Goal: Task Accomplishment & Management: Use online tool/utility

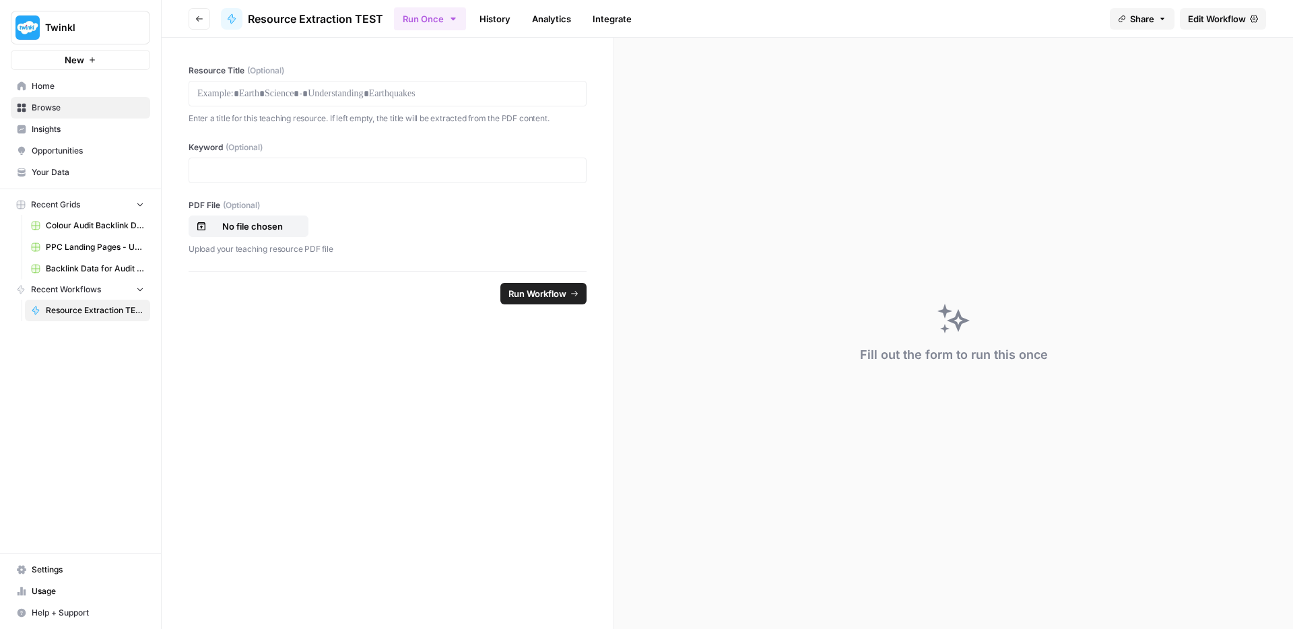
click at [88, 171] on span "Your Data" at bounding box center [88, 172] width 112 height 12
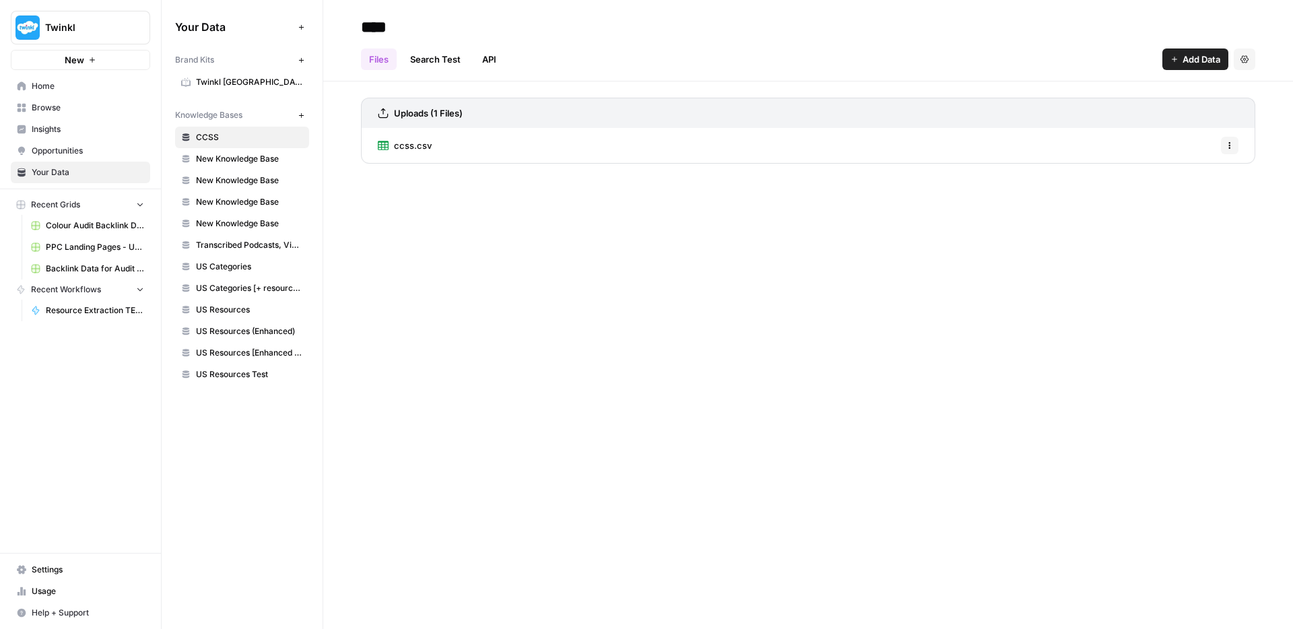
click at [228, 220] on span "New Knowledge Base" at bounding box center [249, 224] width 107 height 12
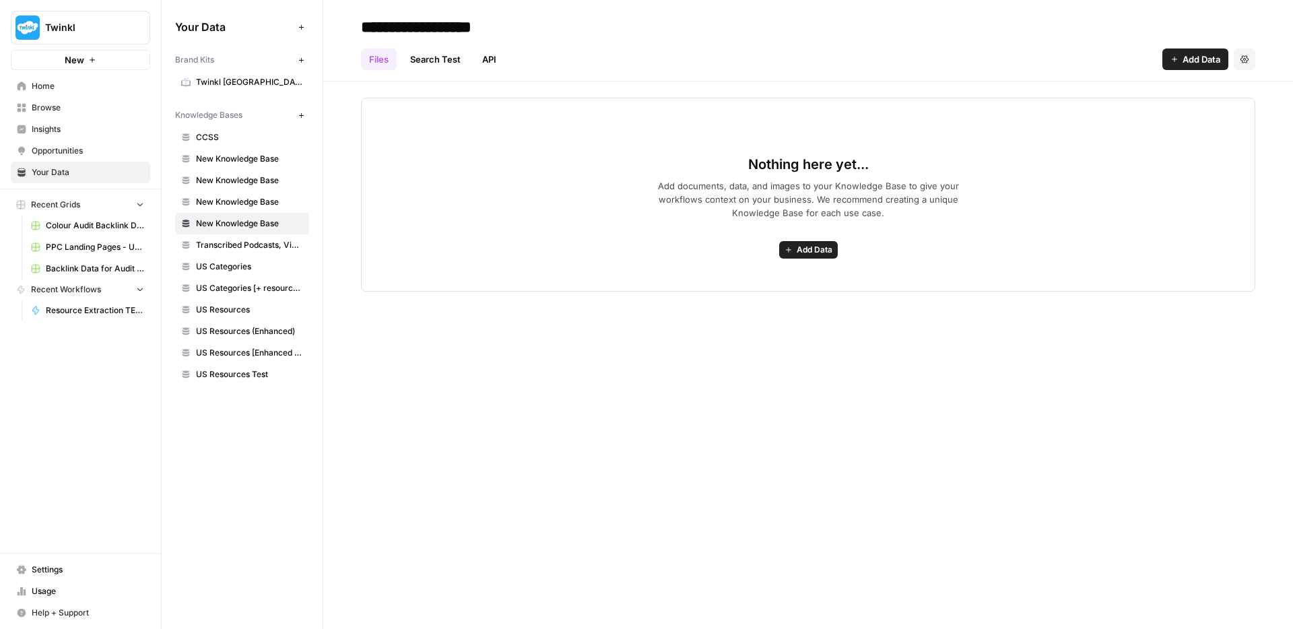
click at [485, 59] on link "API" at bounding box center [489, 59] width 30 height 22
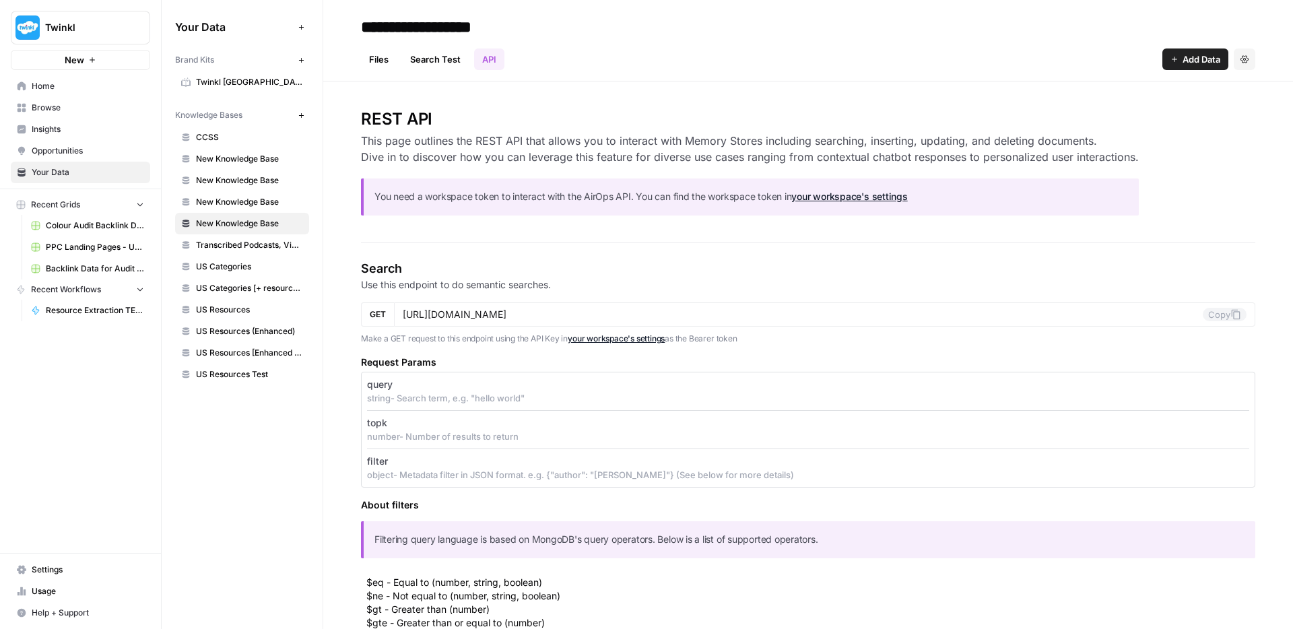
click at [860, 199] on link "your workspace's settings" at bounding box center [849, 196] width 116 height 11
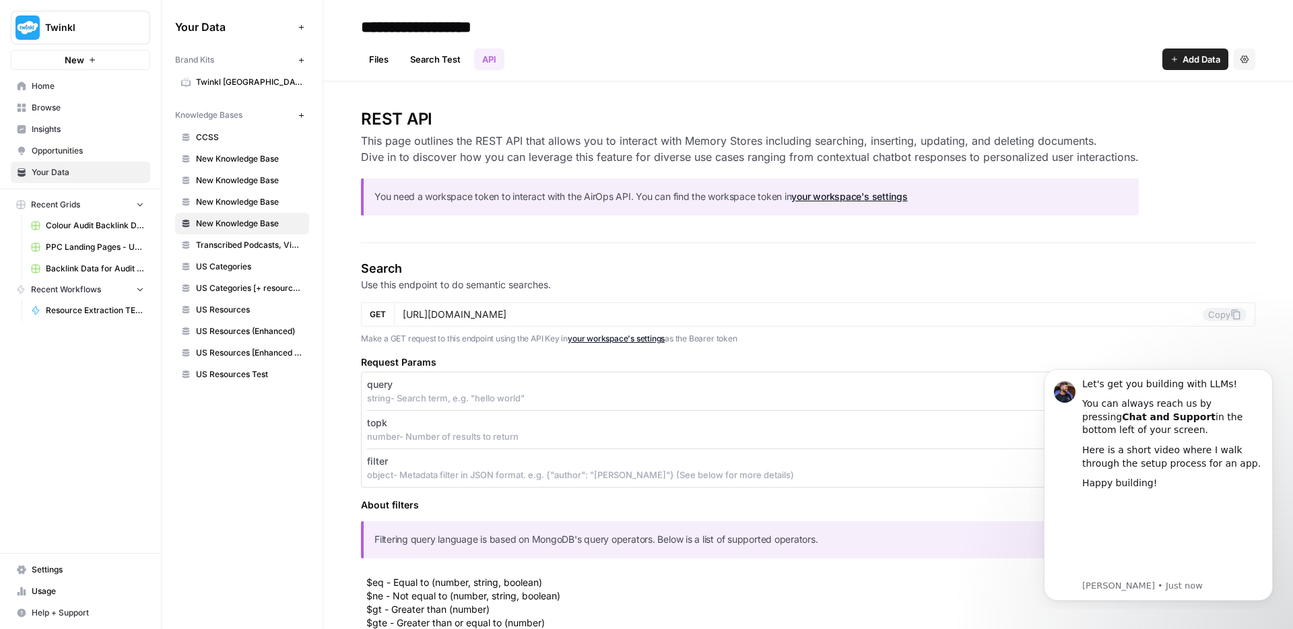
click at [385, 59] on link "Files" at bounding box center [379, 59] width 36 height 22
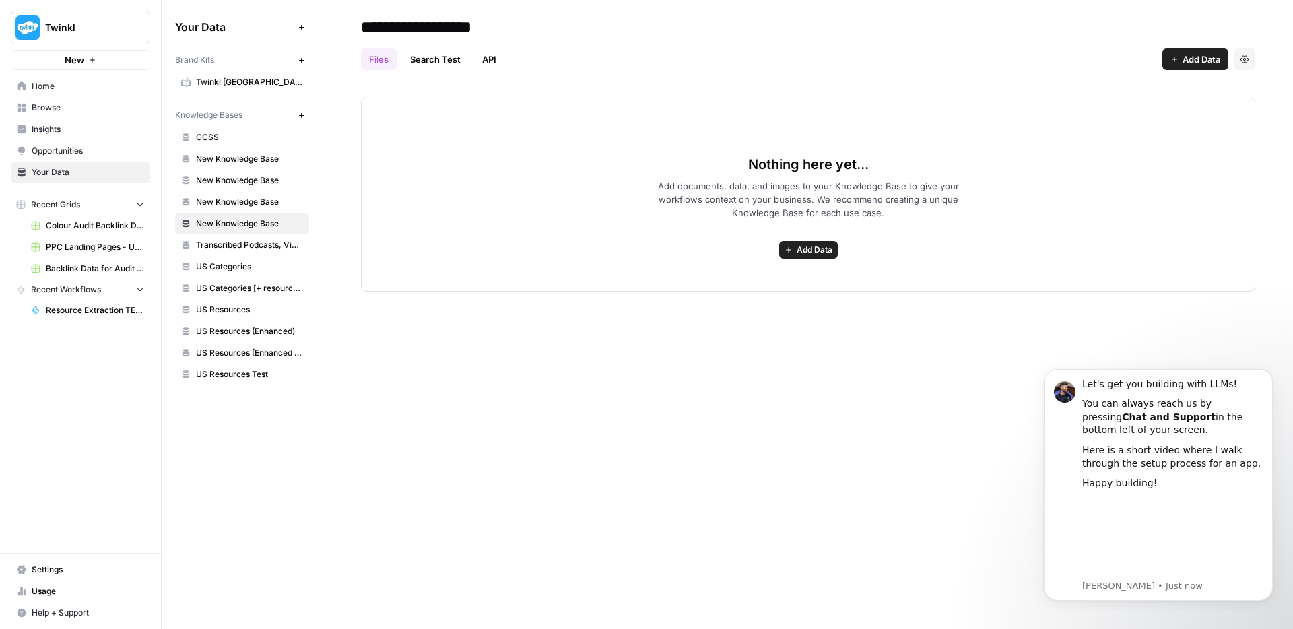
click at [490, 60] on link "API" at bounding box center [489, 59] width 30 height 22
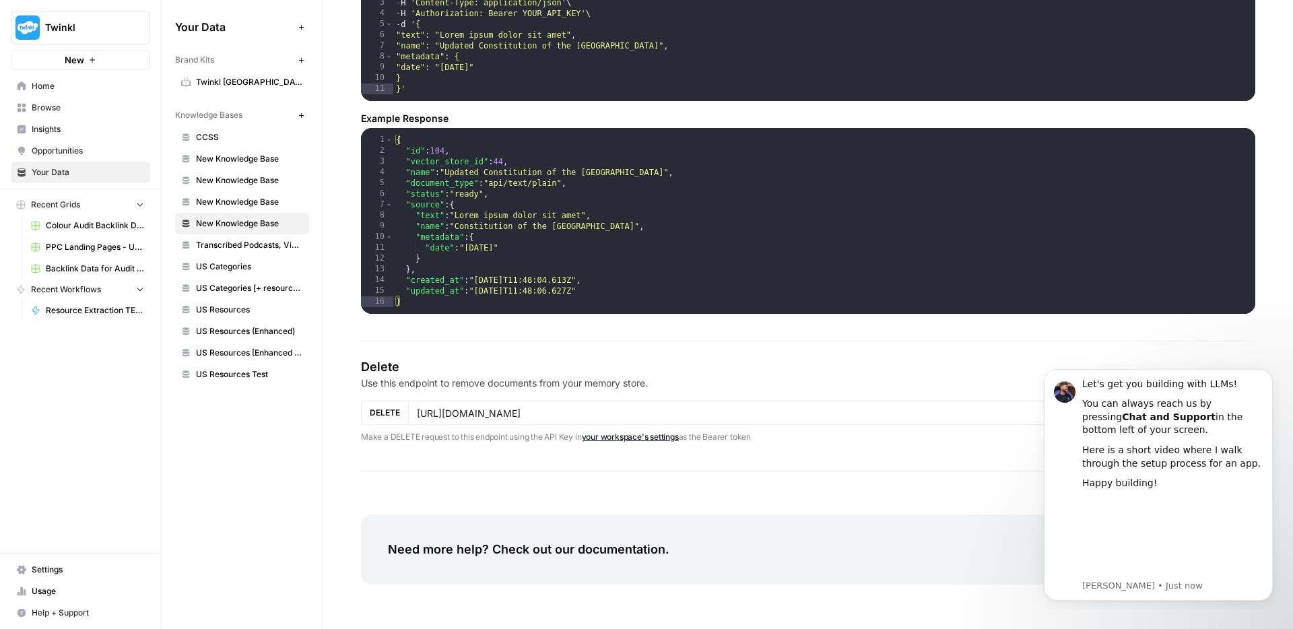
scroll to position [2101, 0]
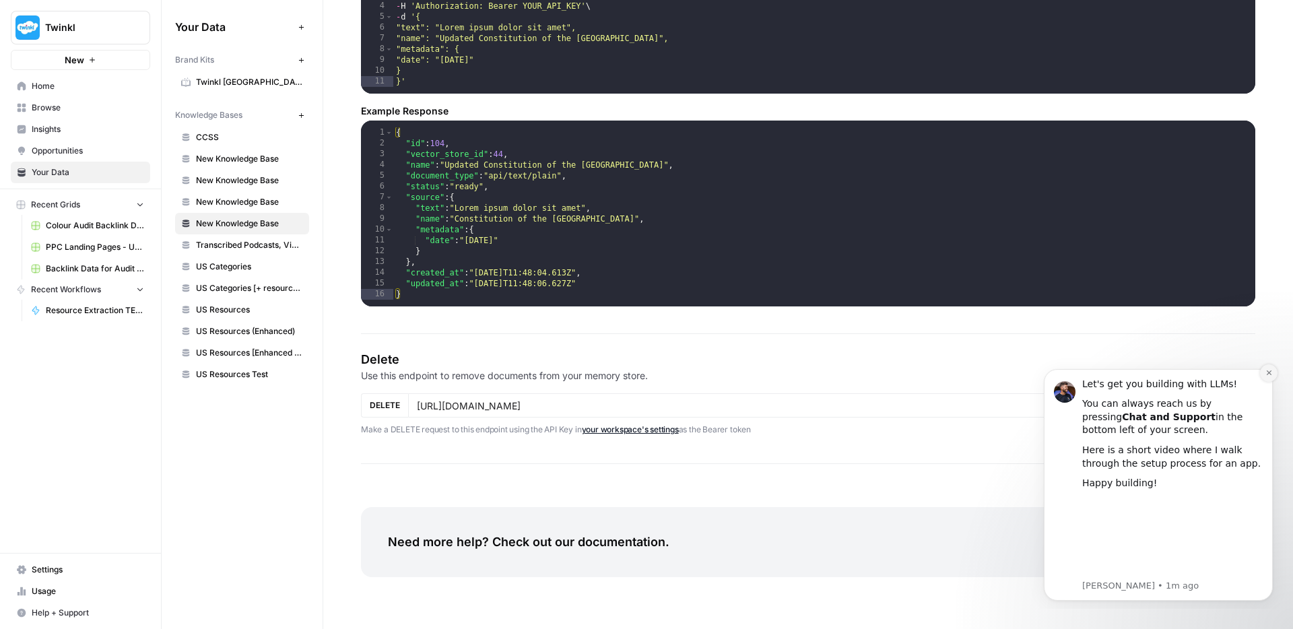
click at [1270, 372] on icon "Dismiss notification" at bounding box center [1269, 372] width 7 height 7
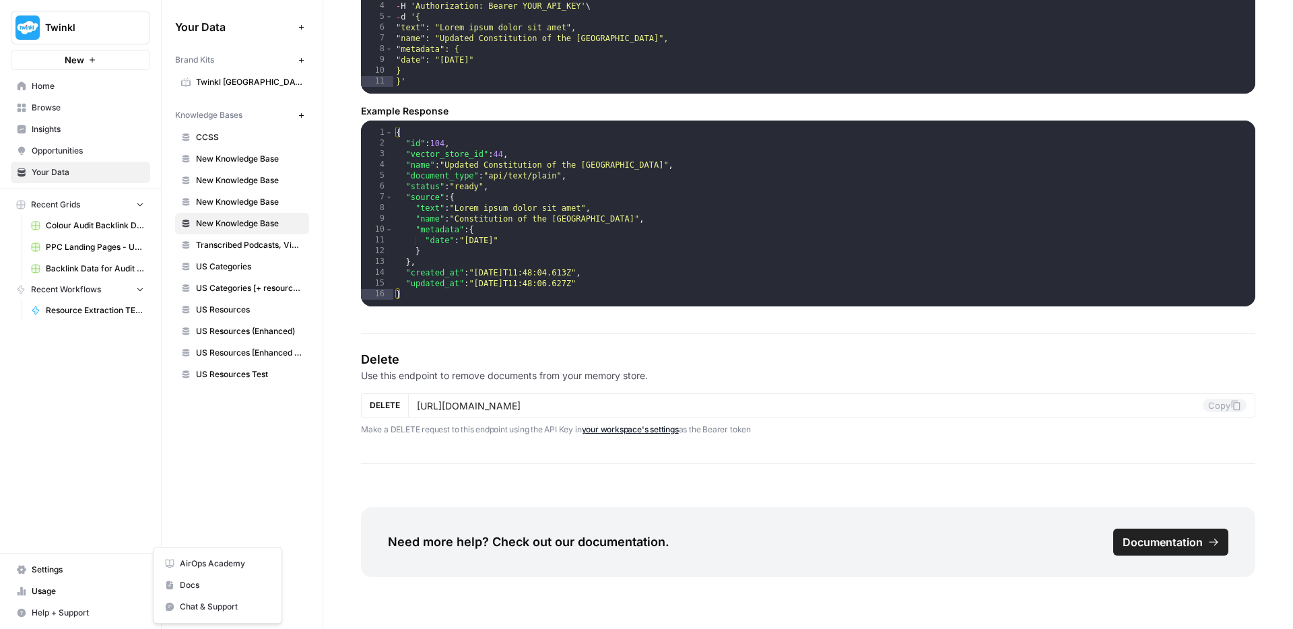
click at [47, 614] on span "Help + Support" at bounding box center [88, 613] width 112 height 12
click at [220, 604] on span "Chat & Support" at bounding box center [225, 607] width 90 height 12
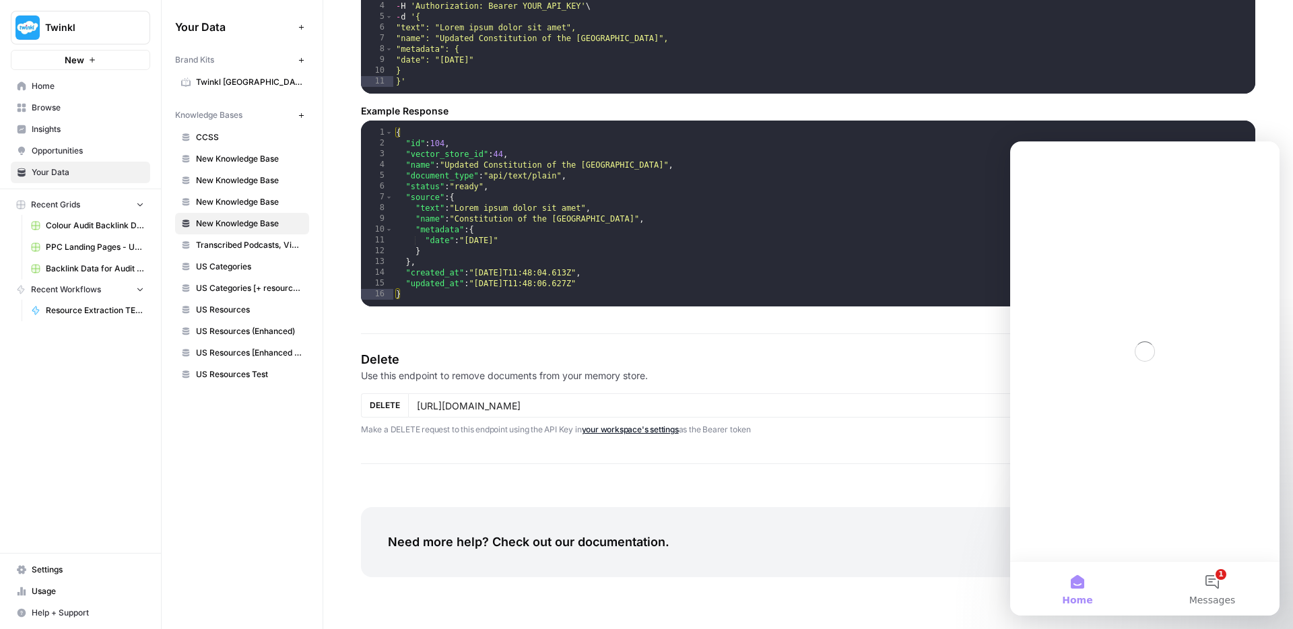
scroll to position [0, 0]
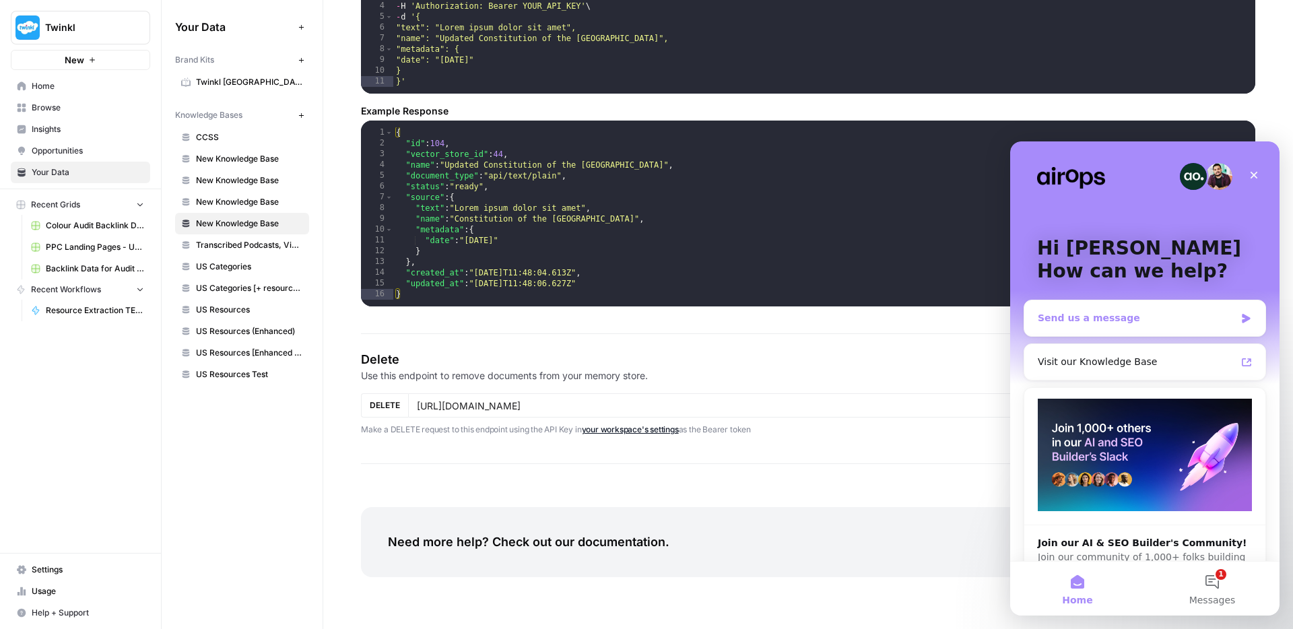
click at [1087, 321] on div "Send us a message" at bounding box center [1136, 318] width 197 height 14
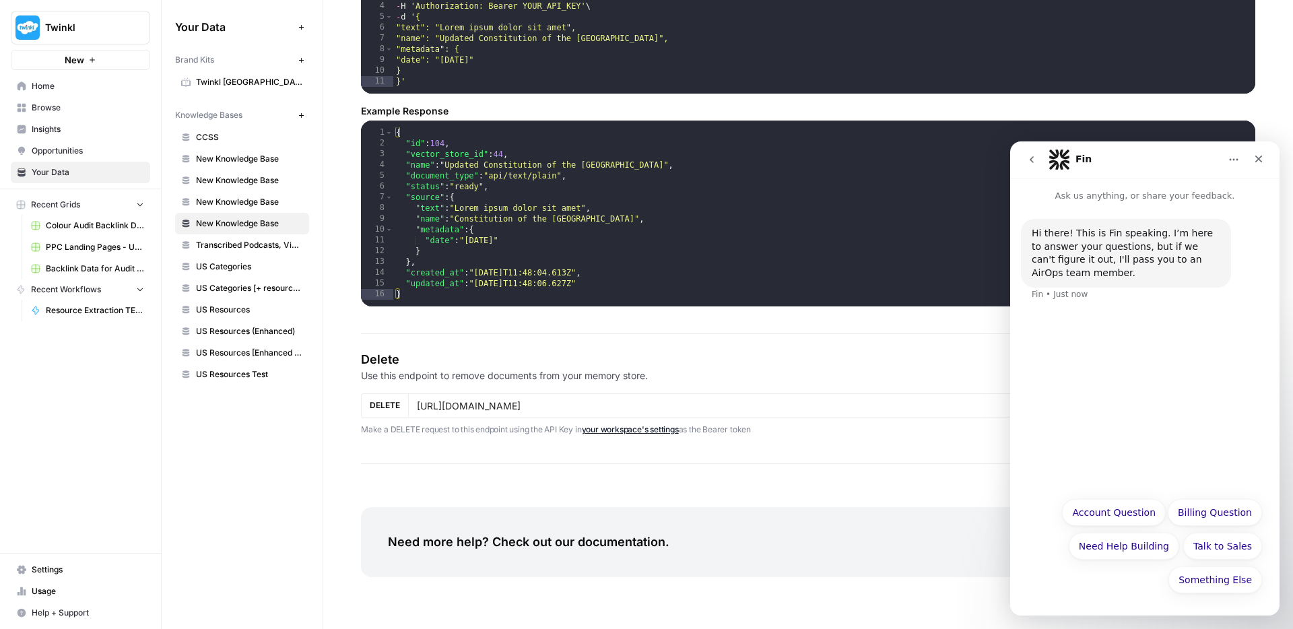
click at [1169, 387] on div "Hi there! This is Fin speaking. I’m here to answer your questions, but if we ca…" at bounding box center [1144, 347] width 269 height 288
click at [1106, 329] on div "Hi there! This is Fin speaking. I’m here to answer your questions, but if we ca…" at bounding box center [1144, 347] width 269 height 288
click at [1141, 556] on button "Need Help Building" at bounding box center [1124, 546] width 110 height 27
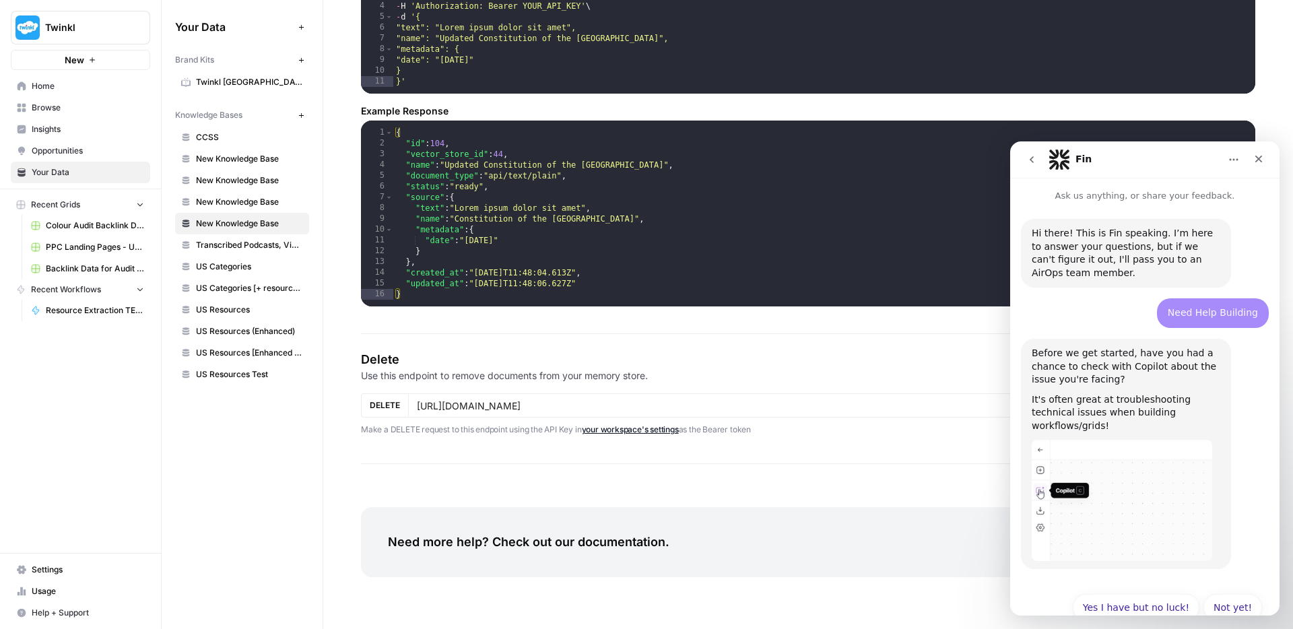
scroll to position [15, 0]
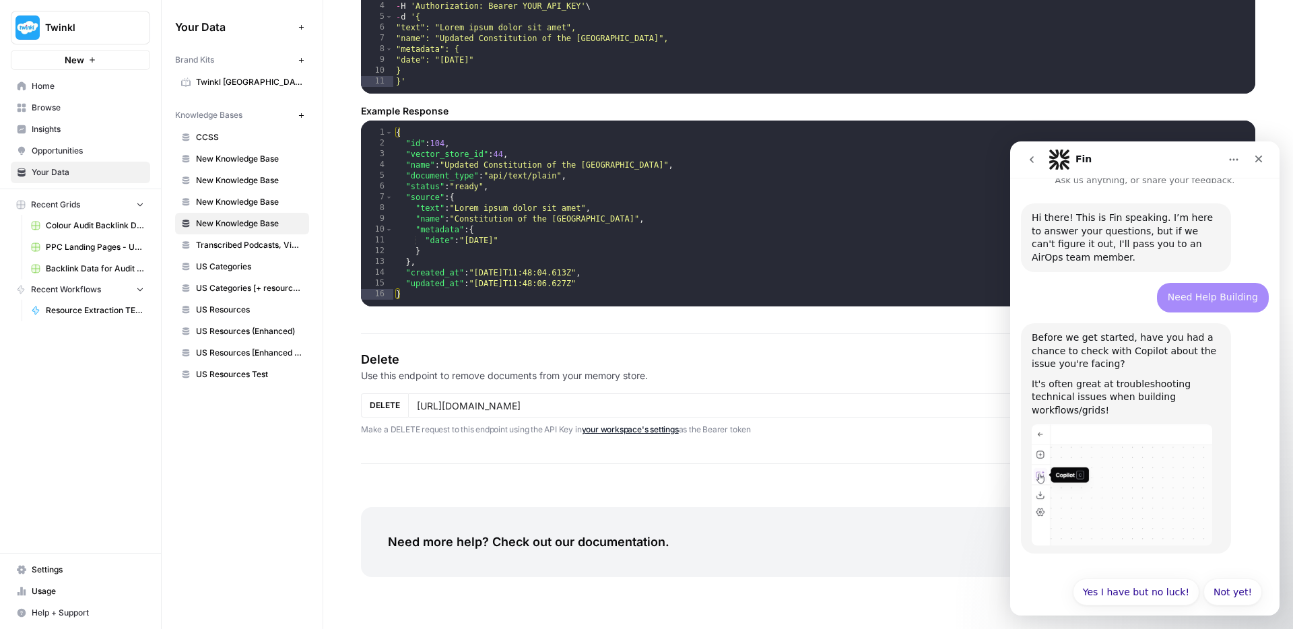
click at [1070, 458] on img "Fin says…" at bounding box center [1122, 484] width 181 height 121
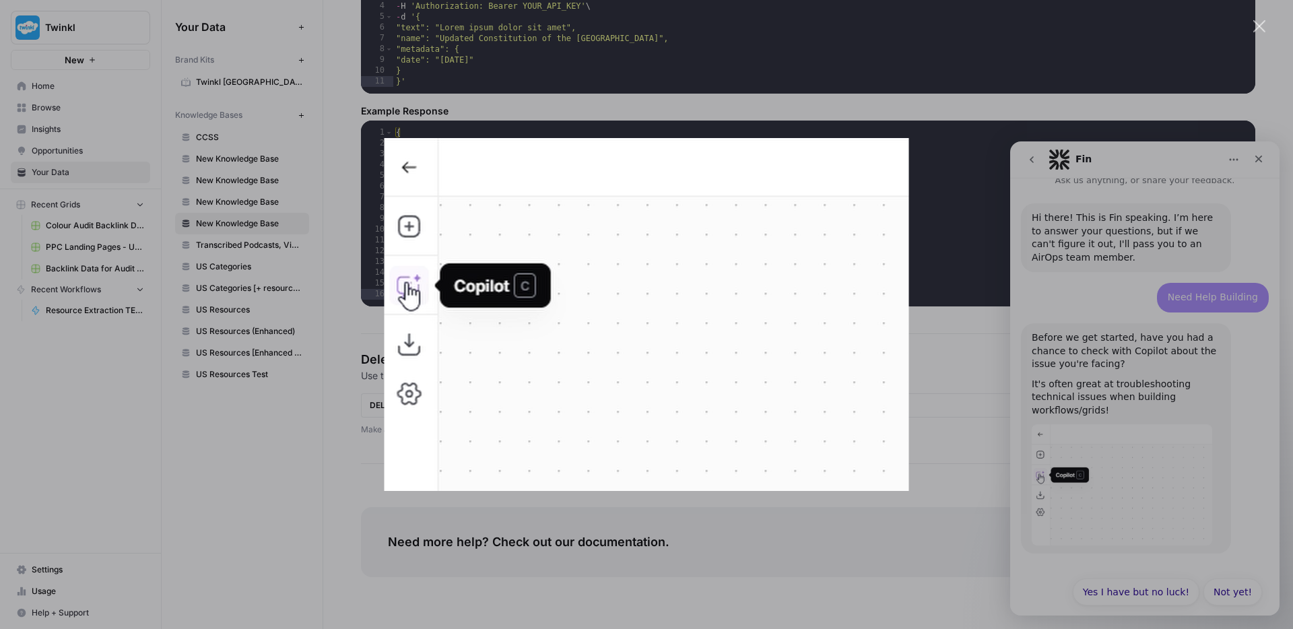
click at [593, 391] on img "Close" at bounding box center [647, 314] width 525 height 353
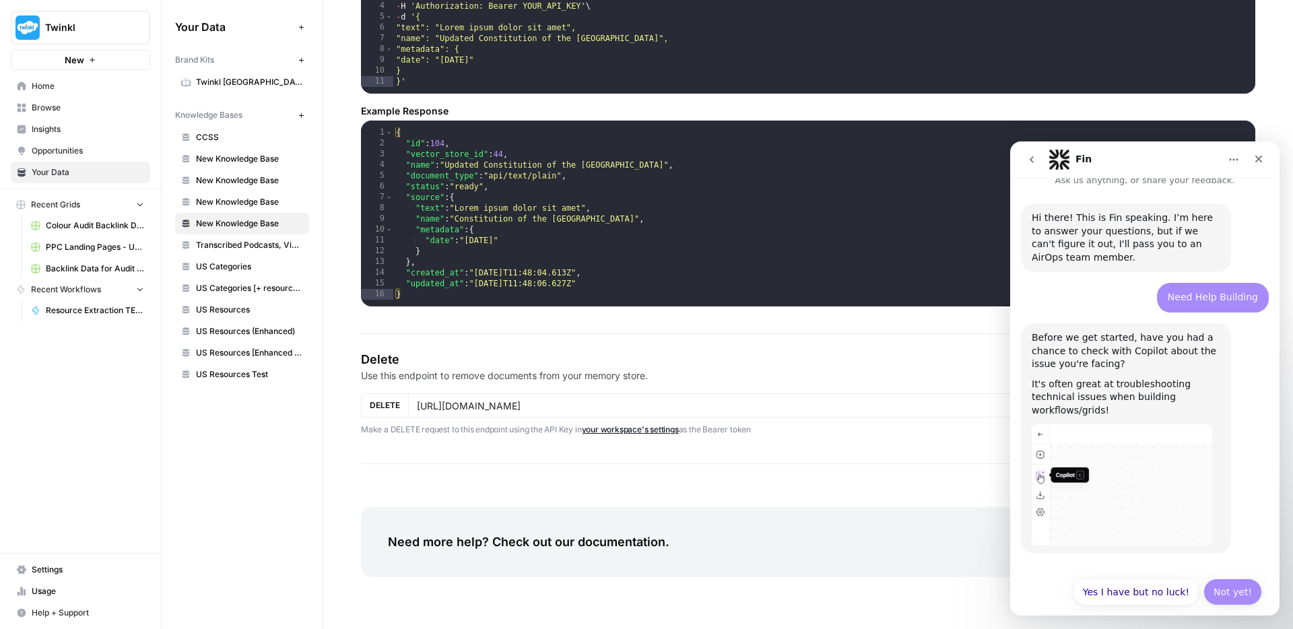
click at [1231, 579] on button "Not yet!" at bounding box center [1233, 592] width 59 height 27
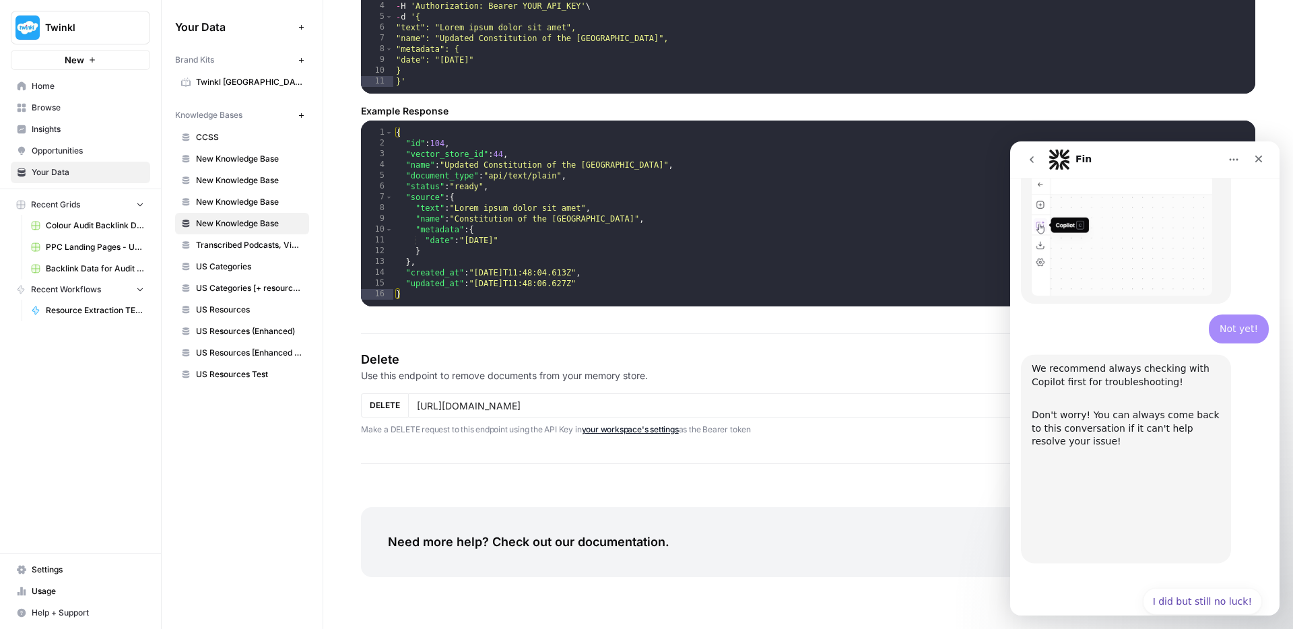
scroll to position [307, 0]
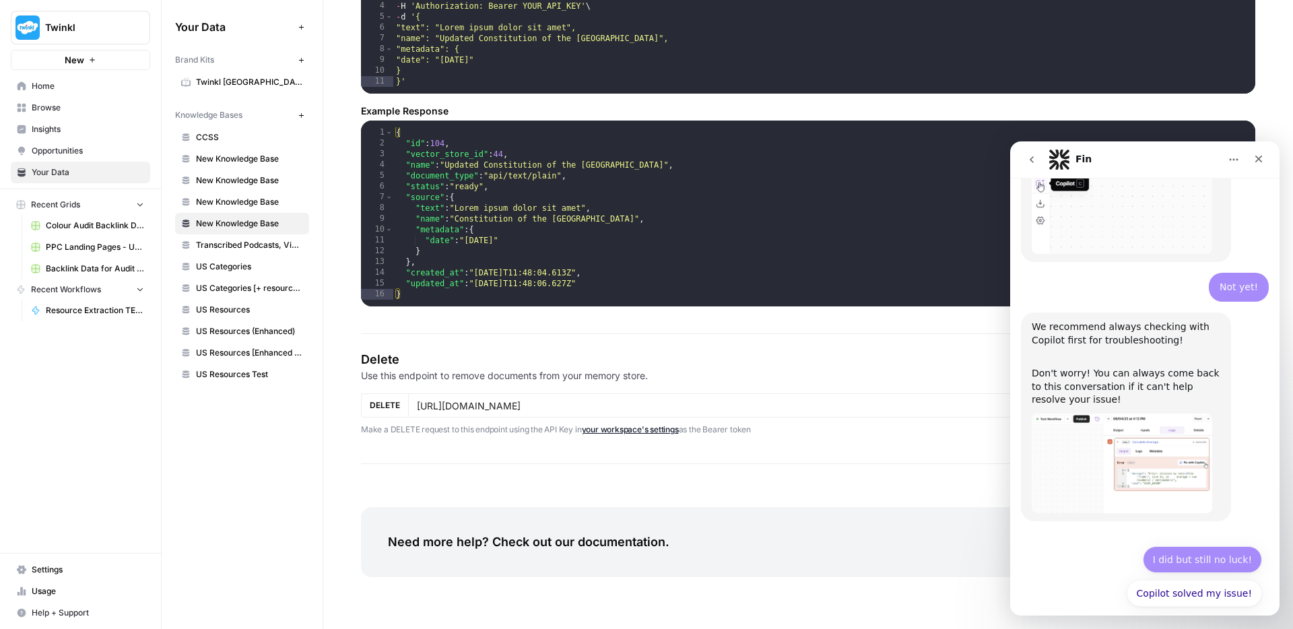
click at [1186, 546] on button "I did but still no luck!" at bounding box center [1202, 559] width 119 height 27
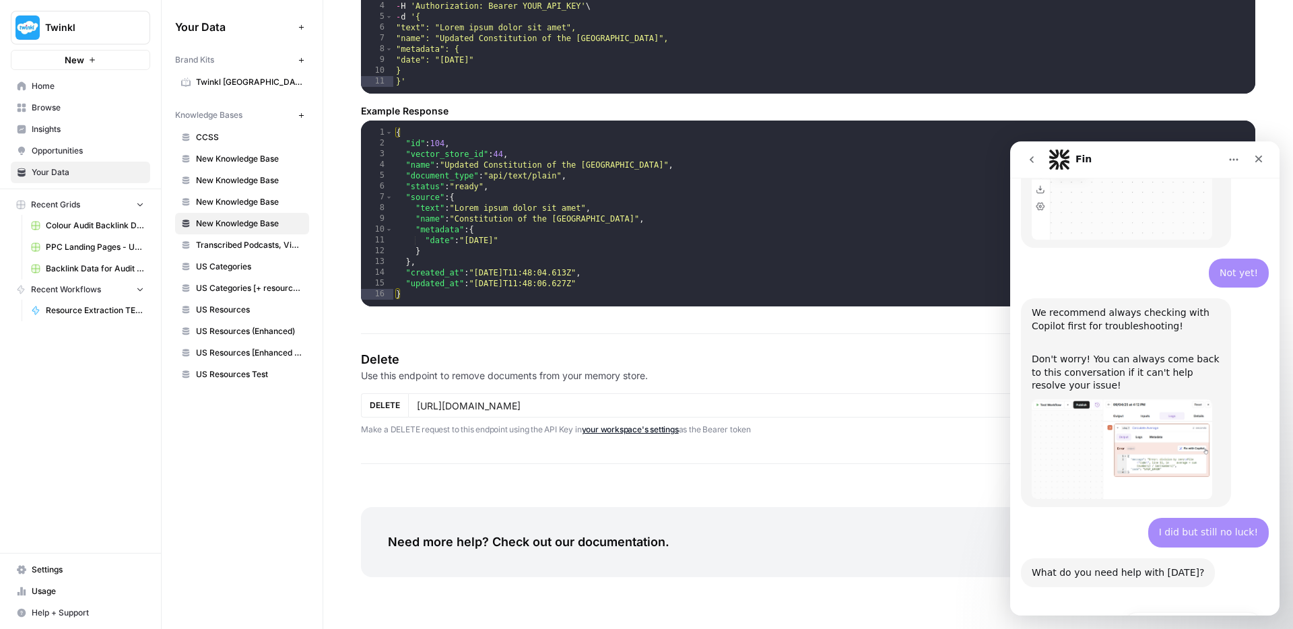
scroll to position [455, 0]
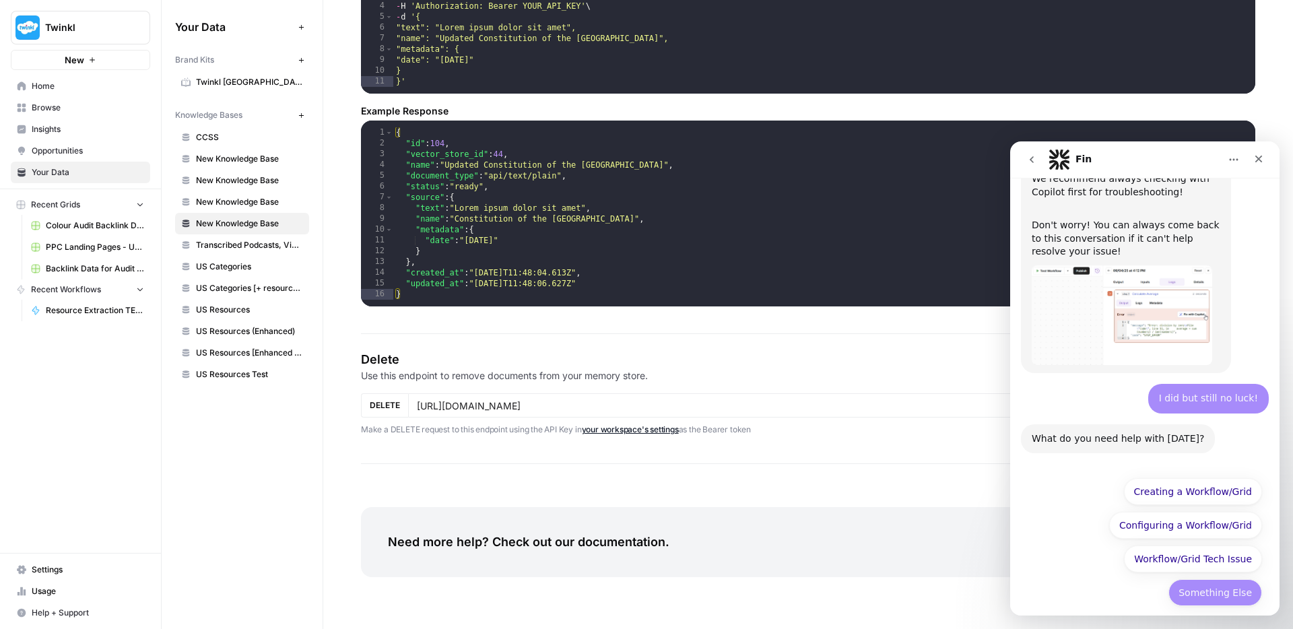
click at [1210, 579] on button "Something Else" at bounding box center [1216, 592] width 94 height 27
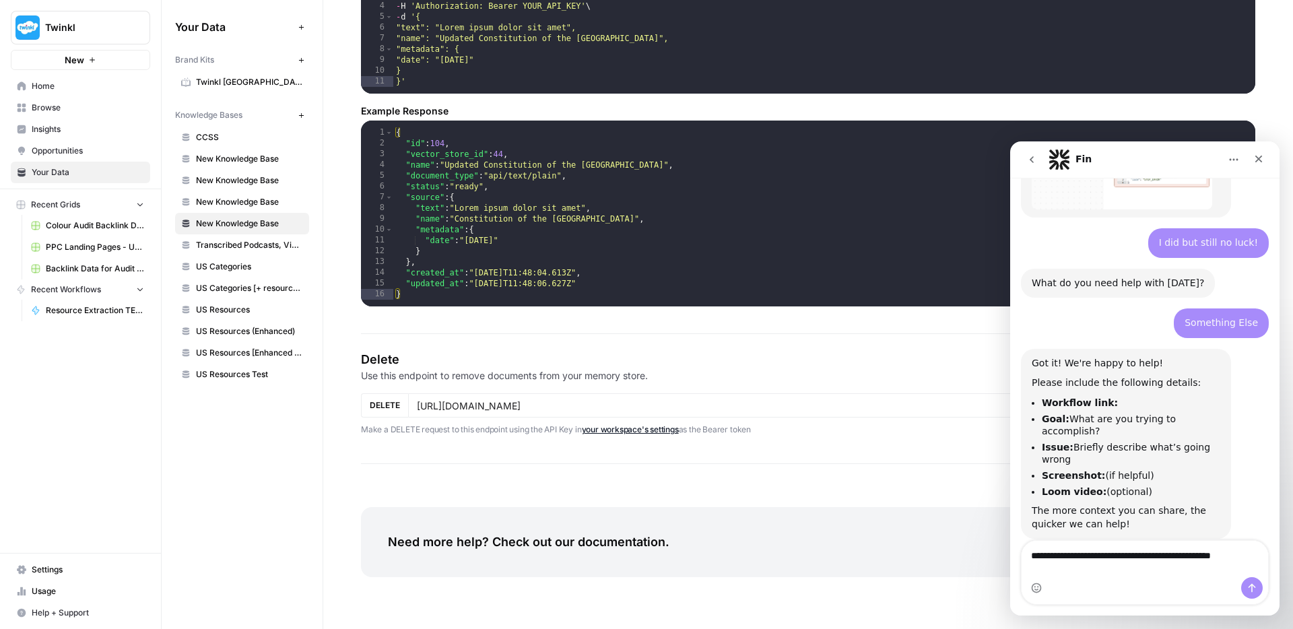
scroll to position [624, 0]
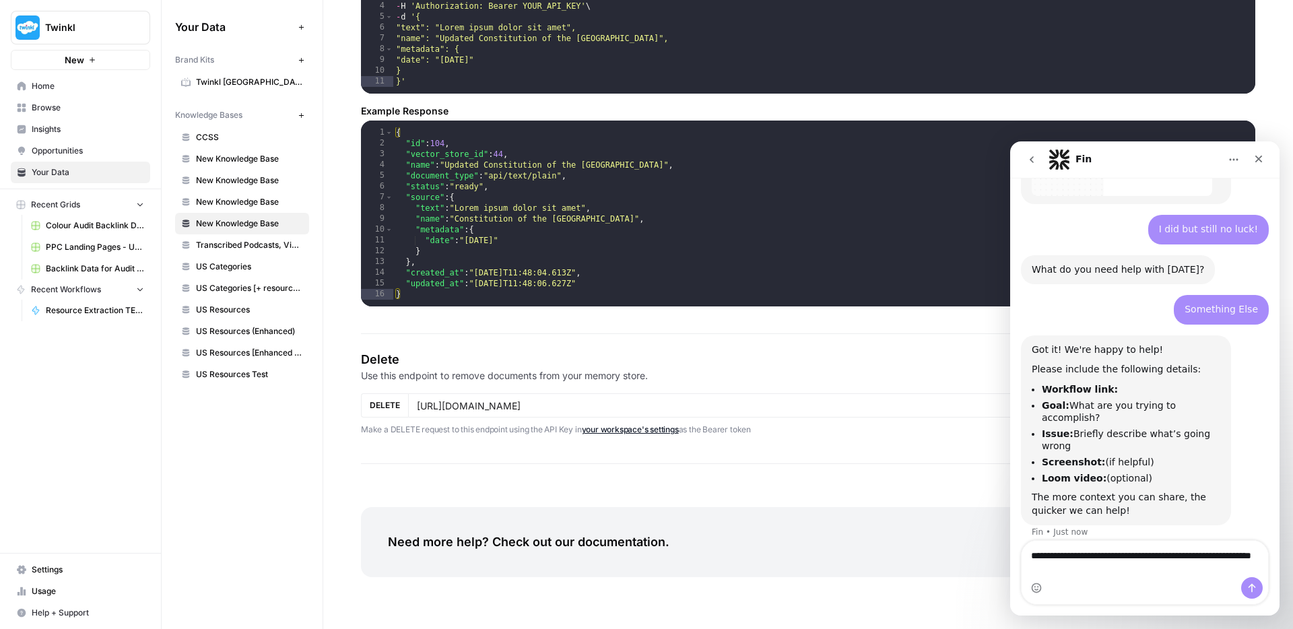
type textarea "**********"
click at [1251, 584] on icon "Send a message…" at bounding box center [1252, 588] width 7 height 9
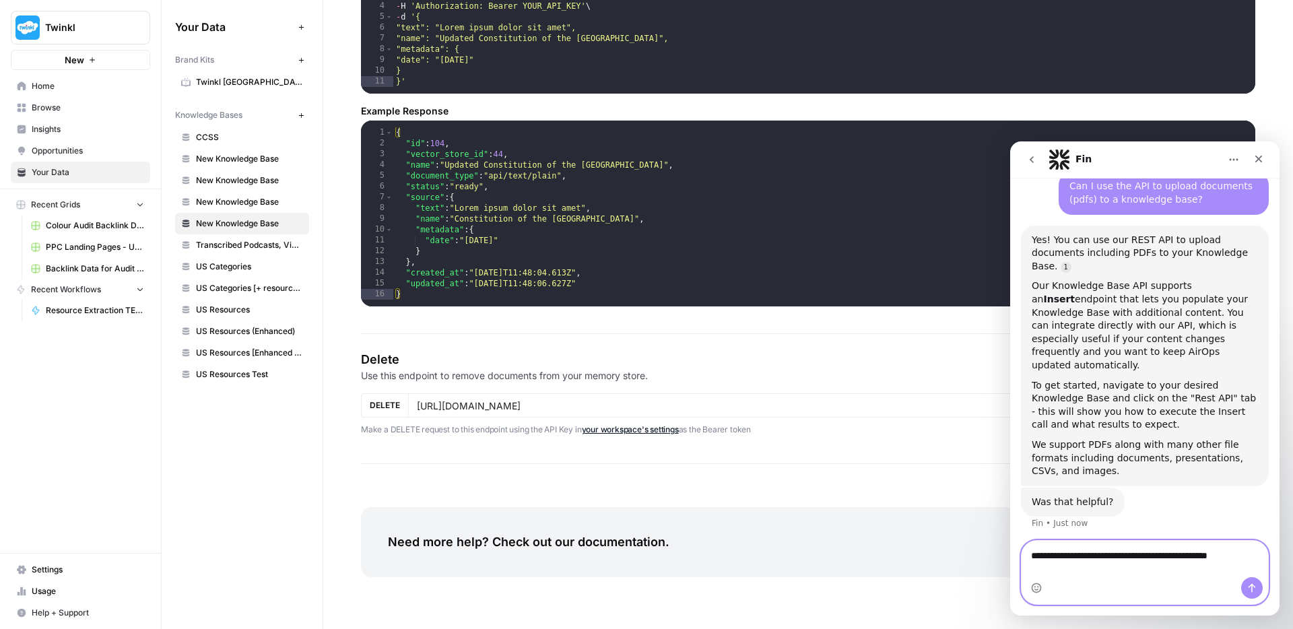
scroll to position [967, 0]
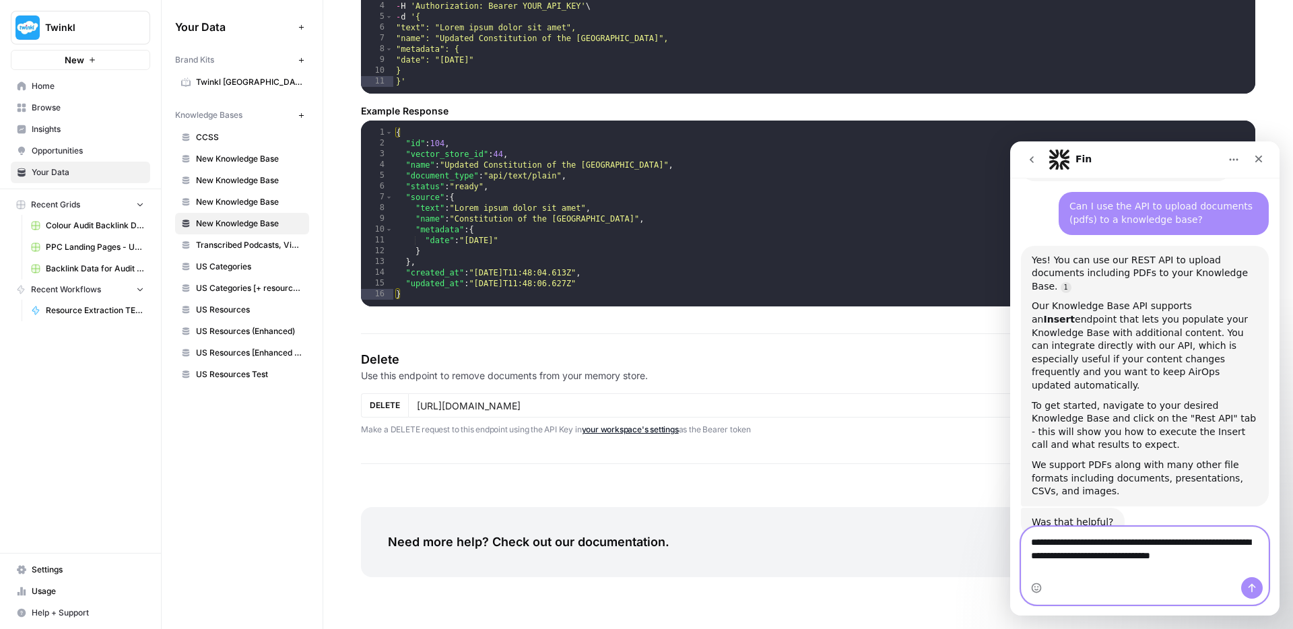
type textarea "**********"
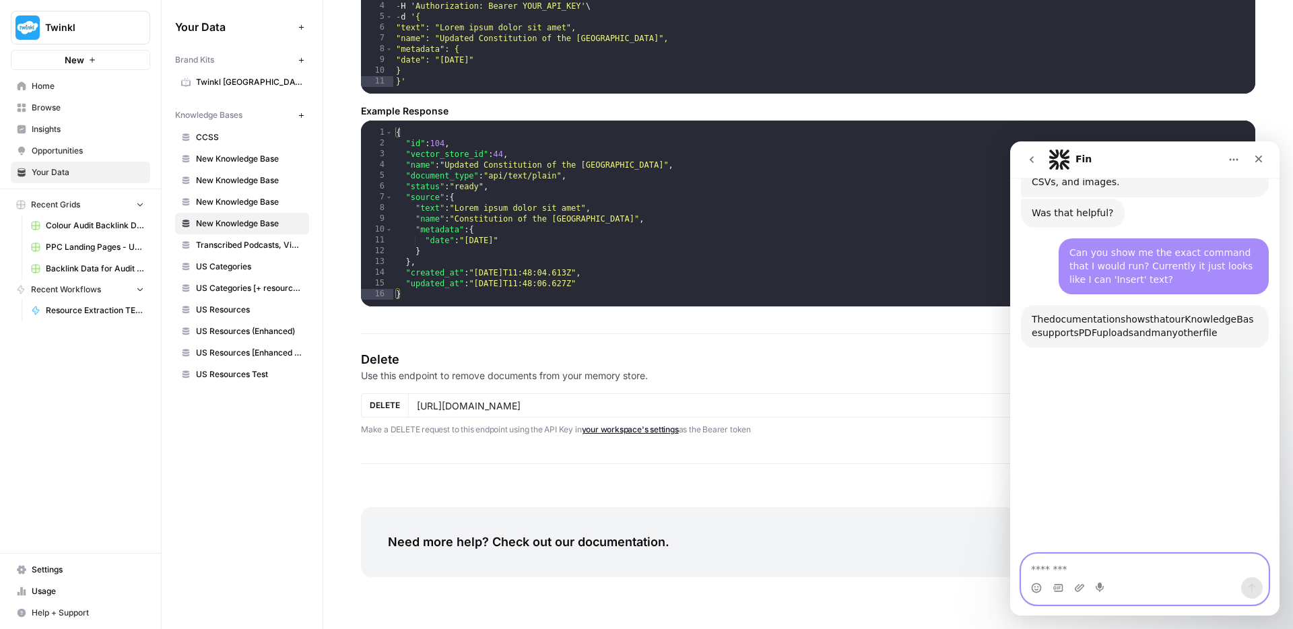
scroll to position [1315, 0]
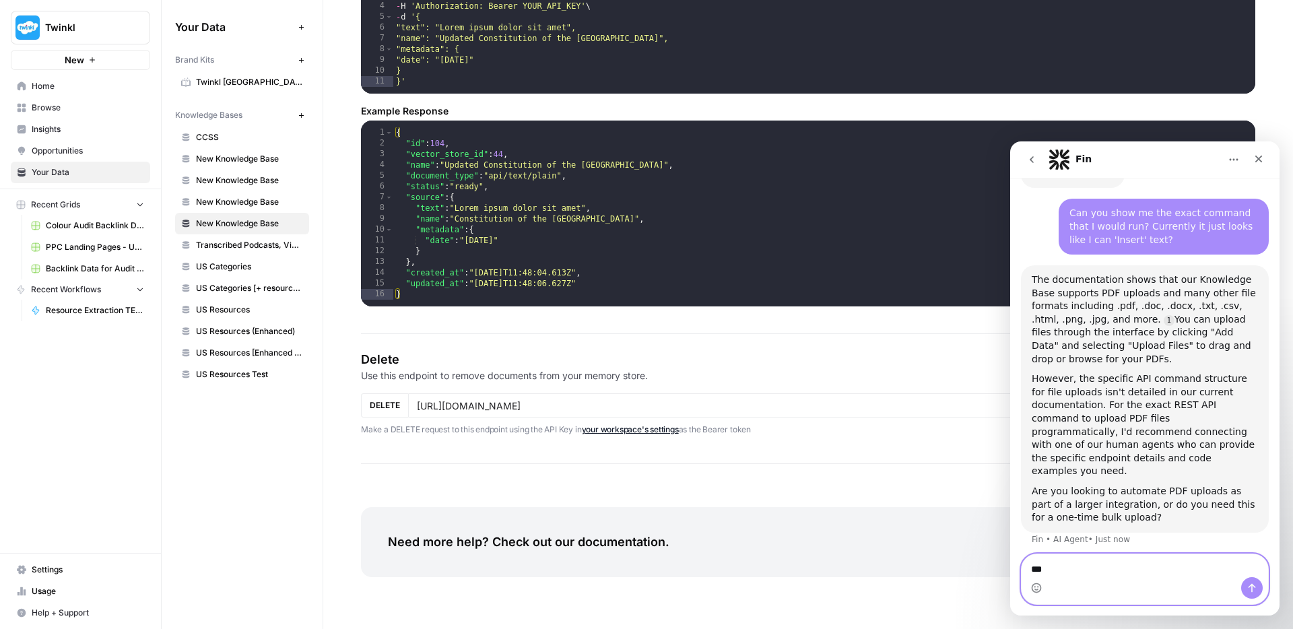
type textarea "****"
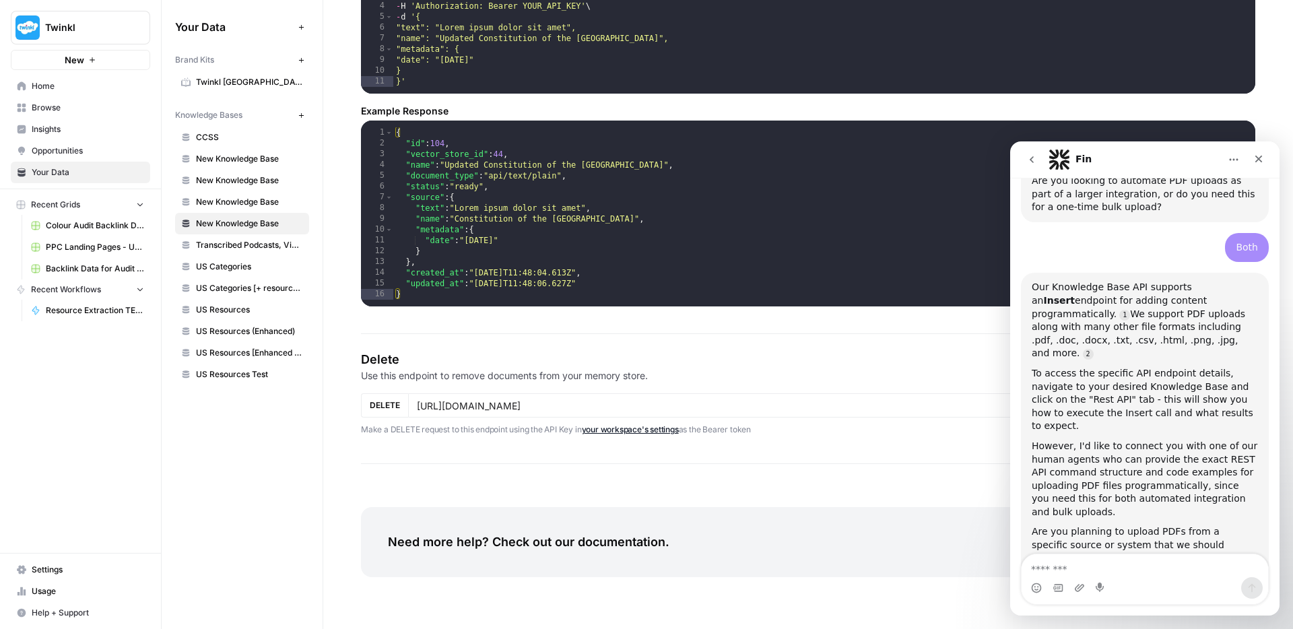
scroll to position [1647, 0]
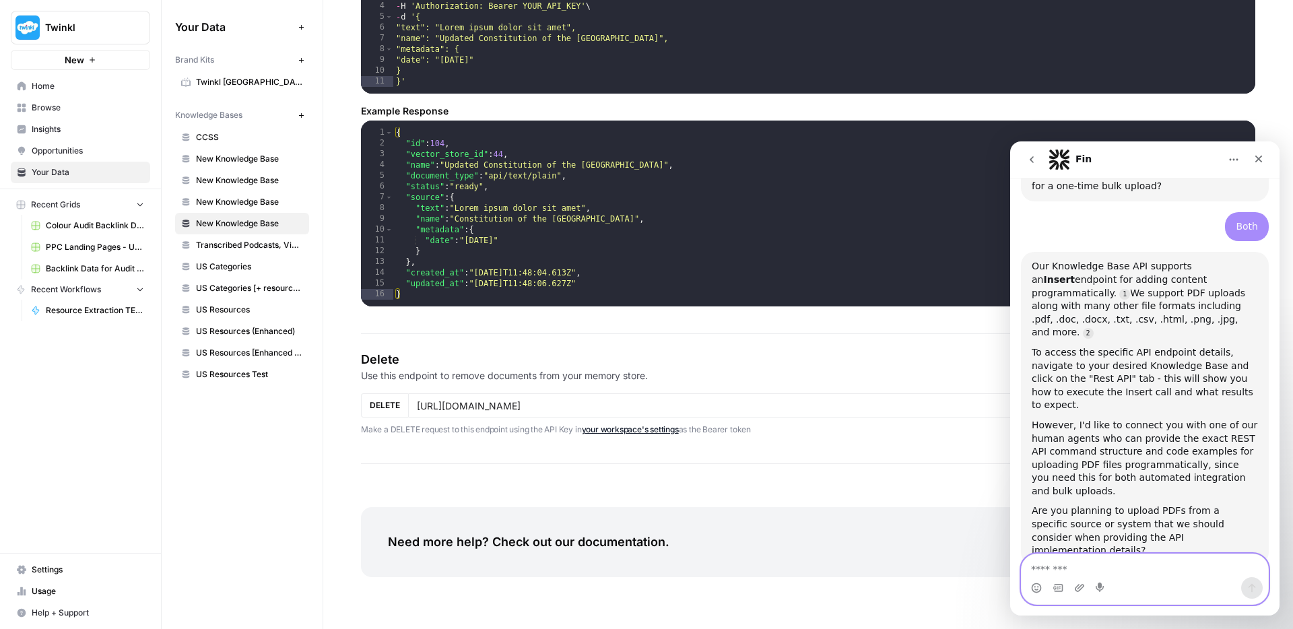
click at [1112, 567] on textarea "Message…" at bounding box center [1145, 565] width 247 height 23
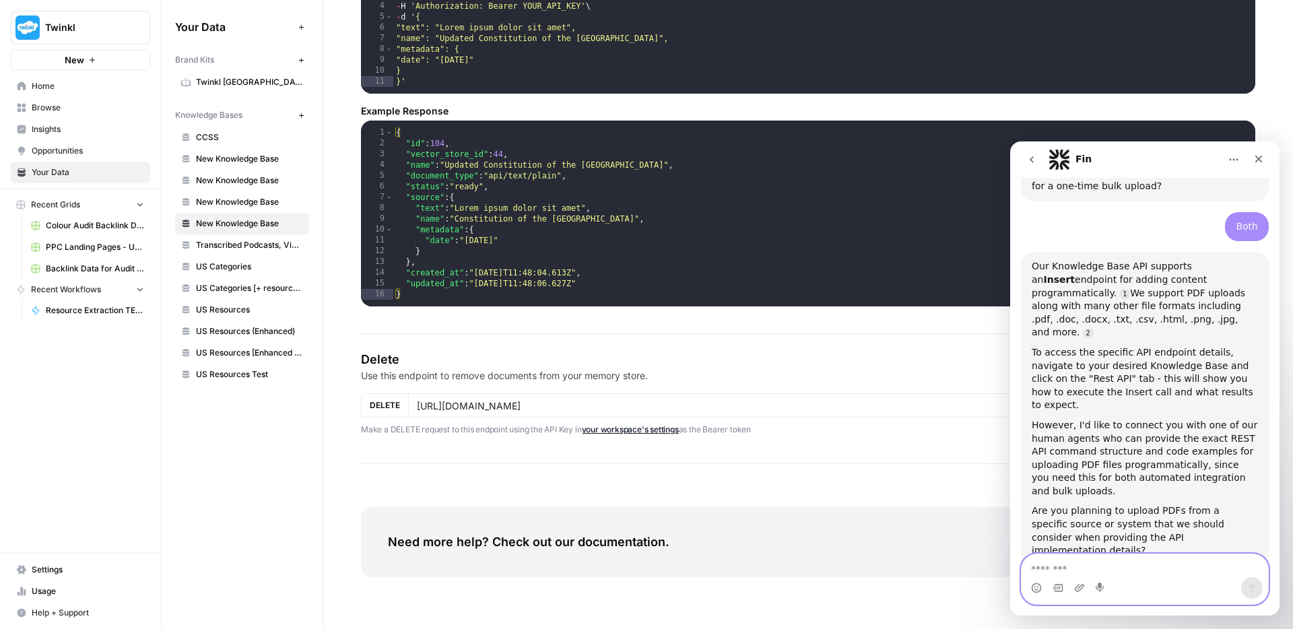
click at [1112, 567] on textarea "Message…" at bounding box center [1145, 565] width 247 height 23
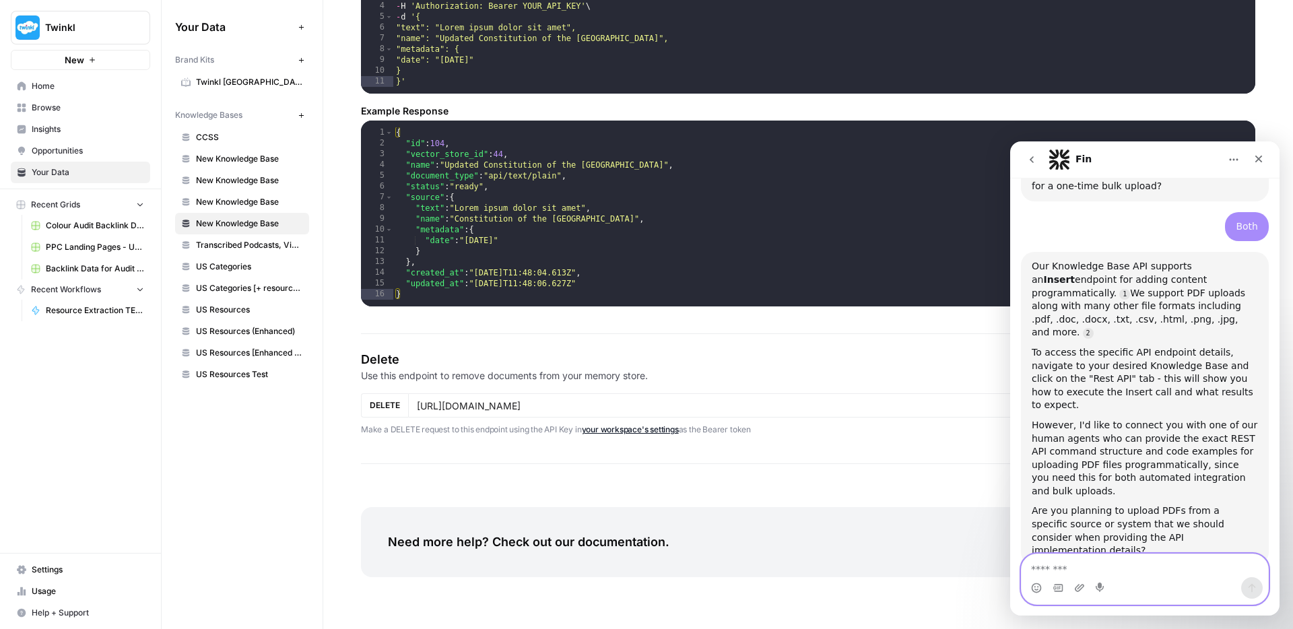
click at [1112, 567] on textarea "Message…" at bounding box center [1145, 565] width 247 height 23
click at [1112, 566] on textarea "Message…" at bounding box center [1145, 565] width 247 height 23
type textarea "**"
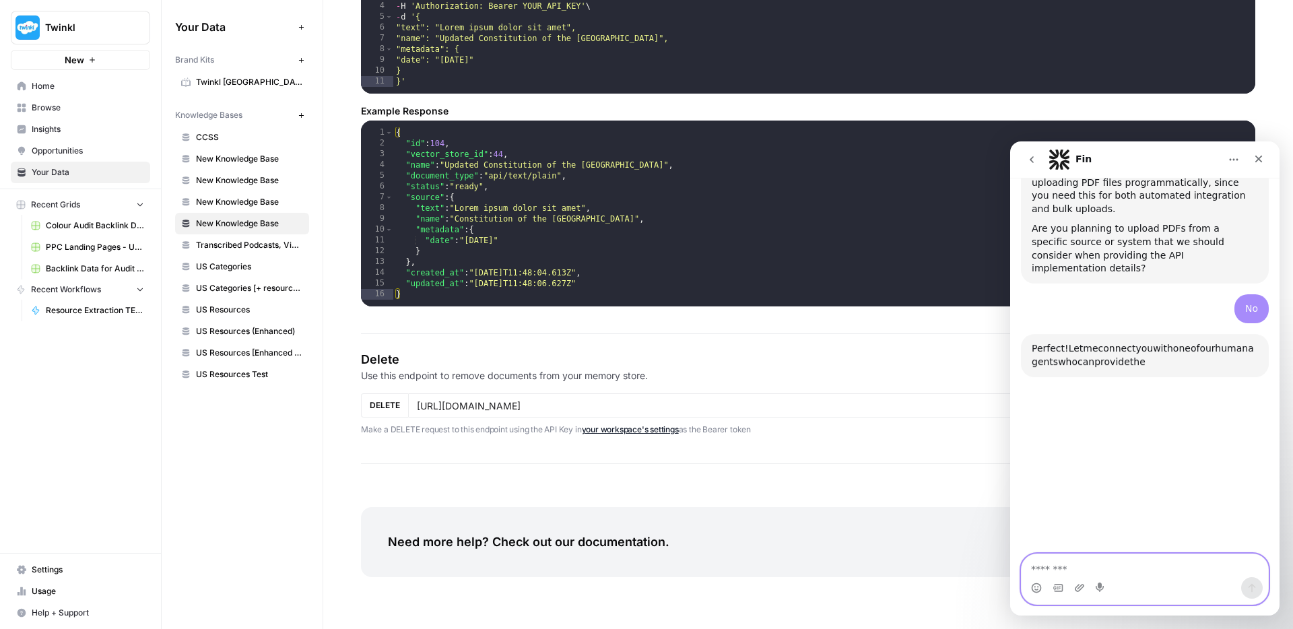
scroll to position [1985, 0]
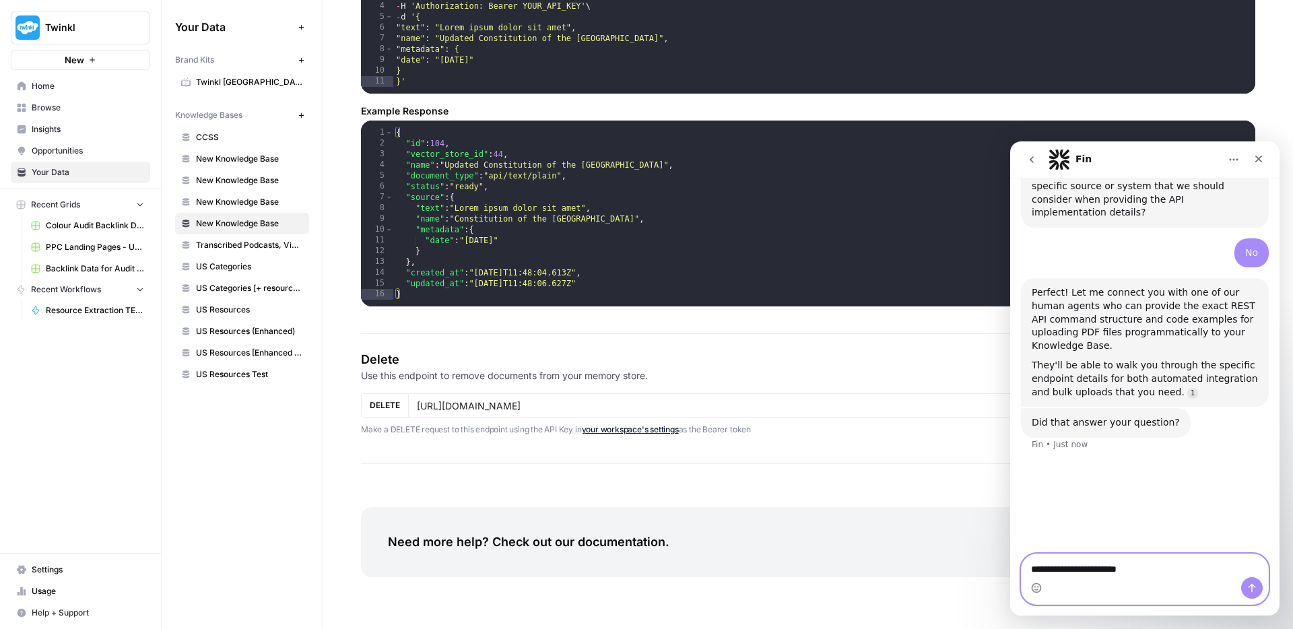
type textarea "**********"
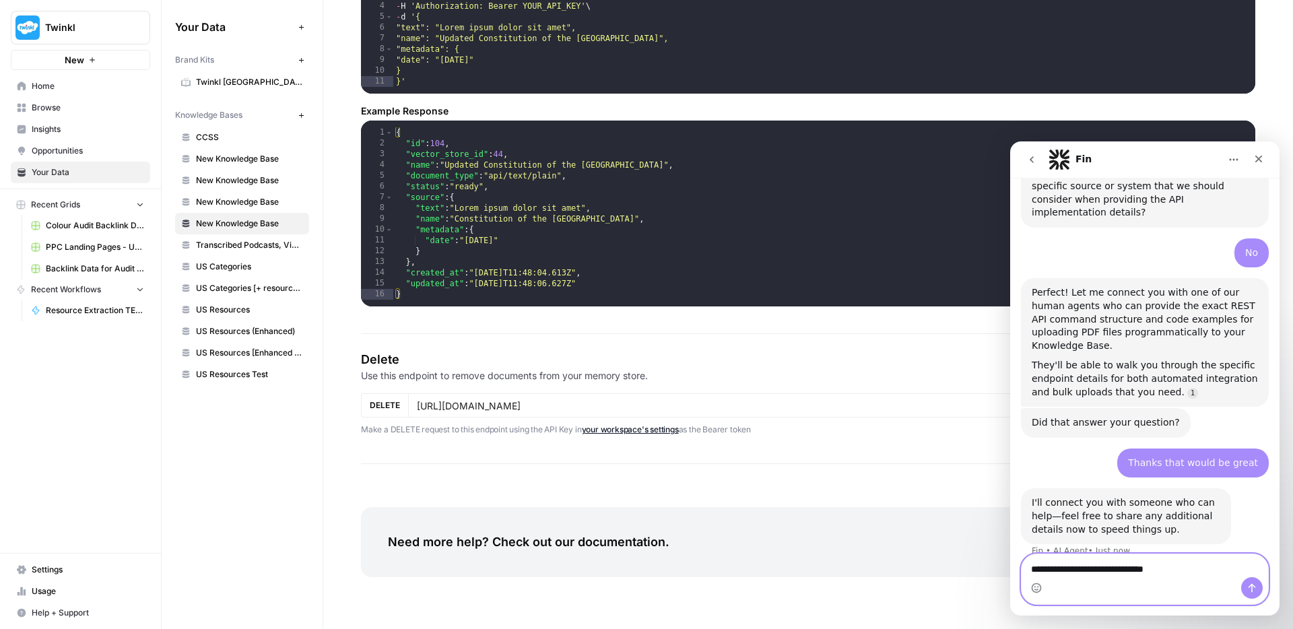
type textarea "**********"
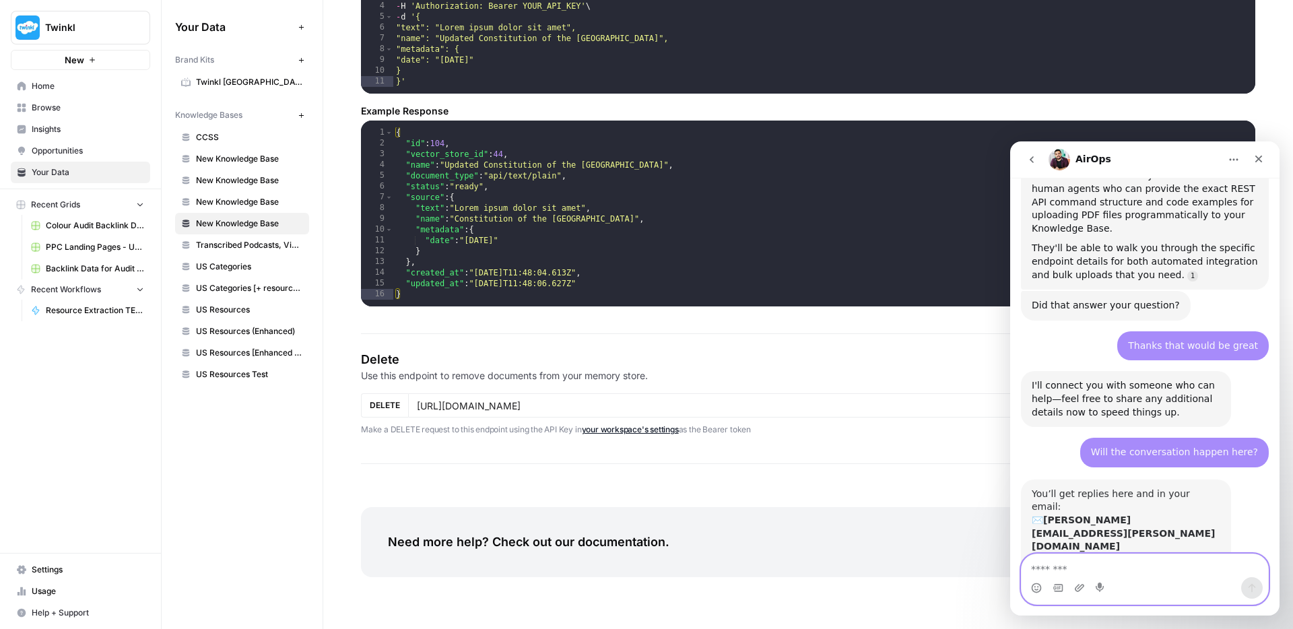
scroll to position [2103, 0]
type textarea "*"
click at [1035, 591] on icon "Emoji picker" at bounding box center [1036, 588] width 11 height 11
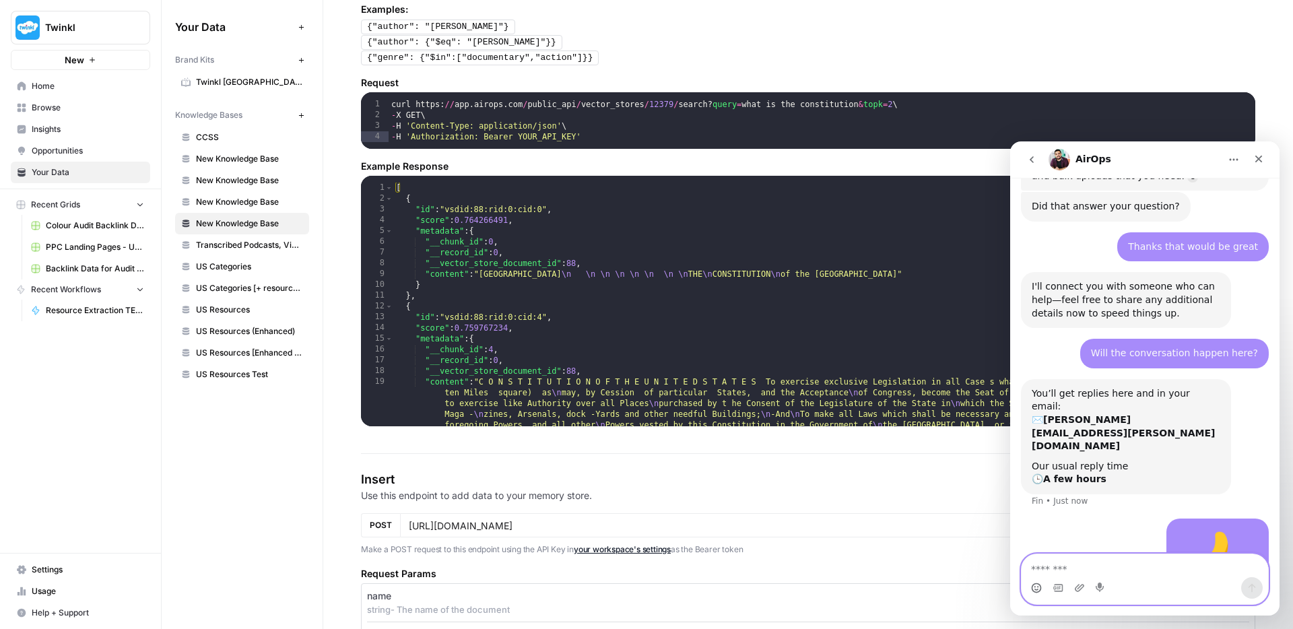
scroll to position [556, 0]
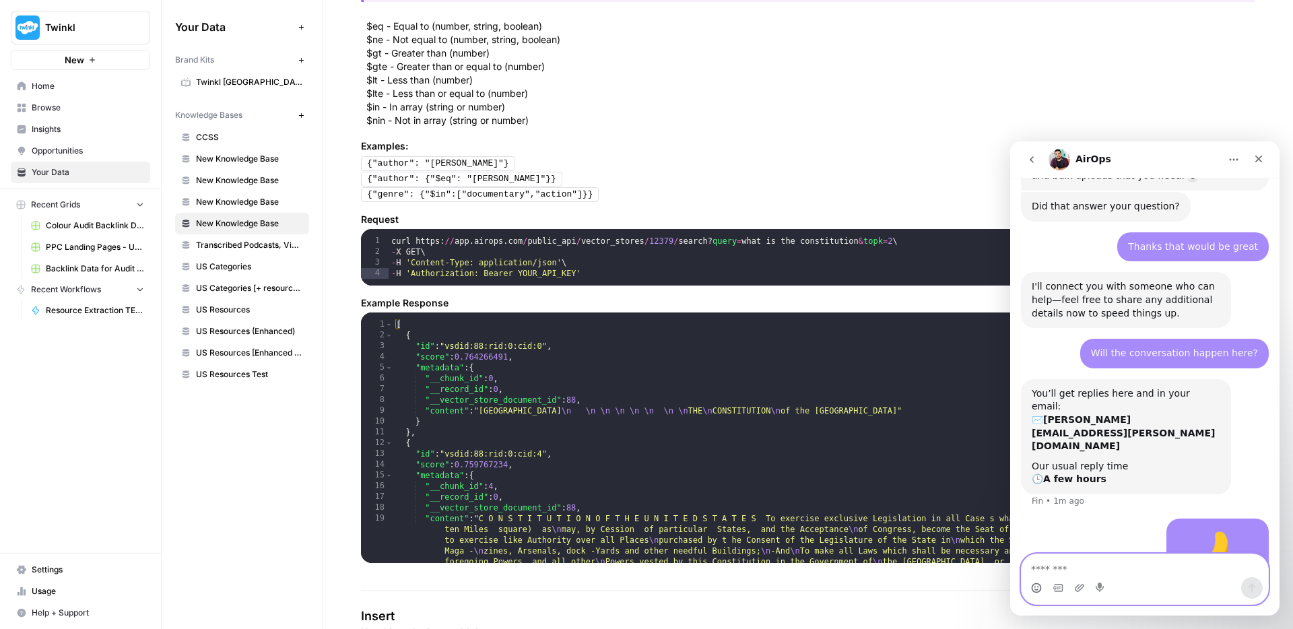
drag, startPoint x: 1131, startPoint y: 569, endPoint x: 1128, endPoint y: 577, distance: 7.9
click at [1132, 569] on textarea "Message…" at bounding box center [1145, 565] width 247 height 23
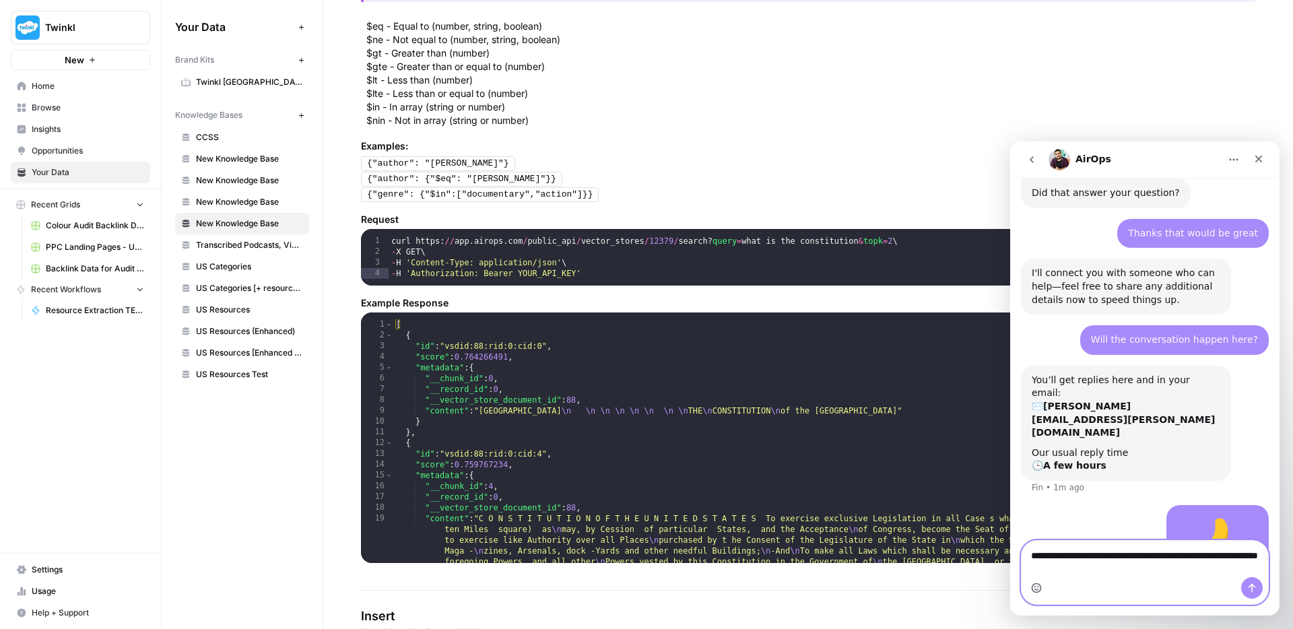
paste textarea "**********"
type textarea "**********"
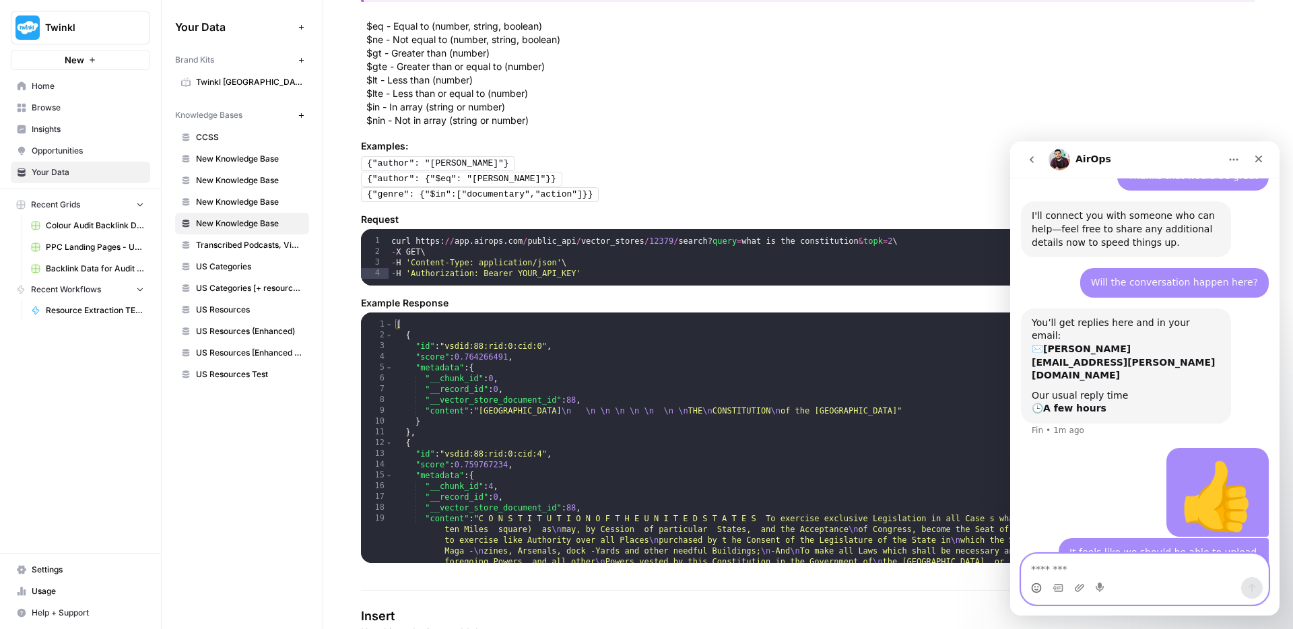
click at [1126, 564] on textarea "Message…" at bounding box center [1145, 565] width 247 height 23
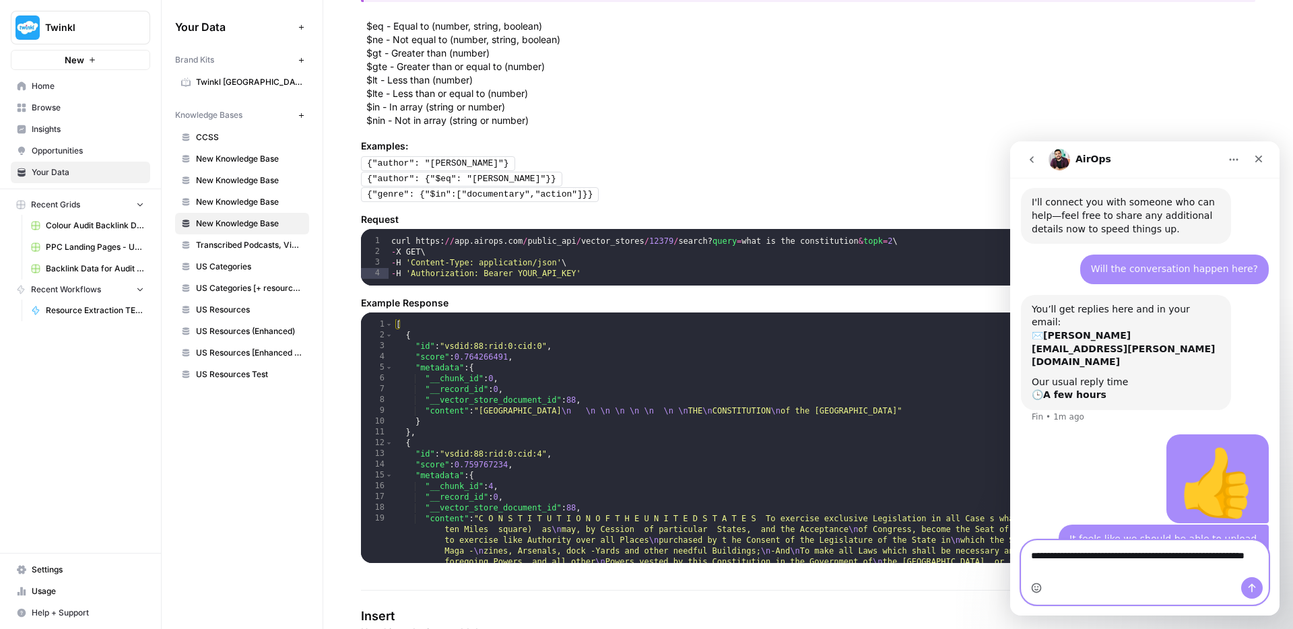
type textarea "**********"
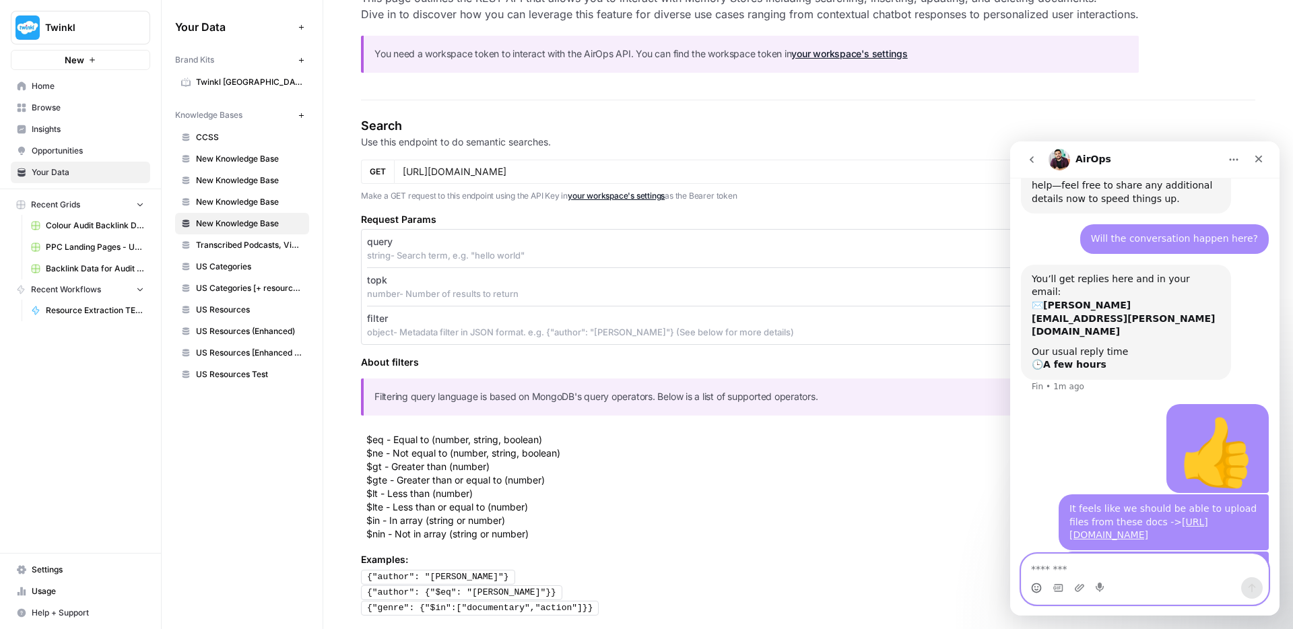
scroll to position [0, 0]
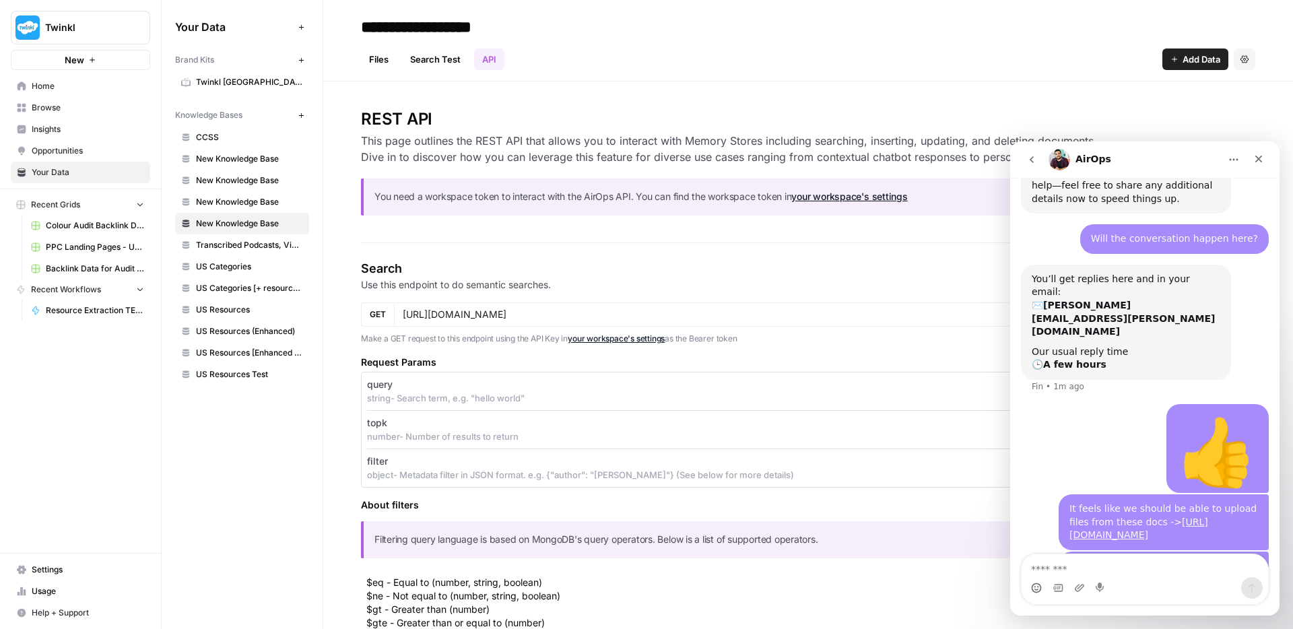
click at [890, 195] on link "your workspace's settings" at bounding box center [849, 196] width 116 height 11
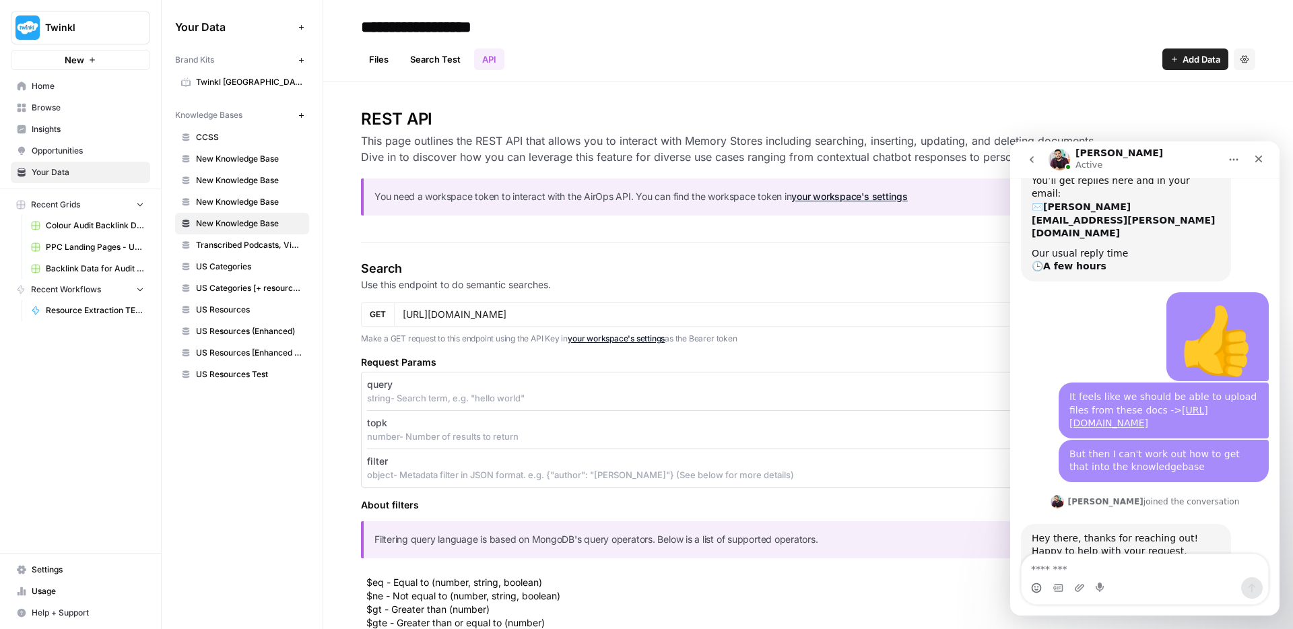
scroll to position [2421, 0]
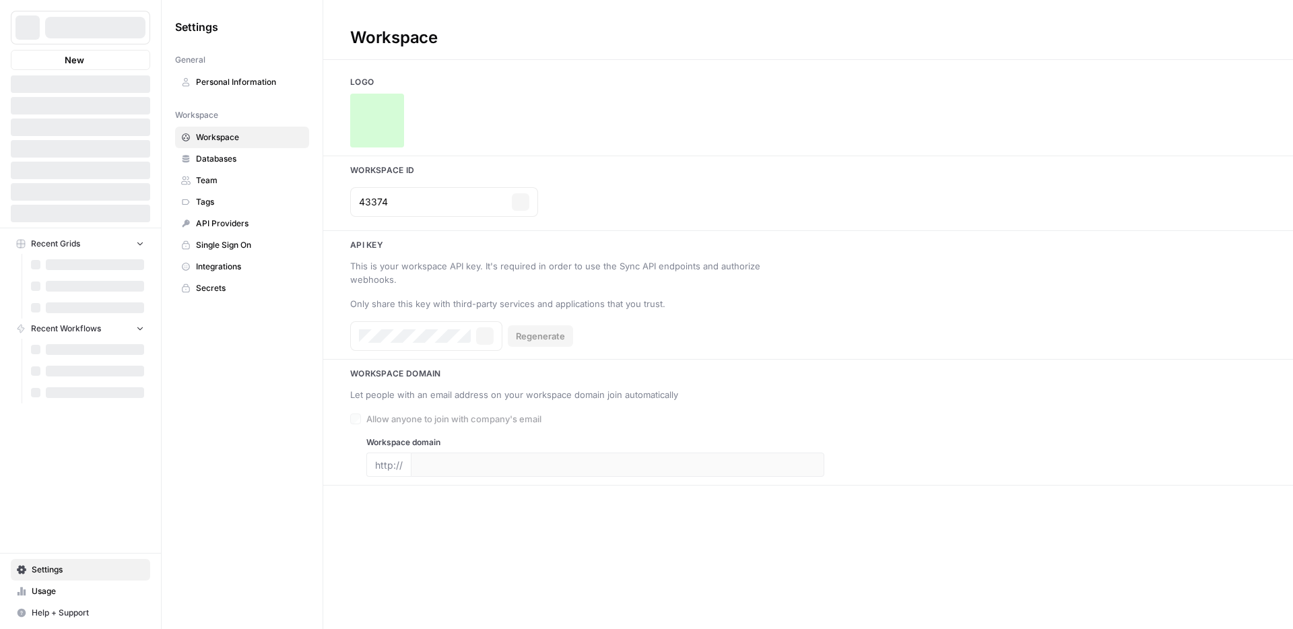
type input "[DOMAIN_NAME]"
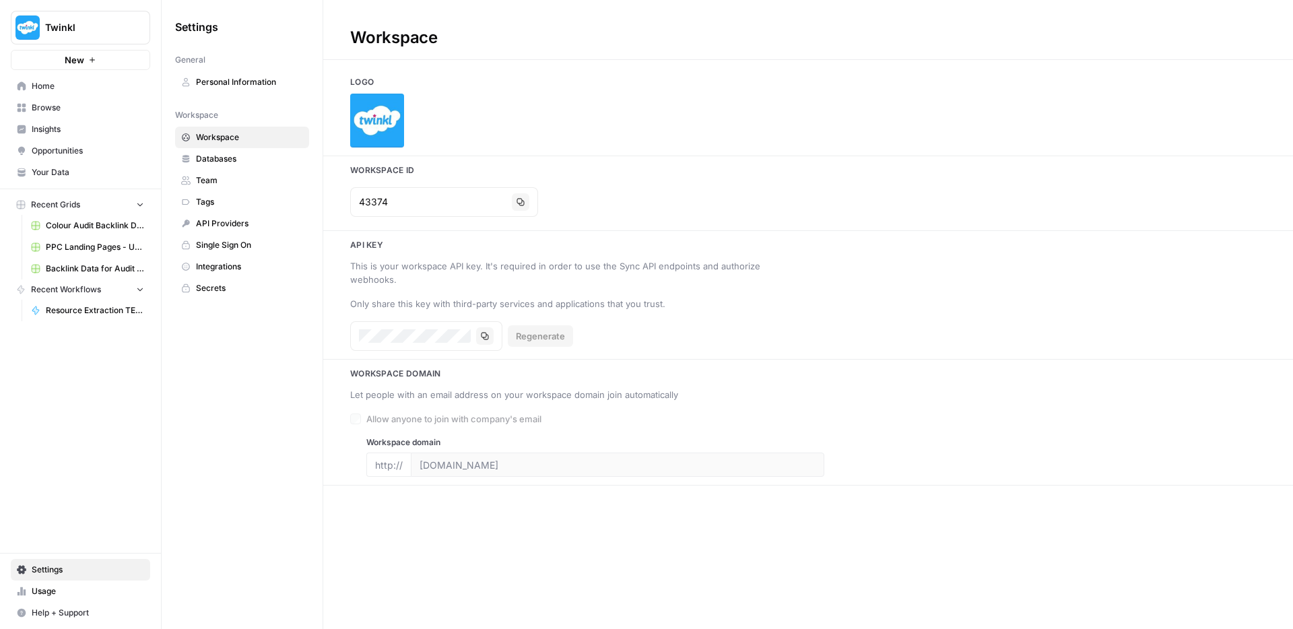
click at [227, 222] on span "API Providers" at bounding box center [249, 224] width 107 height 12
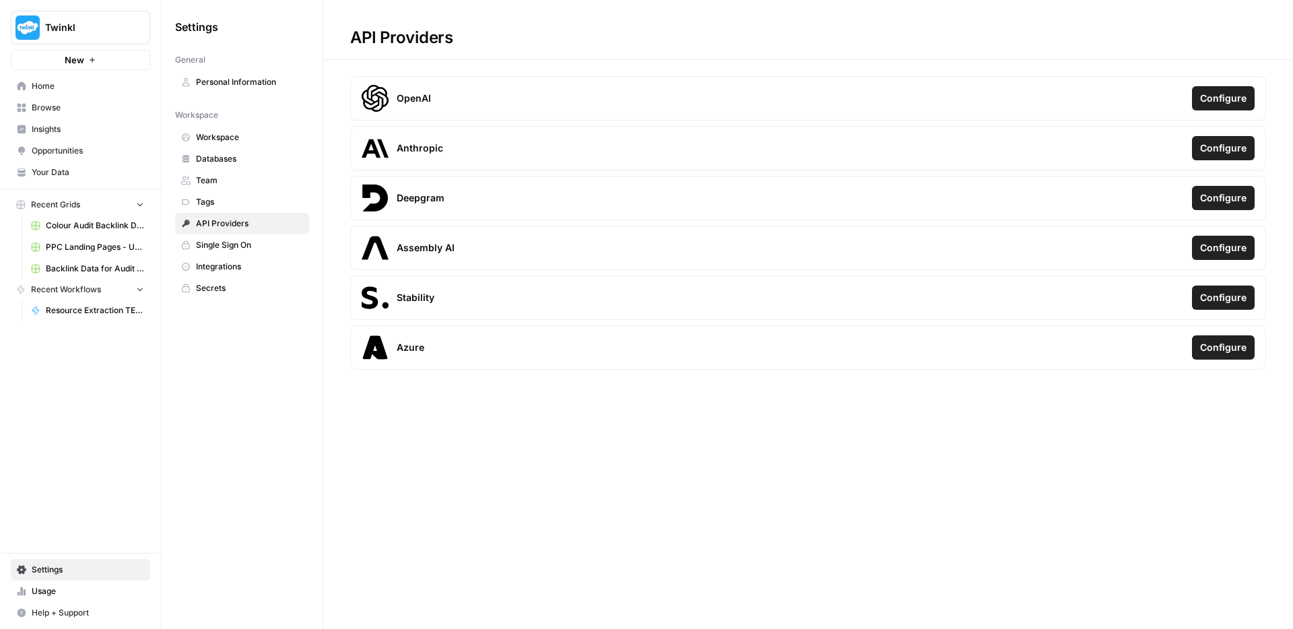
click at [226, 290] on span "Secrets" at bounding box center [249, 288] width 107 height 12
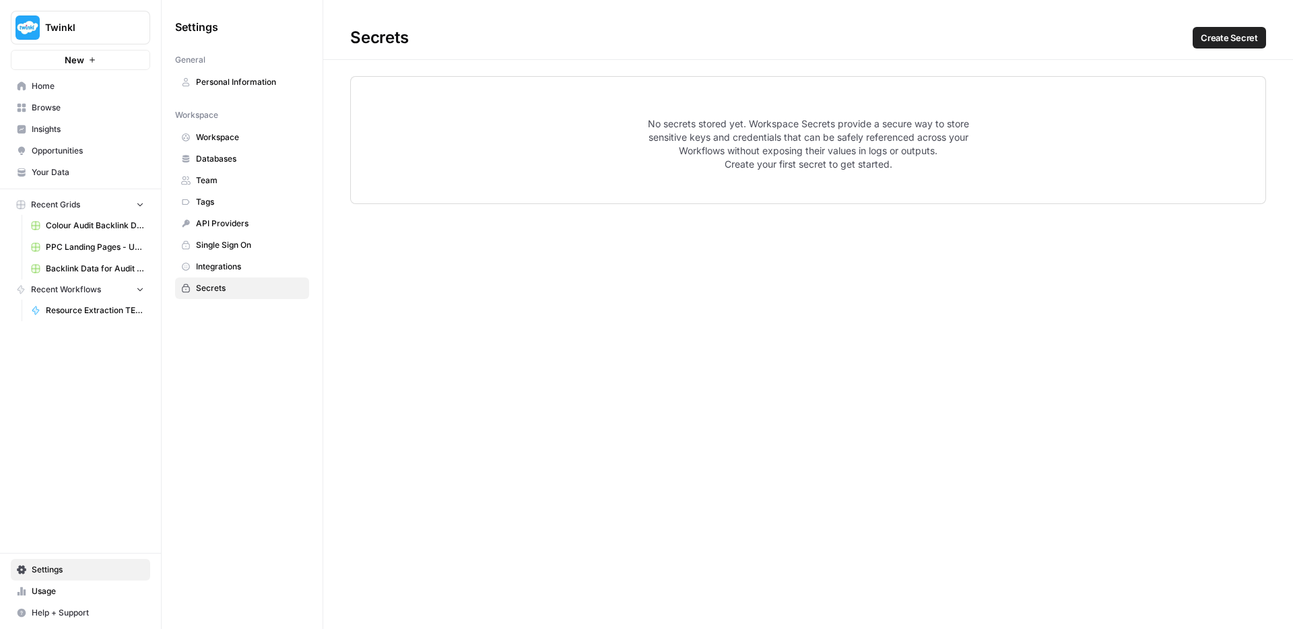
click at [208, 269] on span "Integrations" at bounding box center [249, 267] width 107 height 12
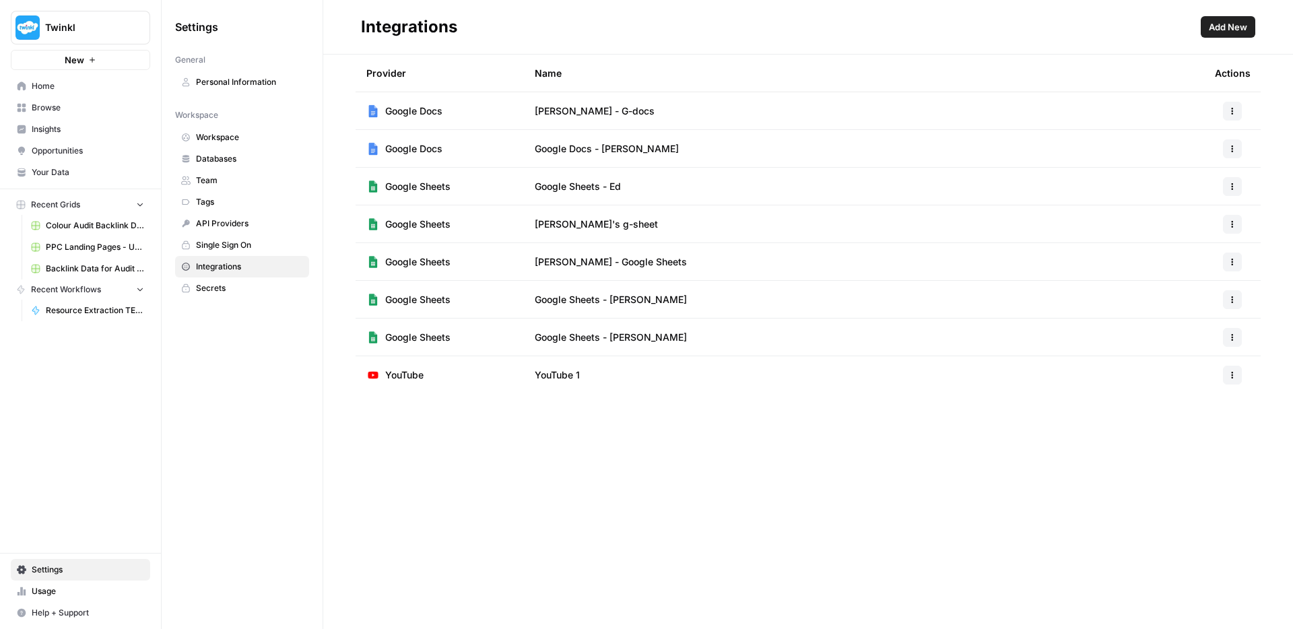
click at [226, 247] on span "Single Sign On" at bounding box center [249, 245] width 107 height 12
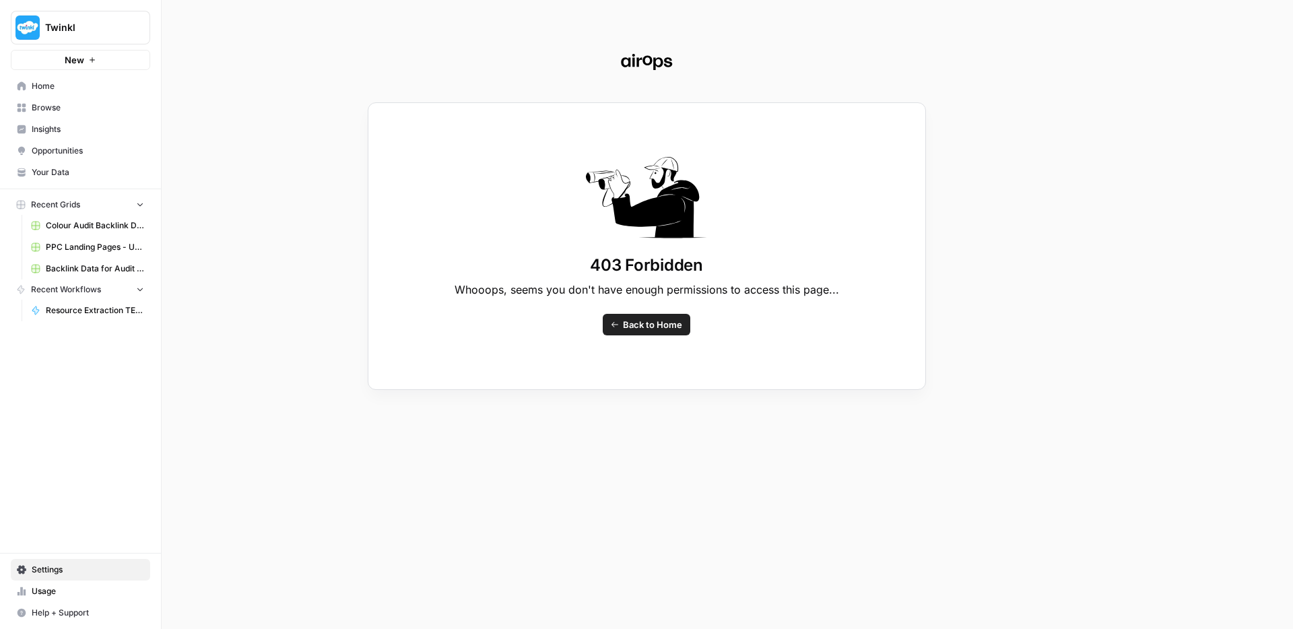
click at [649, 325] on span "Back to Home" at bounding box center [652, 324] width 59 height 13
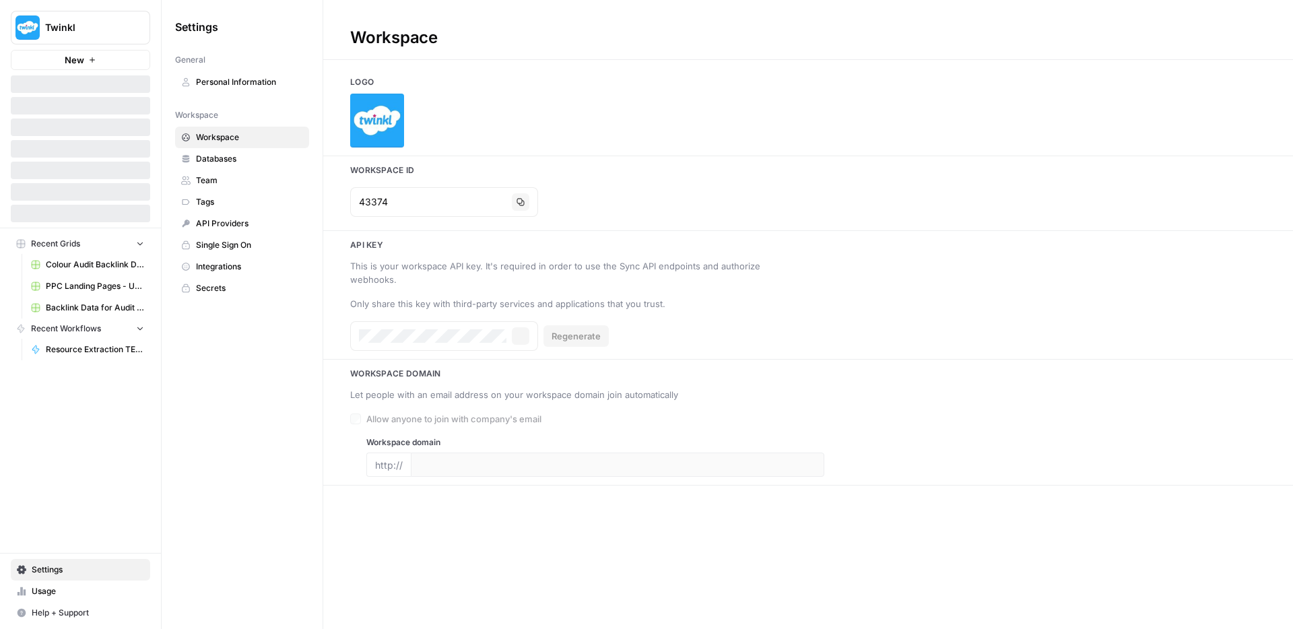
type input "[DOMAIN_NAME]"
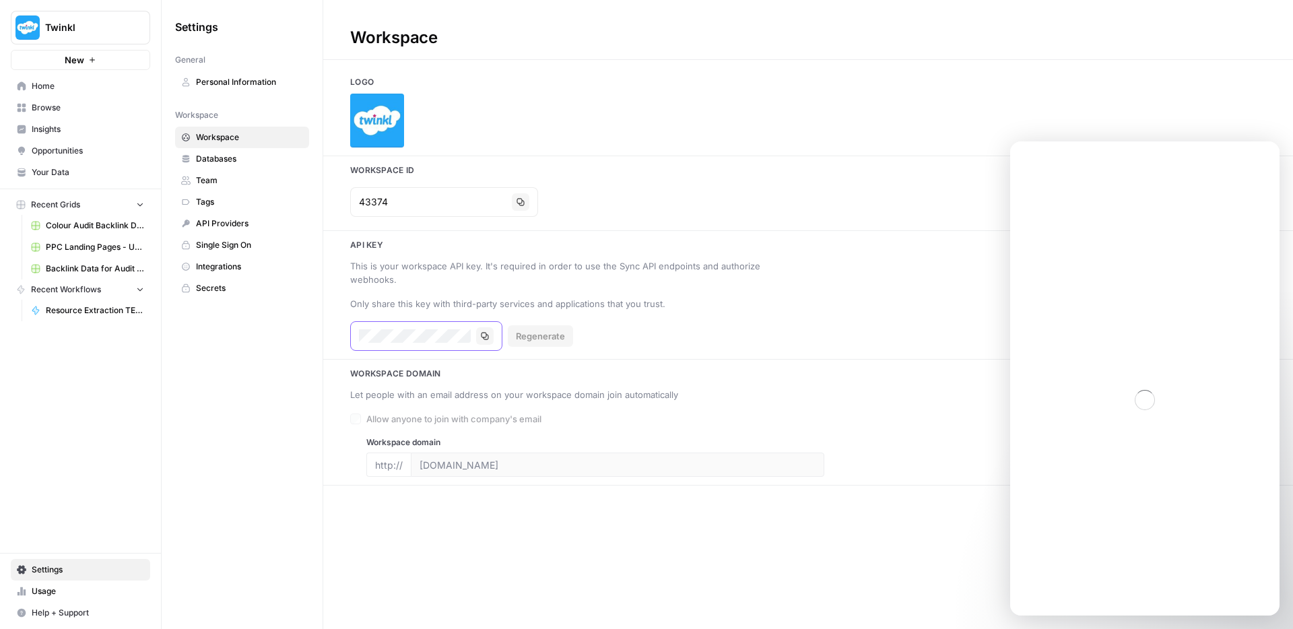
click at [488, 333] on icon "button" at bounding box center [485, 336] width 7 height 7
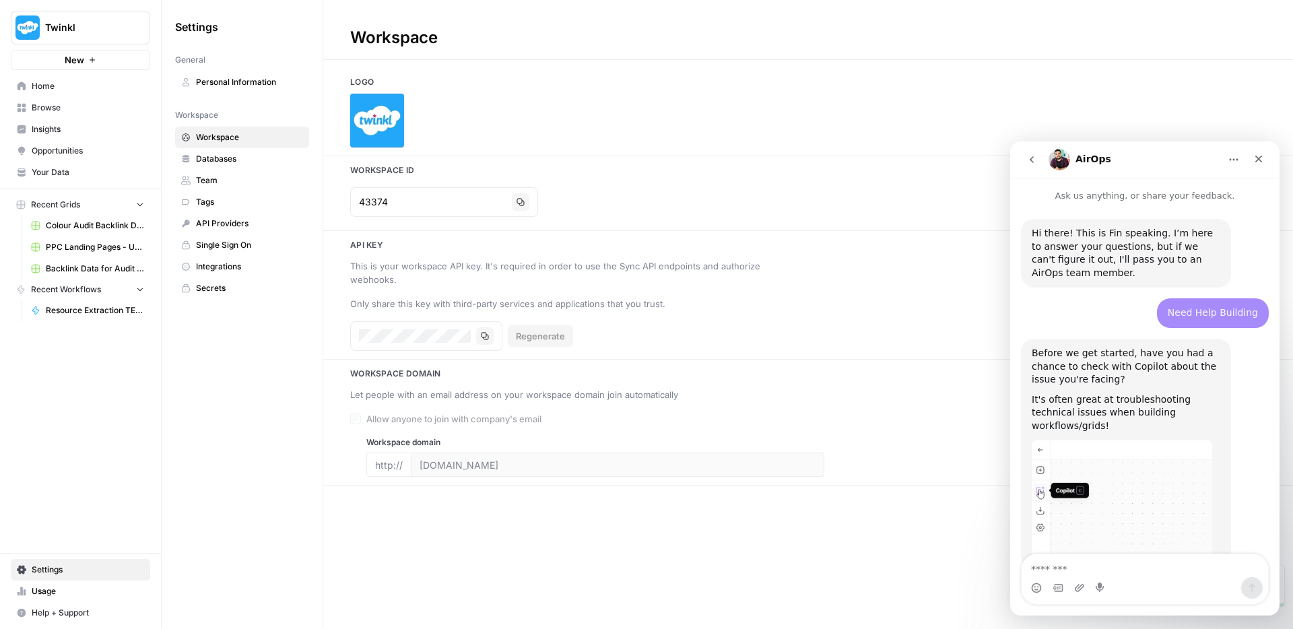
scroll to position [2318, 0]
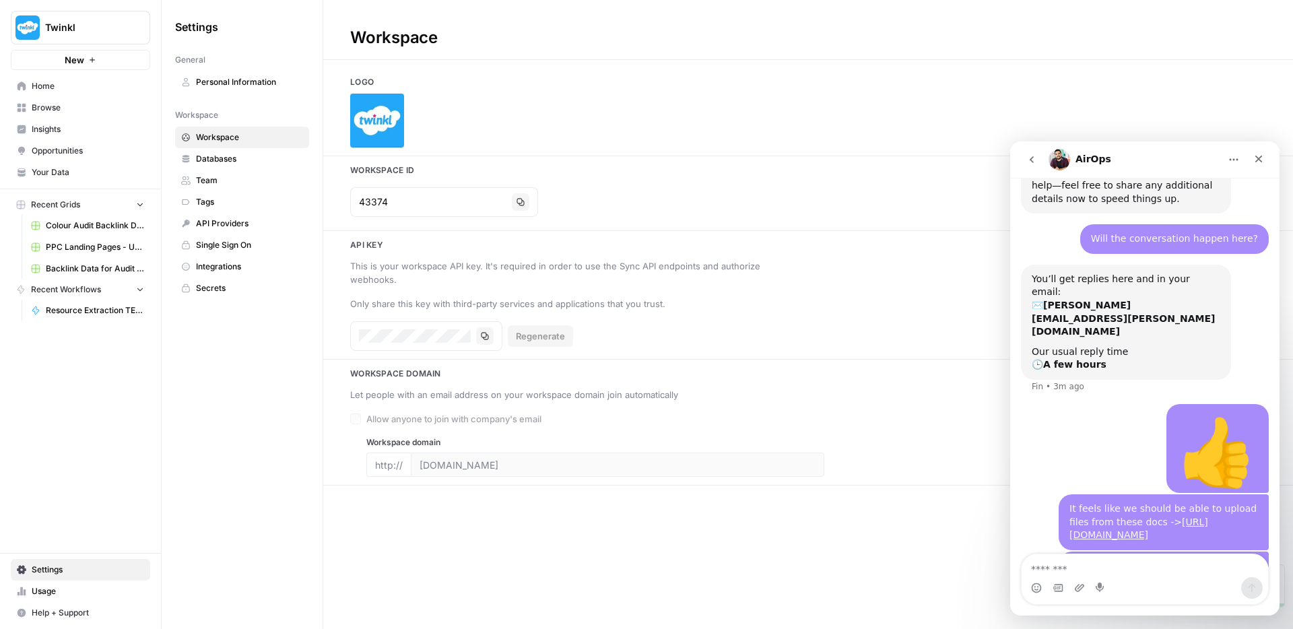
click at [217, 84] on span "Personal Information" at bounding box center [249, 82] width 107 height 12
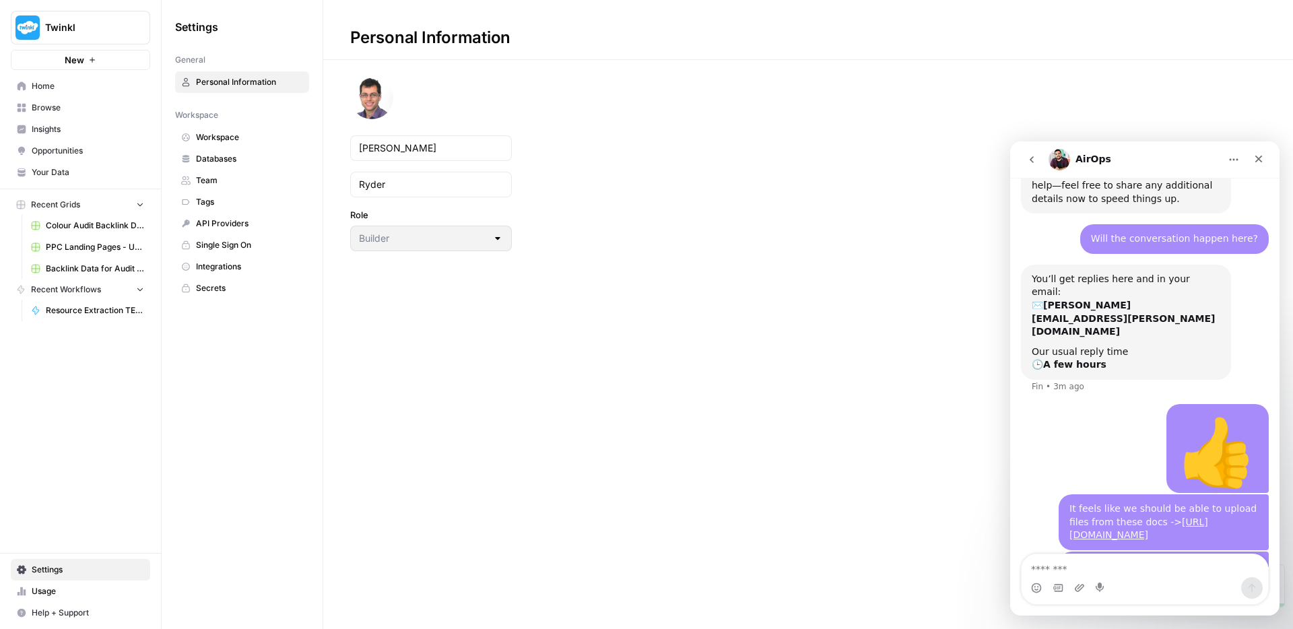
click at [226, 135] on span "Workspace" at bounding box center [249, 137] width 107 height 12
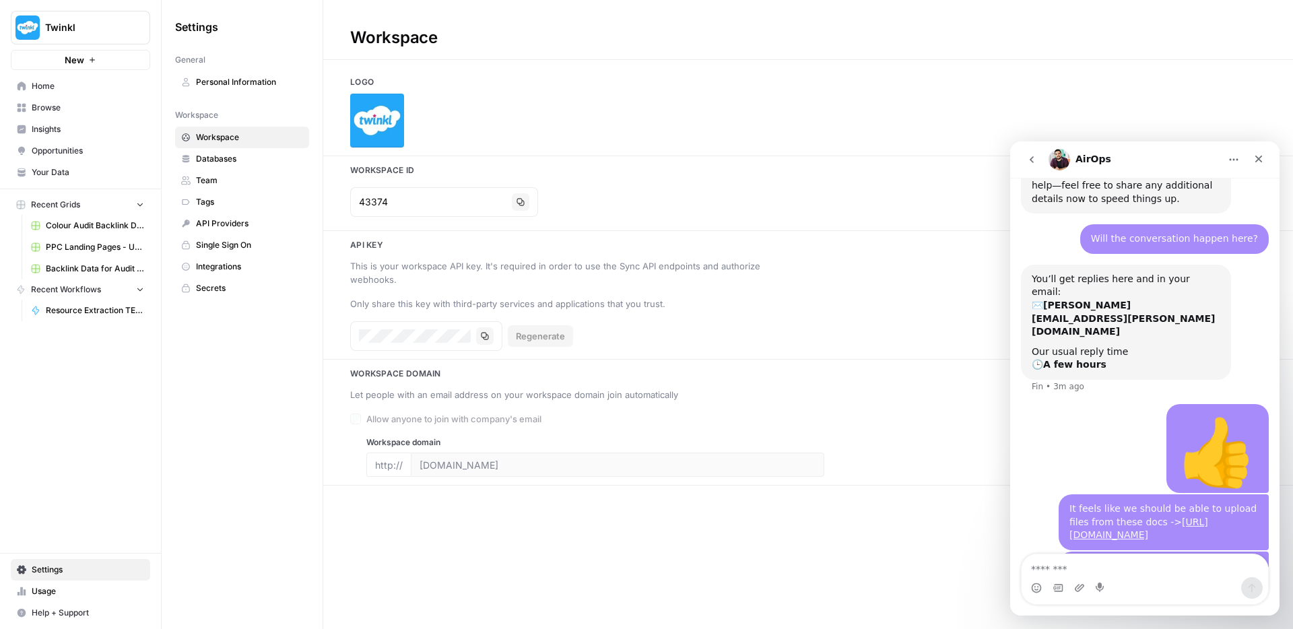
click at [220, 159] on span "Databases" at bounding box center [249, 159] width 107 height 12
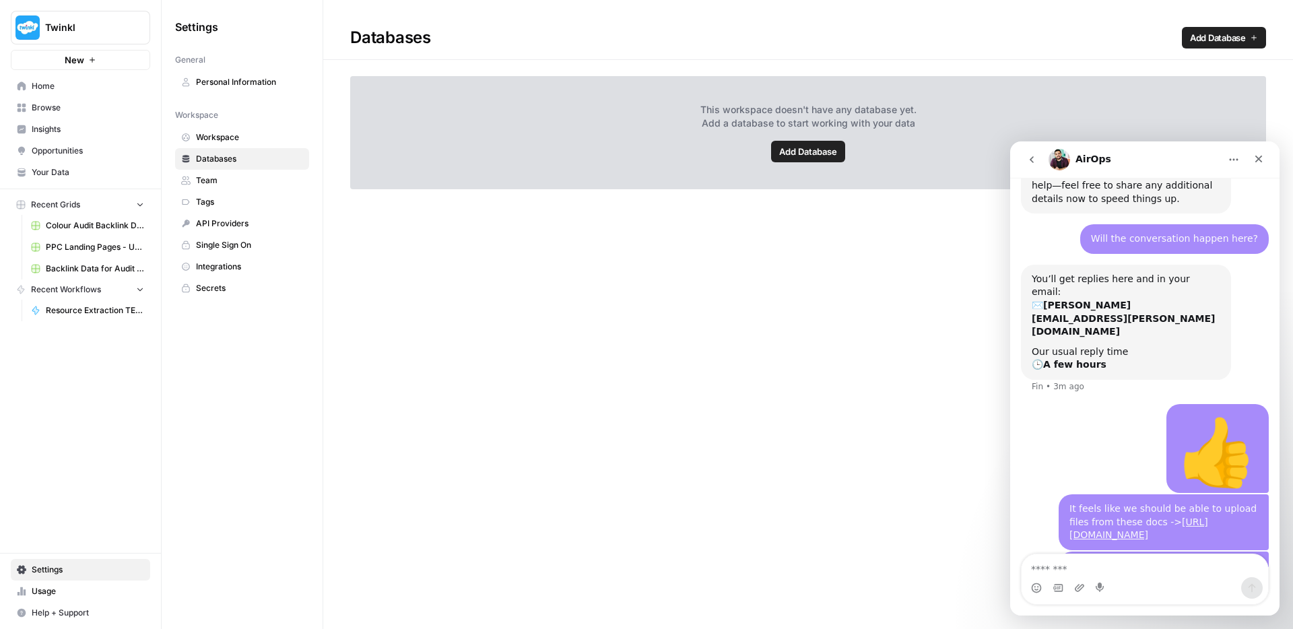
click at [215, 182] on span "Team" at bounding box center [249, 180] width 107 height 12
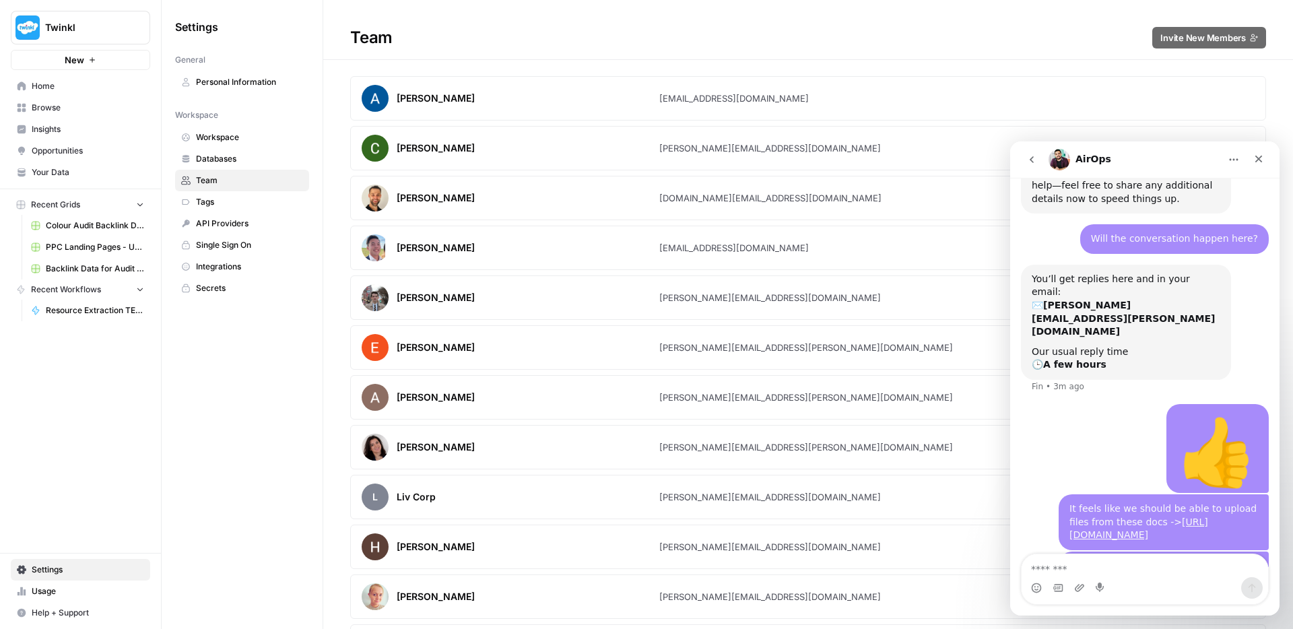
click at [213, 213] on link "API Providers" at bounding box center [242, 224] width 134 height 22
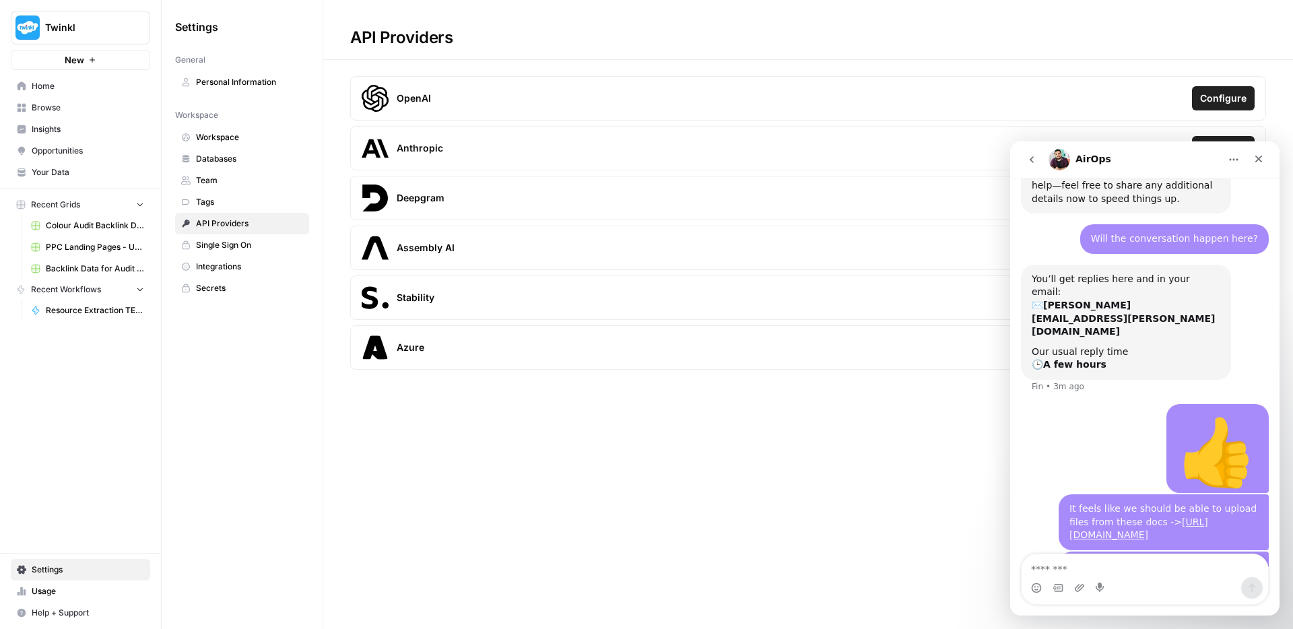
click at [211, 206] on span "Tags" at bounding box center [249, 202] width 107 height 12
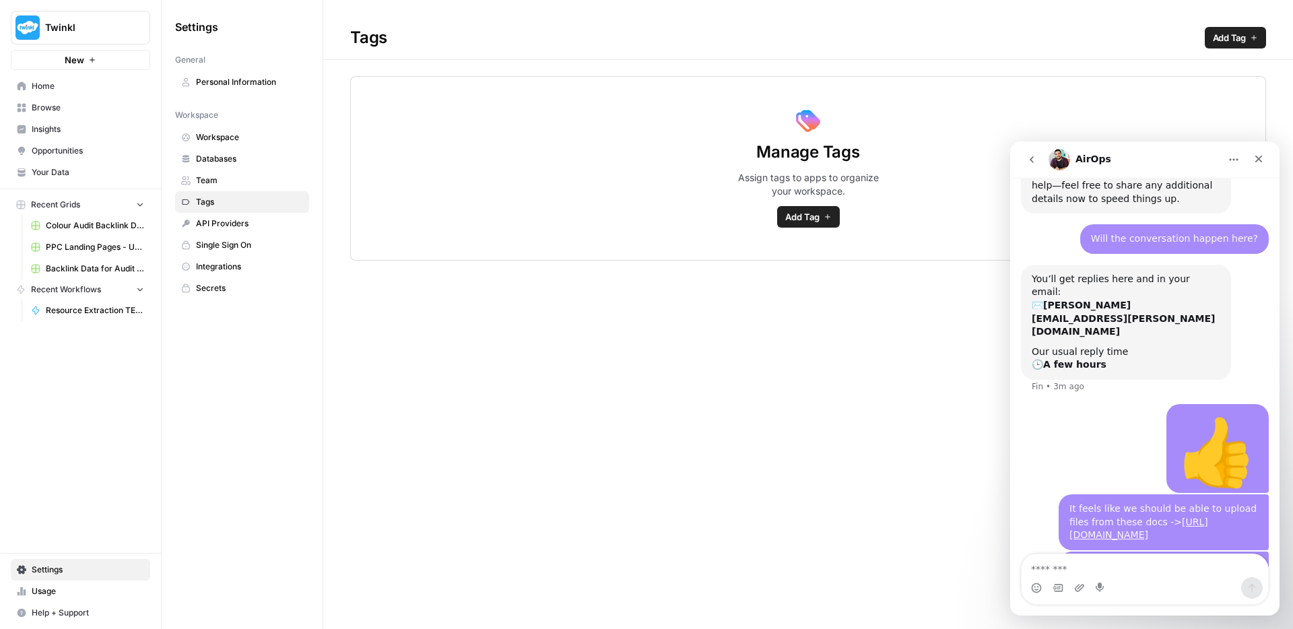
click at [53, 176] on span "Your Data" at bounding box center [88, 172] width 112 height 12
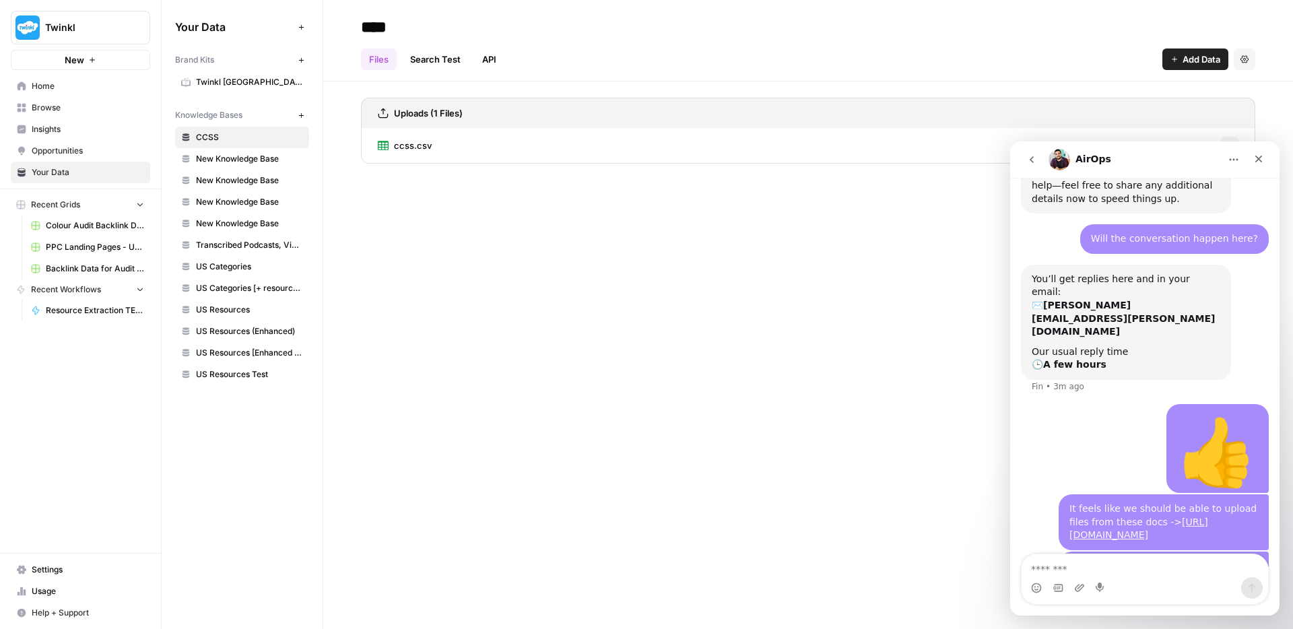
click at [52, 143] on link "Opportunities" at bounding box center [80, 151] width 139 height 22
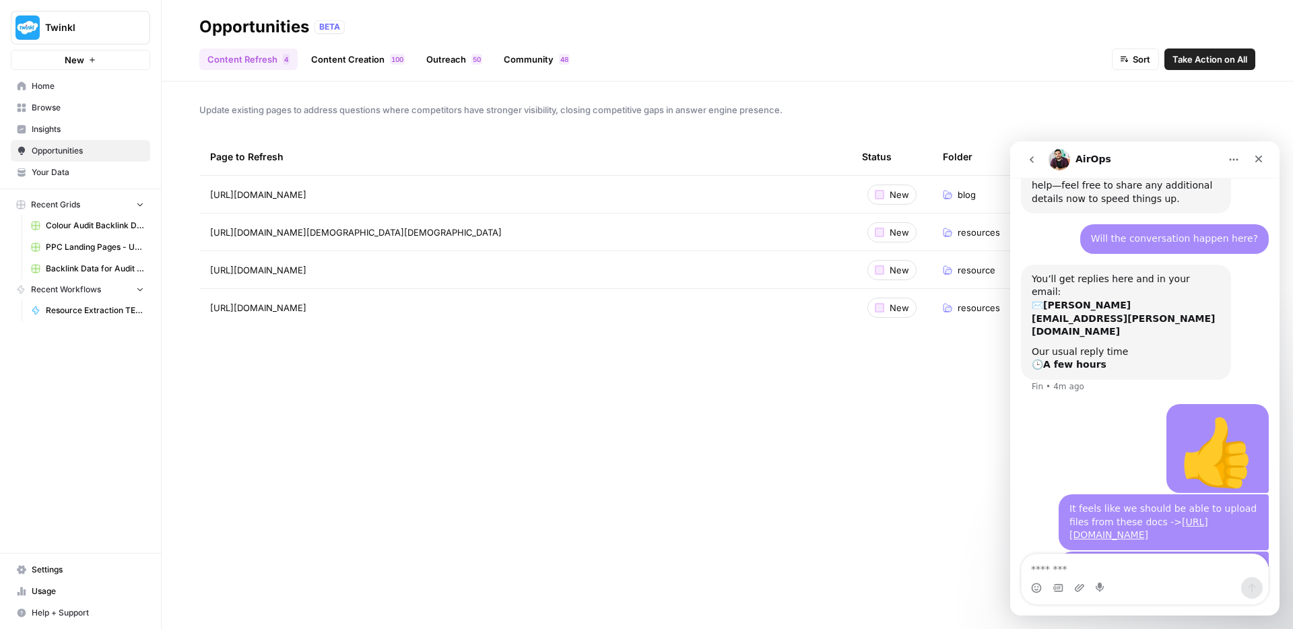
click at [45, 108] on span "Browse" at bounding box center [88, 108] width 112 height 12
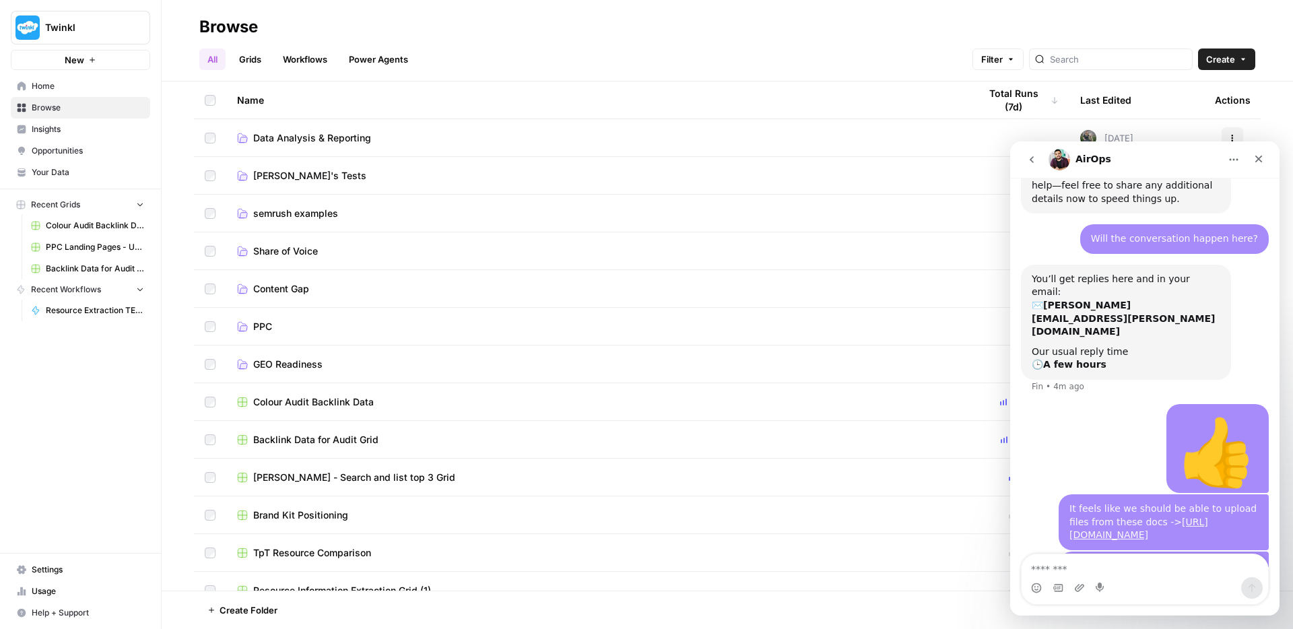
click at [53, 171] on span "Your Data" at bounding box center [88, 172] width 112 height 12
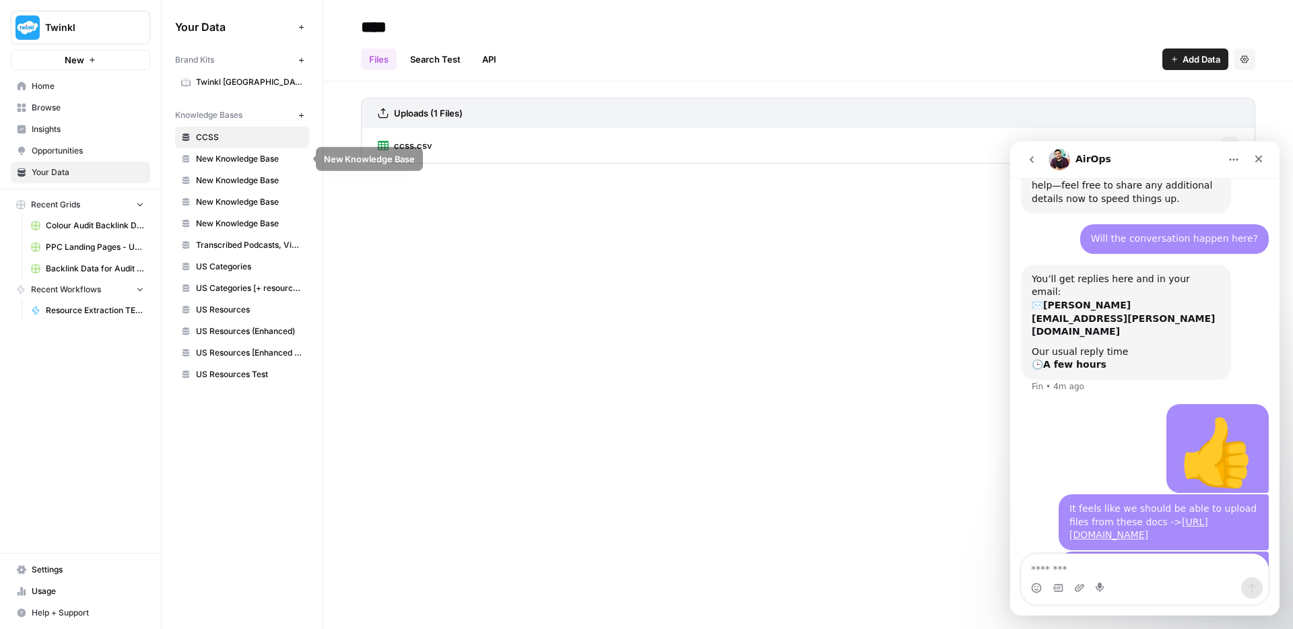
click at [234, 160] on span "New Knowledge Base" at bounding box center [249, 159] width 107 height 12
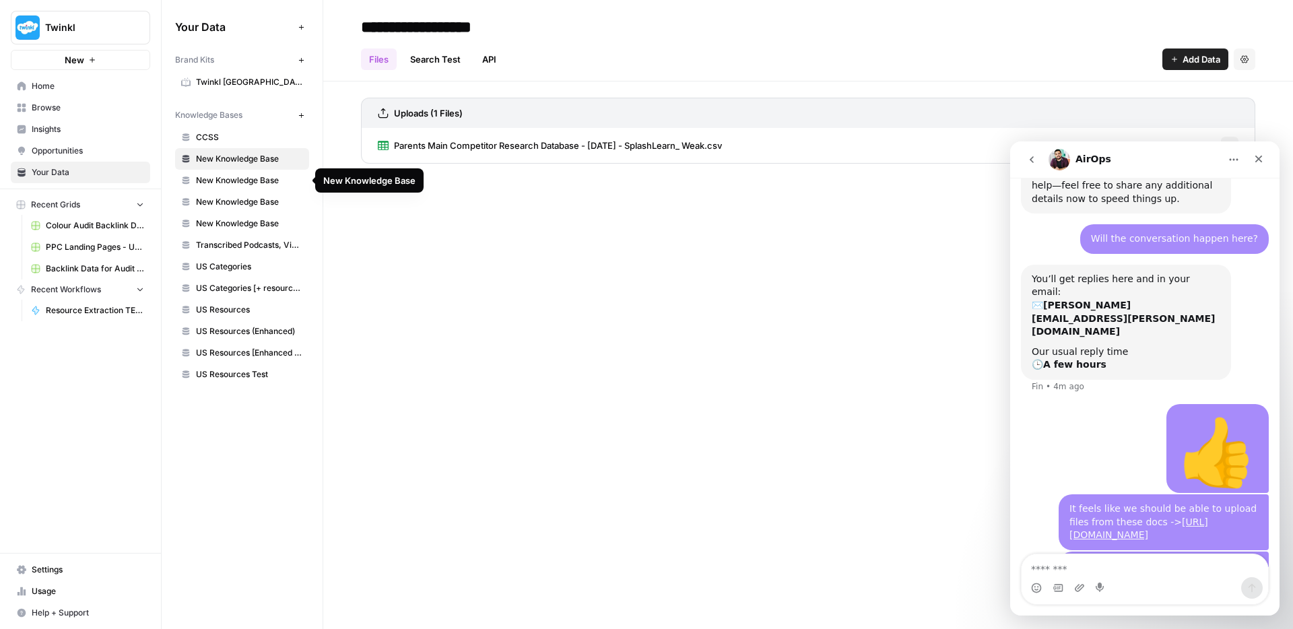
click at [229, 183] on span "New Knowledge Base" at bounding box center [249, 180] width 107 height 12
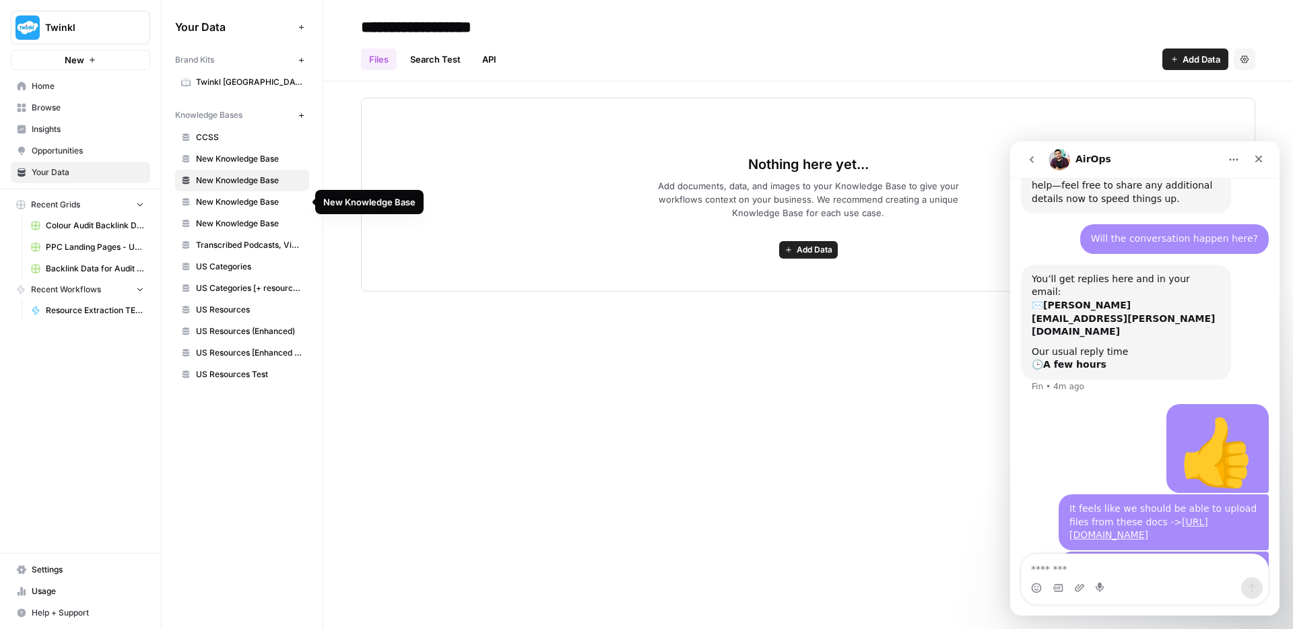
click at [234, 198] on span "New Knowledge Base" at bounding box center [249, 202] width 107 height 12
click at [240, 223] on span "New Knowledge Base" at bounding box center [249, 224] width 107 height 12
click at [242, 240] on span "Transcribed Podcasts, Videos, etc." at bounding box center [249, 245] width 107 height 12
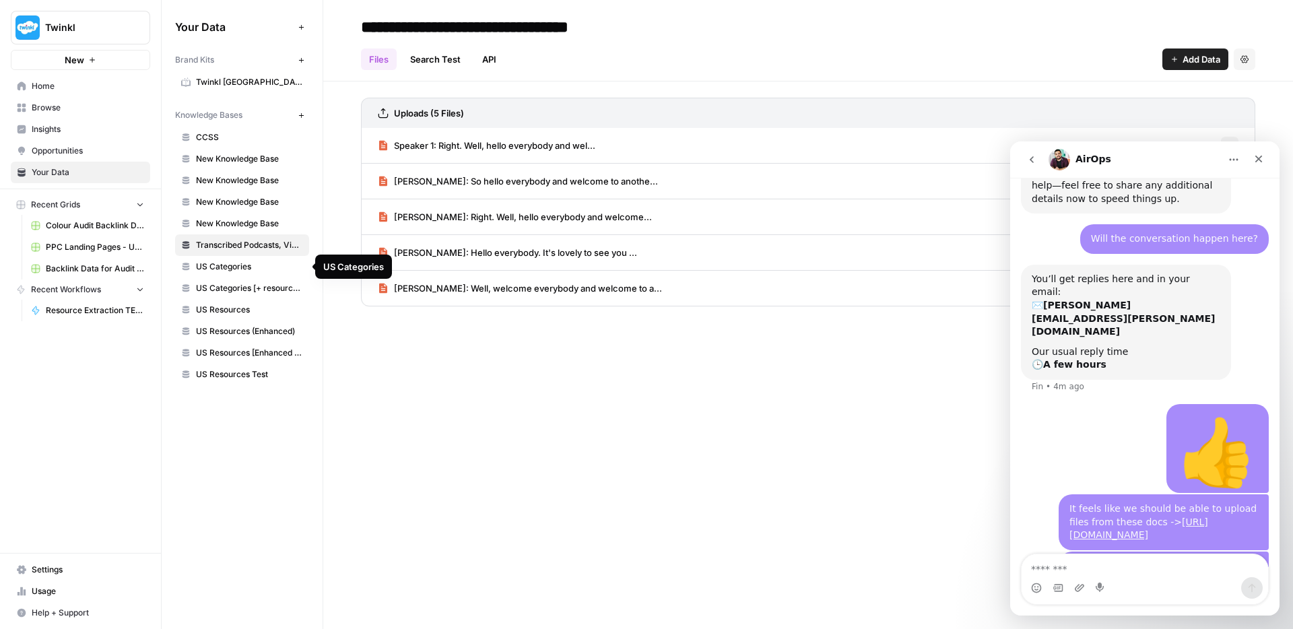
click at [243, 267] on span "US Categories" at bounding box center [249, 267] width 107 height 12
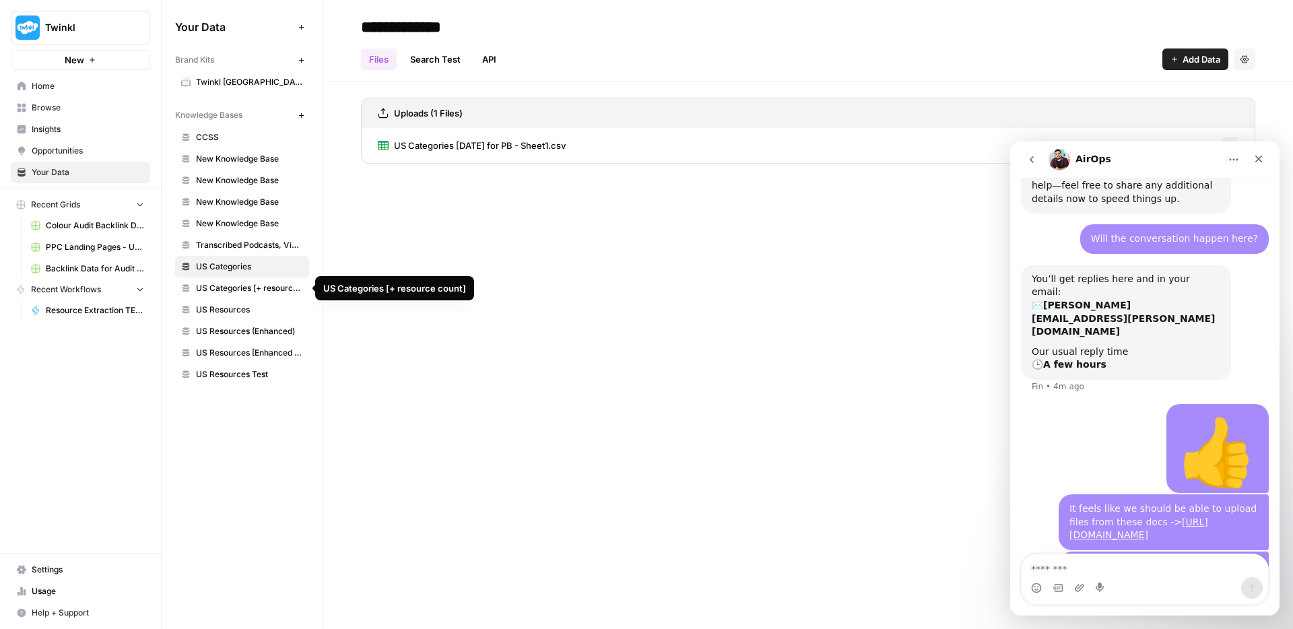
click at [241, 292] on span "US Categories [+ resource count]" at bounding box center [249, 288] width 107 height 12
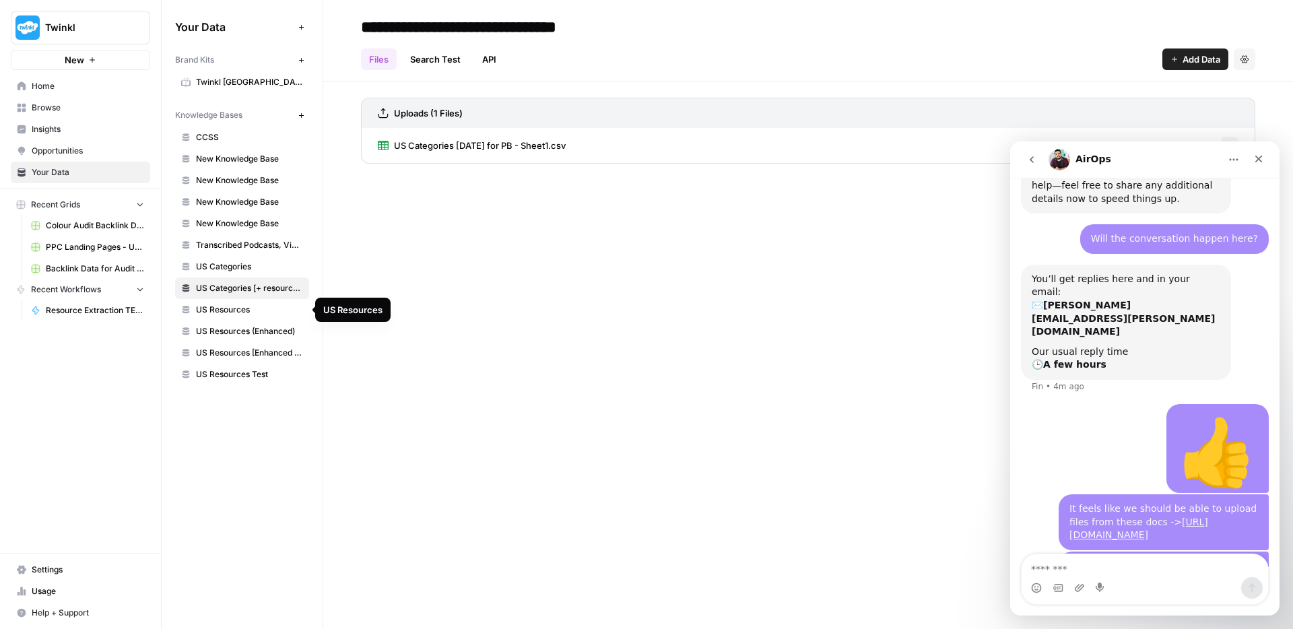
click at [232, 315] on span "US Resources" at bounding box center [249, 310] width 107 height 12
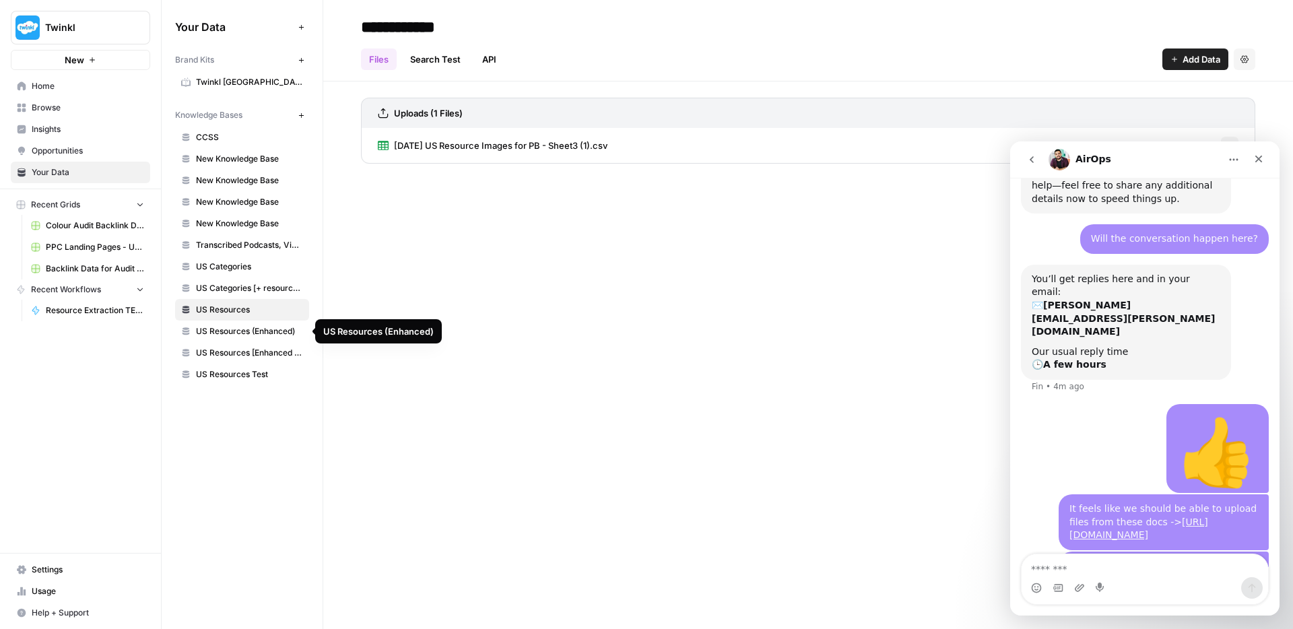
click at [236, 326] on span "US Resources (Enhanced)" at bounding box center [249, 331] width 107 height 12
click at [230, 346] on link "US Resources [Enhanced + Review Count]" at bounding box center [242, 353] width 134 height 22
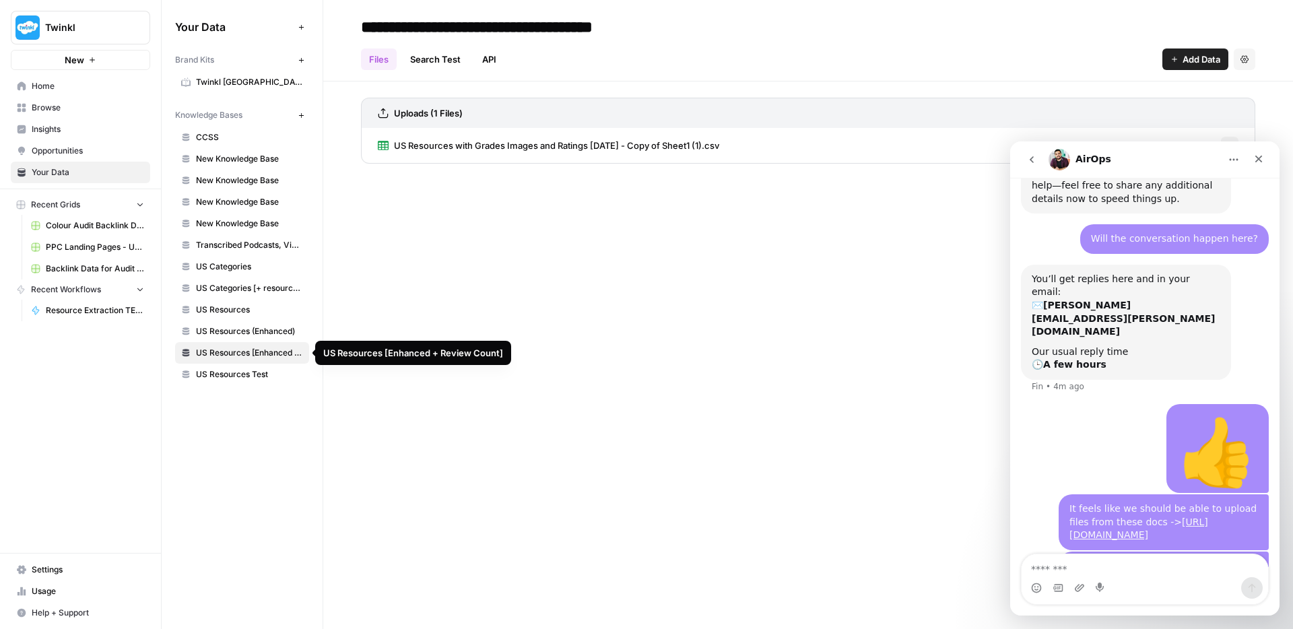
click at [232, 374] on span "US Resources Test" at bounding box center [249, 374] width 107 height 12
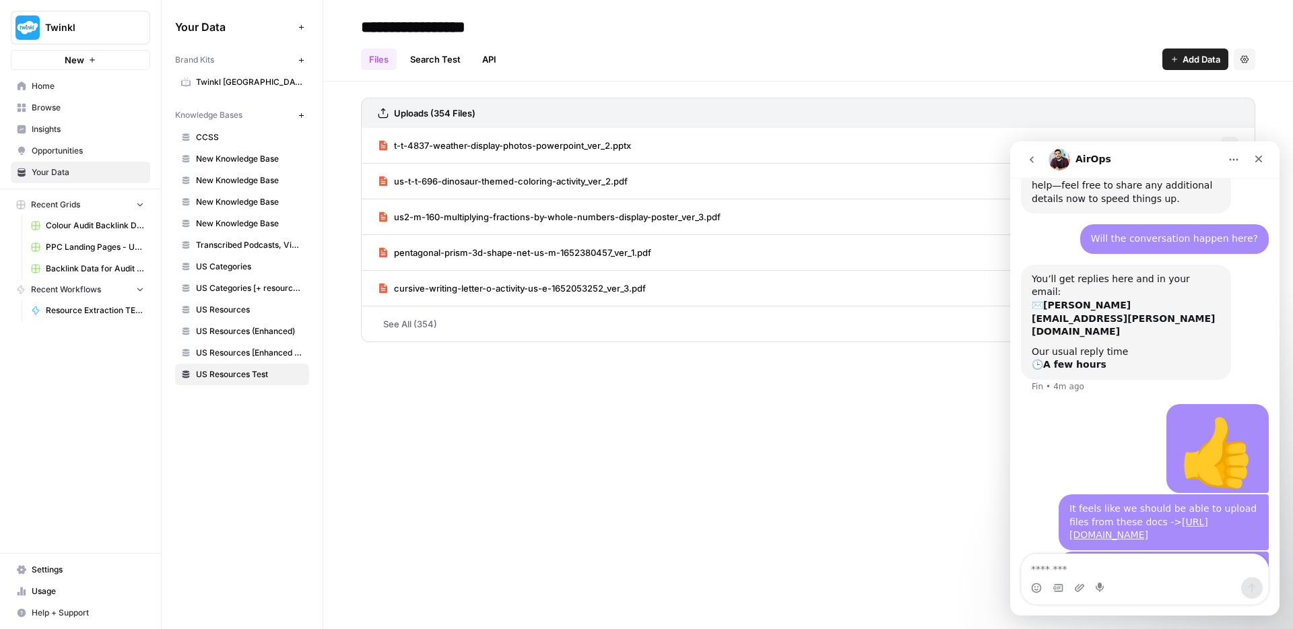
click at [416, 324] on link "See All (354)" at bounding box center [808, 323] width 894 height 35
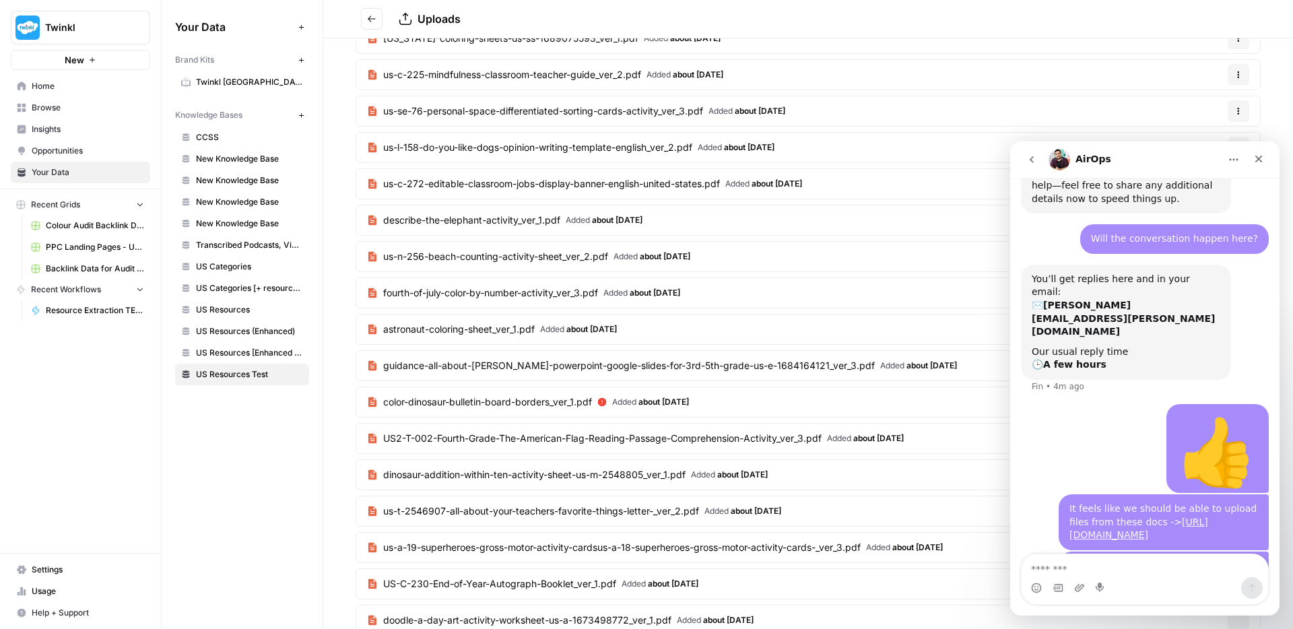
scroll to position [3818, 0]
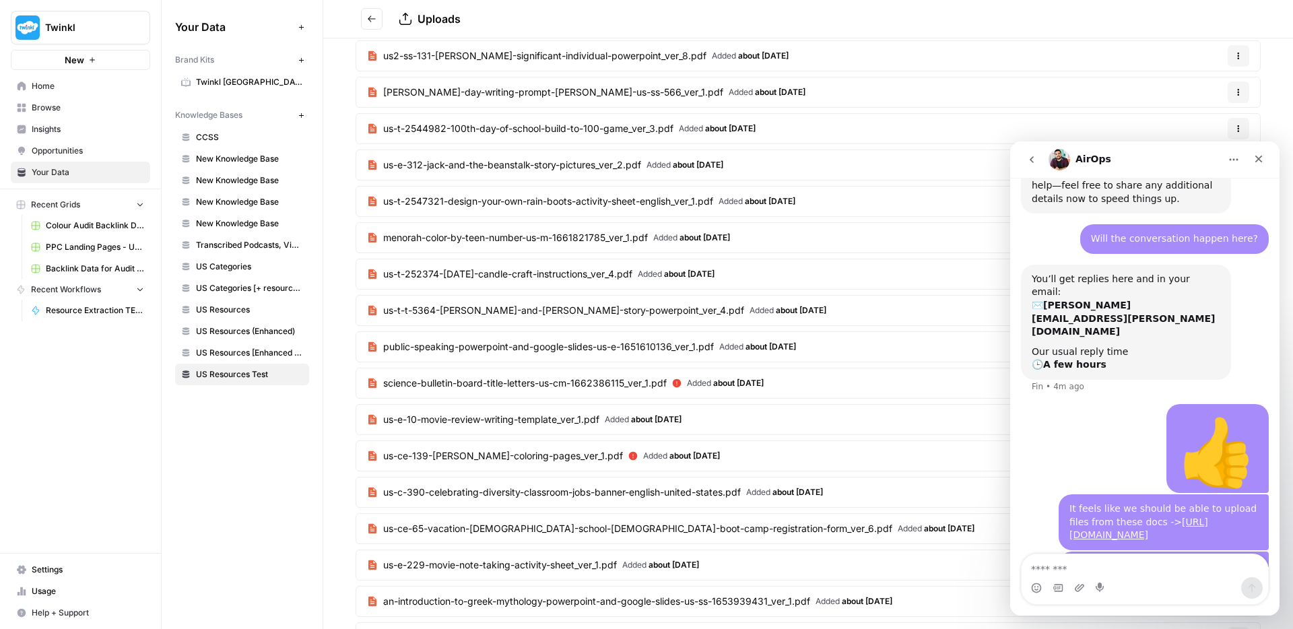
click at [1233, 162] on icon "Home" at bounding box center [1234, 159] width 11 height 11
click at [1232, 162] on icon "Home" at bounding box center [1234, 159] width 11 height 11
click at [1262, 158] on icon "Close" at bounding box center [1258, 159] width 11 height 11
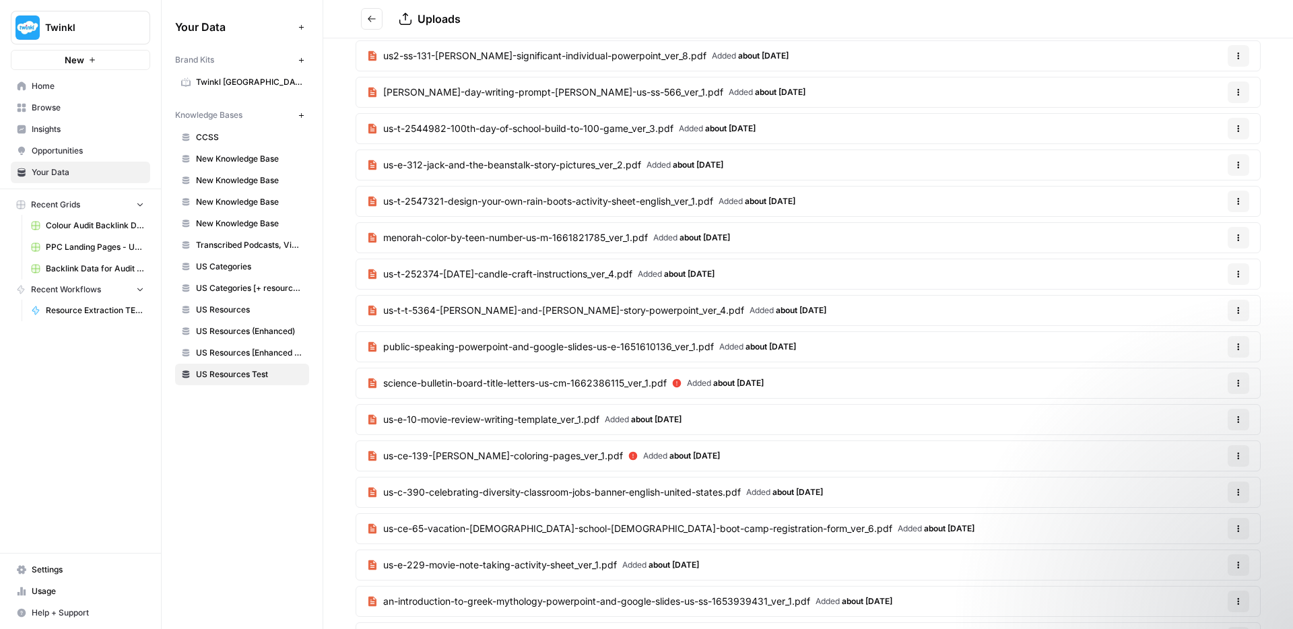
scroll to position [0, 0]
click at [85, 434] on div "Twinkl New Home Browse Insights Opportunities Your Data Recent Grids Colour Aud…" at bounding box center [80, 314] width 161 height 629
click at [53, 614] on span "Help + Support" at bounding box center [88, 613] width 112 height 12
click at [186, 607] on span "Chat & Support" at bounding box center [225, 607] width 90 height 12
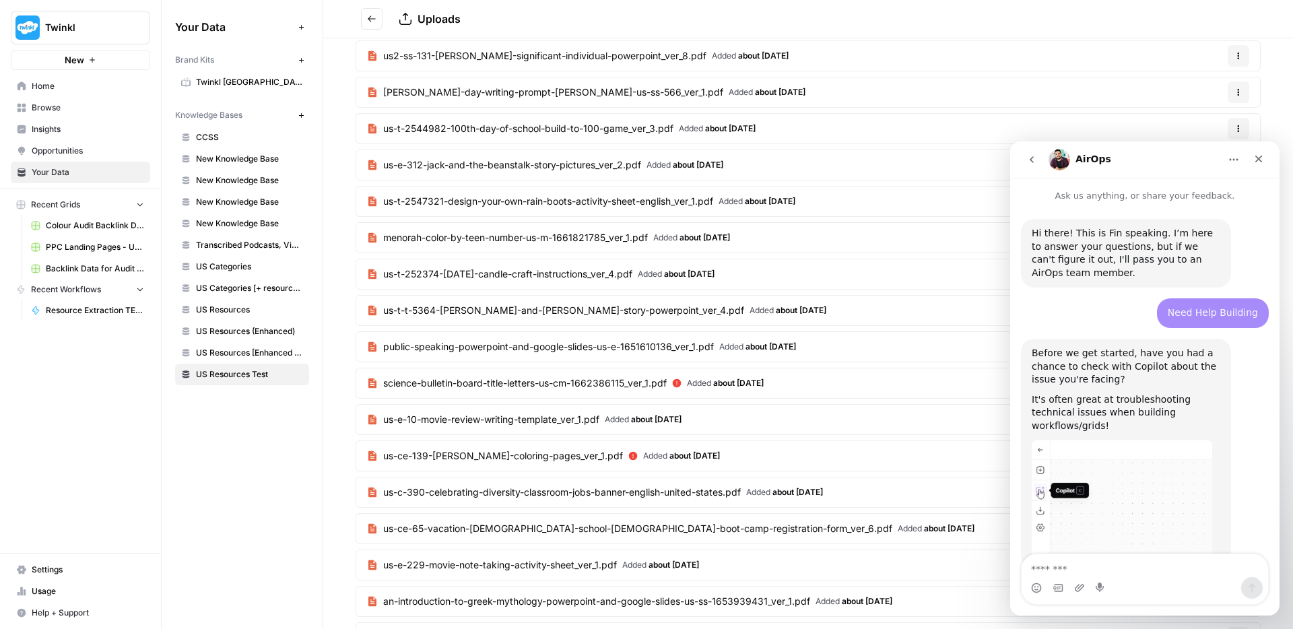
scroll to position [2318, 0]
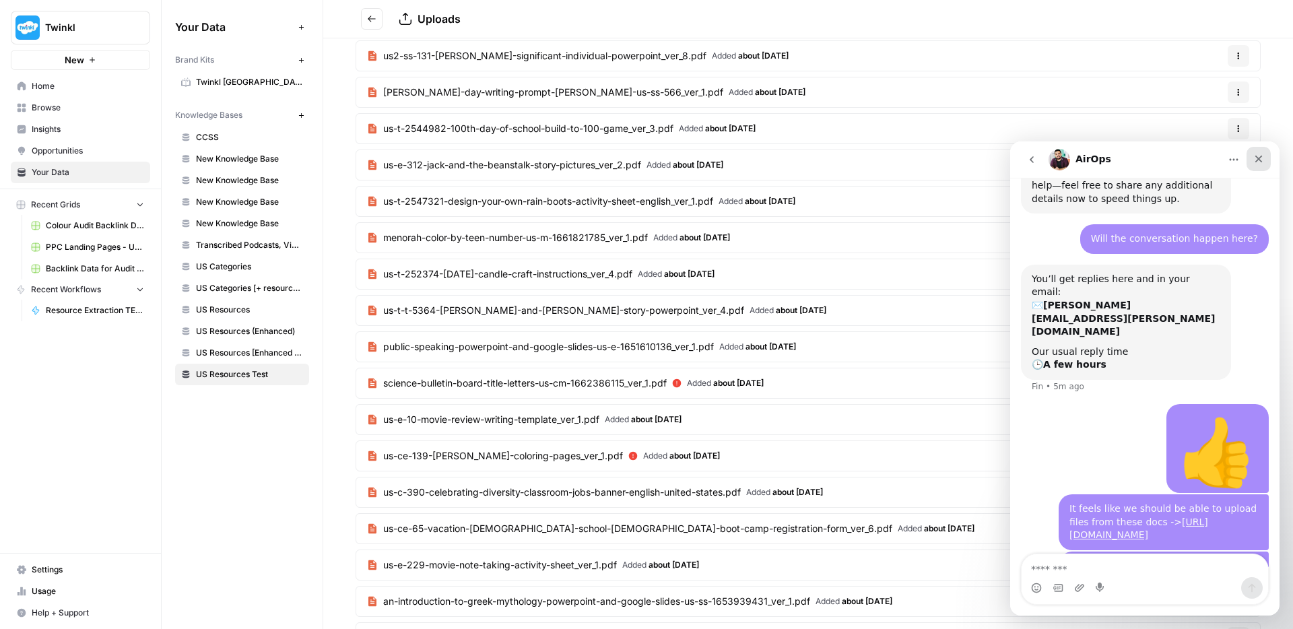
drag, startPoint x: 1264, startPoint y: 161, endPoint x: 2271, endPoint y: 304, distance: 1017.8
click at [1264, 161] on icon "Close" at bounding box center [1258, 159] width 11 height 11
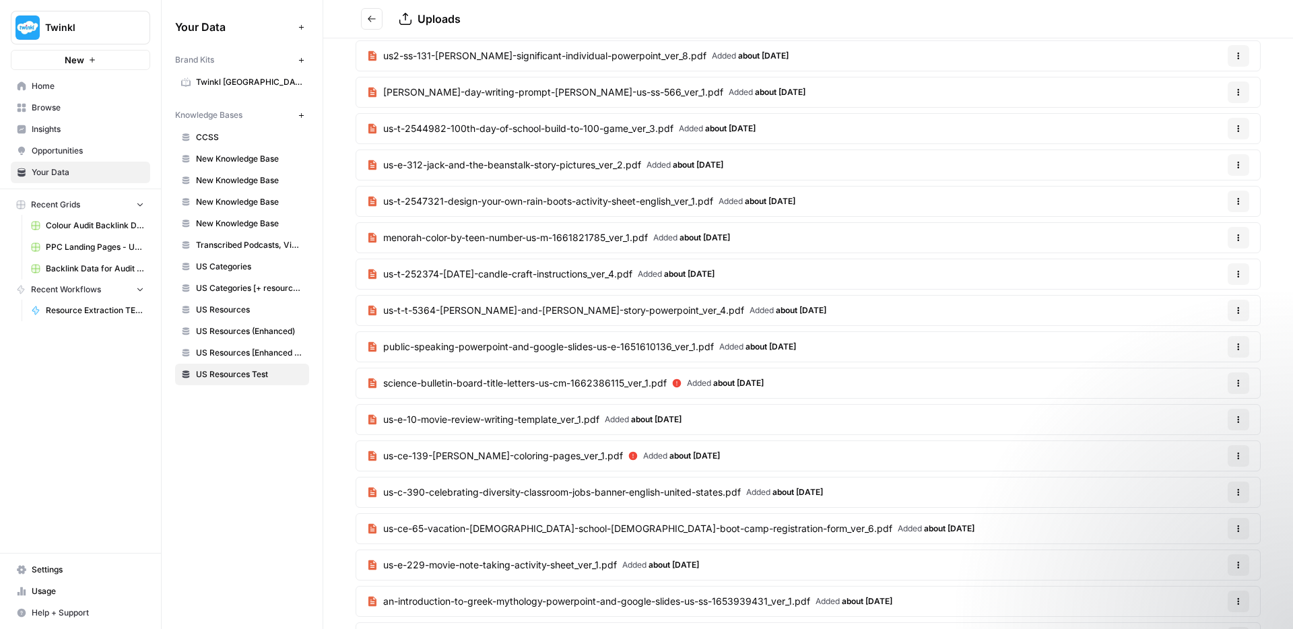
scroll to position [0, 0]
click at [137, 205] on icon "button" at bounding box center [139, 203] width 9 height 9
click at [143, 224] on icon "button" at bounding box center [139, 224] width 9 height 9
click at [95, 59] on icon "button" at bounding box center [92, 60] width 8 height 8
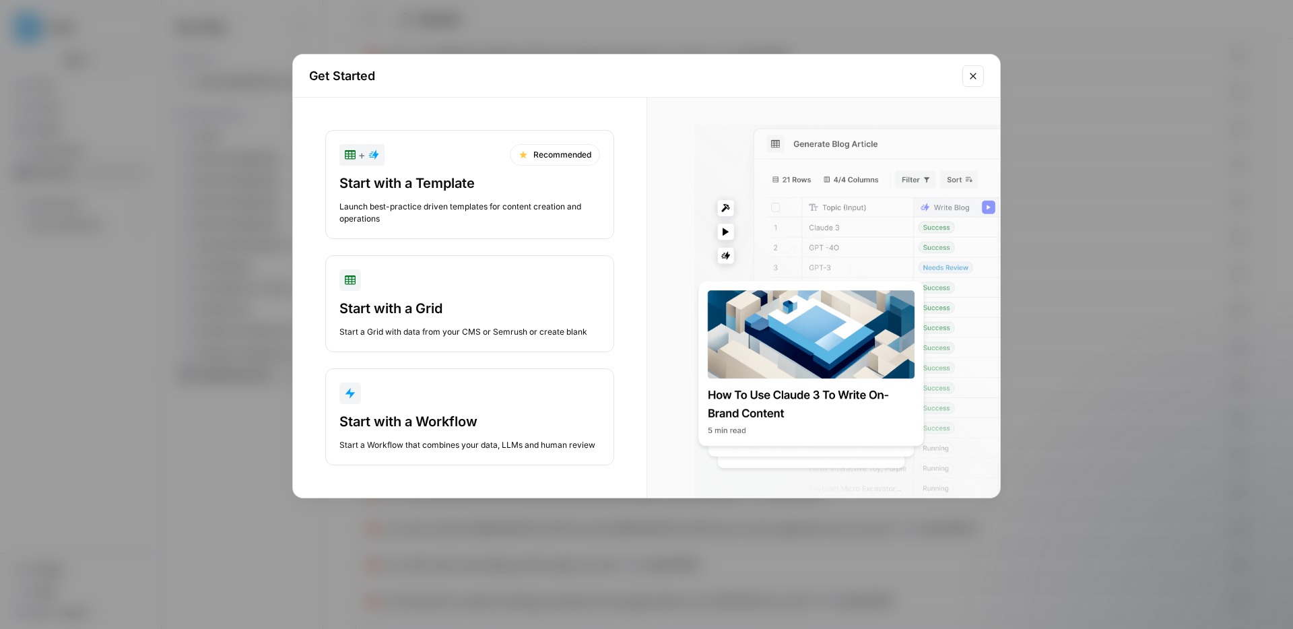
click at [979, 77] on button "Close modal" at bounding box center [973, 76] width 22 height 22
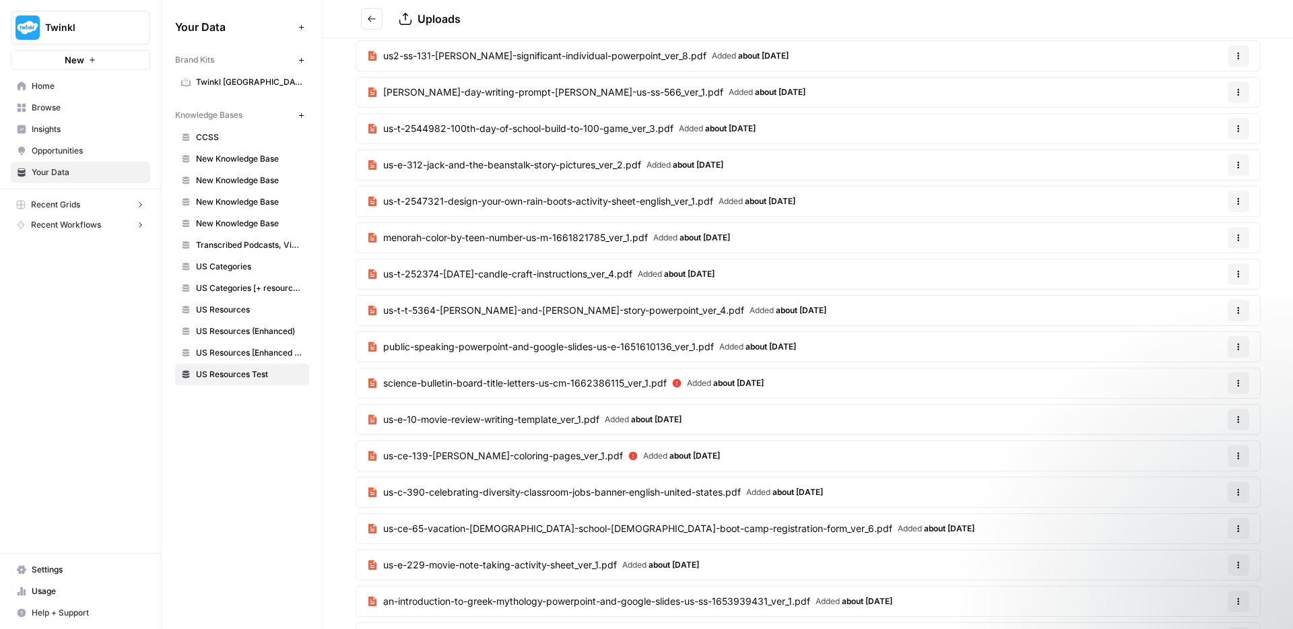
click at [57, 22] on span "Twinkl" at bounding box center [85, 27] width 81 height 13
click at [81, 296] on div "Twinkl New Home Browse Insights Opportunities Your Data Recent Grids Colour Aud…" at bounding box center [80, 314] width 161 height 629
click at [306, 24] on button "Add Data" at bounding box center [301, 27] width 16 height 16
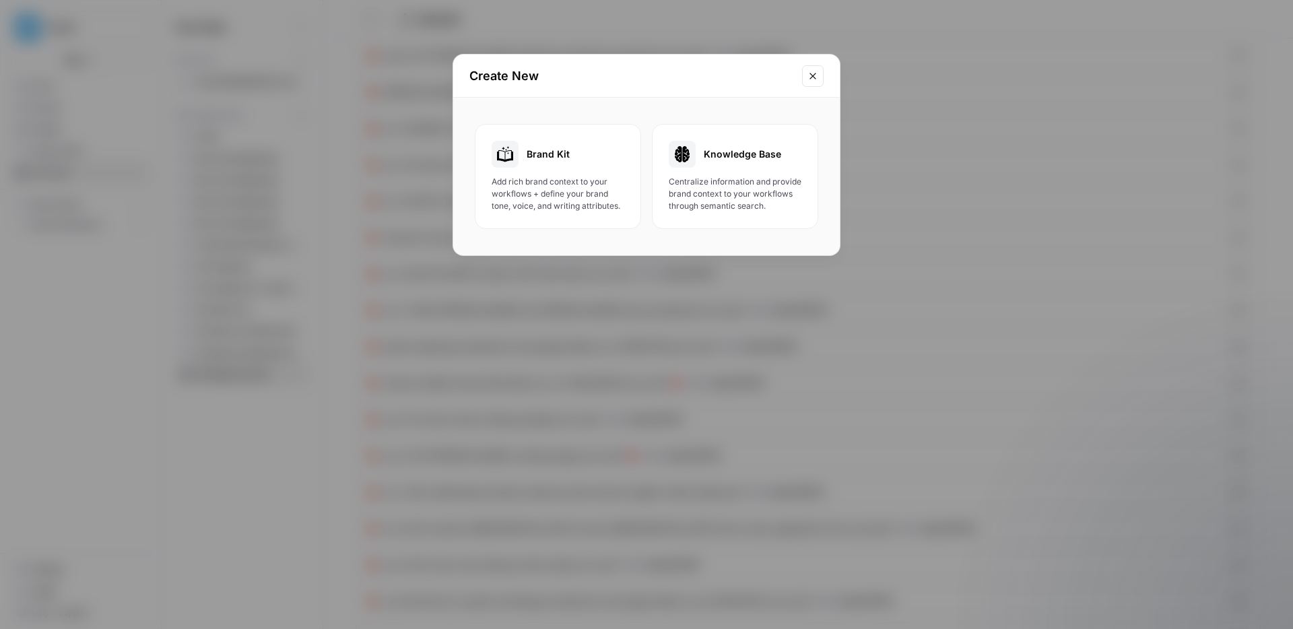
click at [814, 74] on icon "Close modal" at bounding box center [813, 76] width 11 height 11
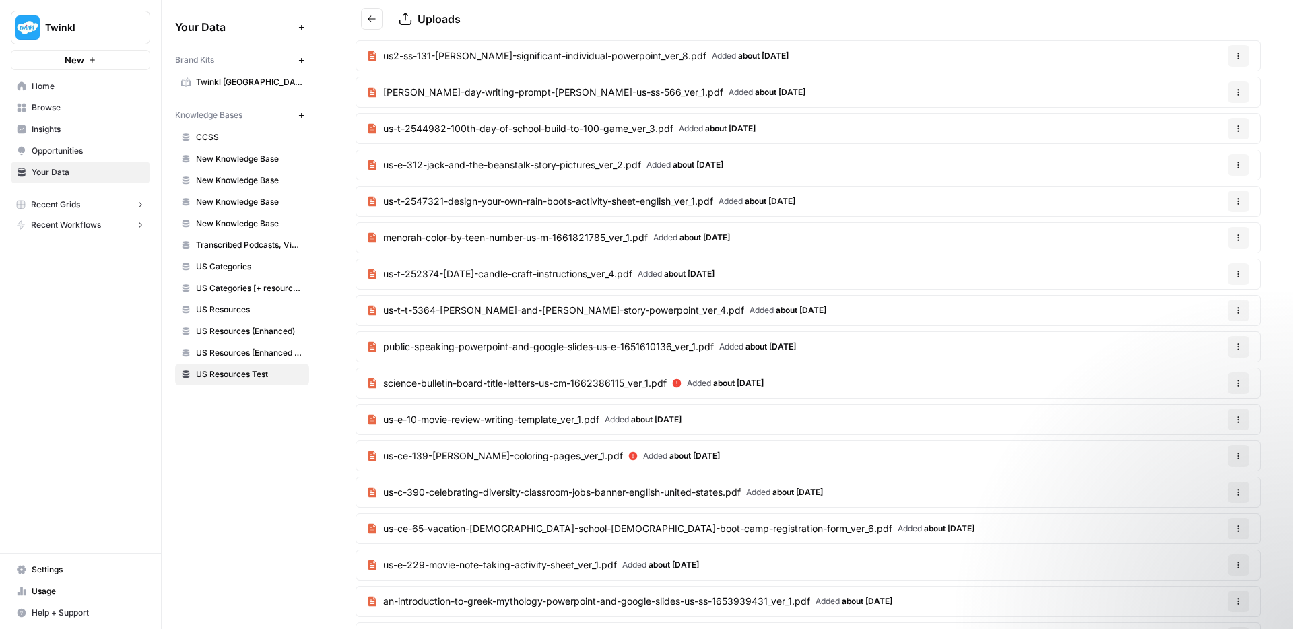
click at [53, 585] on span "Usage" at bounding box center [88, 591] width 112 height 12
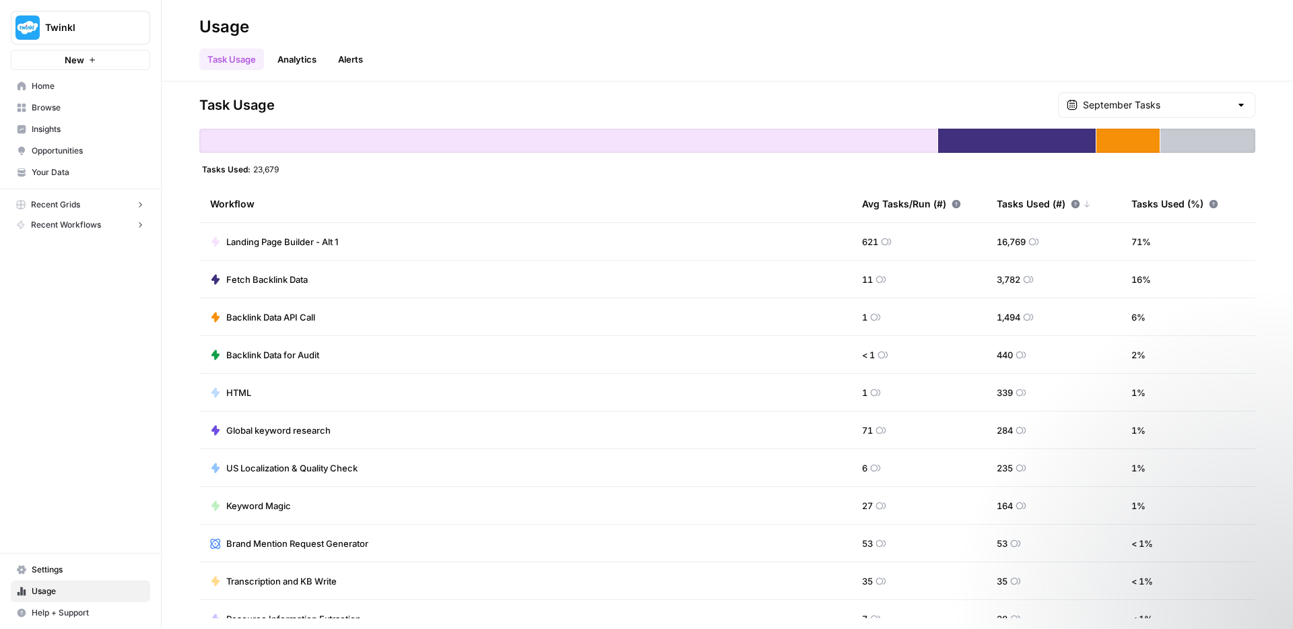
click at [350, 60] on link "Alerts" at bounding box center [350, 59] width 41 height 22
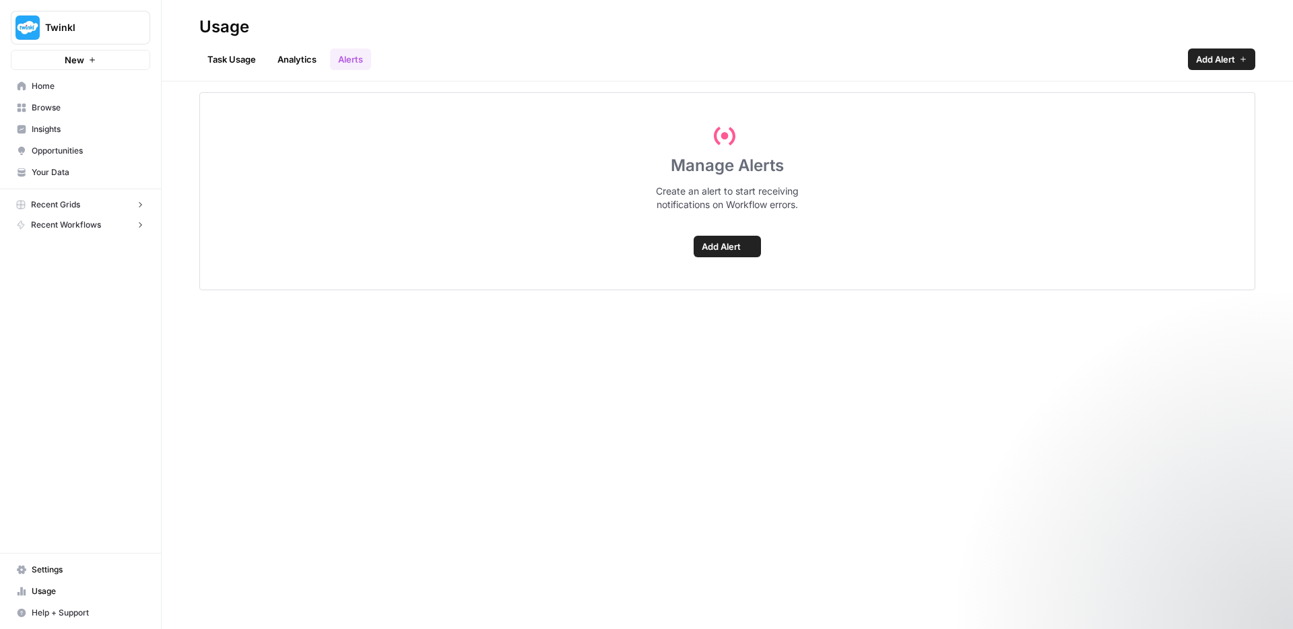
click at [303, 61] on link "Analytics" at bounding box center [296, 59] width 55 height 22
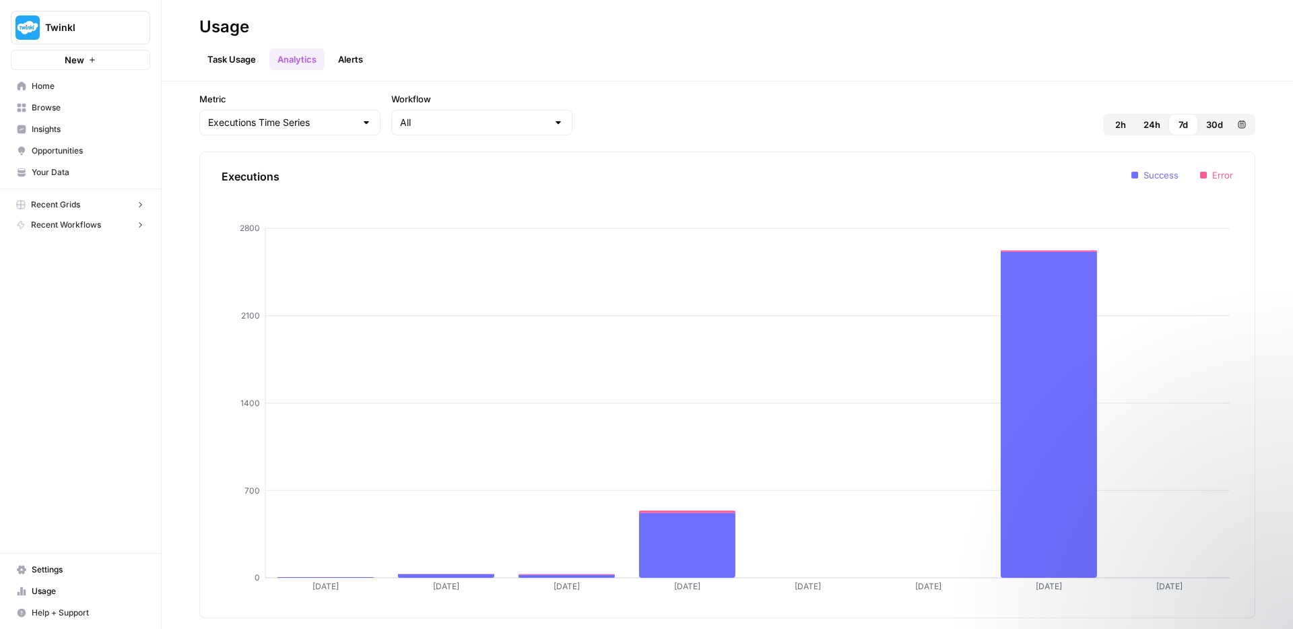
click at [224, 66] on link "Task Usage" at bounding box center [231, 59] width 65 height 22
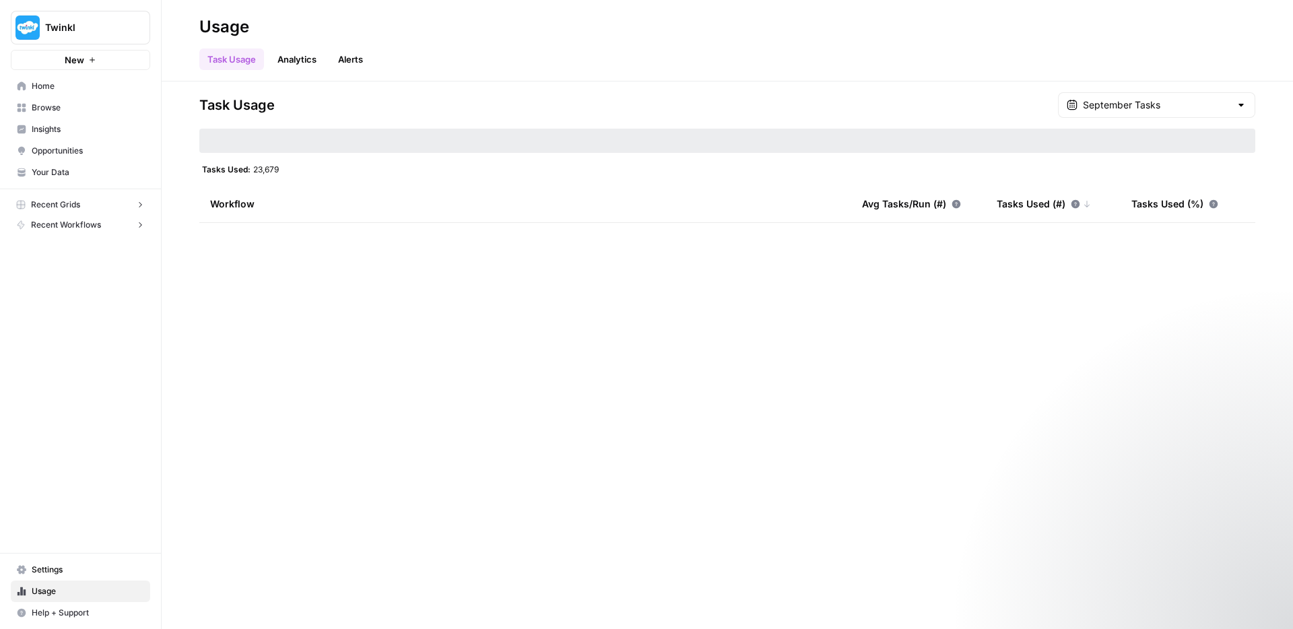
click at [73, 229] on span "Recent Workflows" at bounding box center [66, 225] width 70 height 12
click at [73, 243] on span "Resource Extraction TEST" at bounding box center [95, 246] width 98 height 12
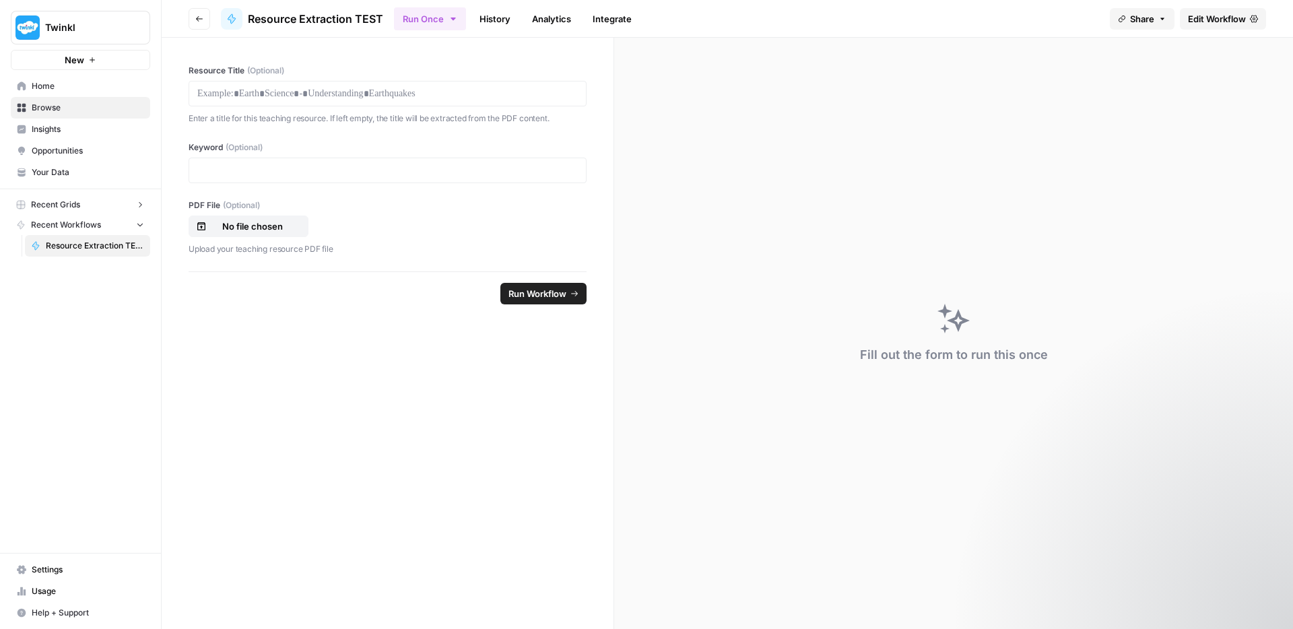
click at [510, 15] on link "History" at bounding box center [494, 19] width 47 height 22
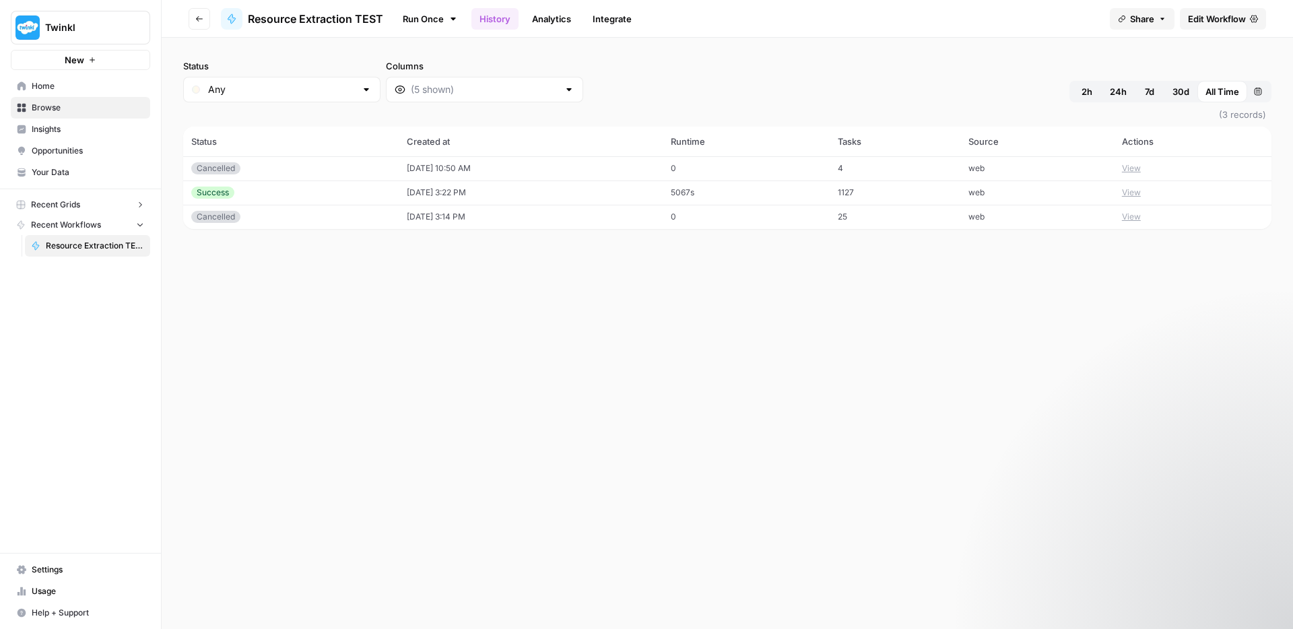
click at [547, 18] on link "Analytics" at bounding box center [551, 19] width 55 height 22
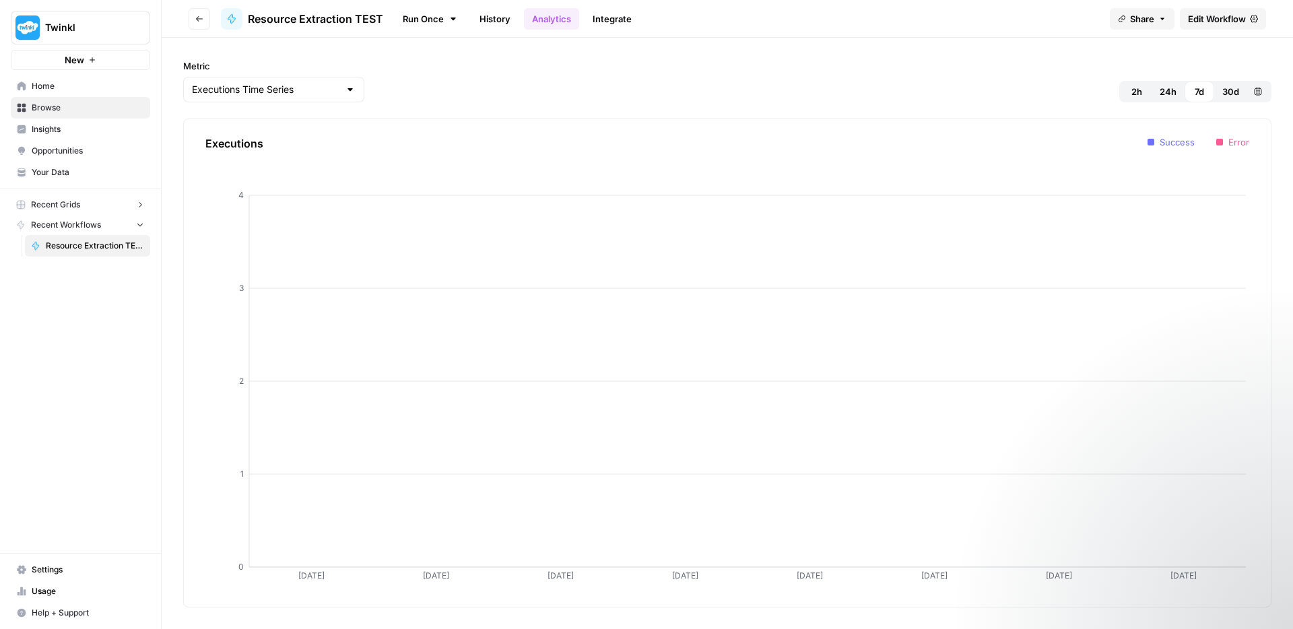
click at [614, 18] on link "Integrate" at bounding box center [612, 19] width 55 height 22
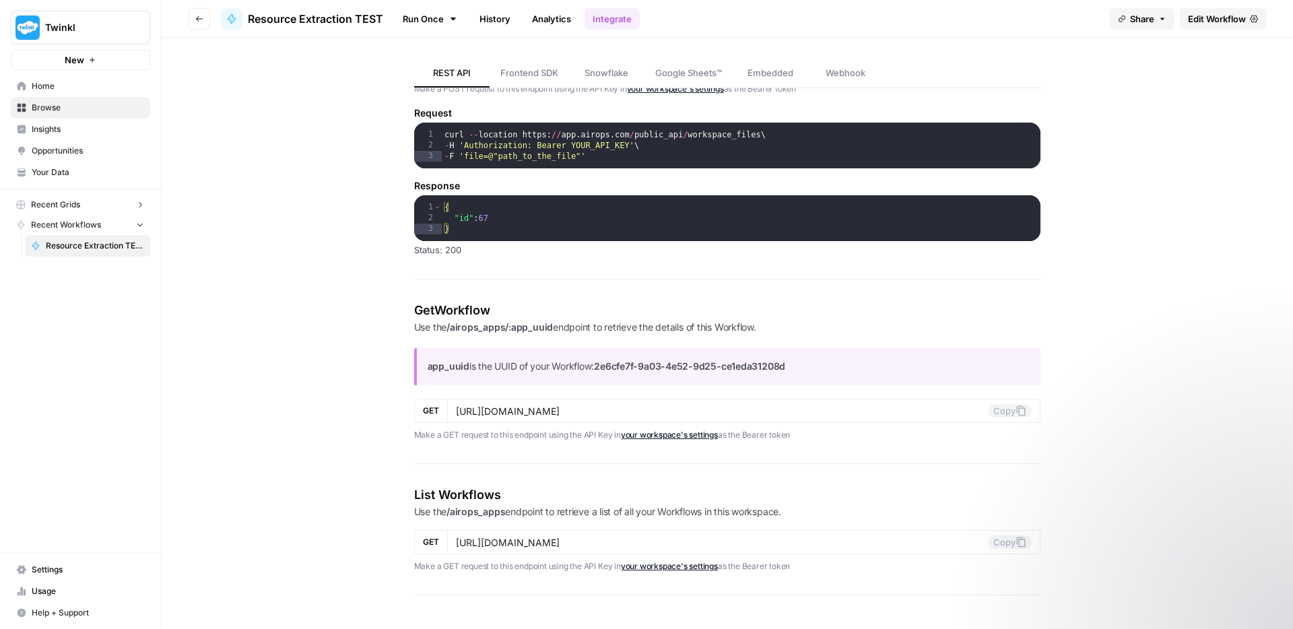
scroll to position [1757, 0]
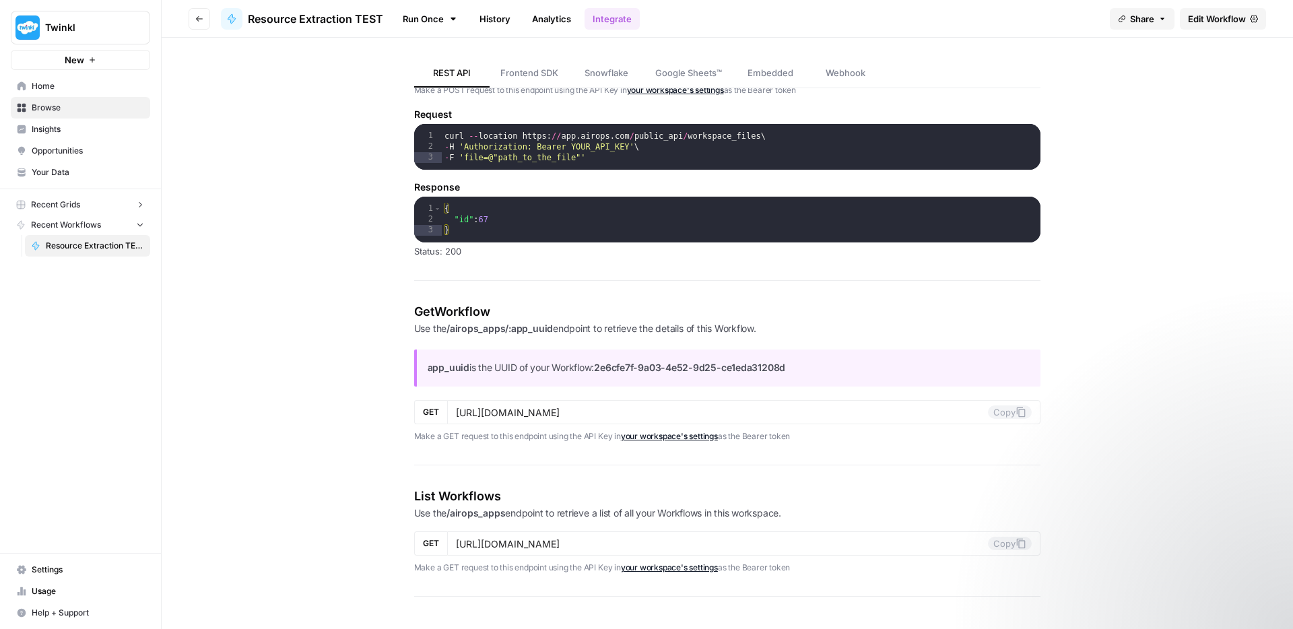
click at [199, 20] on icon "button" at bounding box center [199, 19] width 8 height 8
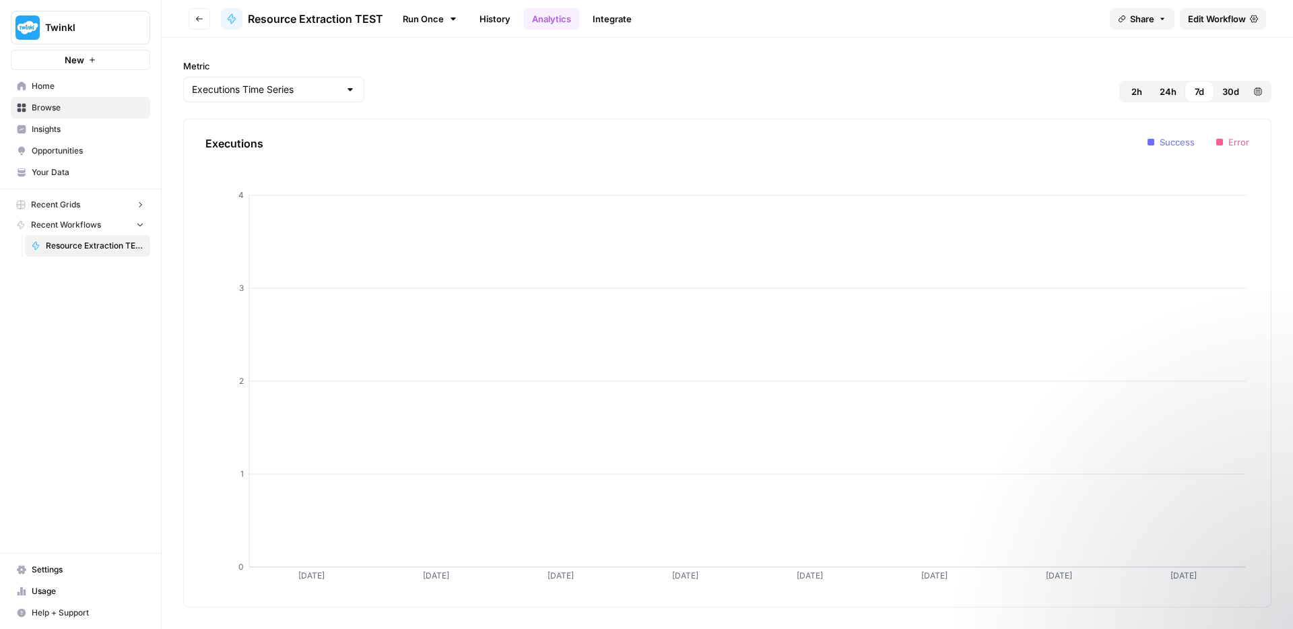
click at [205, 16] on button "Go back" at bounding box center [200, 19] width 22 height 22
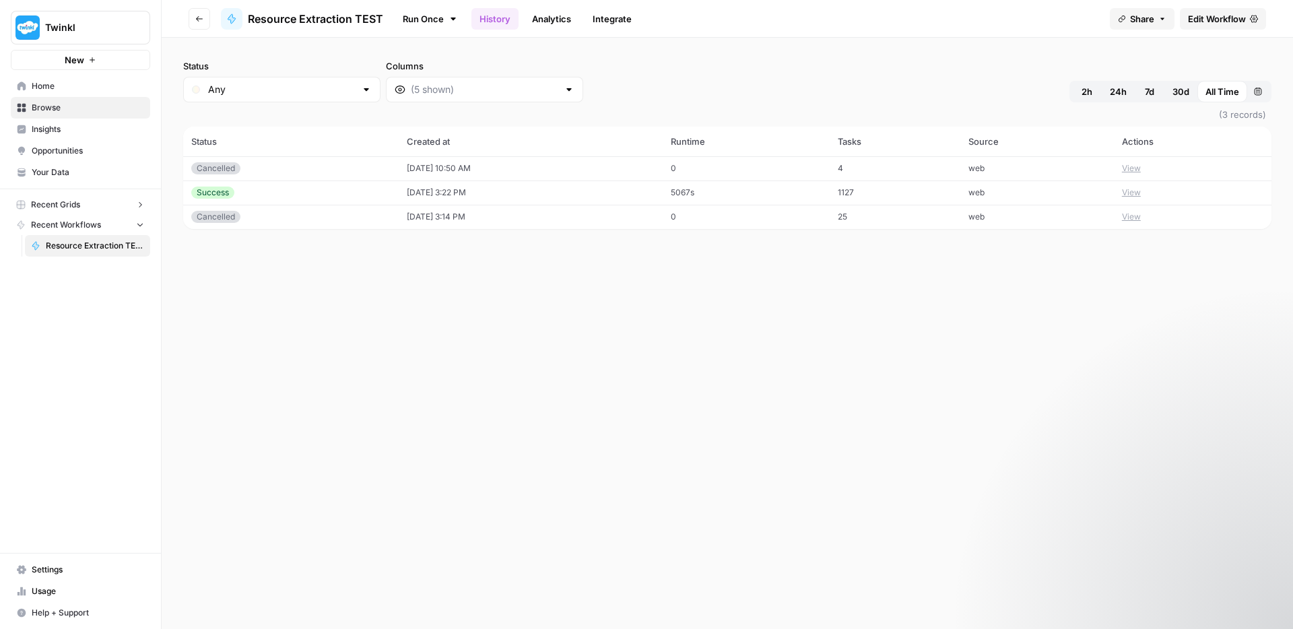
click at [59, 174] on span "Your Data" at bounding box center [88, 172] width 112 height 12
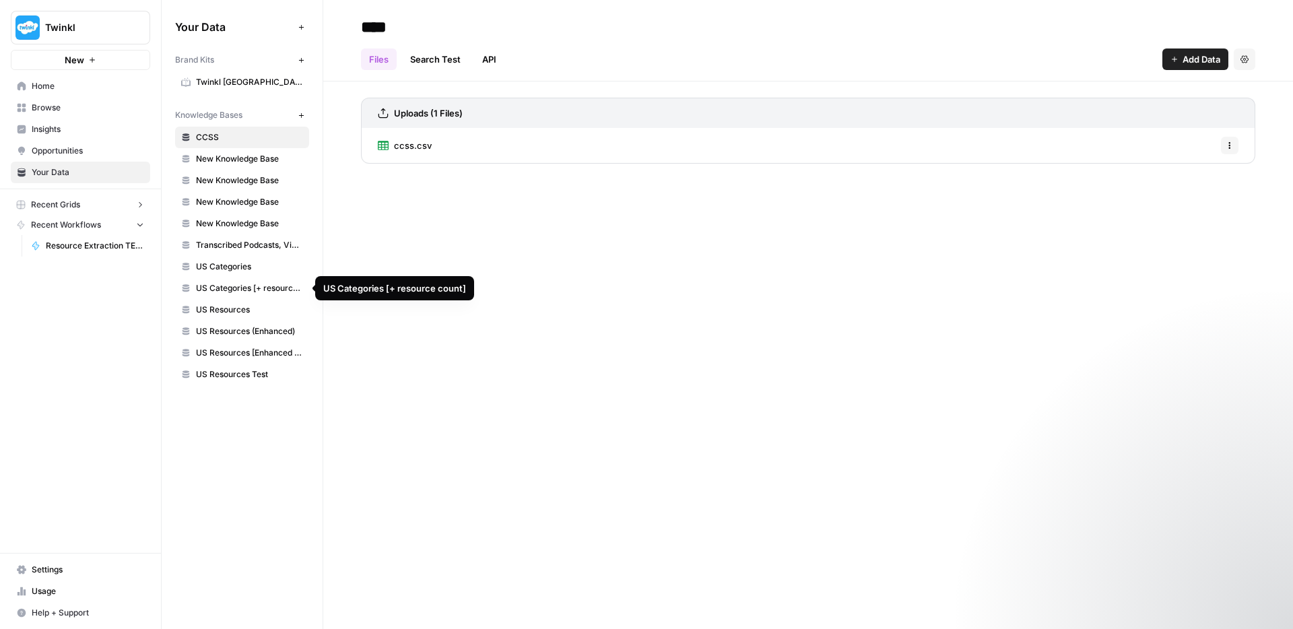
click at [234, 306] on span "US Resources" at bounding box center [249, 310] width 107 height 12
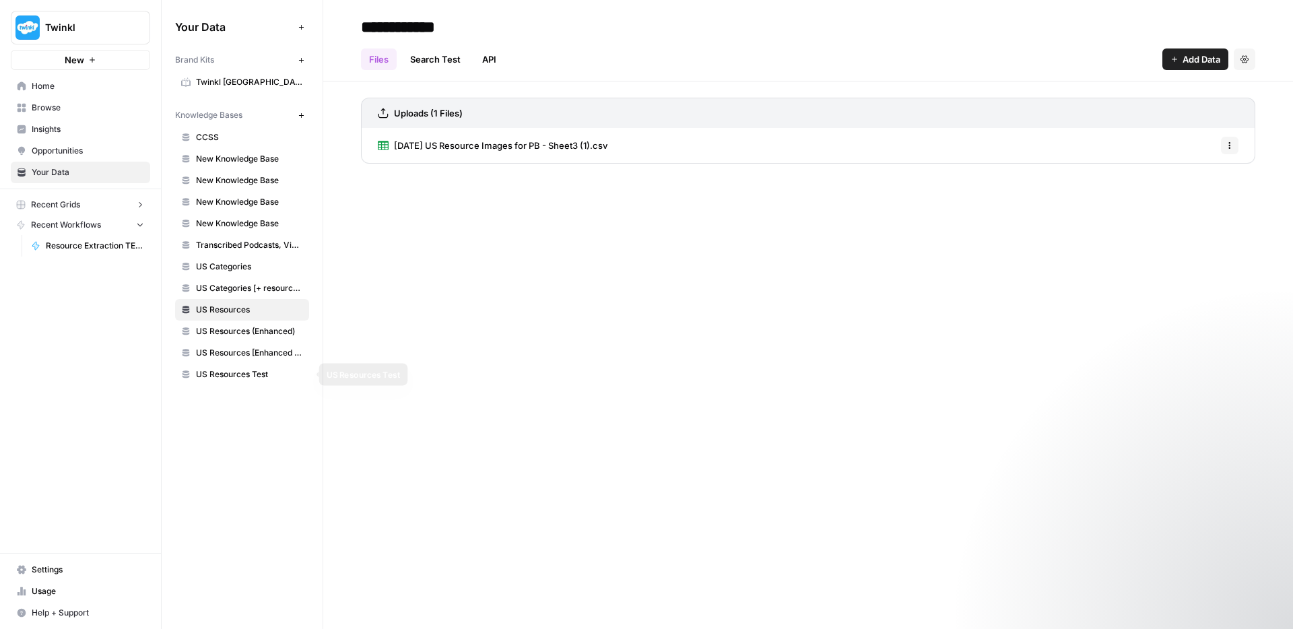
click at [242, 380] on span "US Resources Test" at bounding box center [249, 374] width 107 height 12
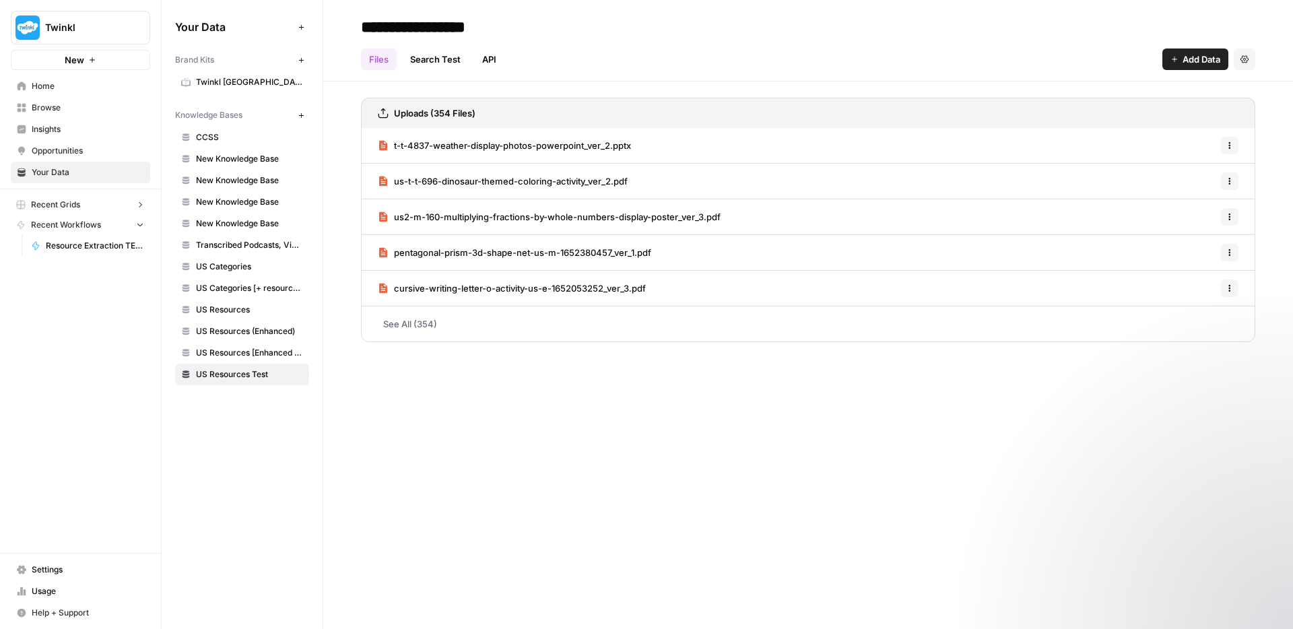
click at [491, 59] on link "API" at bounding box center [489, 59] width 30 height 22
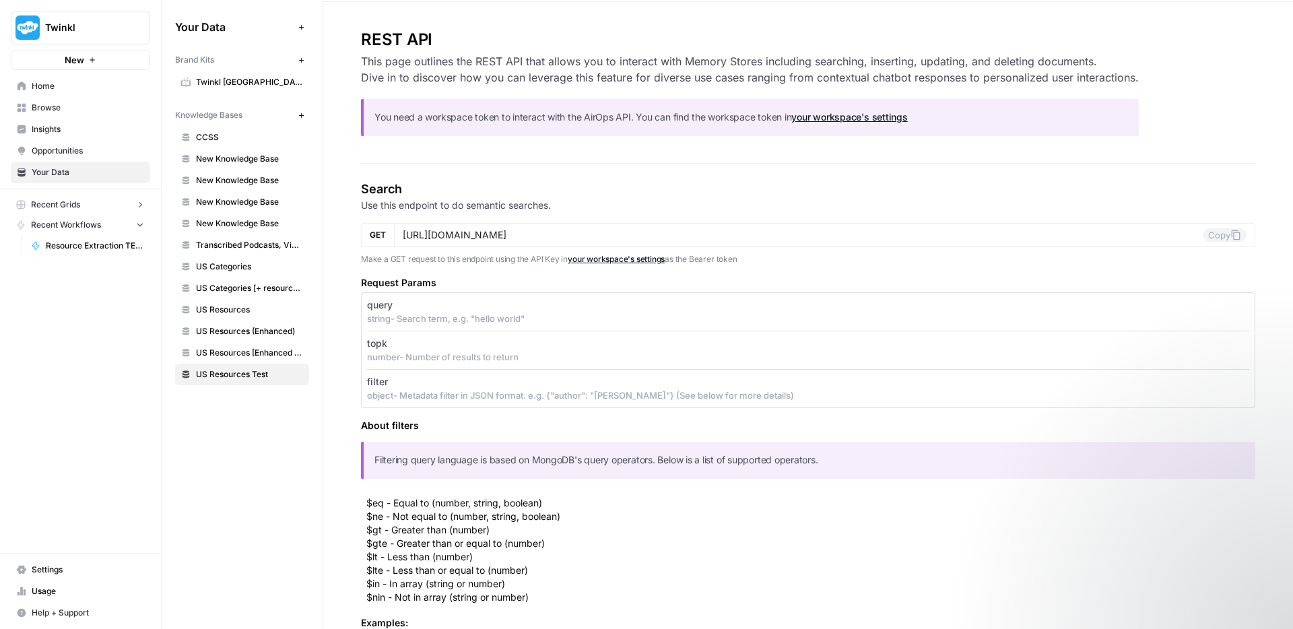
scroll to position [94, 0]
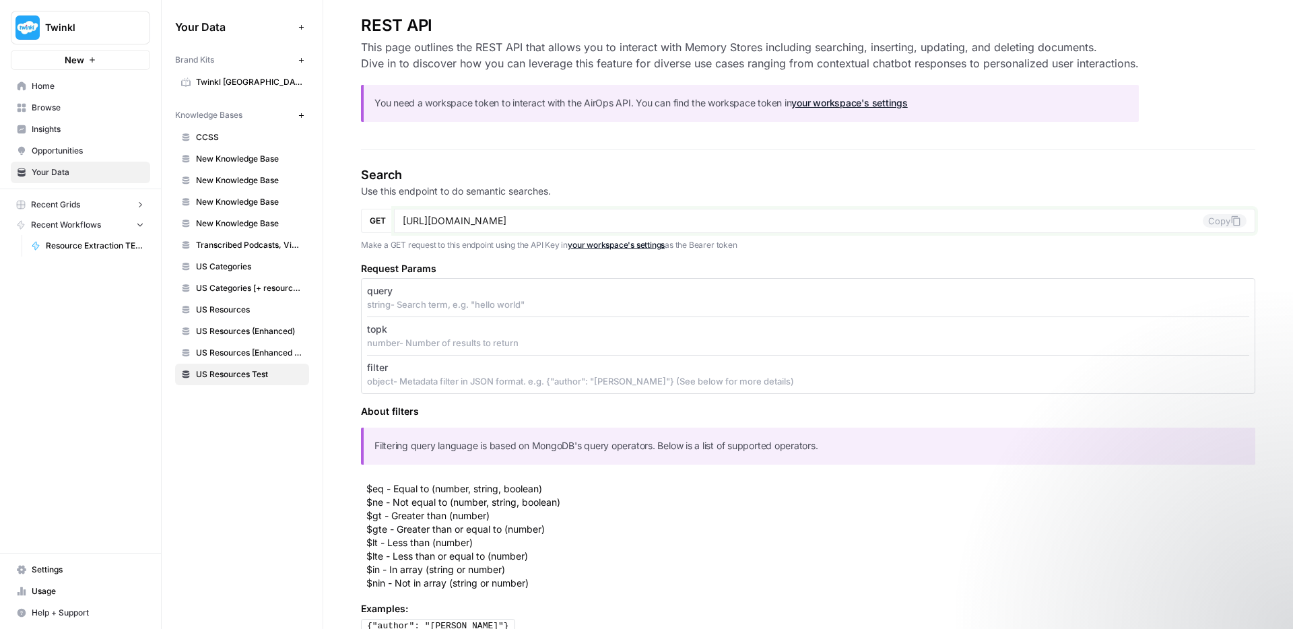
click at [633, 223] on input "https://app.airops.com/public_api/vector_stores/11096/search" at bounding box center [803, 221] width 800 height 12
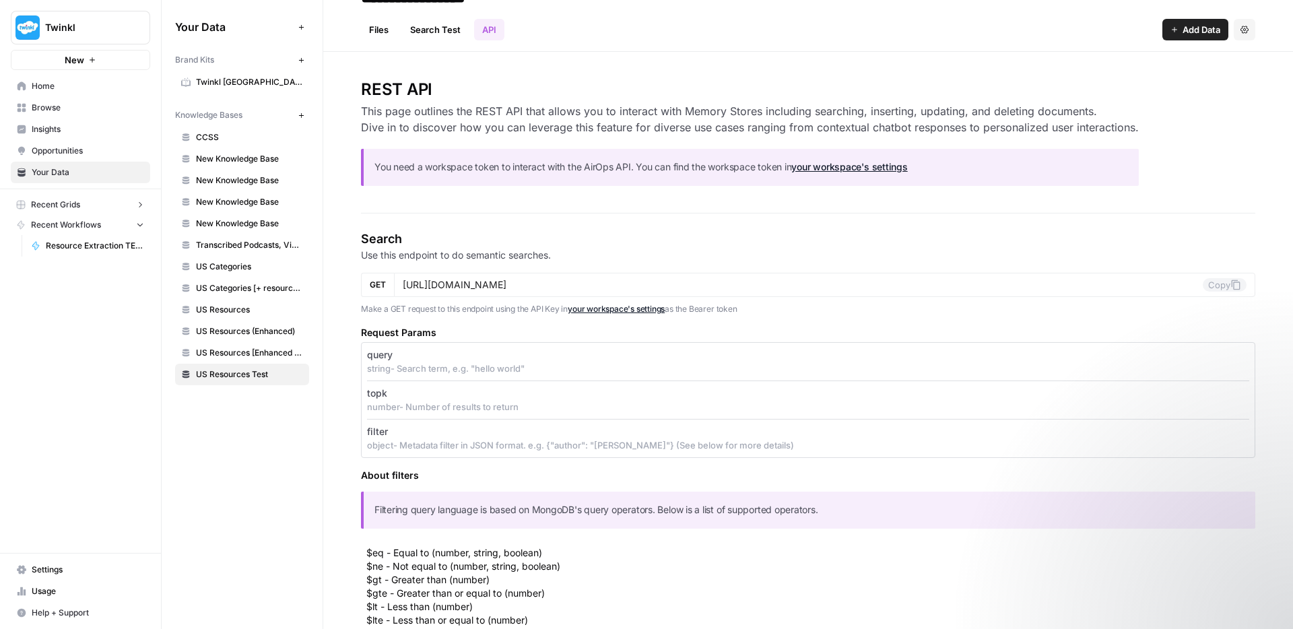
scroll to position [0, 0]
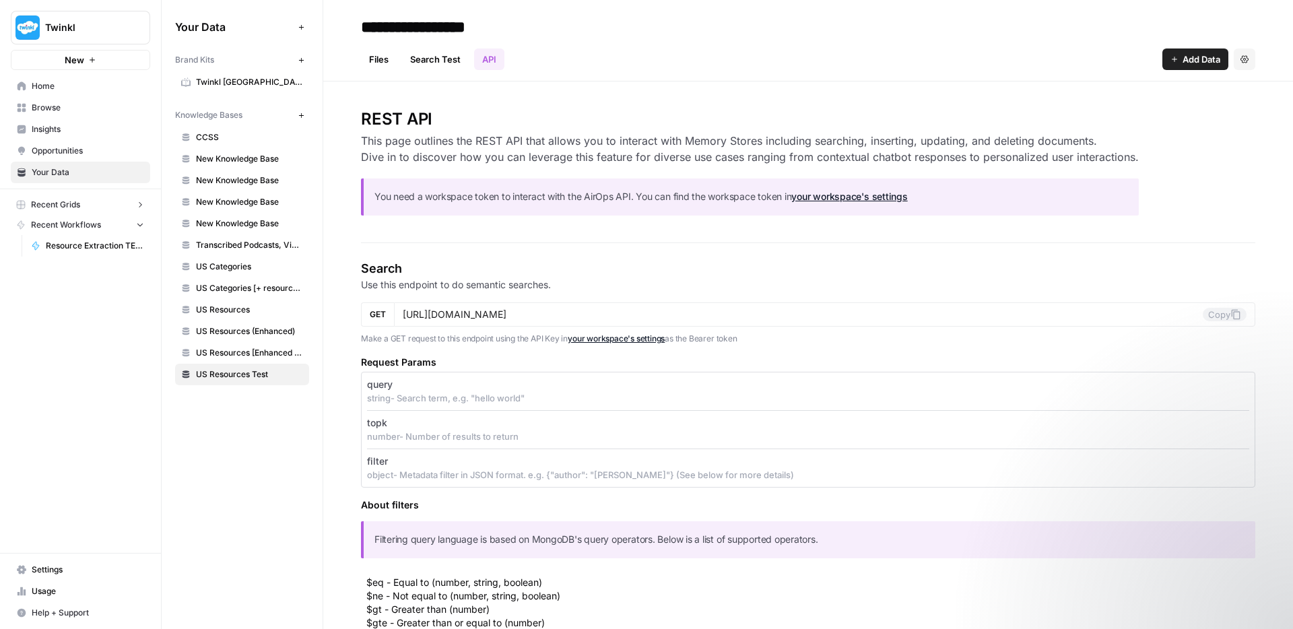
click at [488, 59] on link "API" at bounding box center [489, 59] width 30 height 22
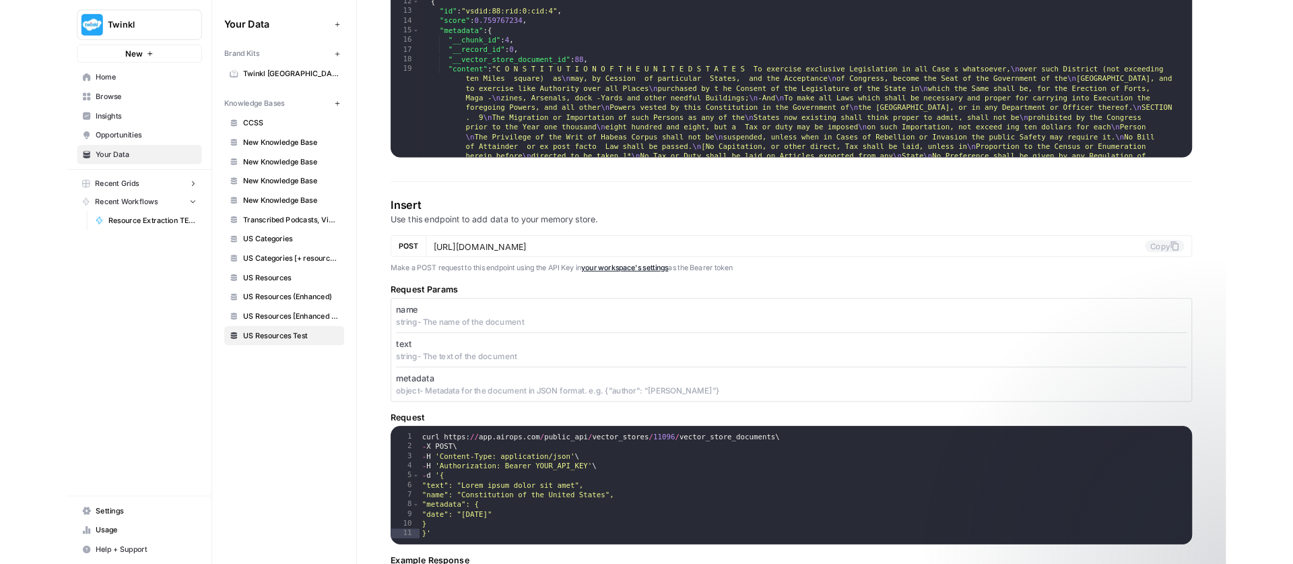
scroll to position [946, 0]
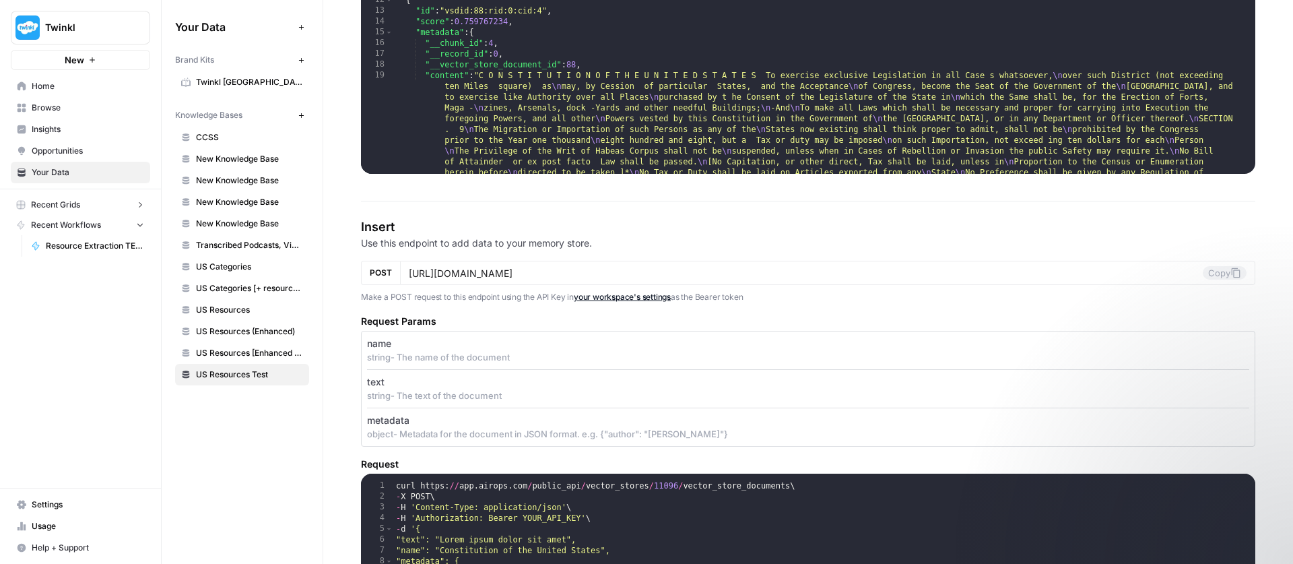
click at [55, 170] on span "Your Data" at bounding box center [88, 172] width 112 height 12
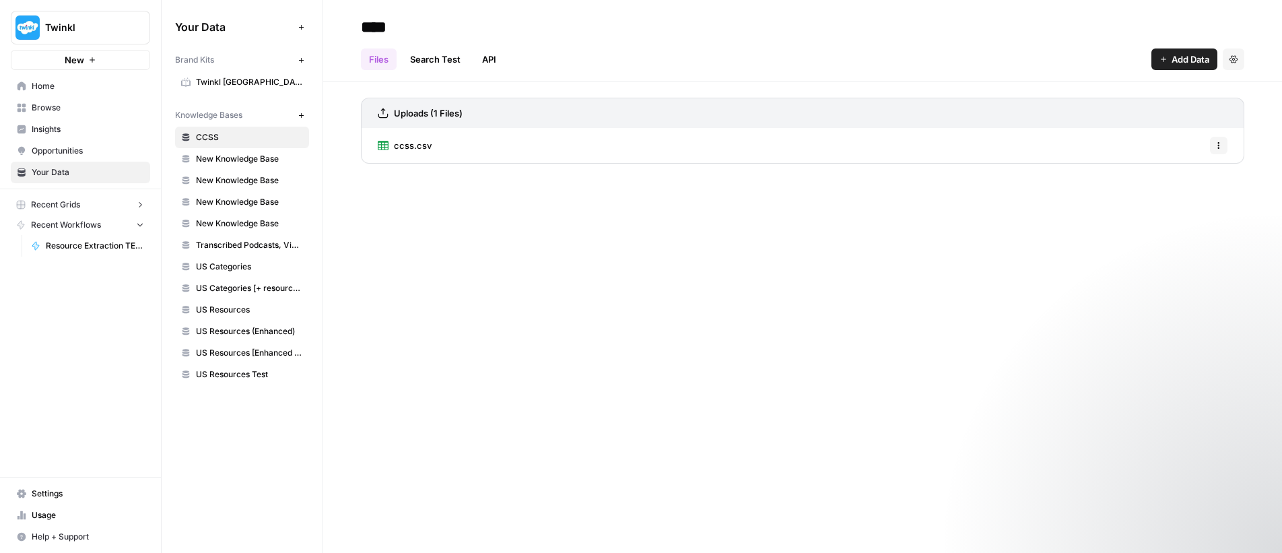
click at [247, 373] on span "US Resources Test" at bounding box center [249, 374] width 107 height 12
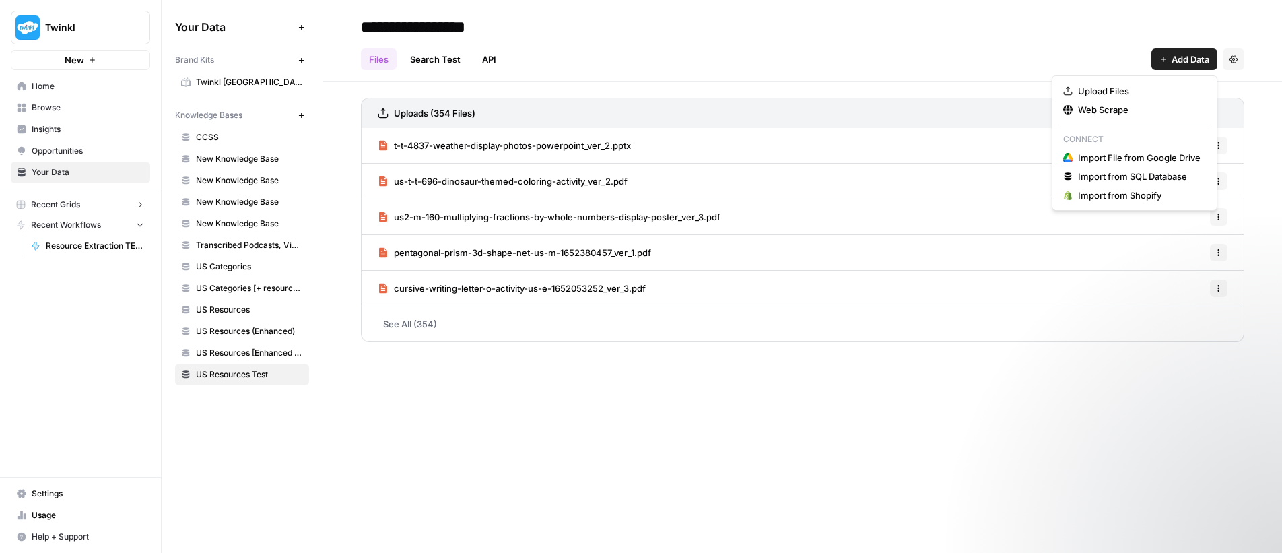
click at [1175, 62] on span "Add Data" at bounding box center [1191, 59] width 38 height 13
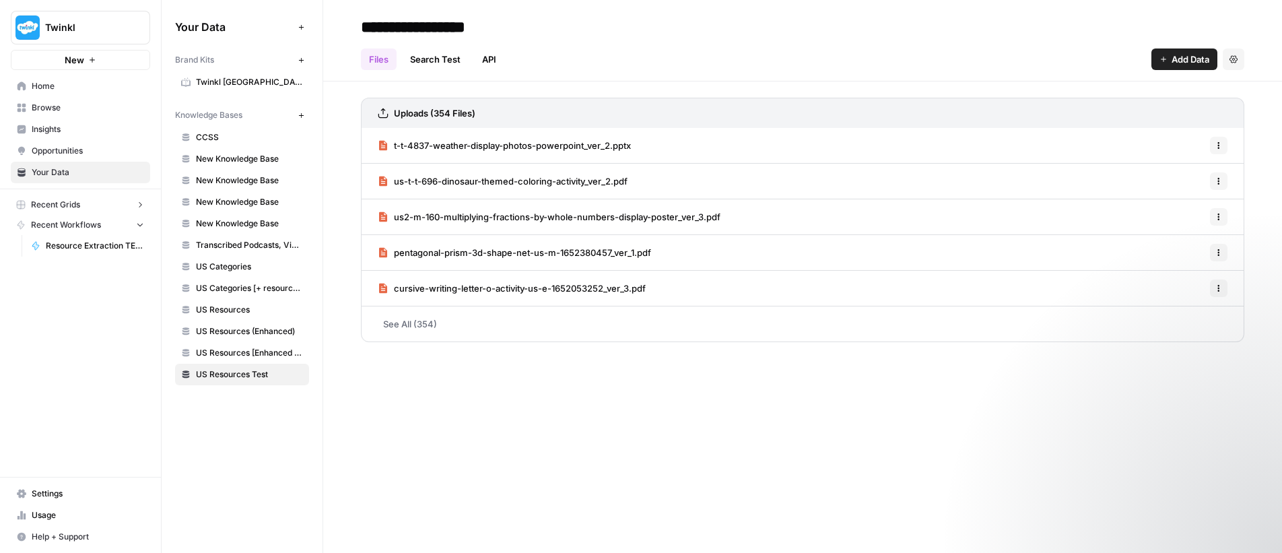
click at [758, 32] on div "**********" at bounding box center [803, 27] width 884 height 22
click at [494, 59] on link "API" at bounding box center [489, 59] width 30 height 22
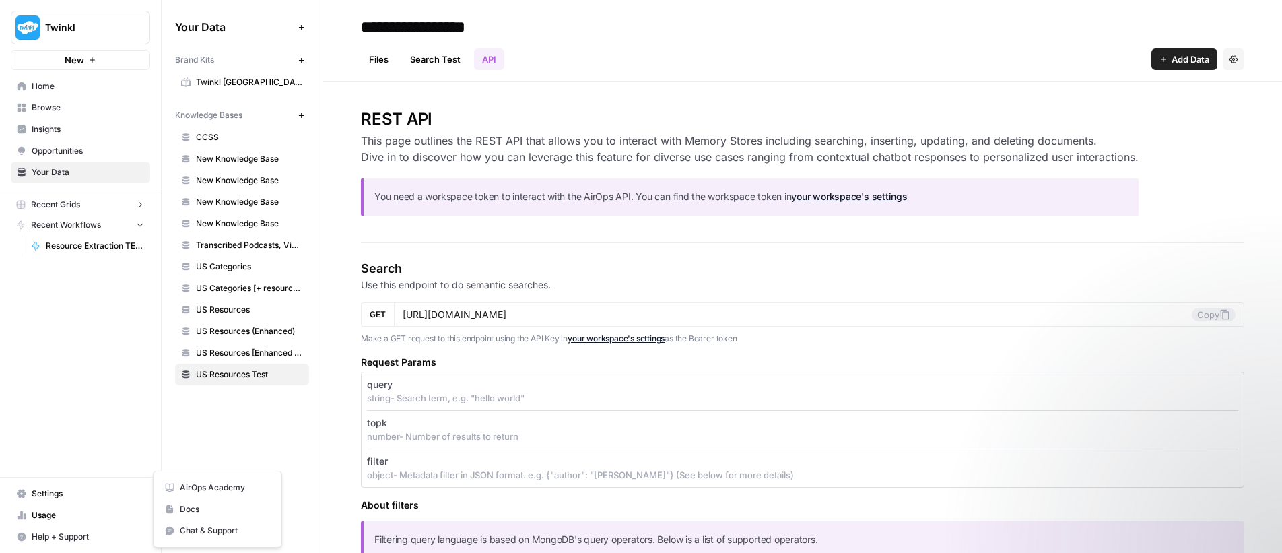
click at [61, 538] on span "Help + Support" at bounding box center [88, 537] width 112 height 12
click at [207, 535] on span "Chat & Support" at bounding box center [225, 531] width 90 height 12
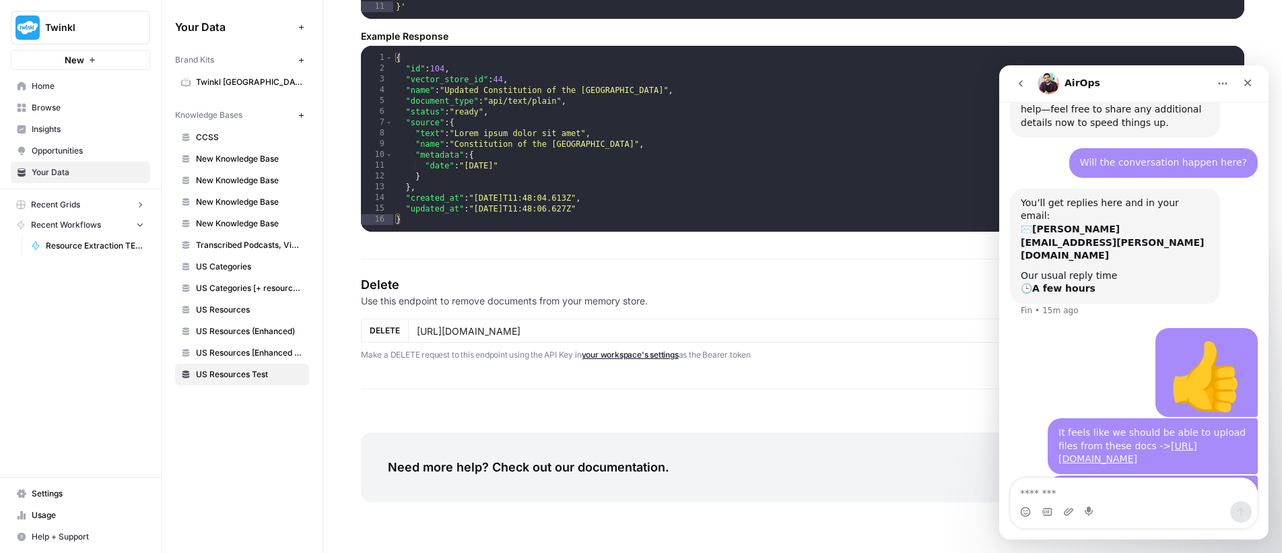
scroll to position [2178, 0]
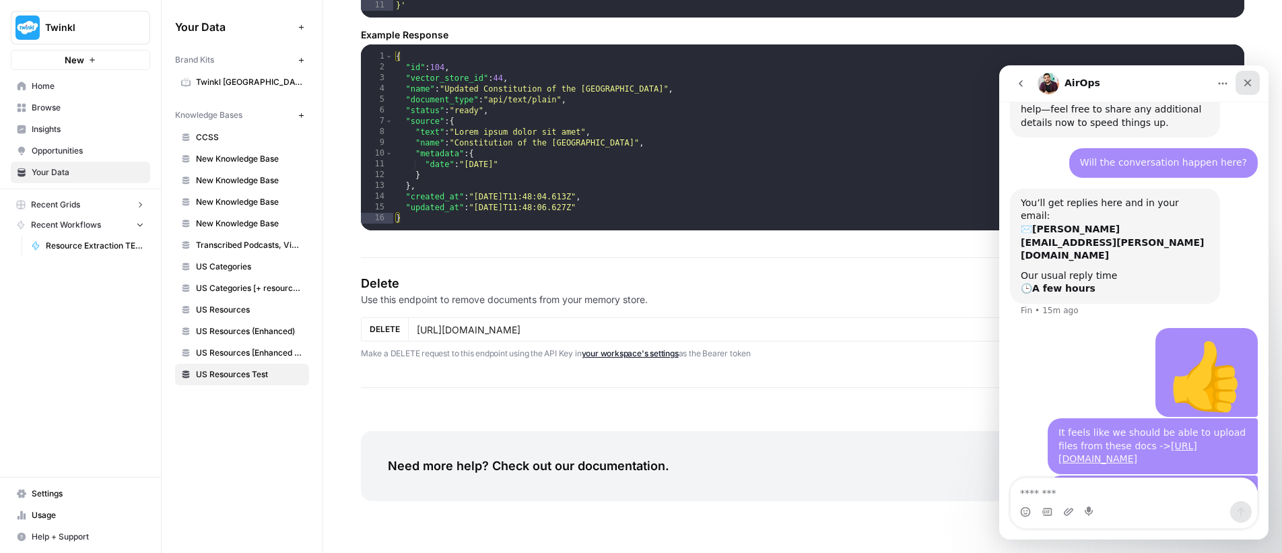
drag, startPoint x: 1243, startPoint y: 83, endPoint x: 2242, endPoint y: 150, distance: 1001.8
click at [1243, 83] on icon "Close" at bounding box center [1248, 82] width 11 height 11
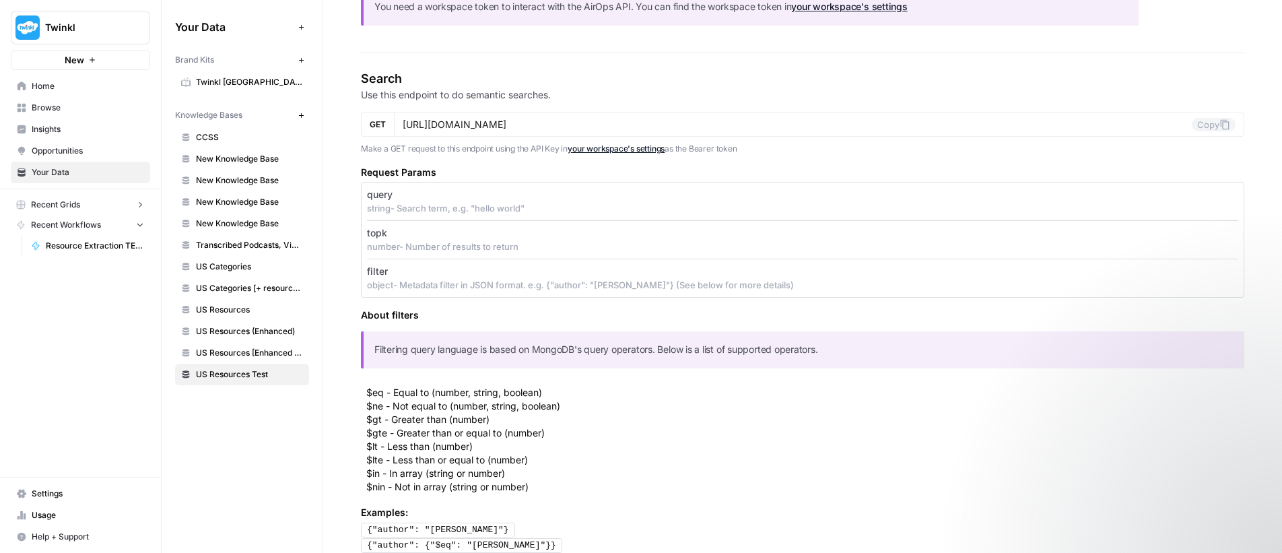
scroll to position [0, 0]
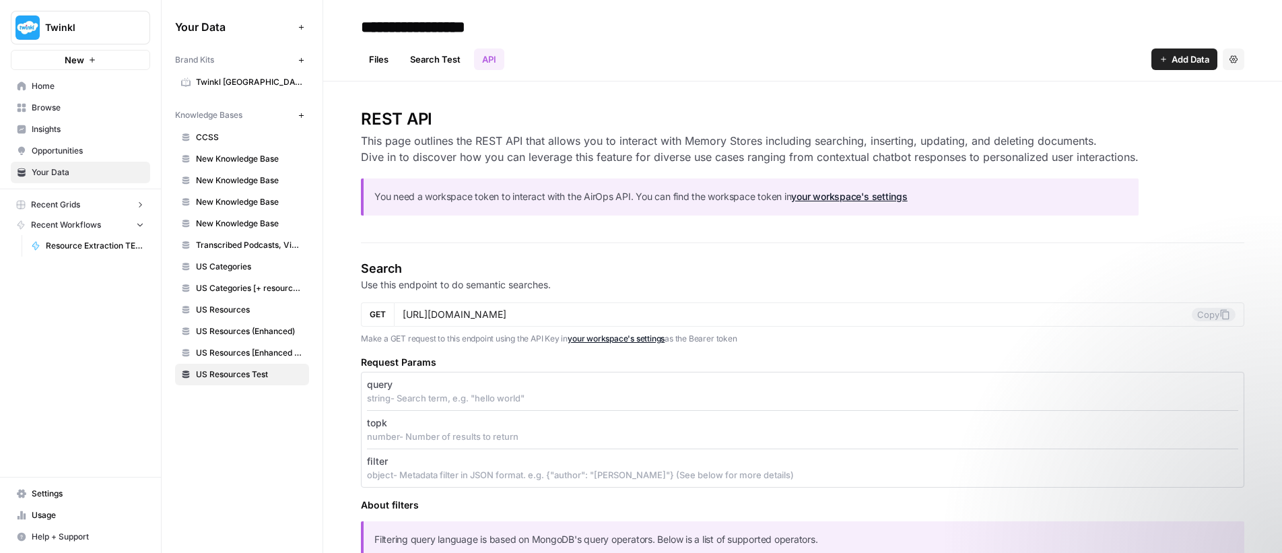
click at [54, 84] on span "Home" at bounding box center [88, 86] width 112 height 12
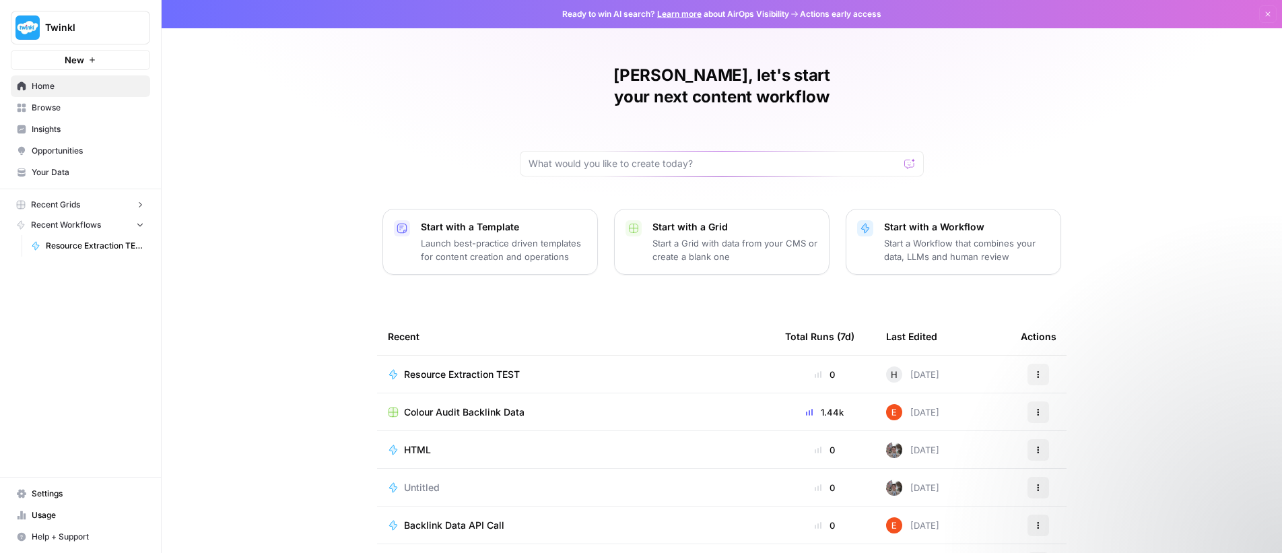
click at [36, 494] on span "Settings" at bounding box center [88, 494] width 112 height 12
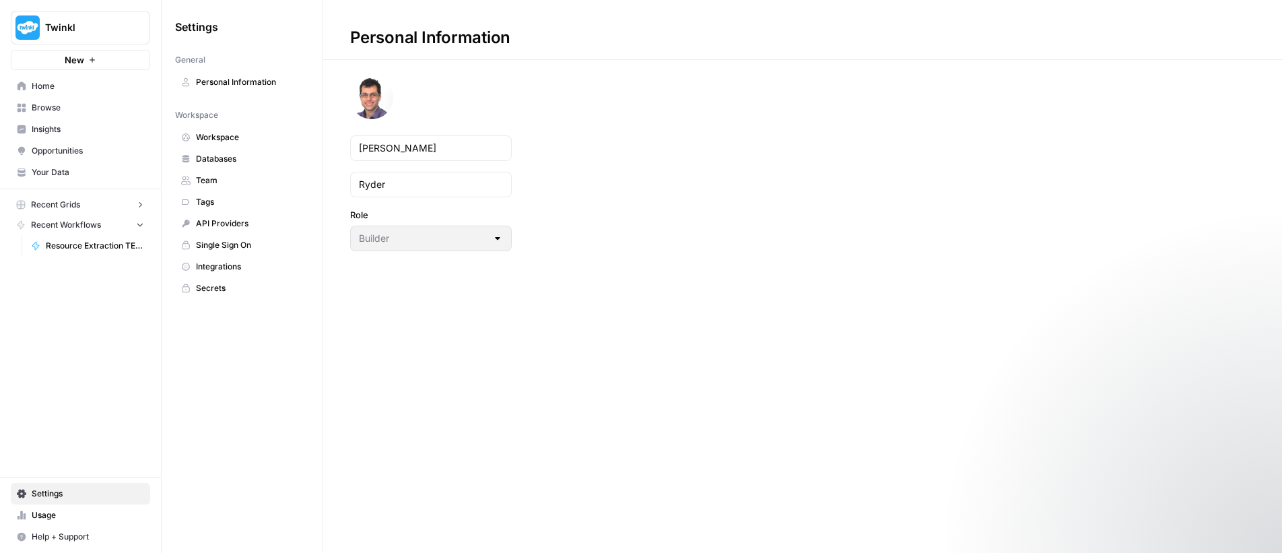
click at [228, 129] on link "Workspace" at bounding box center [242, 138] width 134 height 22
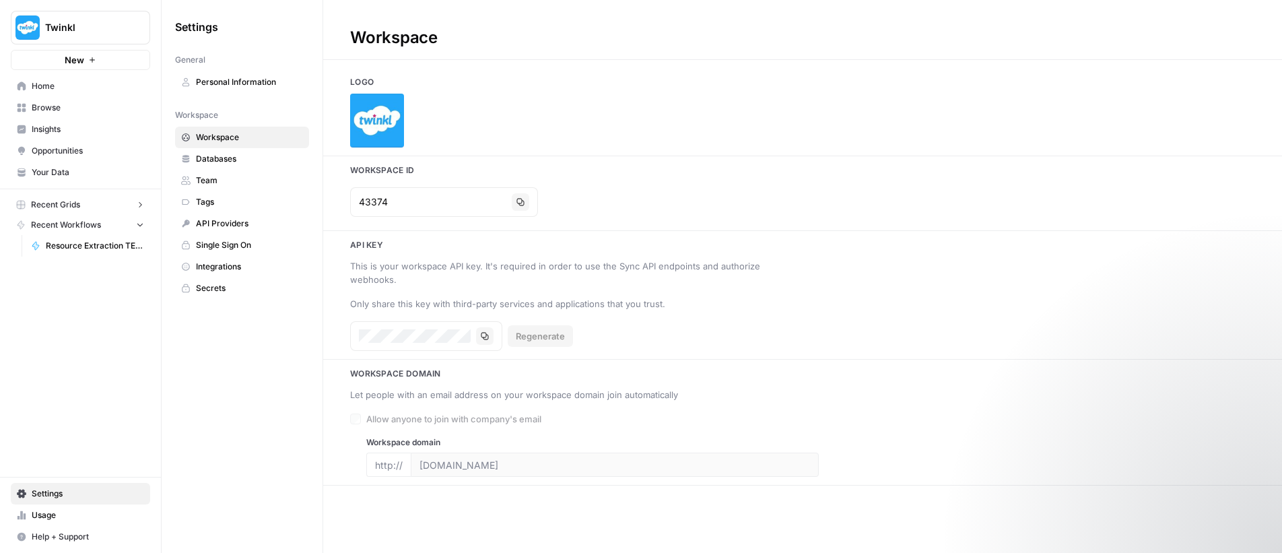
click at [44, 510] on span "Usage" at bounding box center [88, 515] width 112 height 12
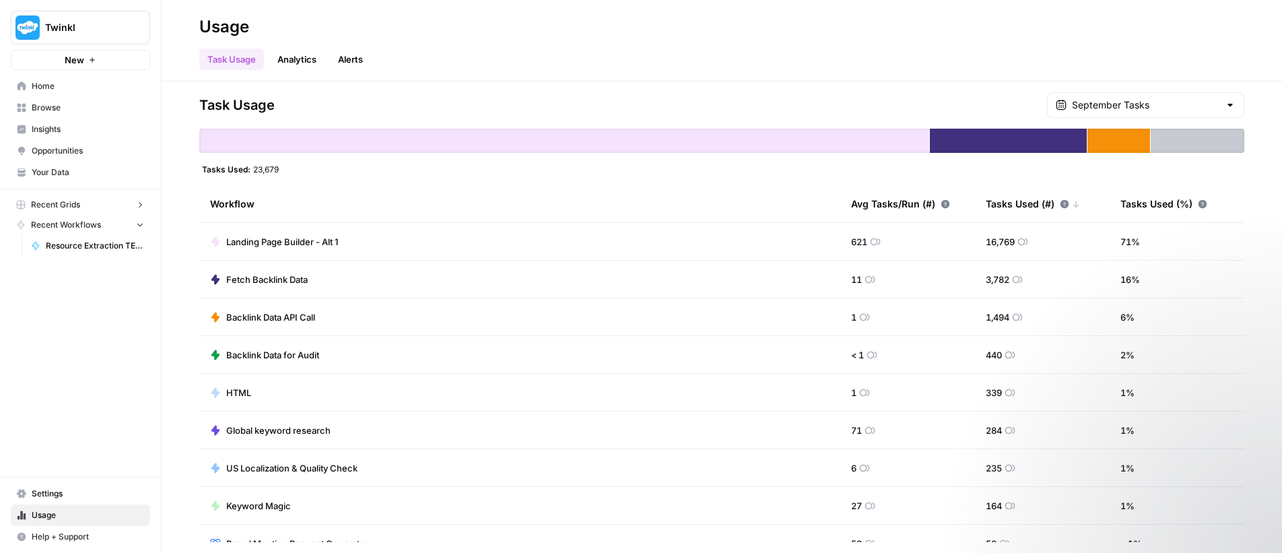
click at [300, 65] on link "Analytics" at bounding box center [296, 59] width 55 height 22
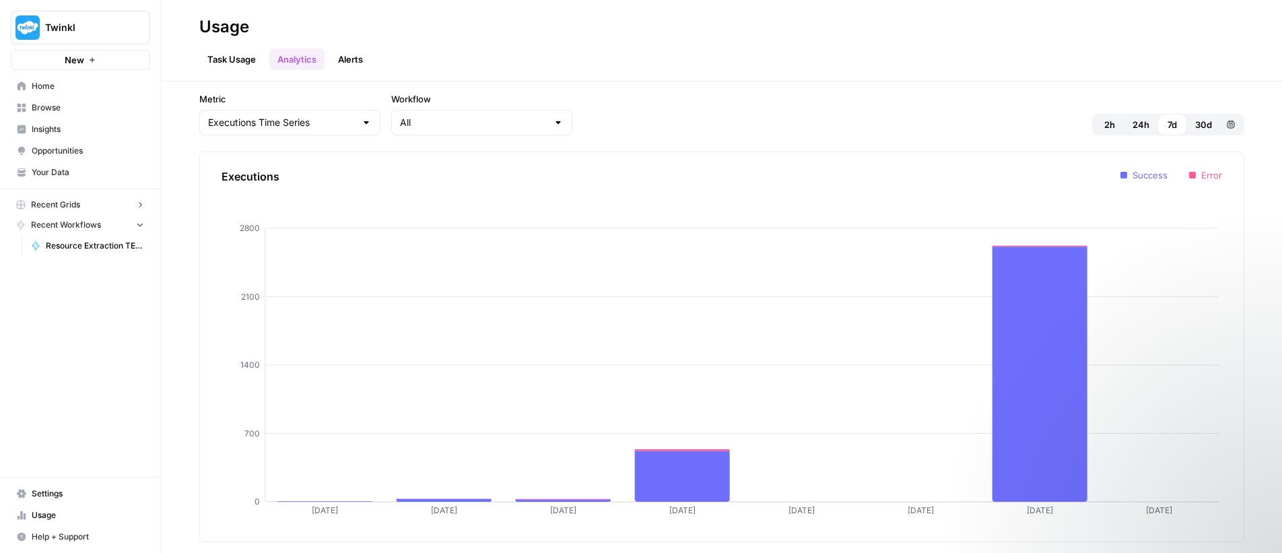
click at [352, 61] on link "Alerts" at bounding box center [350, 59] width 41 height 22
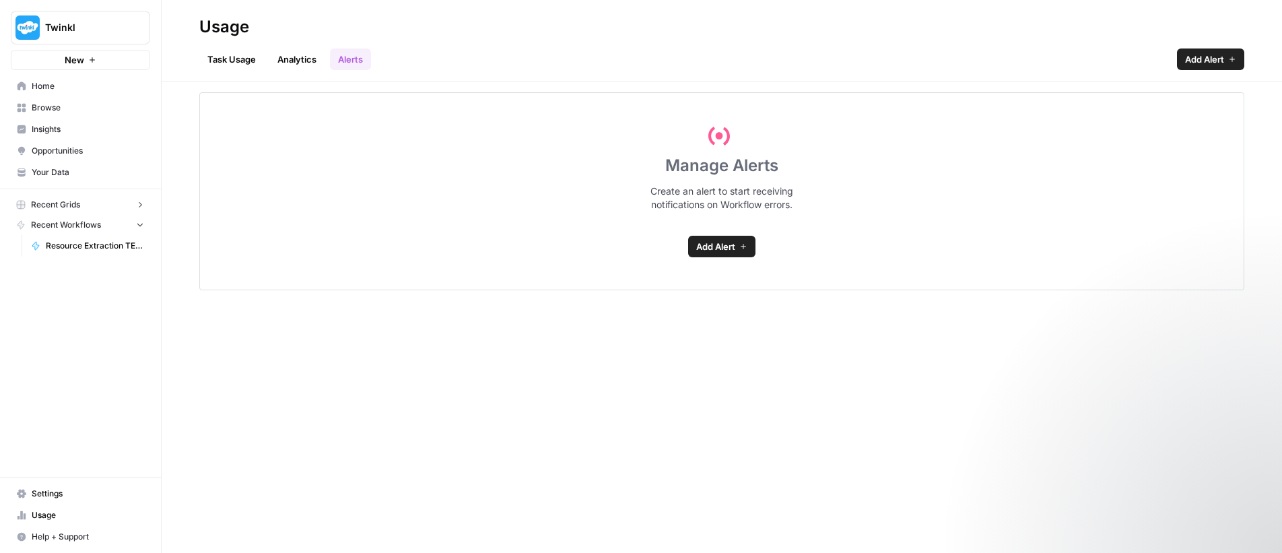
click at [245, 61] on link "Task Usage" at bounding box center [231, 59] width 65 height 22
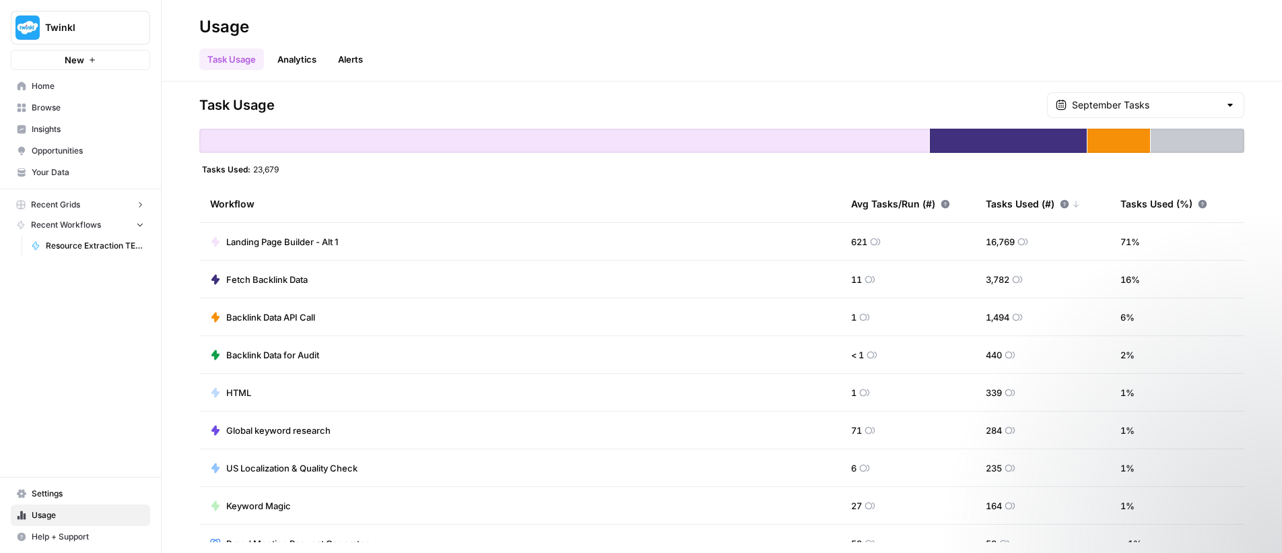
click at [45, 494] on span "Settings" at bounding box center [88, 494] width 112 height 12
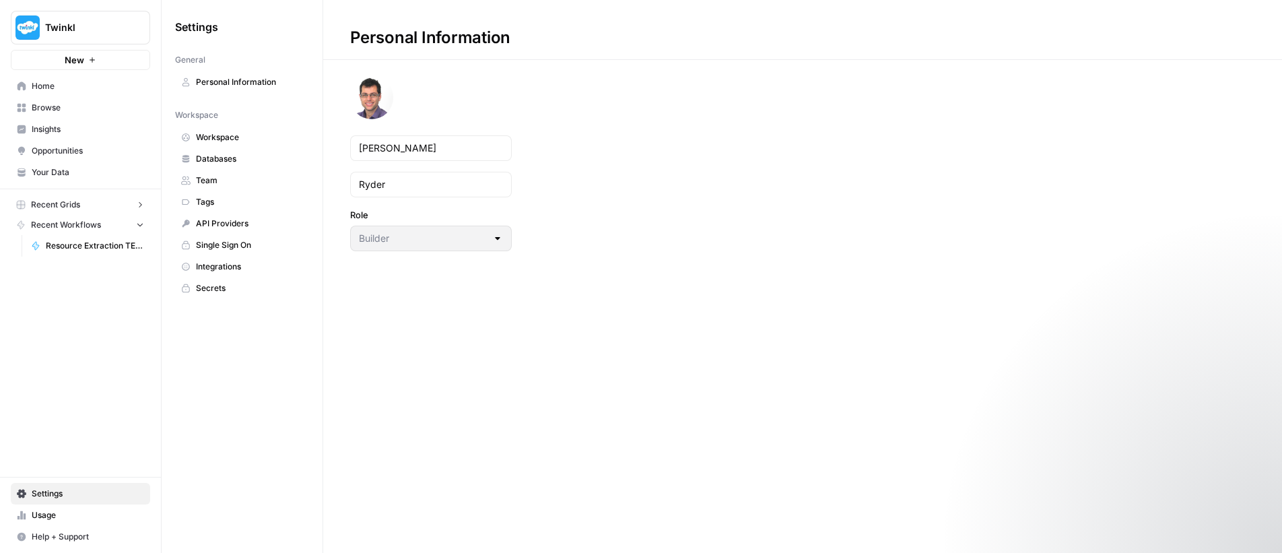
click at [214, 288] on span "Secrets" at bounding box center [249, 288] width 107 height 12
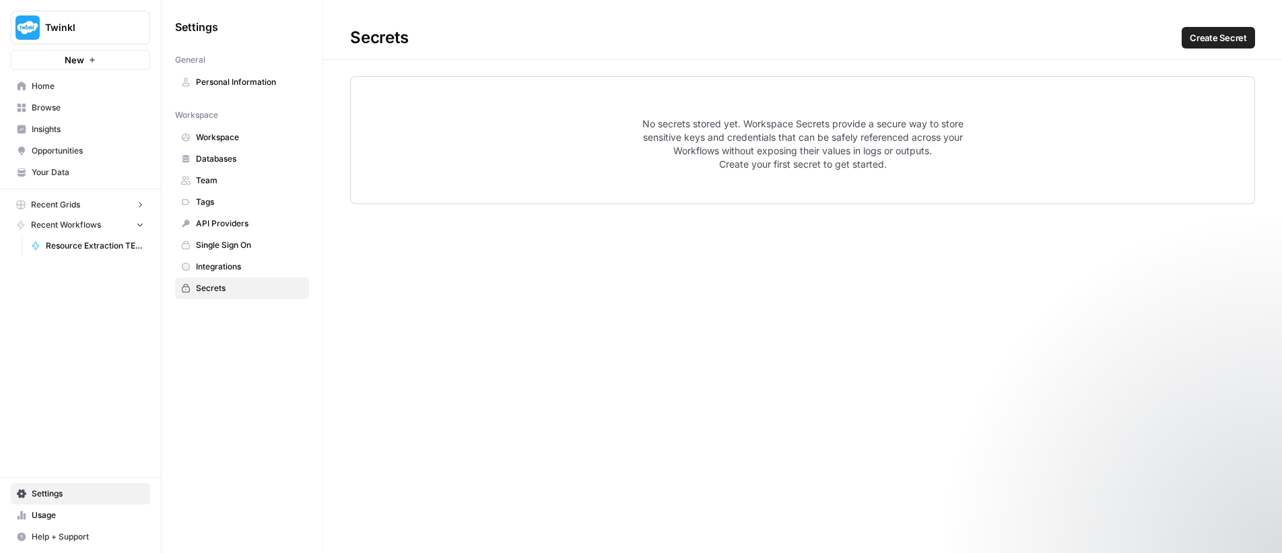
click at [59, 174] on span "Your Data" at bounding box center [88, 172] width 112 height 12
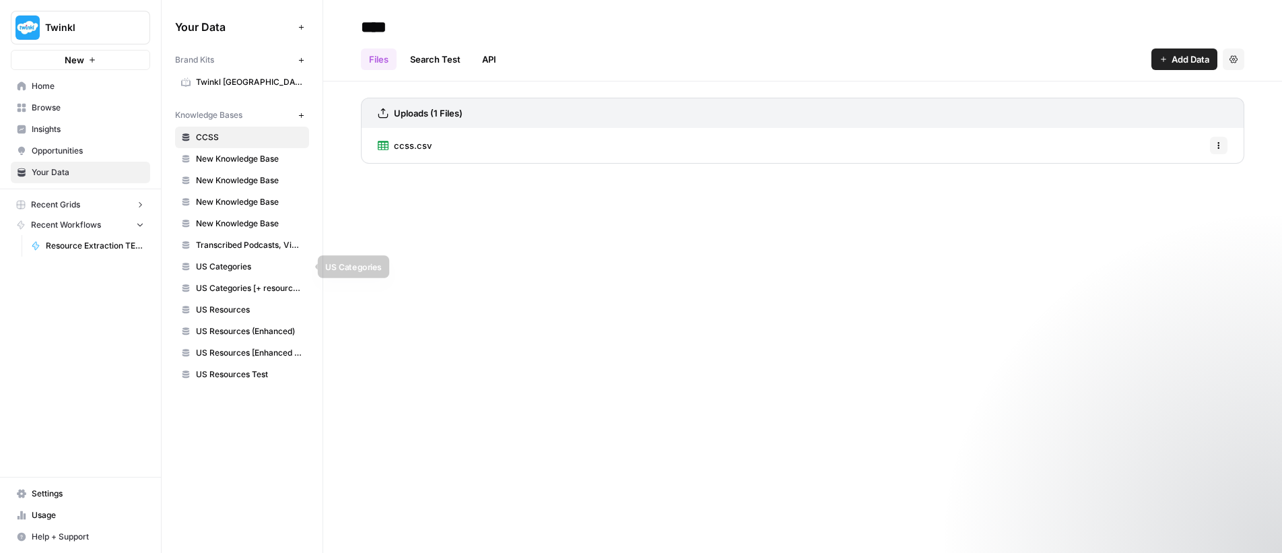
click at [224, 263] on span "US Categories" at bounding box center [249, 267] width 107 height 12
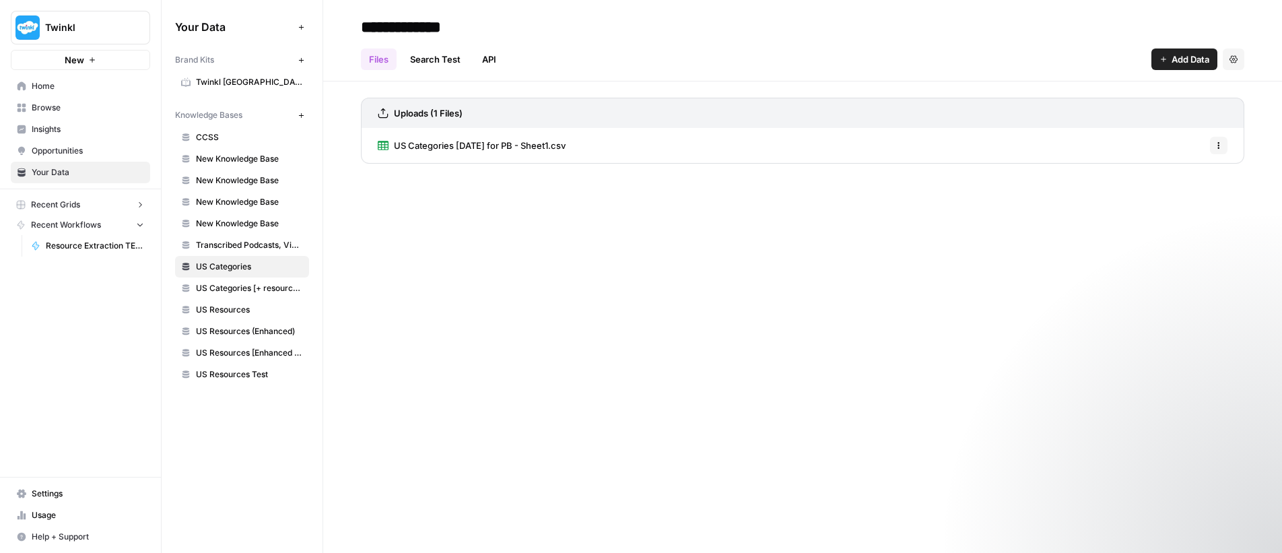
click at [62, 206] on span "Recent Grids" at bounding box center [55, 205] width 49 height 12
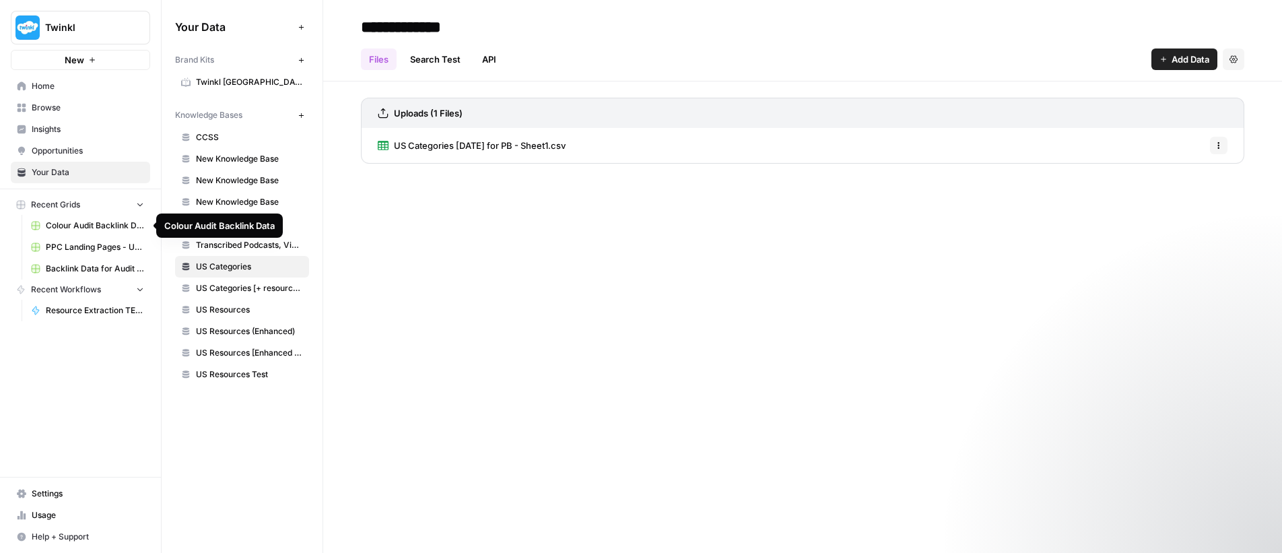
click at [69, 247] on span "PPC Landing Pages - US 10 09 25" at bounding box center [95, 247] width 98 height 12
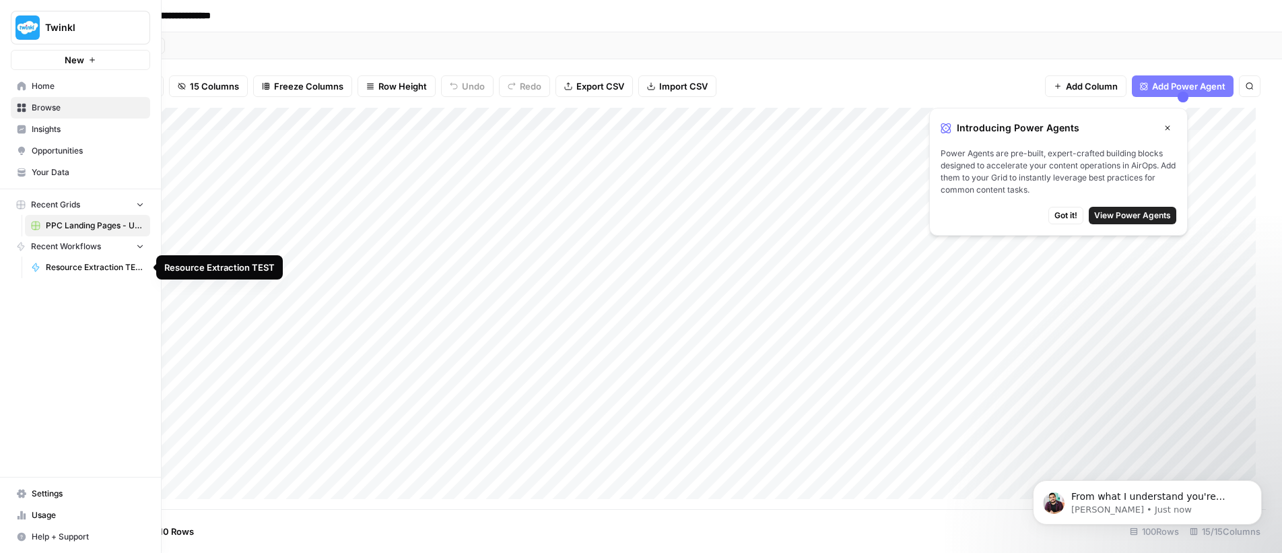
click at [68, 265] on span "Resource Extraction TEST" at bounding box center [95, 267] width 98 height 12
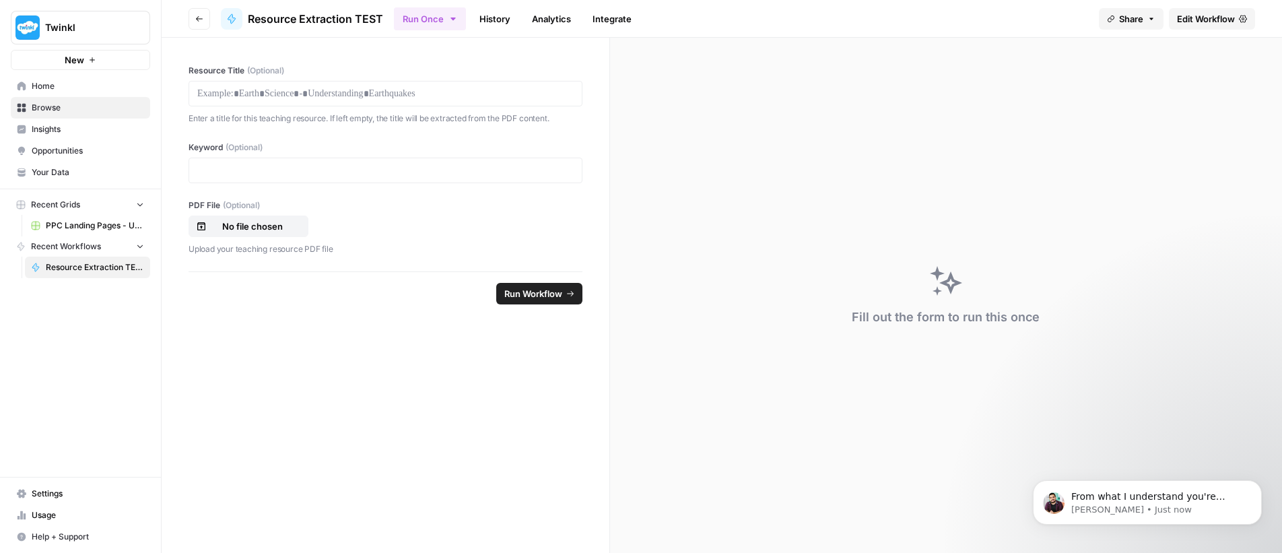
click at [1204, 18] on span "Edit Workflow" at bounding box center [1206, 18] width 58 height 13
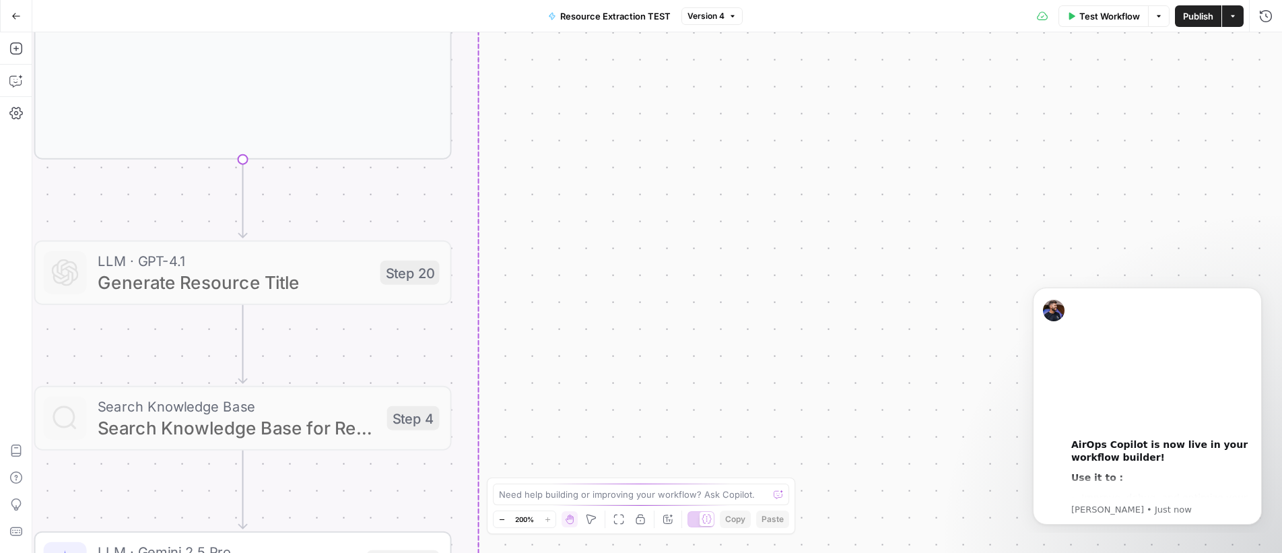
drag, startPoint x: 429, startPoint y: 206, endPoint x: 725, endPoint y: 261, distance: 300.8
click at [720, 260] on div "Workflow Set Inputs Inputs Get Knowledge Base File Get Knowledge Base File Step…" at bounding box center [657, 292] width 1250 height 521
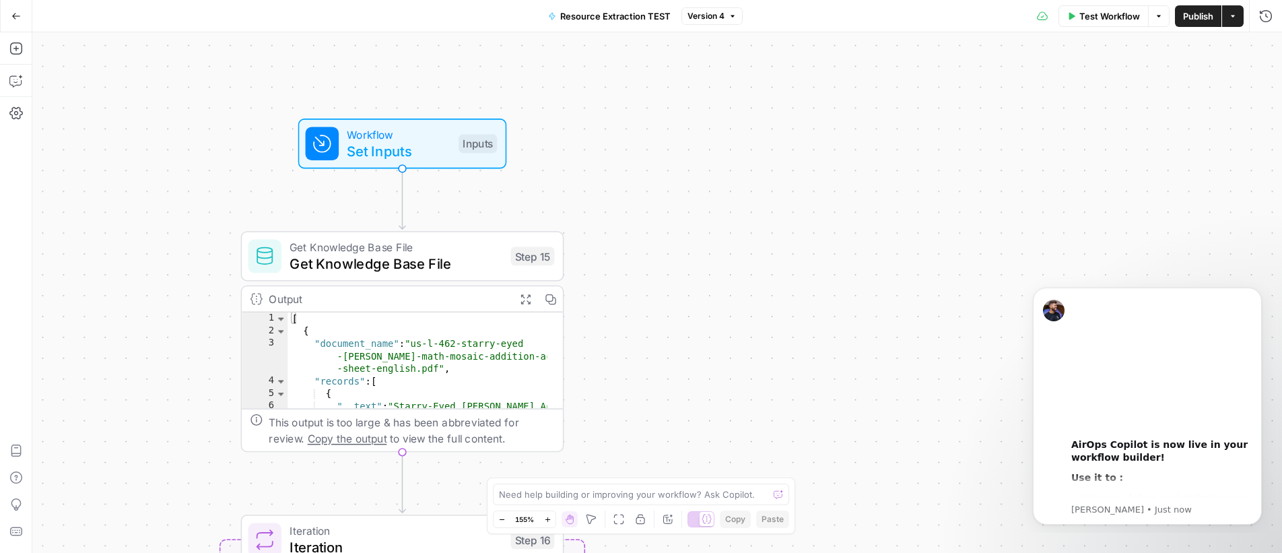
click at [770, 234] on div "Workflow Set Inputs Inputs Get Knowledge Base File Get Knowledge Base File Step…" at bounding box center [657, 292] width 1250 height 521
click at [769, 249] on div "Workflow Set Inputs Inputs Get Knowledge Base File Get Knowledge Base File Step…" at bounding box center [657, 292] width 1250 height 521
click at [17, 49] on icon "button" at bounding box center [15, 48] width 13 height 13
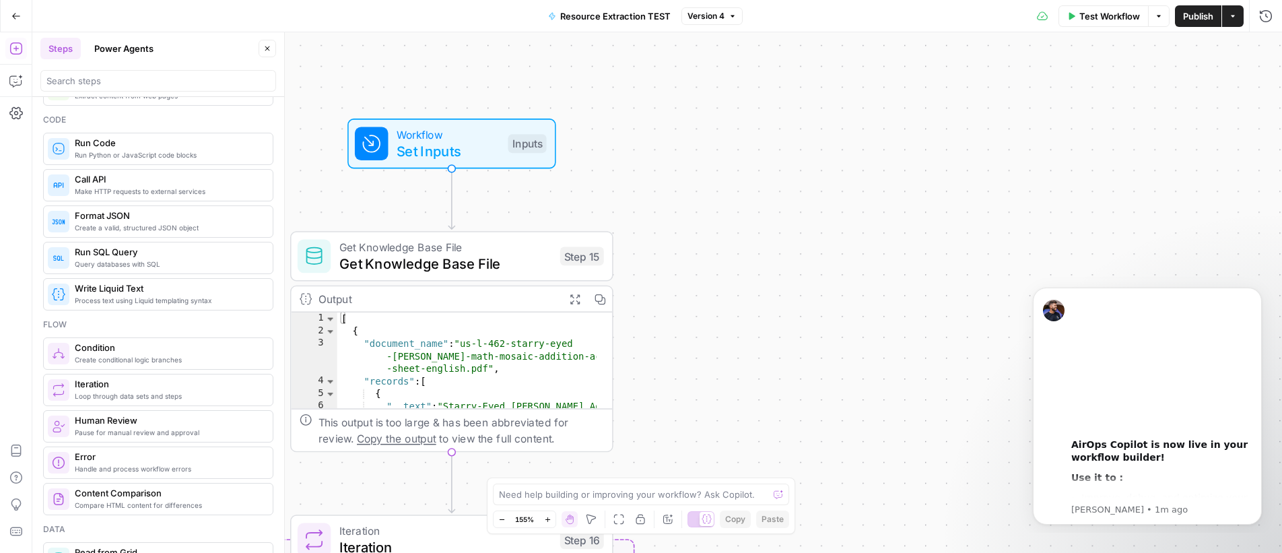
scroll to position [155, 0]
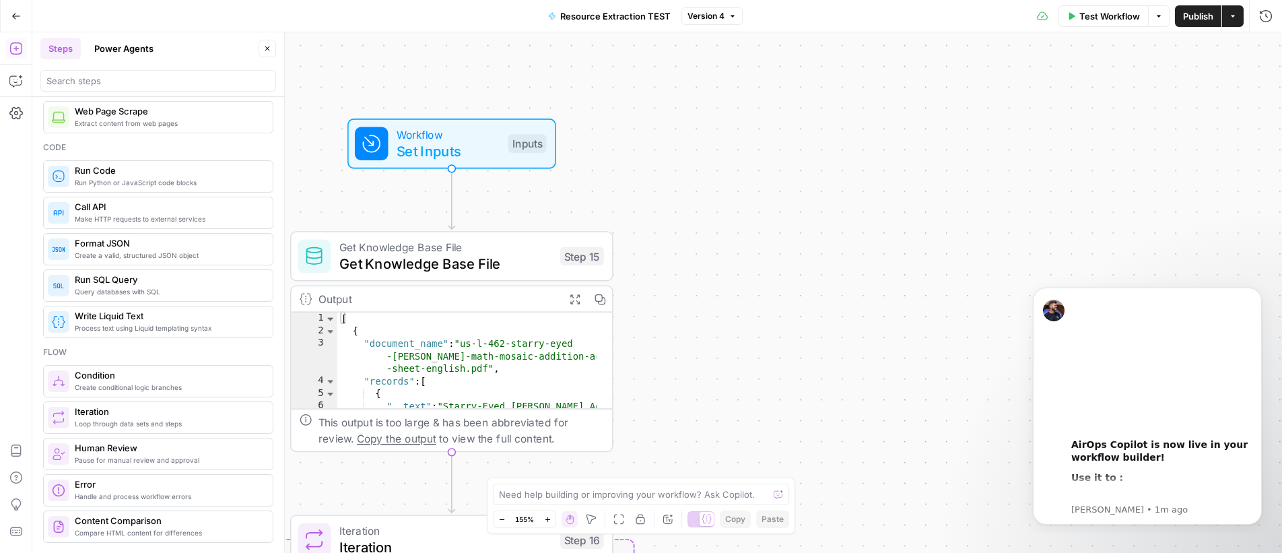
click at [95, 211] on span "Call API" at bounding box center [168, 206] width 187 height 13
click at [1258, 294] on icon "Dismiss notification" at bounding box center [1258, 291] width 7 height 7
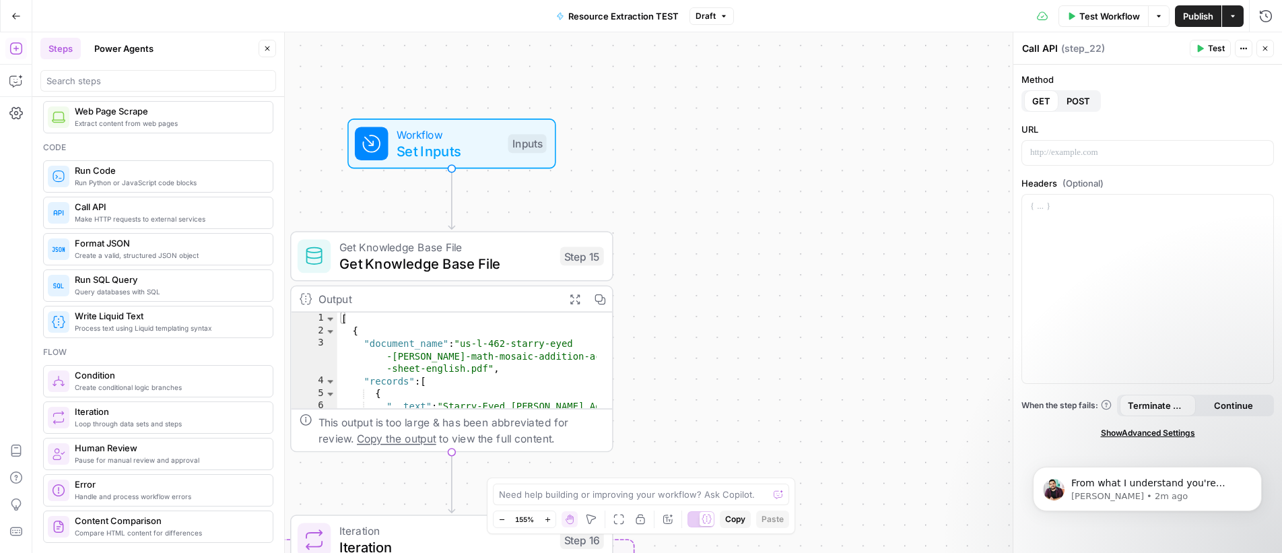
click at [101, 175] on span "Run Code" at bounding box center [168, 170] width 187 height 13
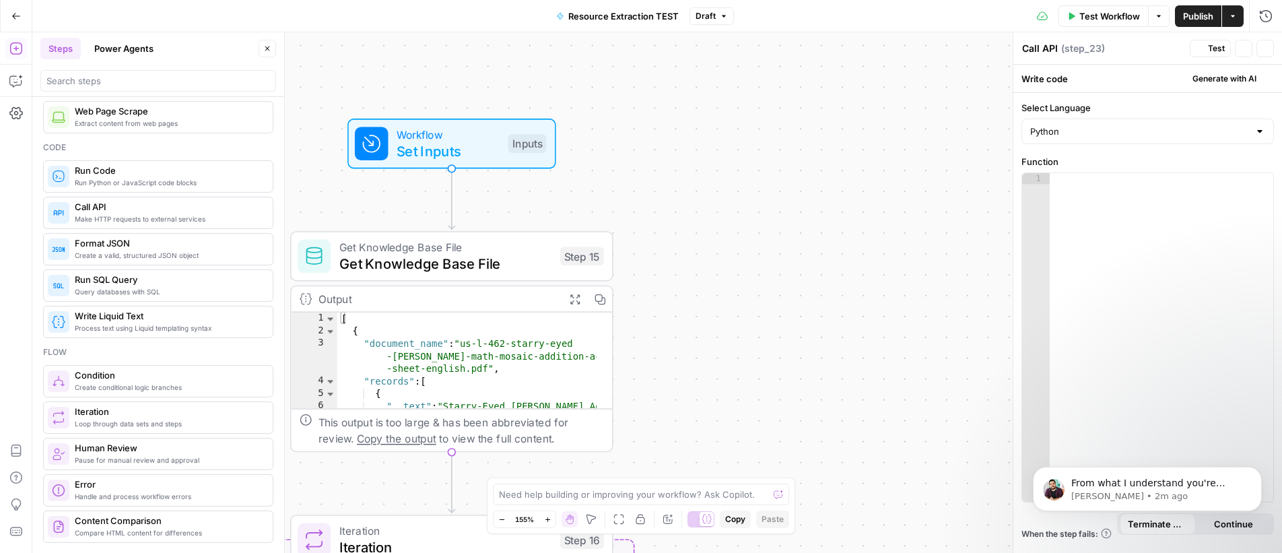
type textarea "Run Code"
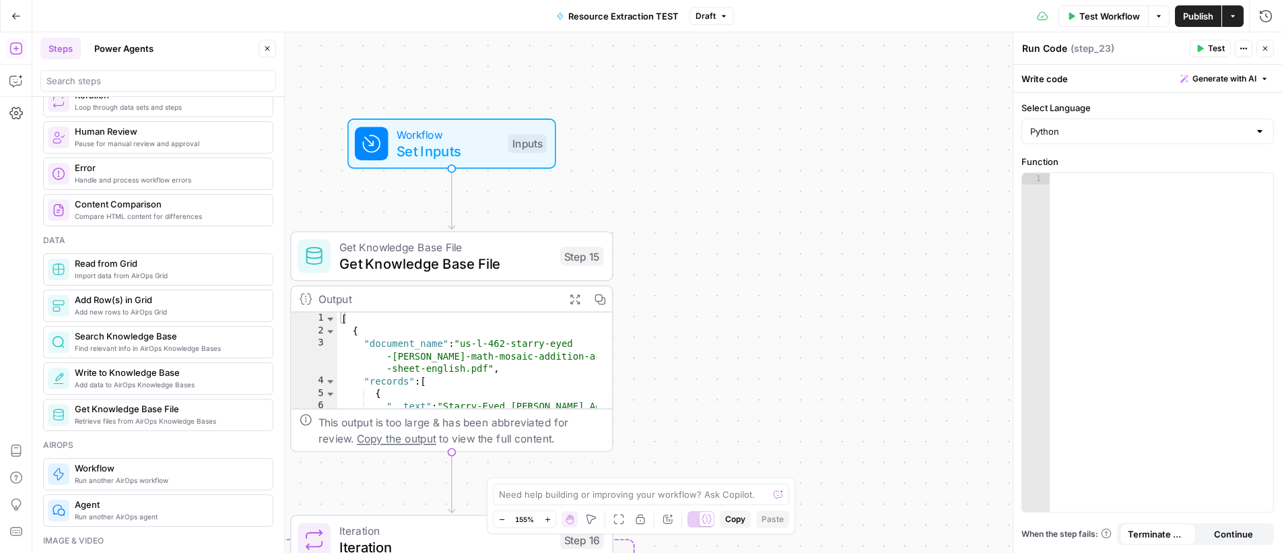
scroll to position [491, 0]
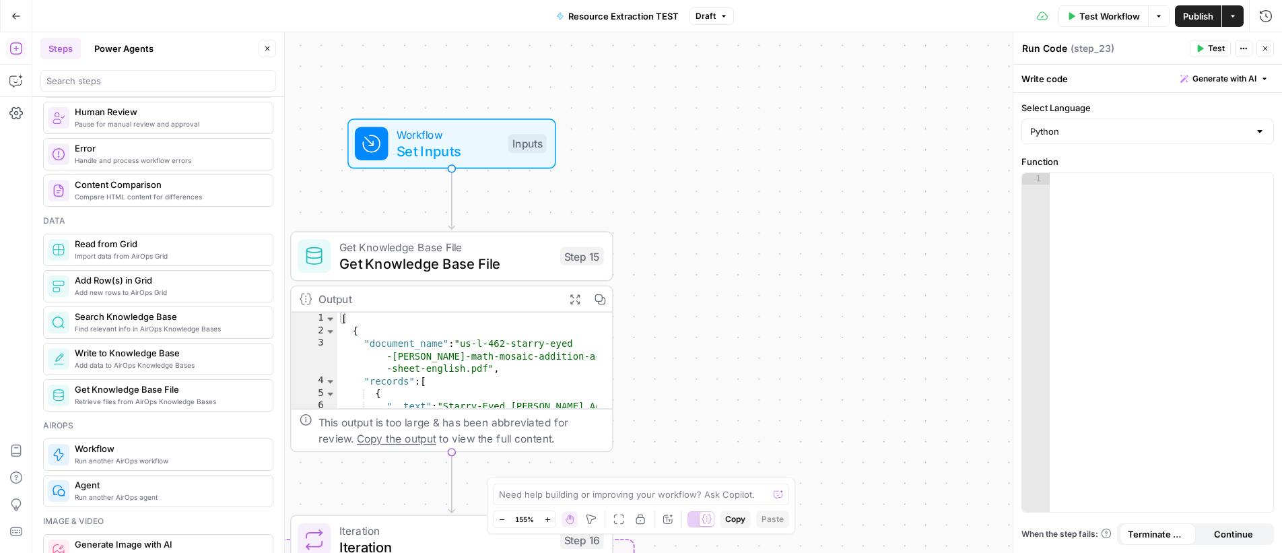
click at [121, 288] on span "Add new rows to AirOps Grid" at bounding box center [168, 292] width 187 height 11
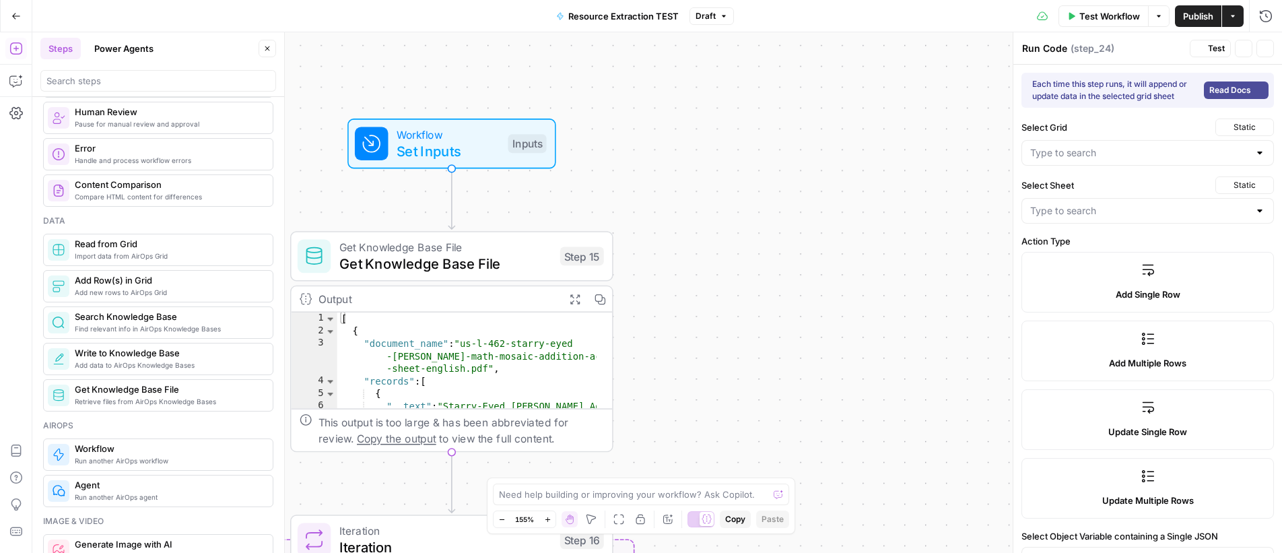
type textarea "Add Row(s) in Grid"
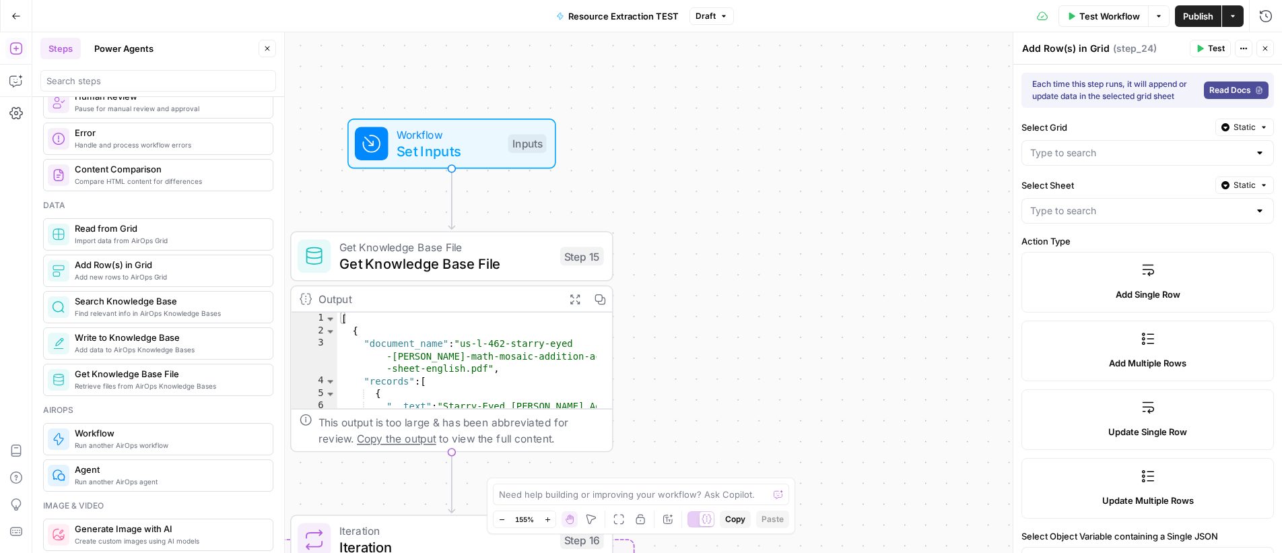
scroll to position [520, 0]
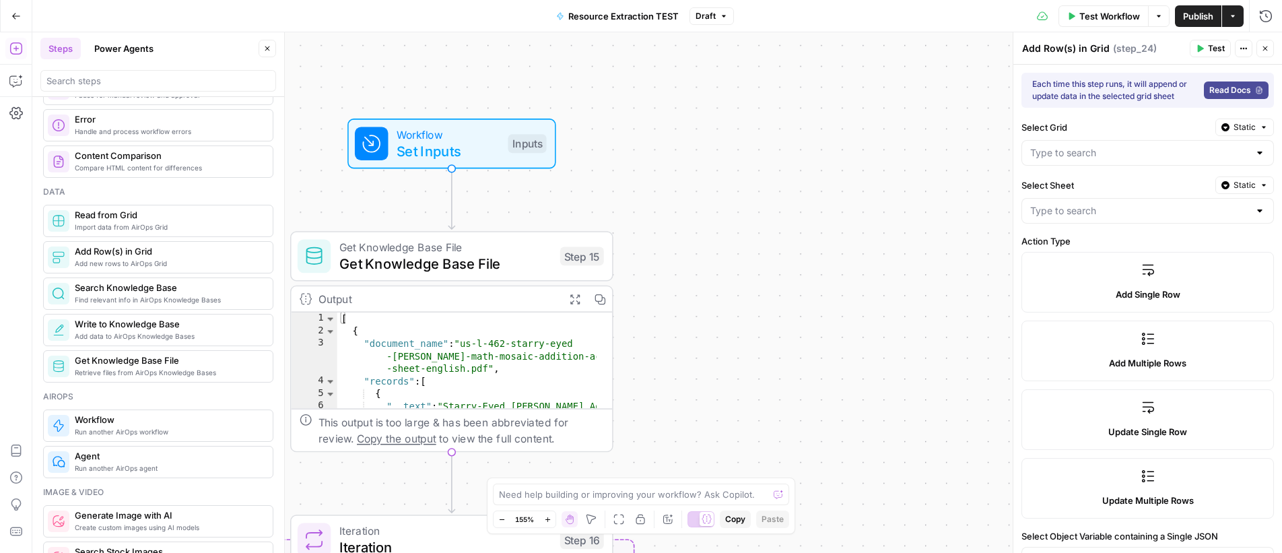
click at [119, 327] on span "Write to Knowledge Base" at bounding box center [168, 323] width 187 height 13
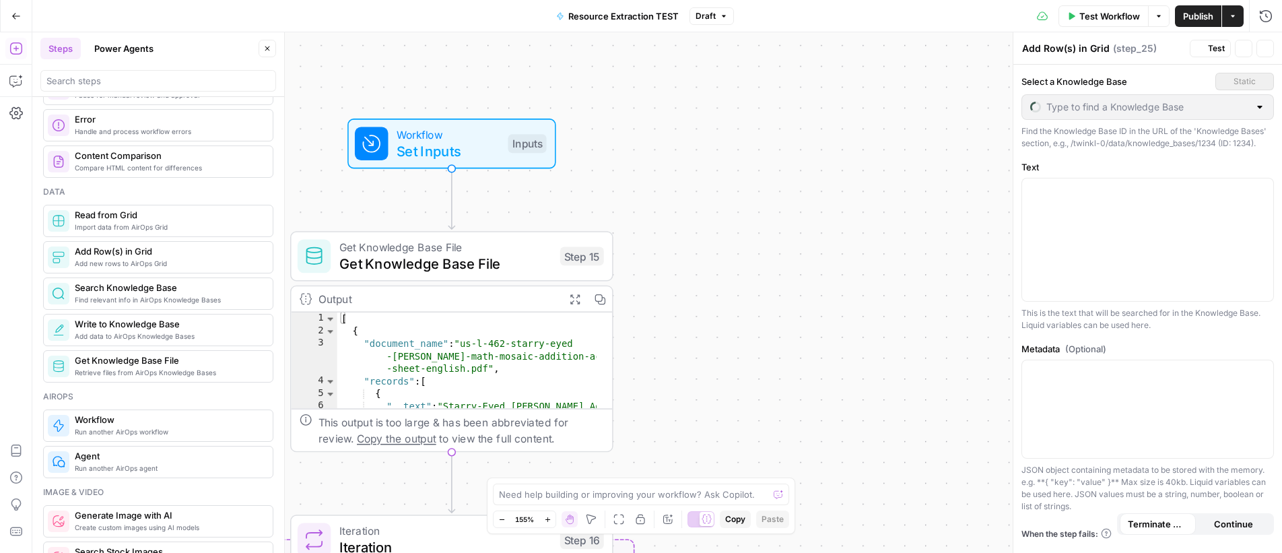
type textarea "Write to Knowledge Base"
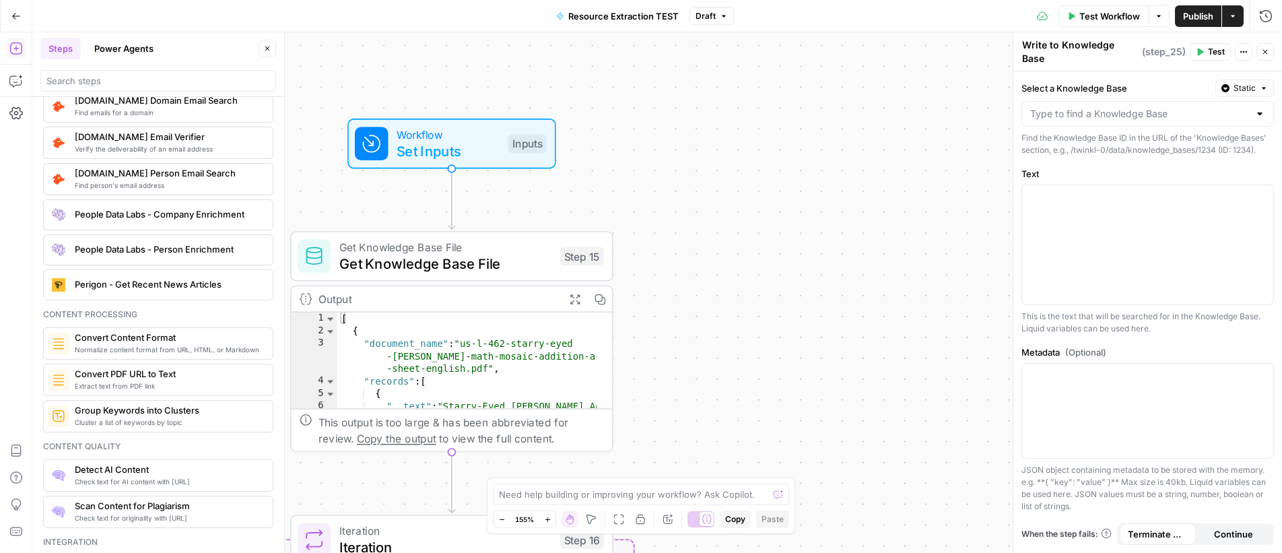
scroll to position [2000, 0]
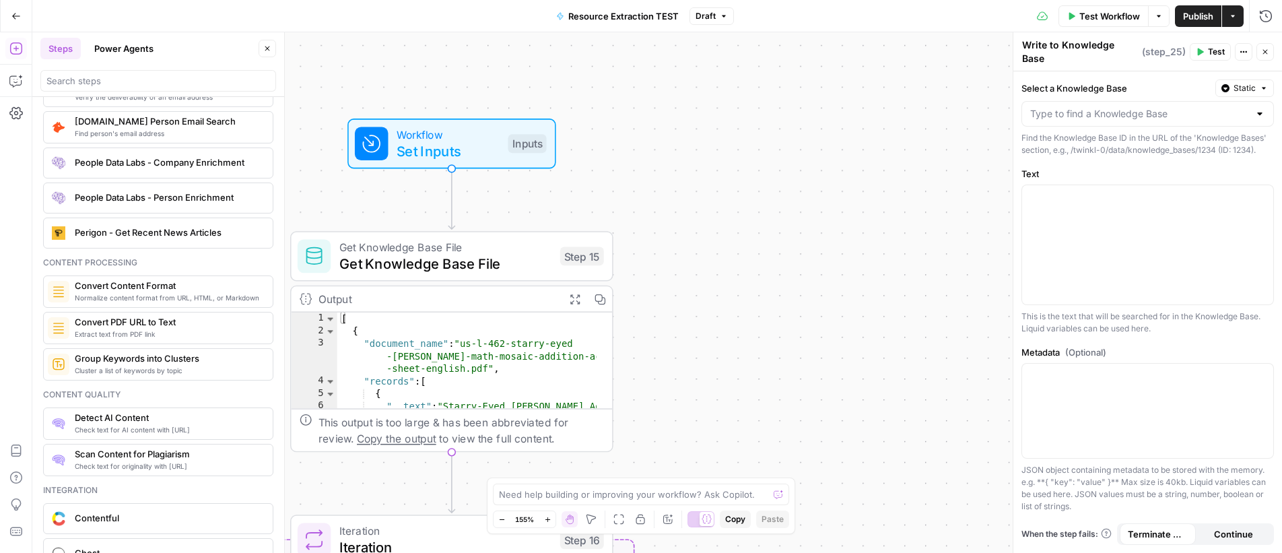
click at [112, 324] on span "Convert PDF URL to Text" at bounding box center [168, 321] width 187 height 13
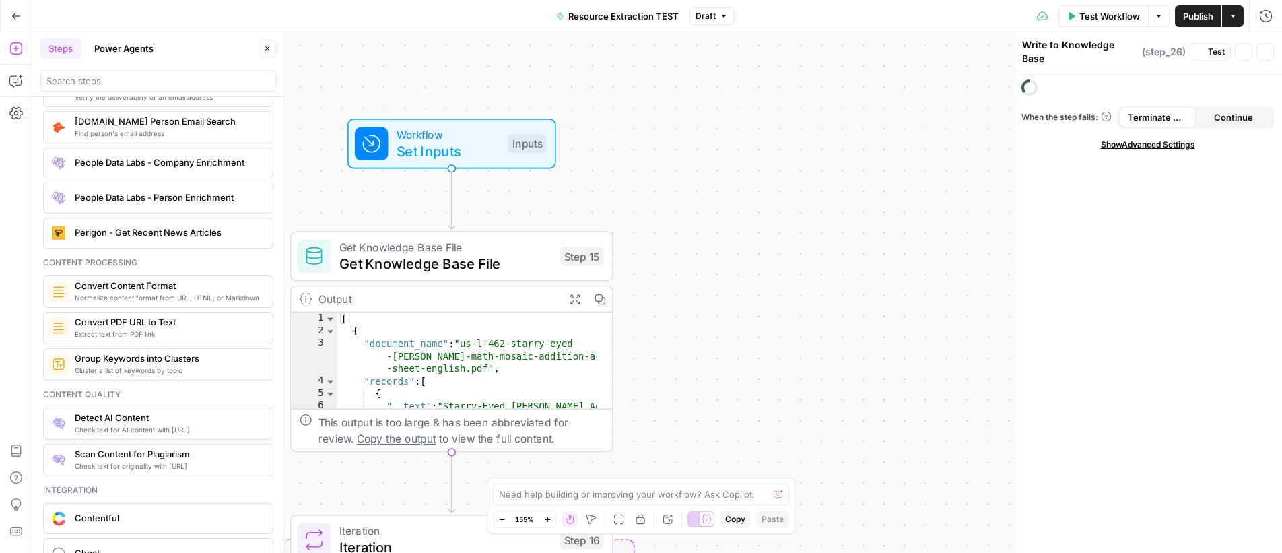
type textarea "Convert PDF URL to Text"
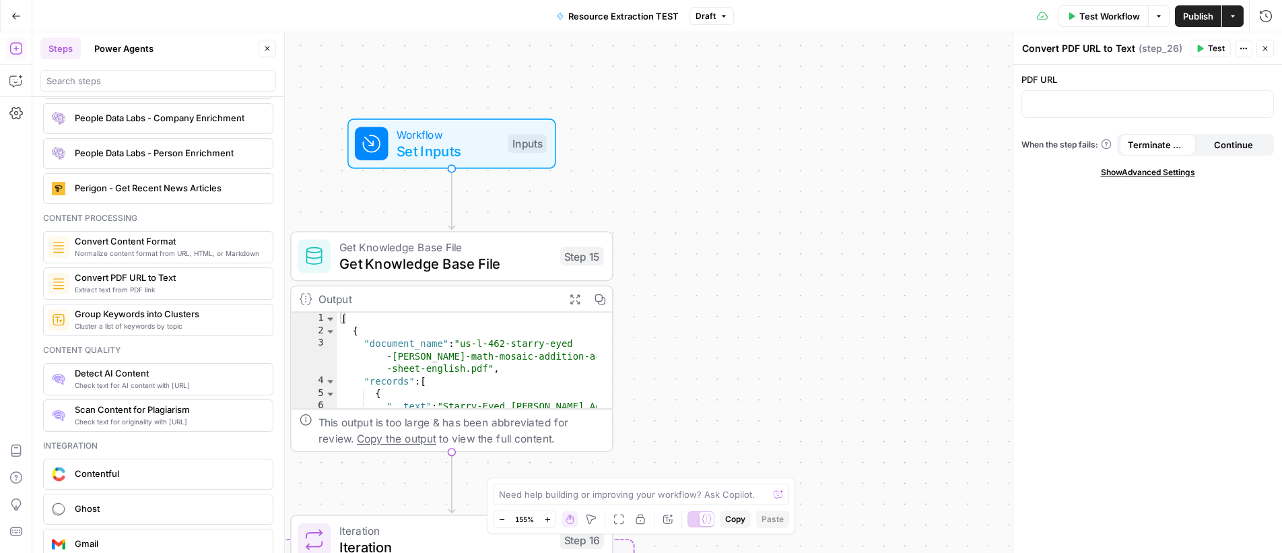
scroll to position [2045, 0]
click at [1154, 174] on span "Show Advanced Settings" at bounding box center [1148, 172] width 94 height 12
click at [1125, 217] on input "Select Version" at bounding box center [1140, 219] width 219 height 13
type input "Default"
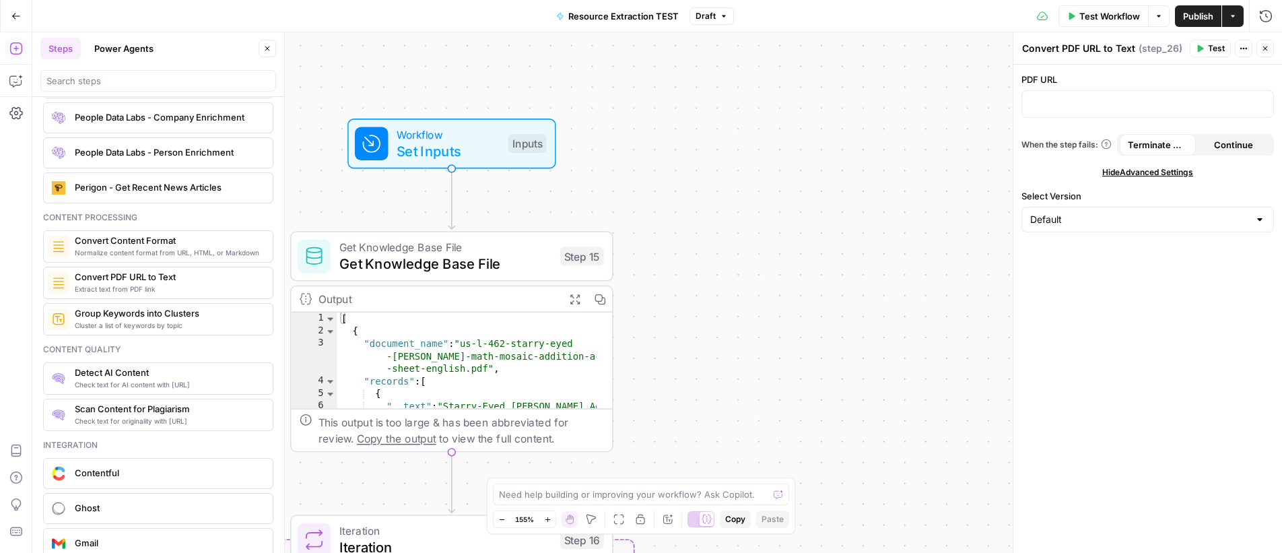
click at [1152, 188] on div "PDF URL When the step fails: Terminate Workflow Continue Hide Advanced Settings…" at bounding box center [1148, 309] width 269 height 488
click at [1078, 102] on p at bounding box center [1148, 102] width 235 height 13
click at [1264, 103] on span "Variables Menu" at bounding box center [1264, 103] width 1 height 1
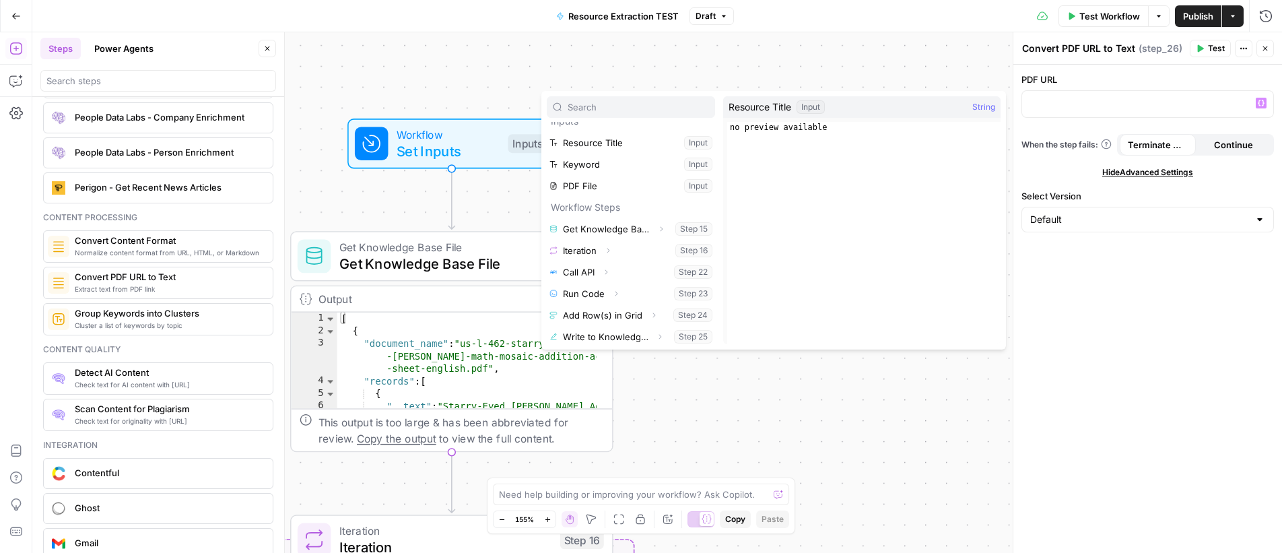
scroll to position [15, 0]
click at [572, 269] on button "Select variable Call API" at bounding box center [631, 269] width 168 height 22
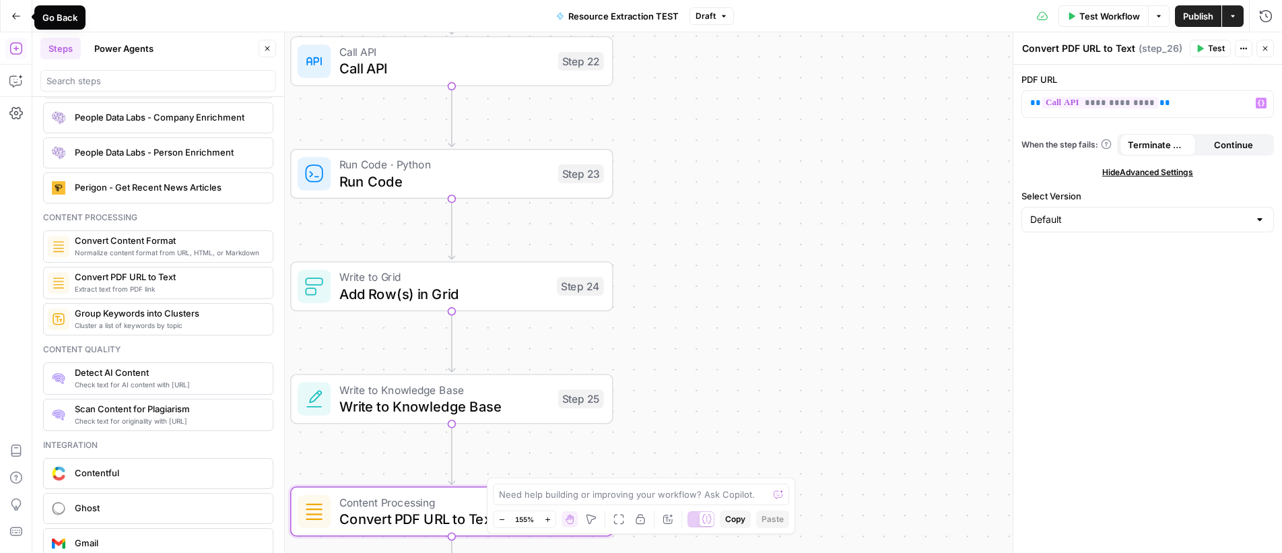
click at [21, 18] on button "Go Back" at bounding box center [16, 16] width 24 height 24
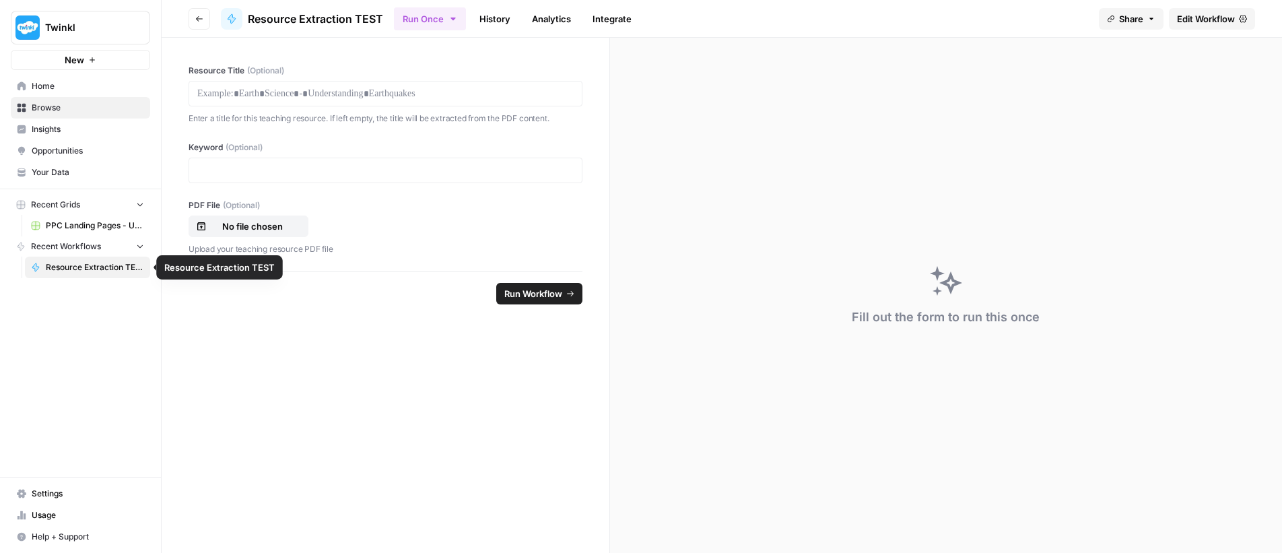
click at [77, 269] on span "Resource Extraction TEST" at bounding box center [95, 267] width 98 height 12
click at [1199, 15] on span "Edit Workflow" at bounding box center [1206, 18] width 58 height 13
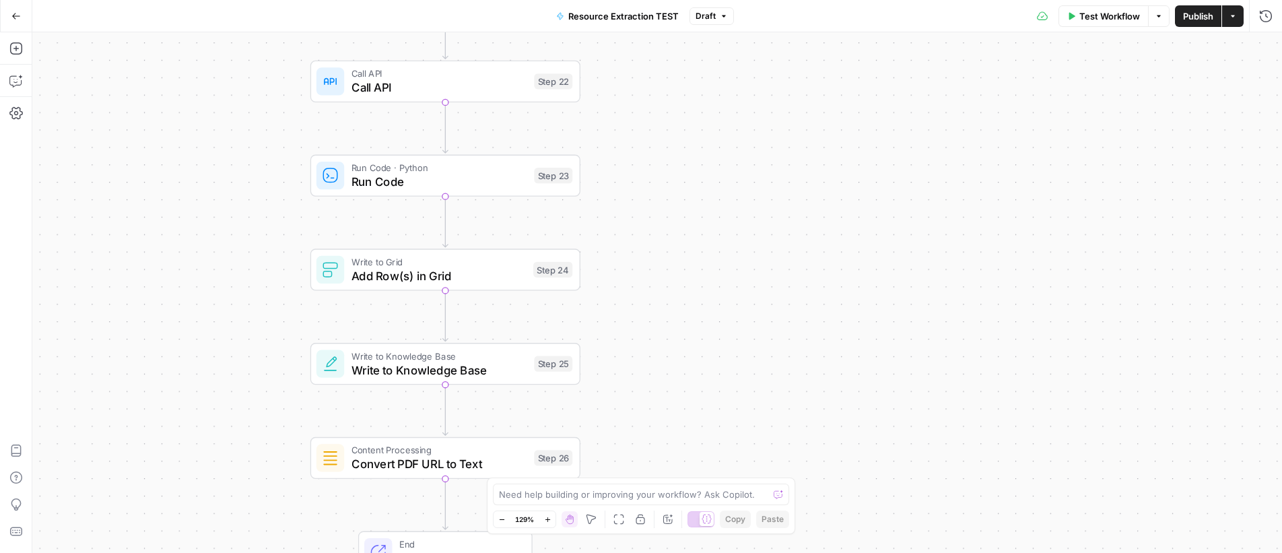
click at [720, 19] on icon "button" at bounding box center [724, 16] width 8 height 8
click at [647, 104] on div "Workflow Set Inputs Inputs Get Knowledge Base File Get Knowledge Base File Step…" at bounding box center [657, 292] width 1250 height 521
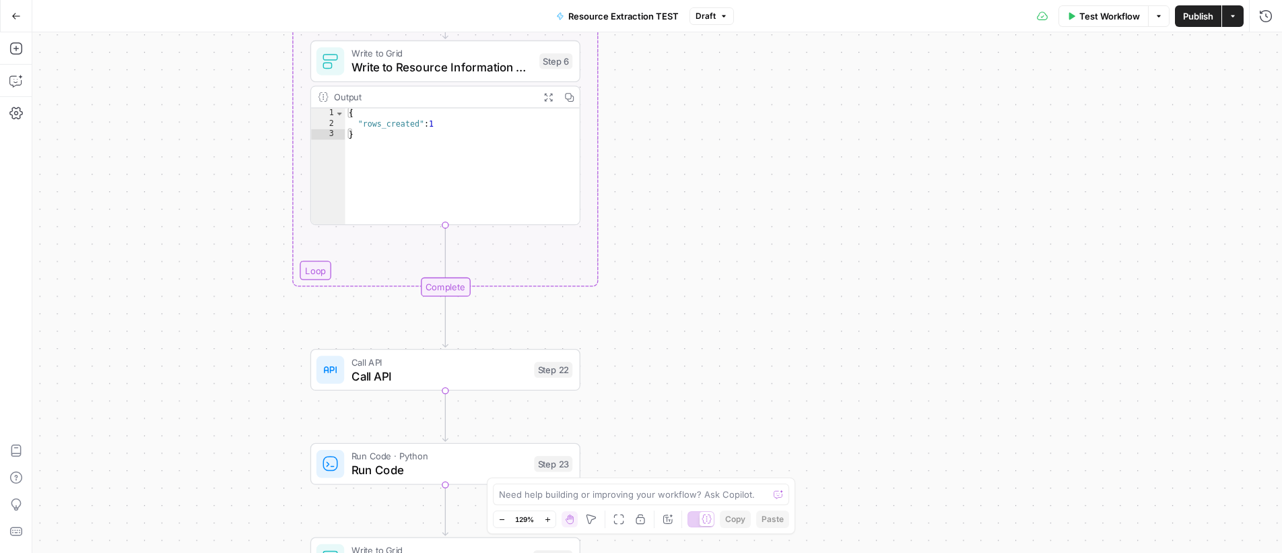
click at [718, 15] on button "Draft" at bounding box center [712, 16] width 44 height 18
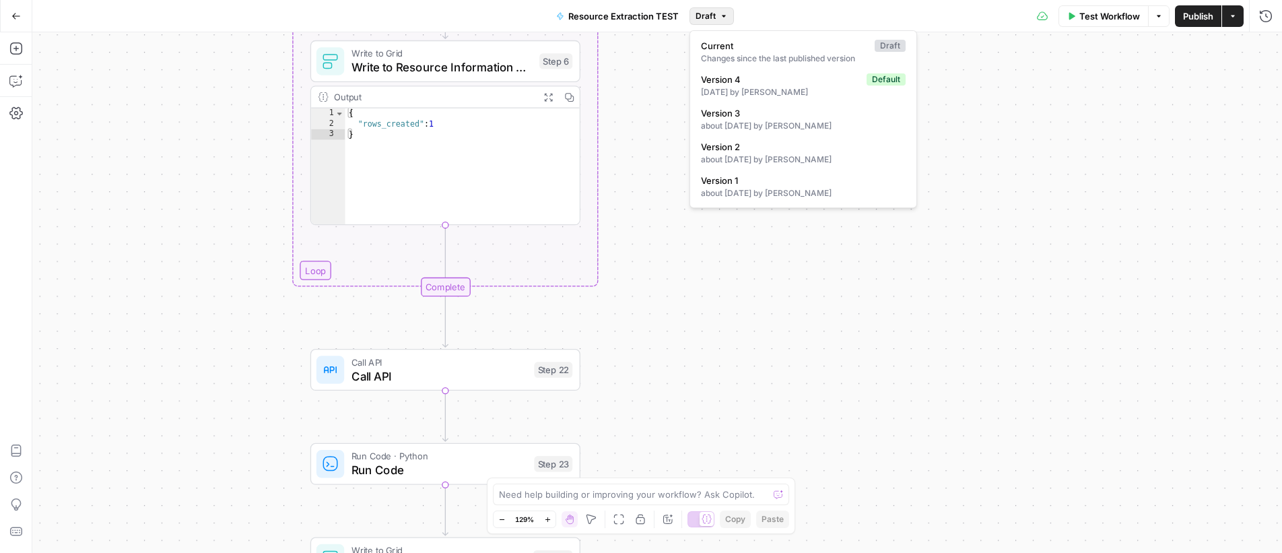
click at [717, 15] on button "Draft" at bounding box center [712, 16] width 44 height 18
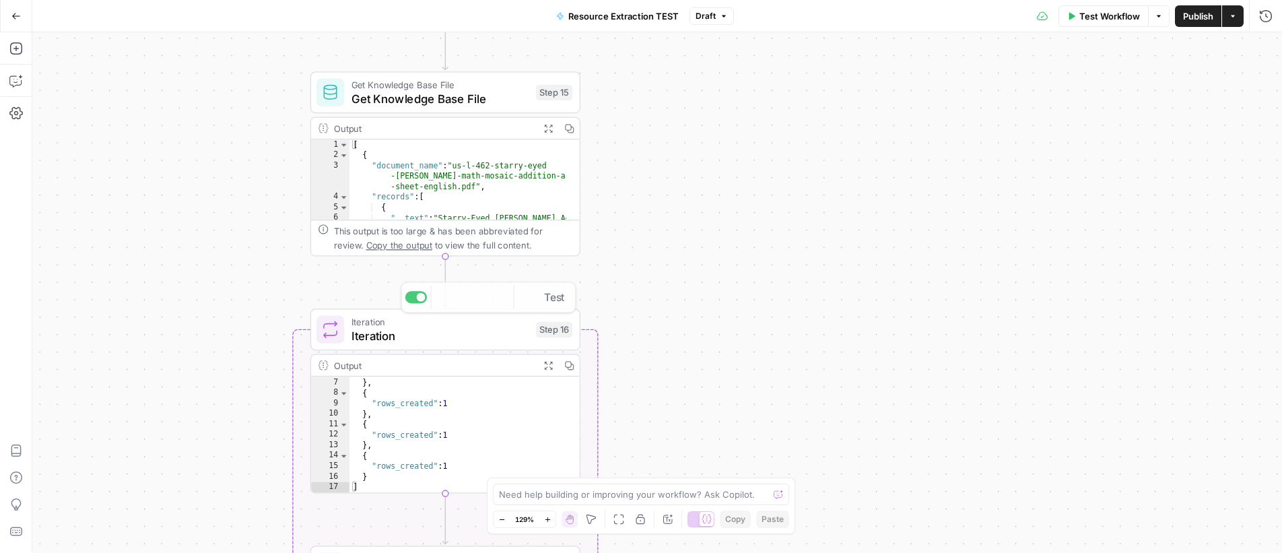
scroll to position [48, 0]
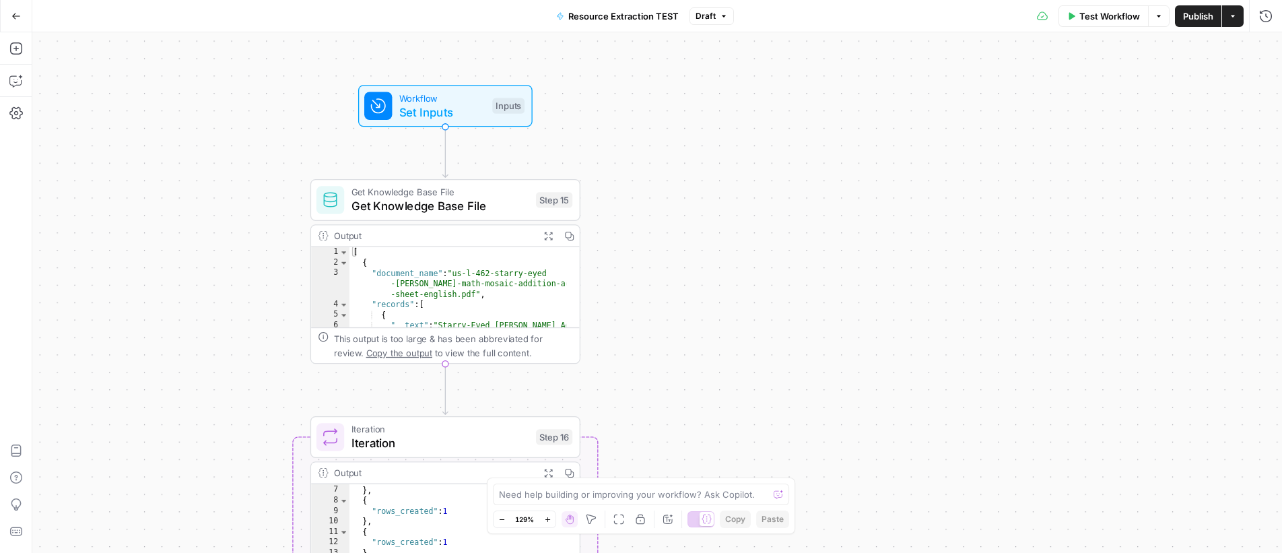
click at [715, 17] on button "Draft" at bounding box center [712, 16] width 44 height 18
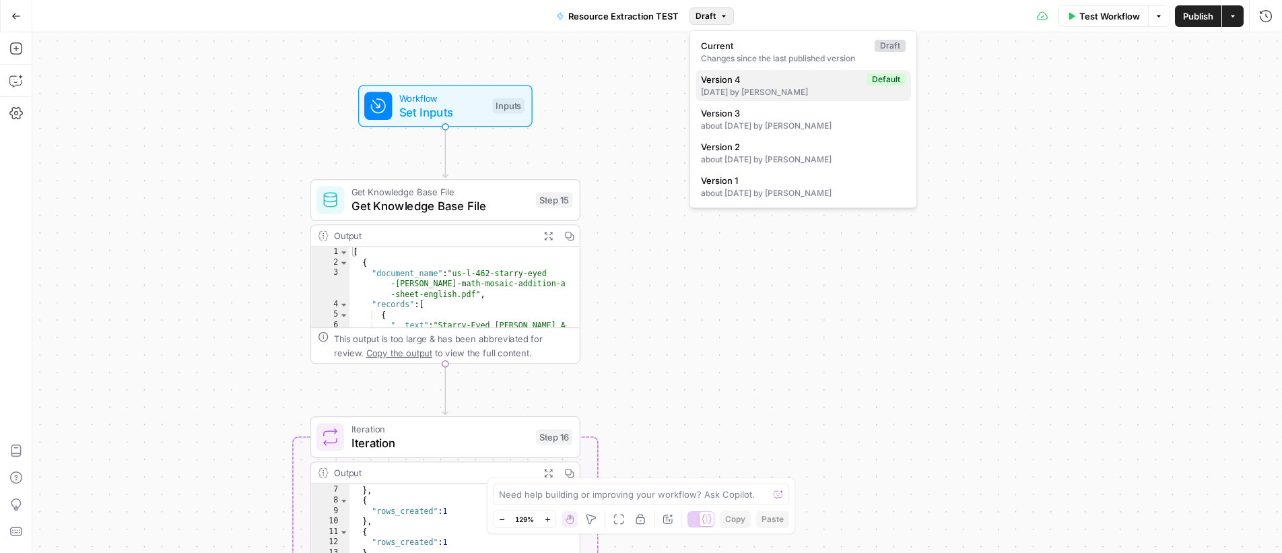
click at [735, 83] on span "Version 4" at bounding box center [781, 79] width 160 height 13
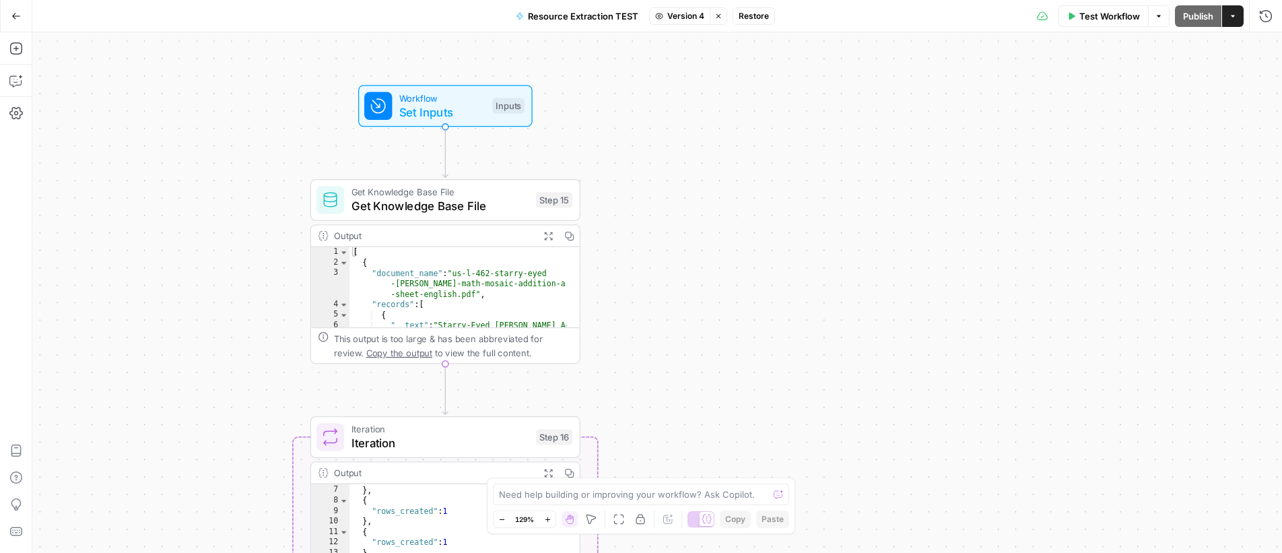
click at [19, 13] on icon "button" at bounding box center [15, 15] width 9 height 9
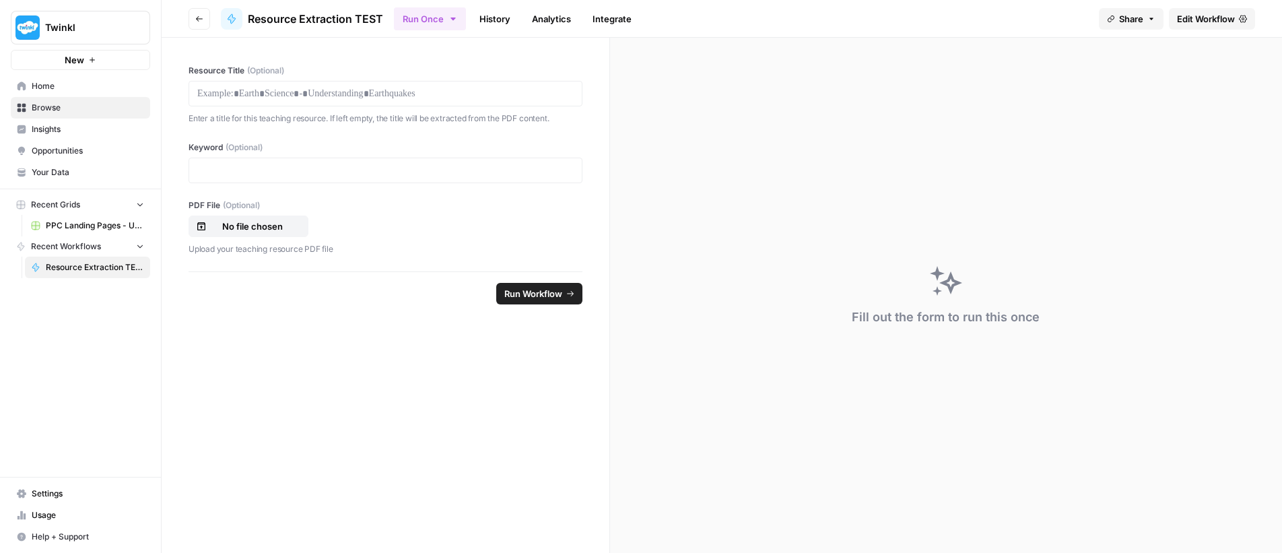
click at [1202, 20] on span "Edit Workflow" at bounding box center [1206, 18] width 58 height 13
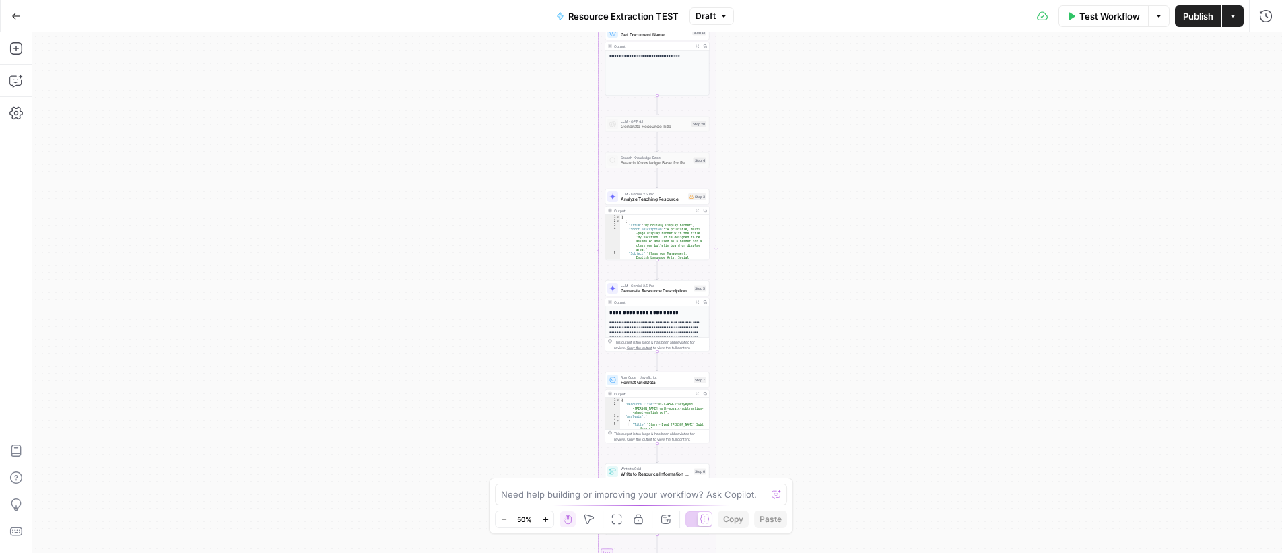
click at [1234, 14] on icon "button" at bounding box center [1233, 16] width 8 height 8
click at [1003, 75] on div "Workflow Set Inputs Inputs Get Knowledge Base File Get Knowledge Base File Step…" at bounding box center [657, 292] width 1250 height 521
click at [1159, 17] on icon "button" at bounding box center [1159, 16] width 8 height 8
click at [991, 57] on div "Workflow Set Inputs Inputs Get Knowledge Base File Get Knowledge Base File Step…" at bounding box center [657, 292] width 1250 height 521
click at [1270, 13] on icon "button" at bounding box center [1266, 15] width 12 height 12
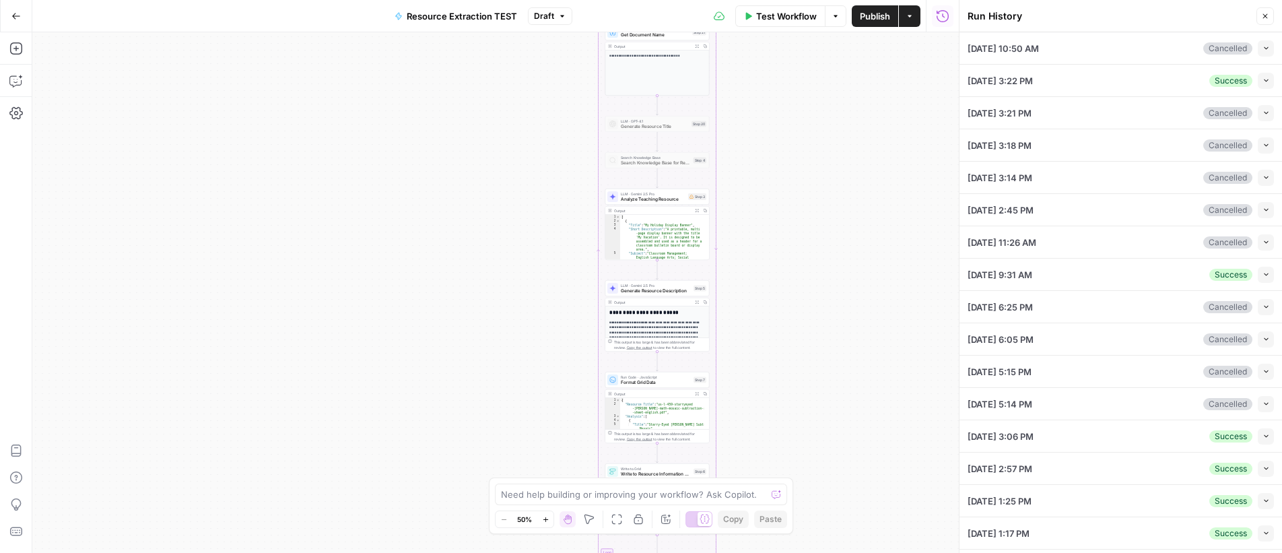
click at [1265, 15] on icon "button" at bounding box center [1266, 16] width 5 height 5
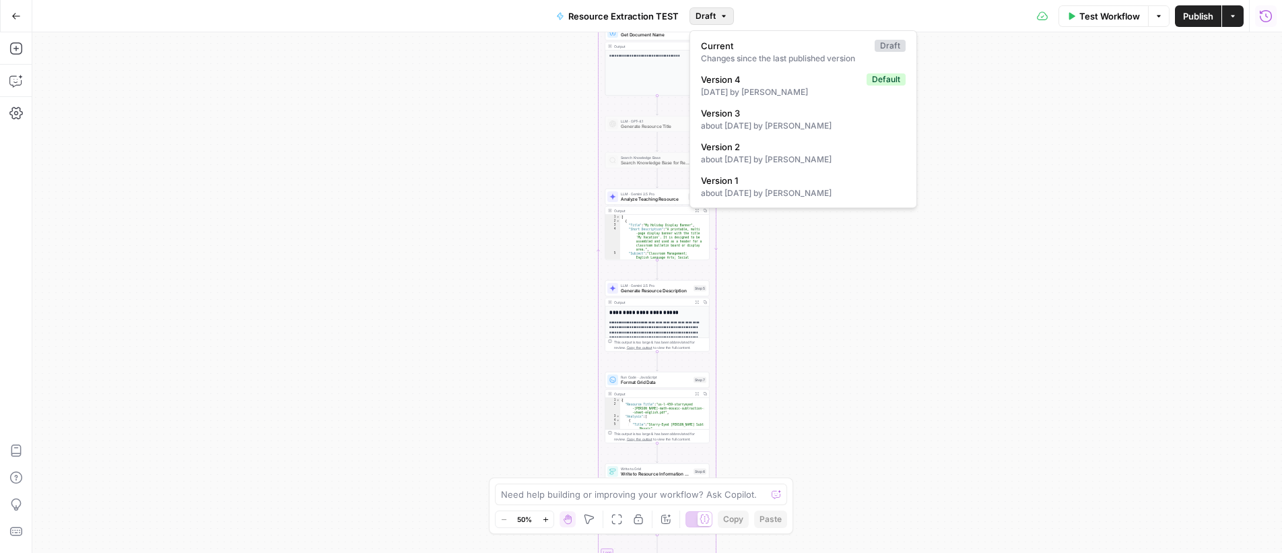
click at [720, 13] on icon "button" at bounding box center [724, 16] width 8 height 8
click at [802, 54] on div "Changes since the last published version" at bounding box center [803, 59] width 205 height 12
click at [720, 16] on icon "button" at bounding box center [724, 16] width 8 height 8
click at [731, 81] on span "Version 4" at bounding box center [781, 79] width 160 height 13
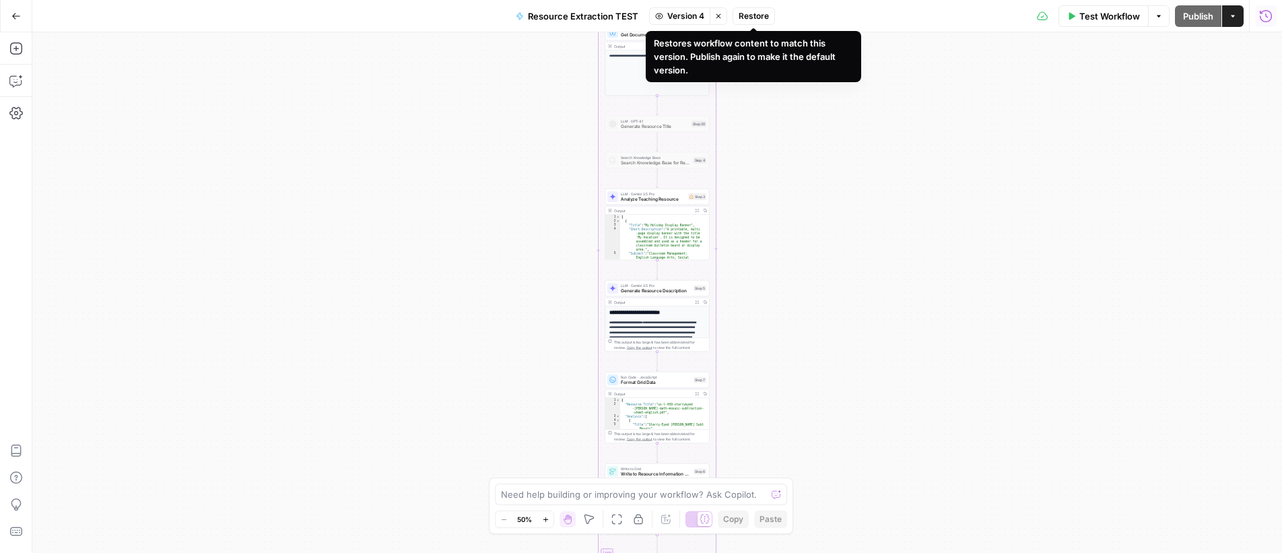
click at [747, 15] on span "Restore" at bounding box center [754, 16] width 30 height 12
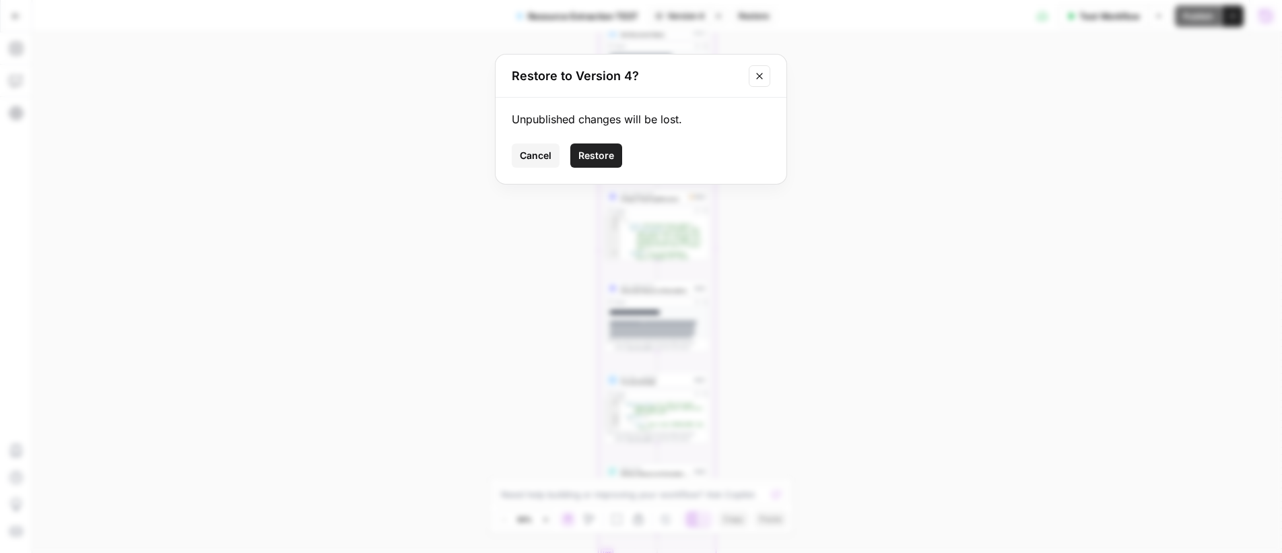
click at [587, 161] on span "Restore" at bounding box center [597, 155] width 36 height 13
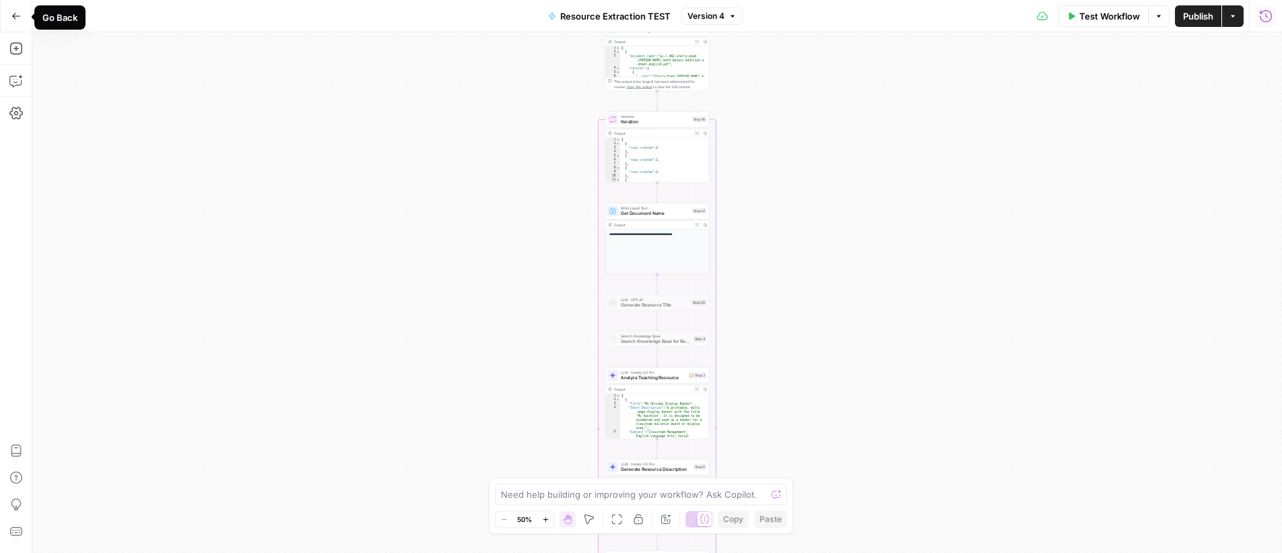
click at [18, 13] on icon "button" at bounding box center [15, 15] width 9 height 9
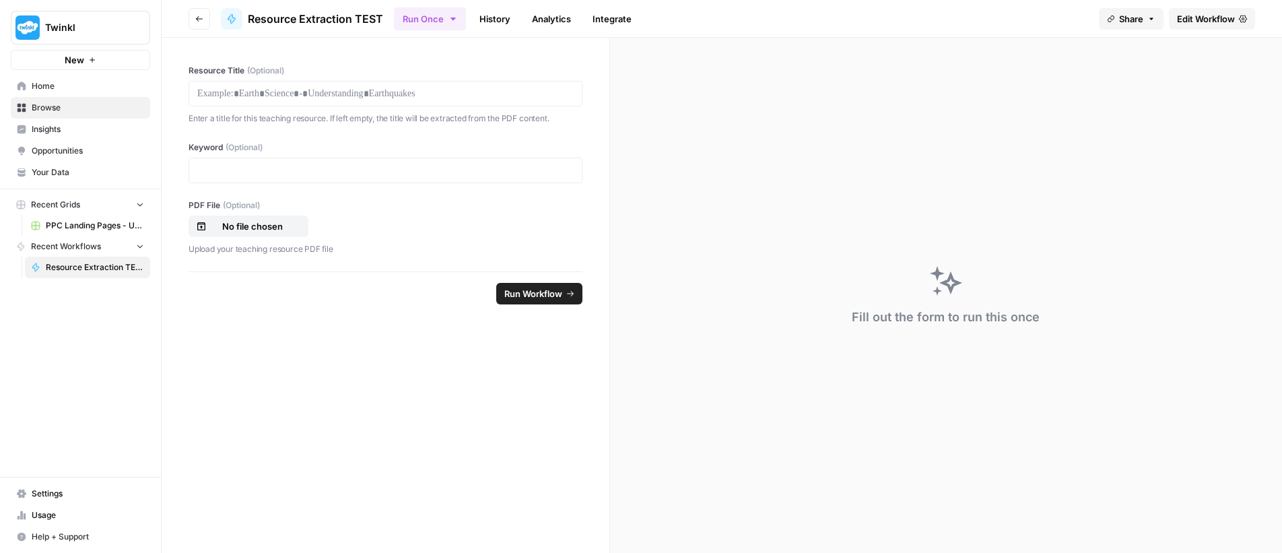
click at [44, 107] on span "Browse" at bounding box center [88, 108] width 112 height 12
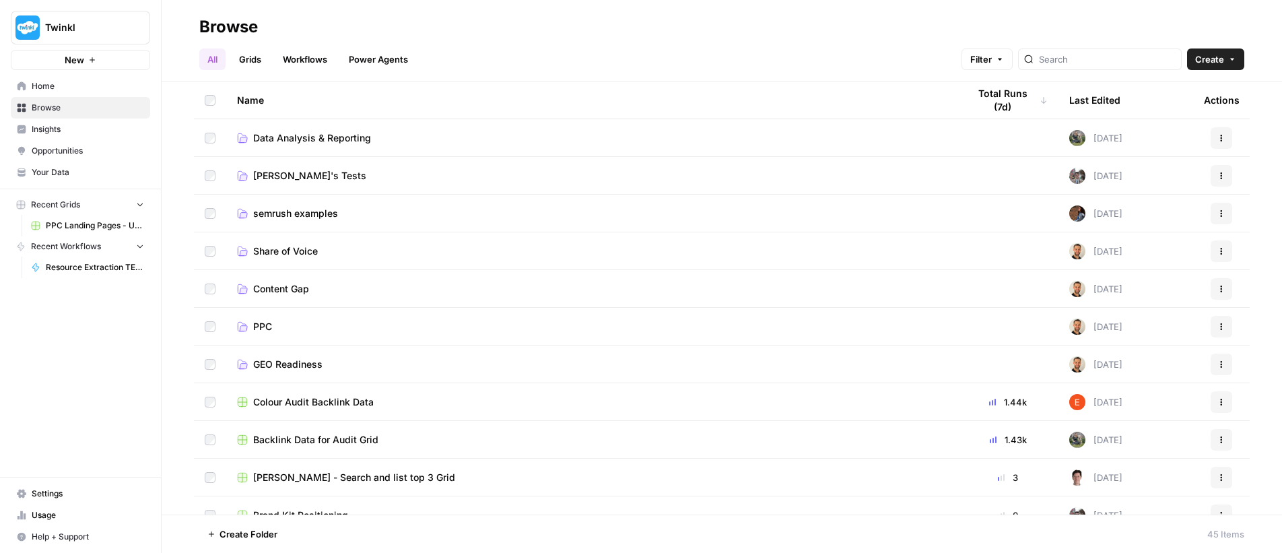
click at [1218, 176] on icon "button" at bounding box center [1222, 176] width 8 height 8
click at [285, 174] on span "Holly's Tests" at bounding box center [309, 175] width 113 height 13
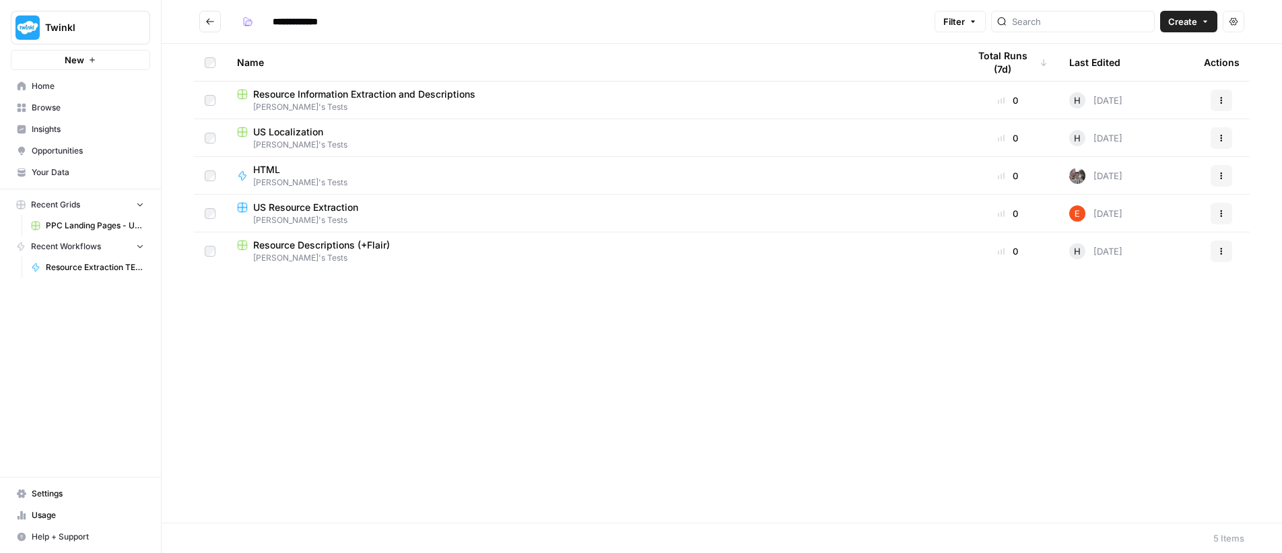
click at [205, 24] on icon "Go back" at bounding box center [209, 21] width 9 height 9
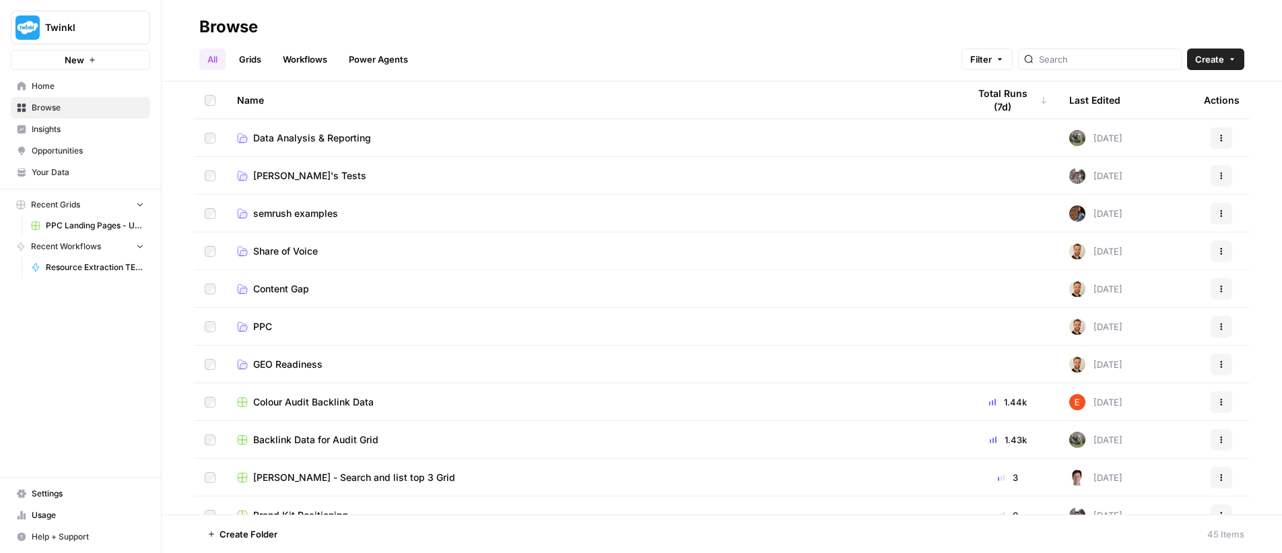
click at [313, 54] on link "Workflows" at bounding box center [305, 59] width 61 height 22
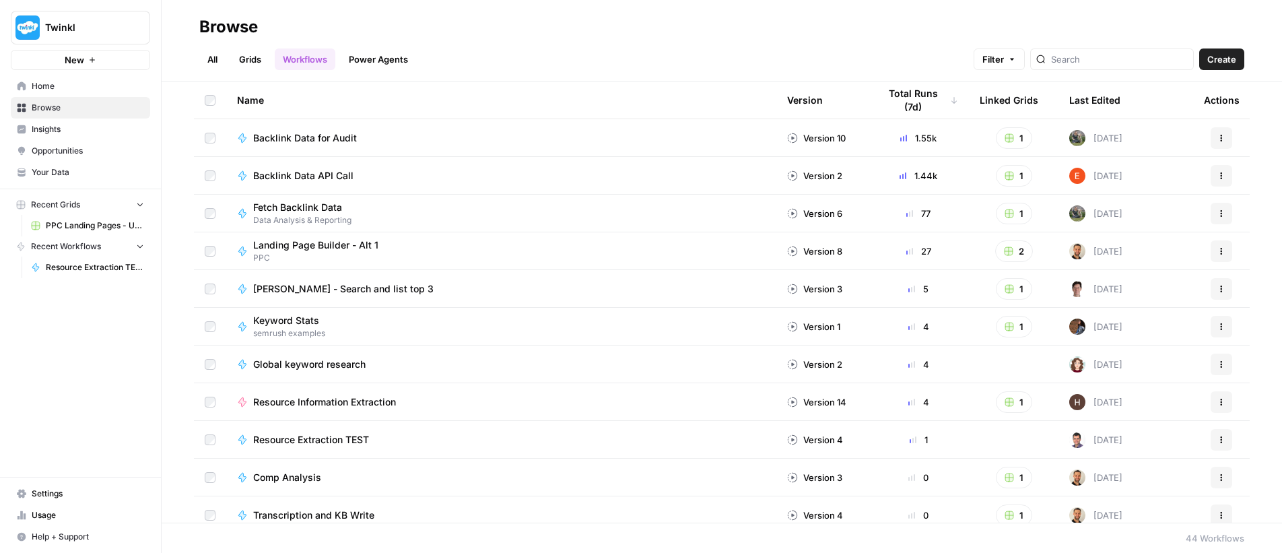
click at [1218, 440] on icon "button" at bounding box center [1222, 440] width 8 height 8
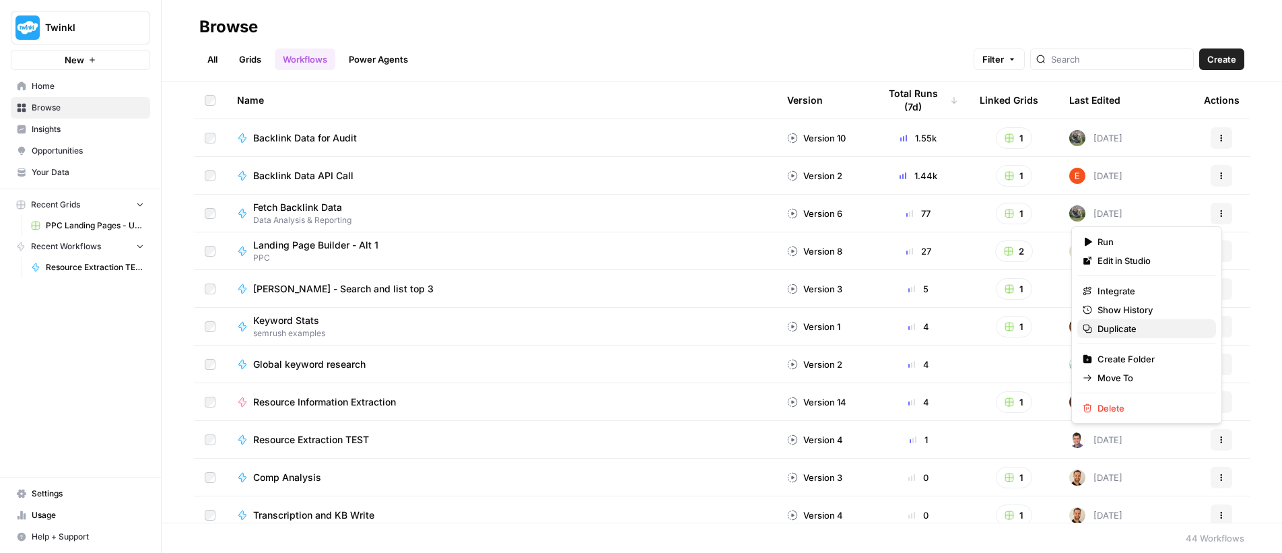
click at [1131, 328] on span "Duplicate" at bounding box center [1152, 328] width 108 height 13
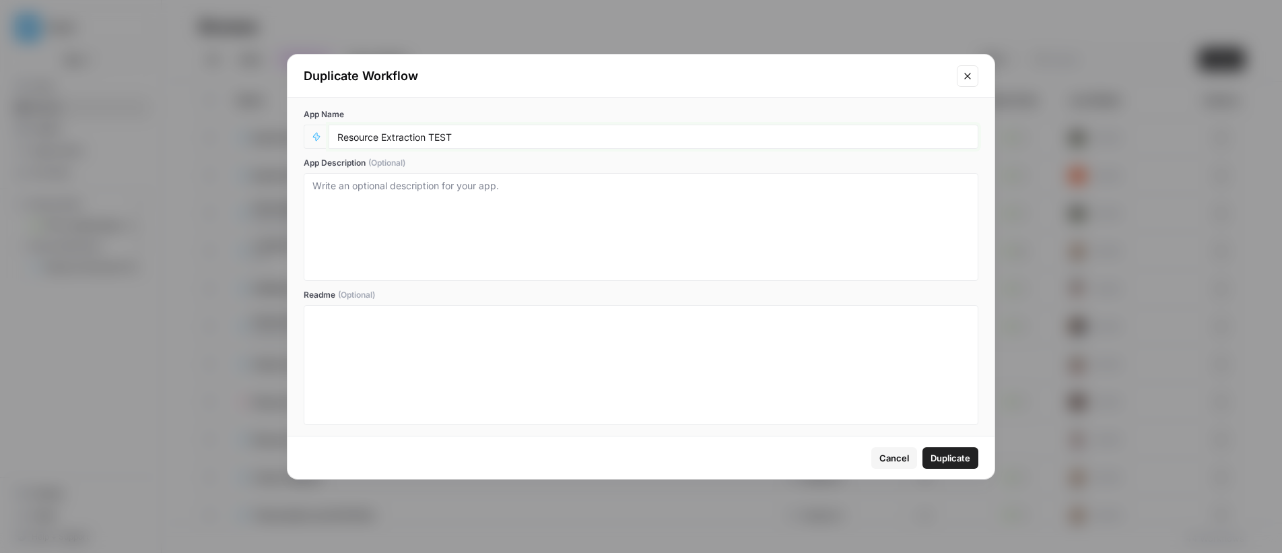
click at [482, 137] on input "Resource Extraction TEST" at bounding box center [653, 137] width 632 height 12
type input "Resource Extraction TEST - JAMES"
click at [580, 220] on textarea "App Description (Optional)" at bounding box center [641, 227] width 657 height 96
click at [952, 459] on span "Duplicate" at bounding box center [951, 457] width 40 height 13
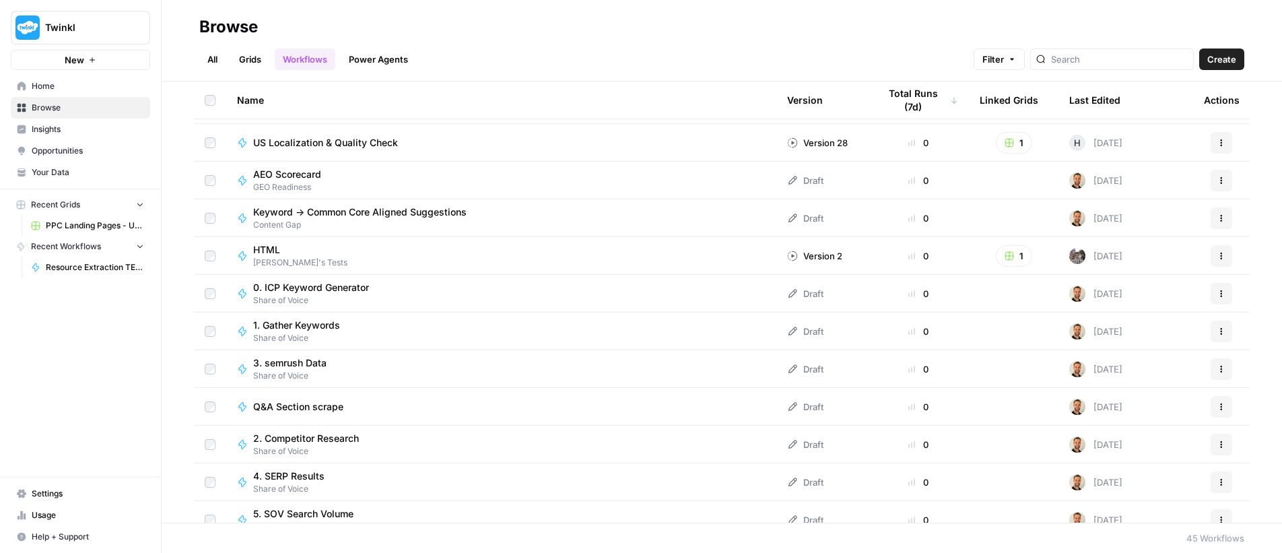
scroll to position [502, 0]
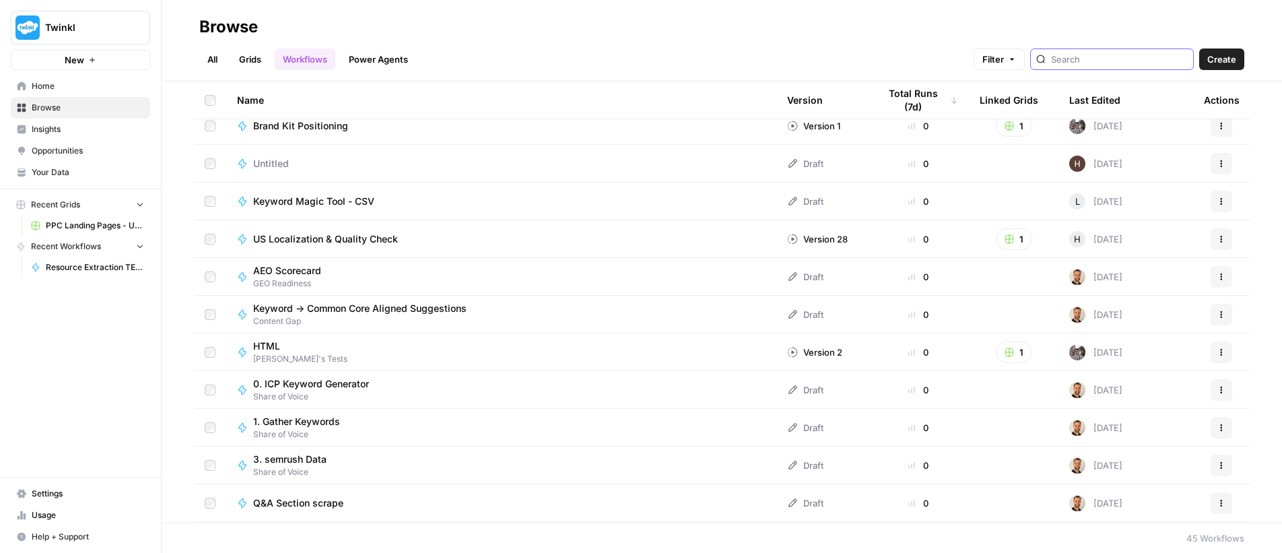
click at [1139, 56] on input "search" at bounding box center [1119, 59] width 137 height 13
type input "JAMES"
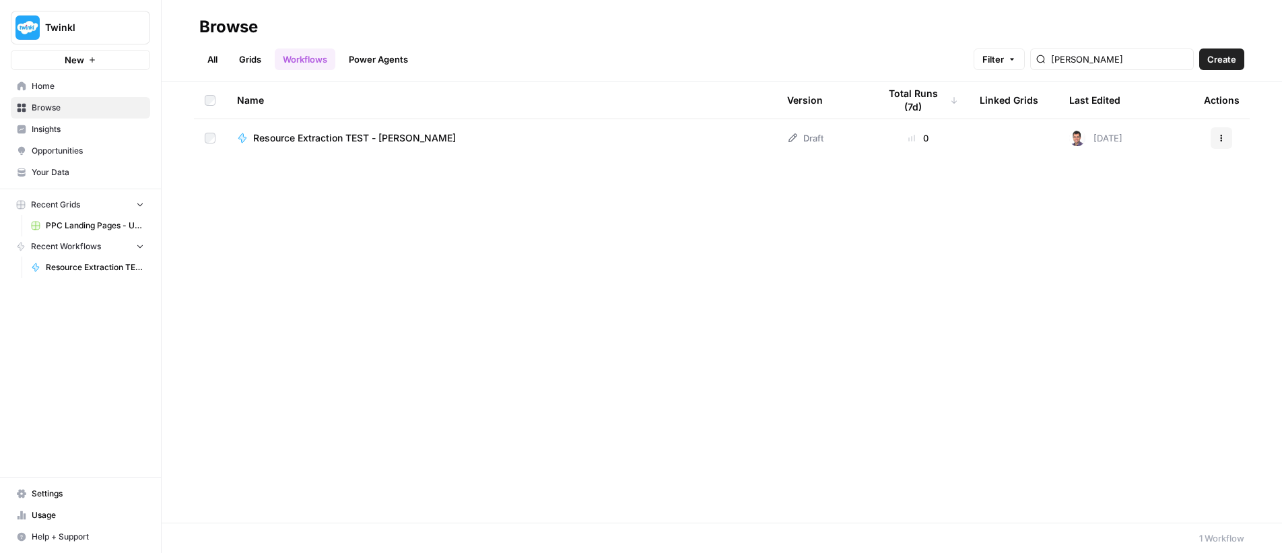
click at [296, 139] on span "Resource Extraction TEST - JAMES" at bounding box center [354, 137] width 203 height 13
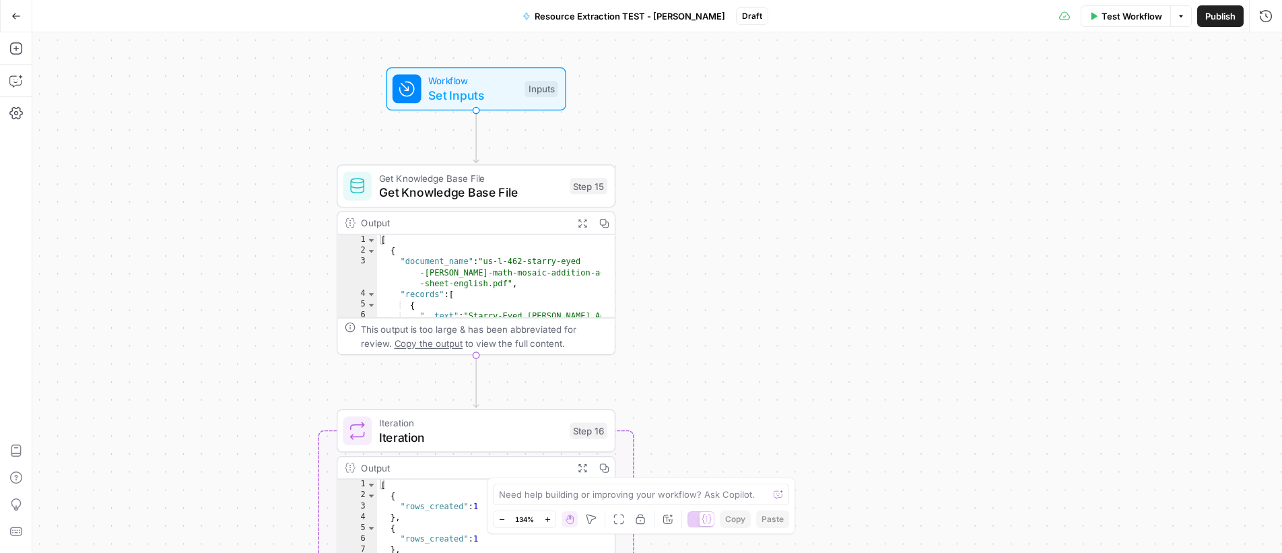
click at [476, 356] on icon "Edge from step_15 to step_16" at bounding box center [475, 381] width 5 height 52
click at [476, 386] on icon "Edge from step_15 to step_16" at bounding box center [475, 381] width 5 height 52
click at [16, 49] on icon "button" at bounding box center [15, 48] width 12 height 12
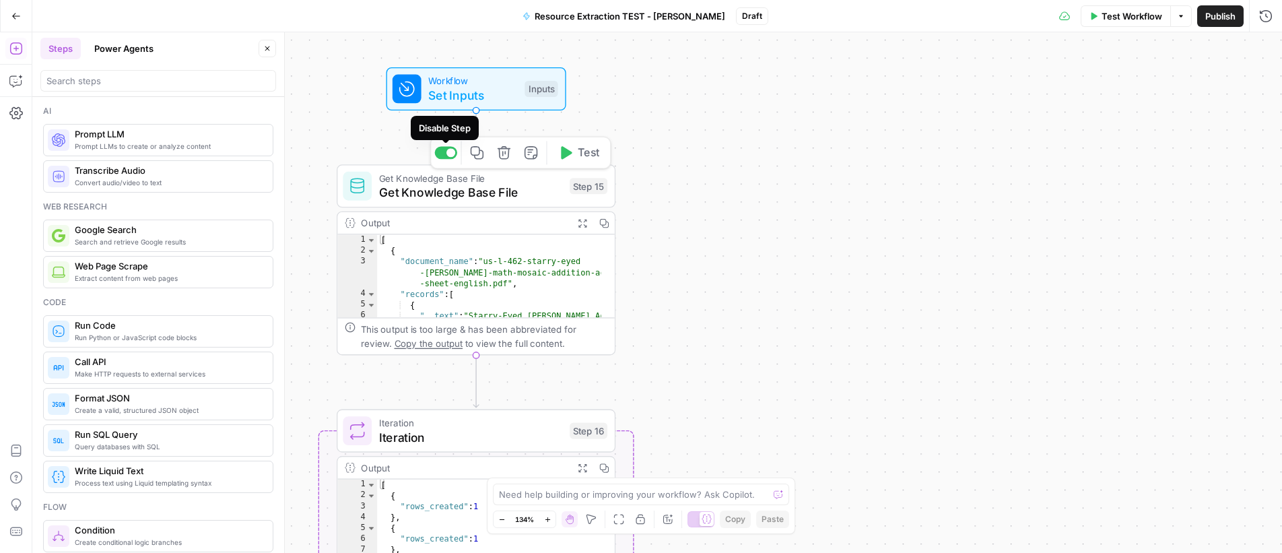
click at [443, 153] on div at bounding box center [445, 152] width 23 height 13
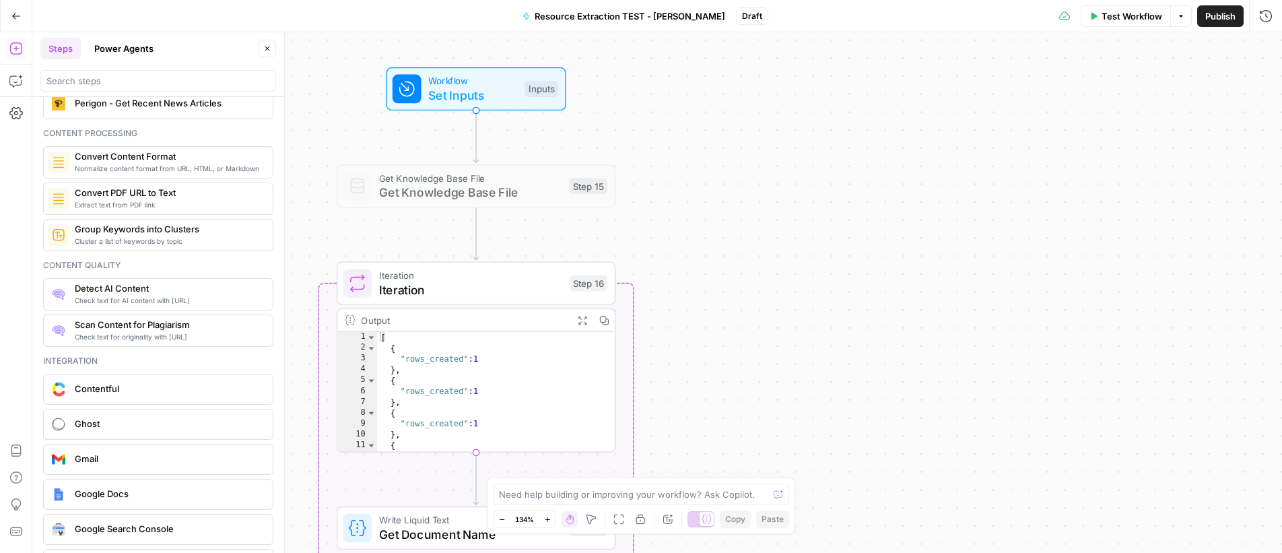
scroll to position [2160, 0]
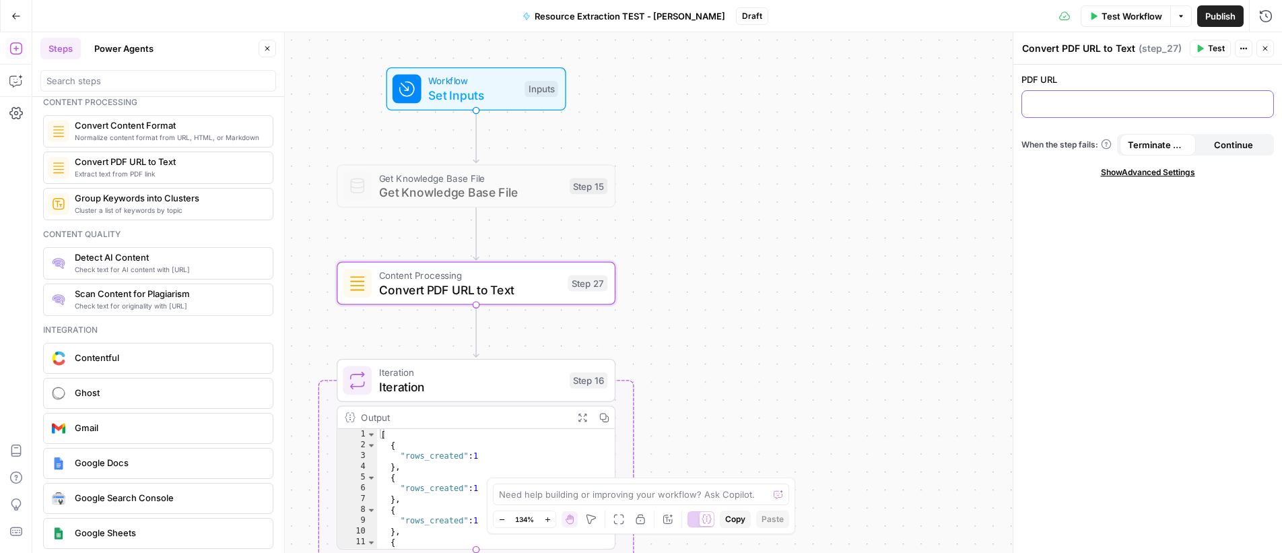
click at [1080, 108] on p at bounding box center [1148, 102] width 235 height 13
click at [1171, 100] on p at bounding box center [1148, 102] width 235 height 13
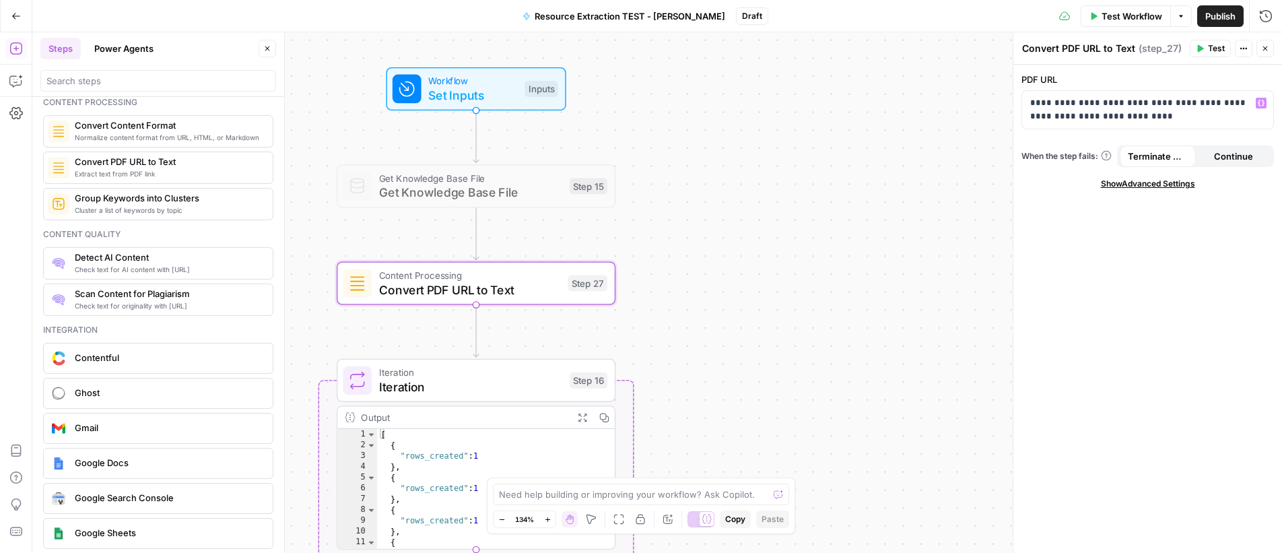
click at [1216, 48] on span "Test" at bounding box center [1216, 48] width 17 height 12
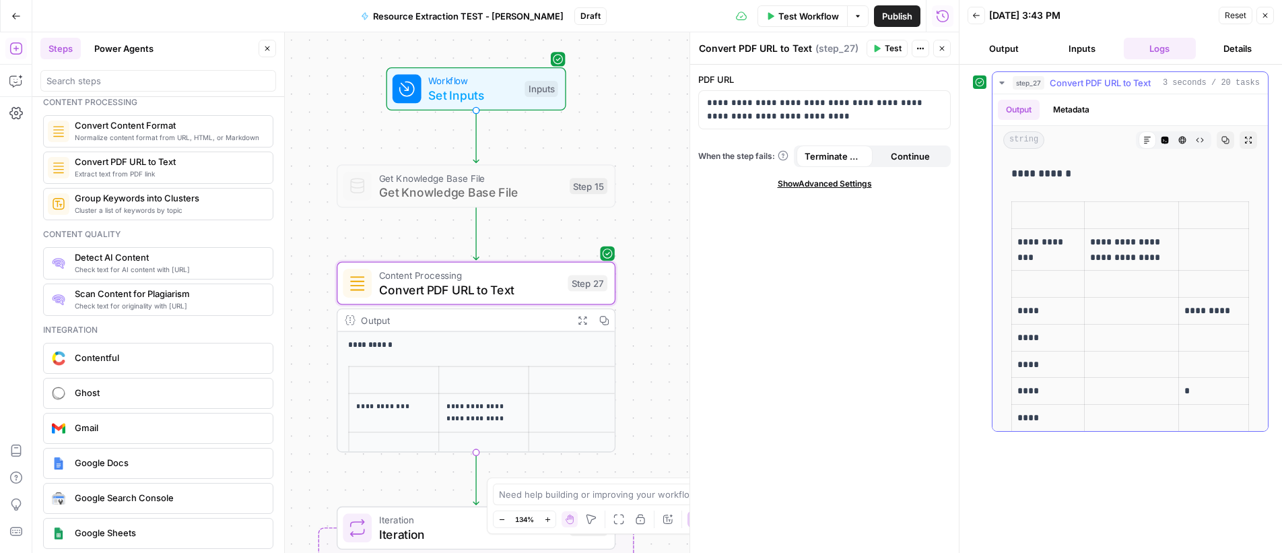
click at [1077, 107] on button "Metadata" at bounding box center [1071, 110] width 53 height 20
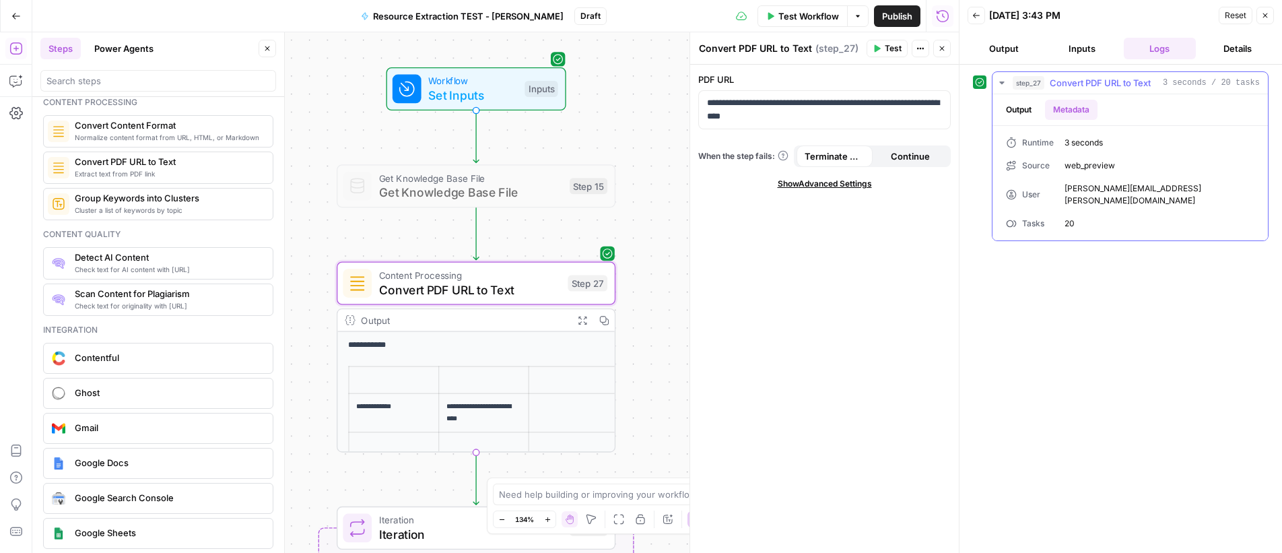
click at [1027, 108] on button "Output" at bounding box center [1019, 110] width 42 height 20
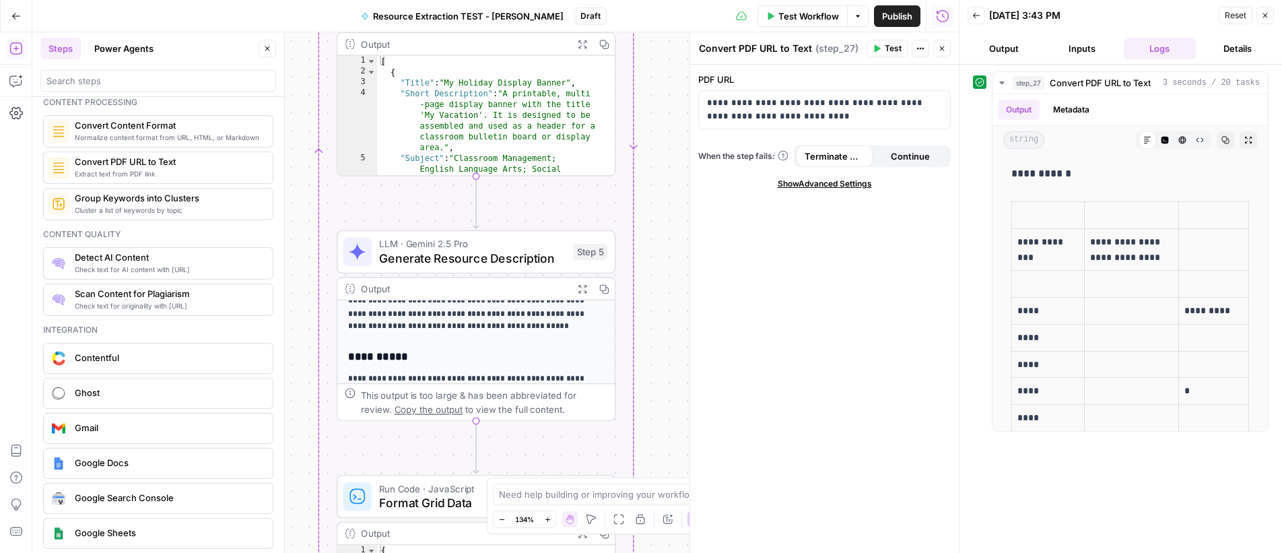
scroll to position [229, 0]
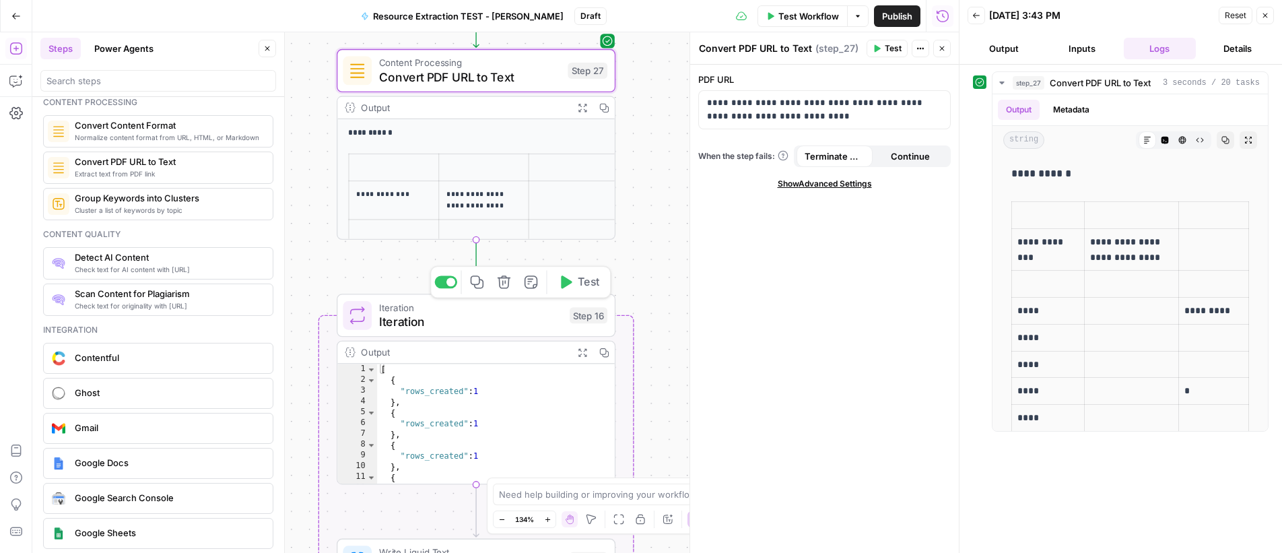
click at [514, 319] on span "Iteration" at bounding box center [471, 322] width 184 height 18
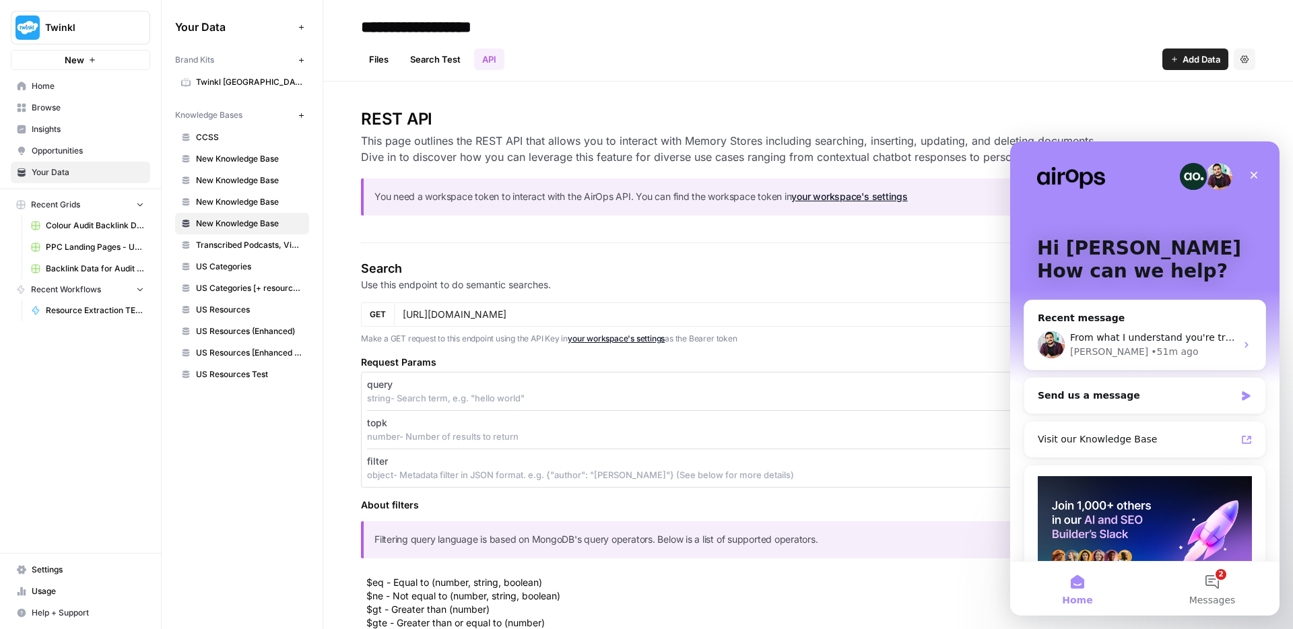
scroll to position [226, 0]
click at [1253, 176] on icon "Close" at bounding box center [1254, 175] width 7 height 7
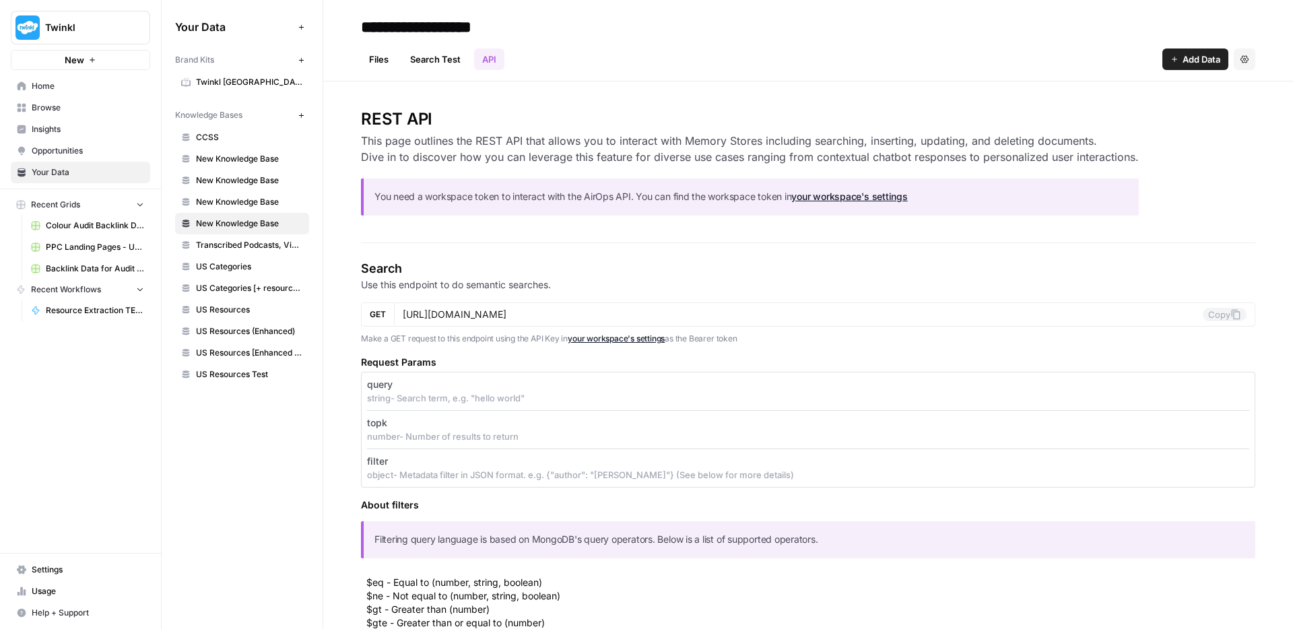
scroll to position [0, 0]
